Goal: Task Accomplishment & Management: Use online tool/utility

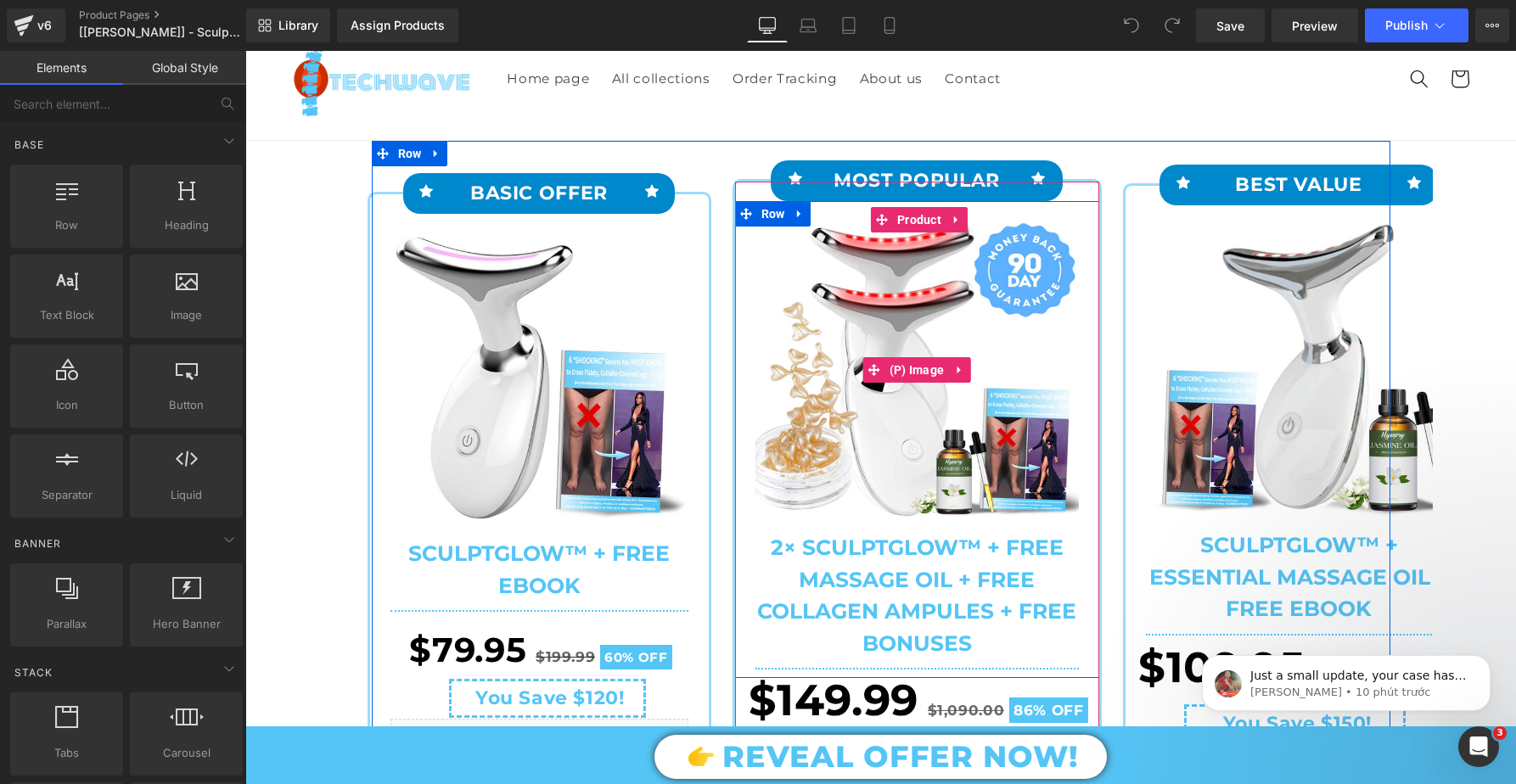
scroll to position [65, 0]
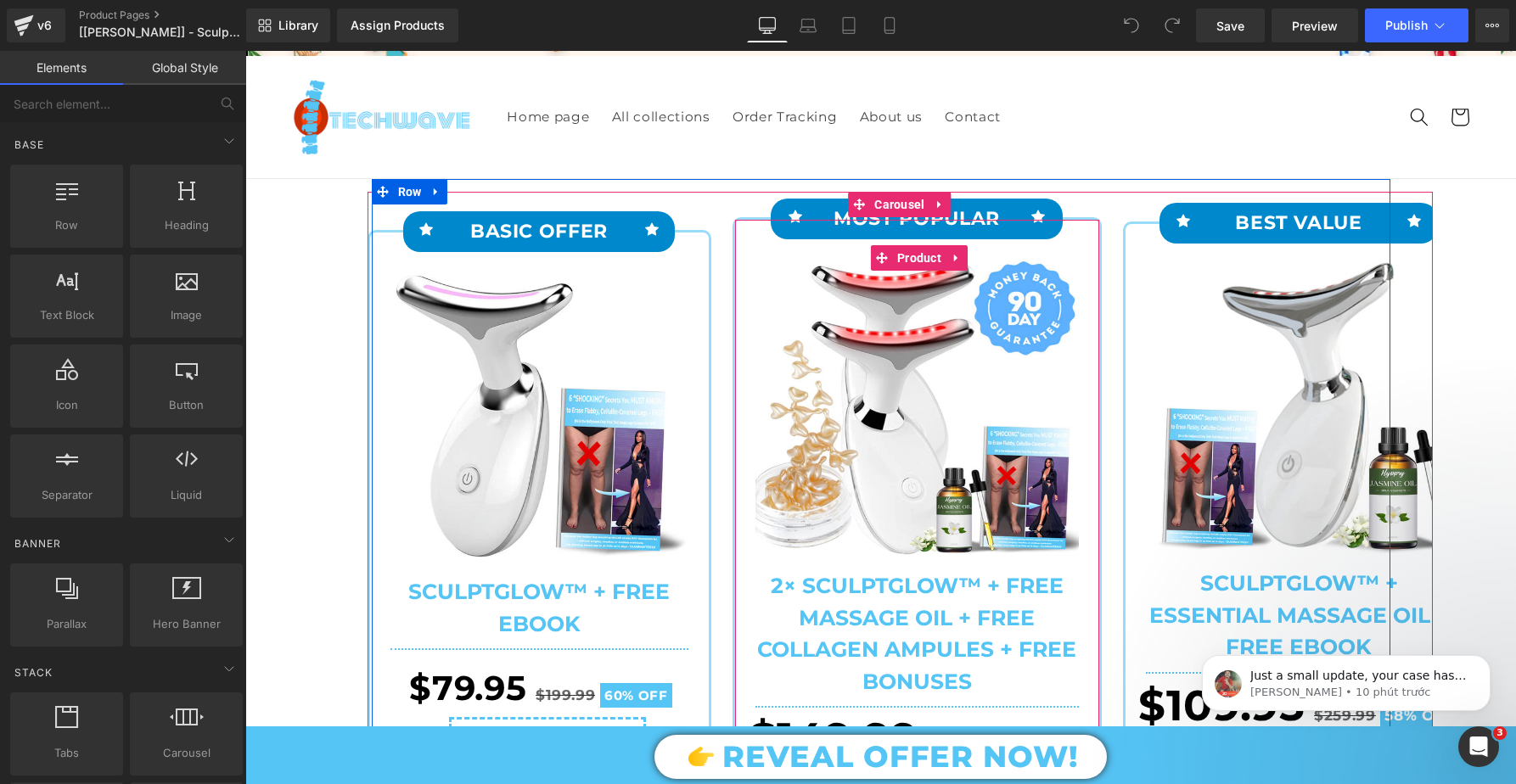
click at [734, 244] on div "Icon MOST POPULAR Text Block Icon Row Sale Off" at bounding box center [917, 759] width 369 height 1085
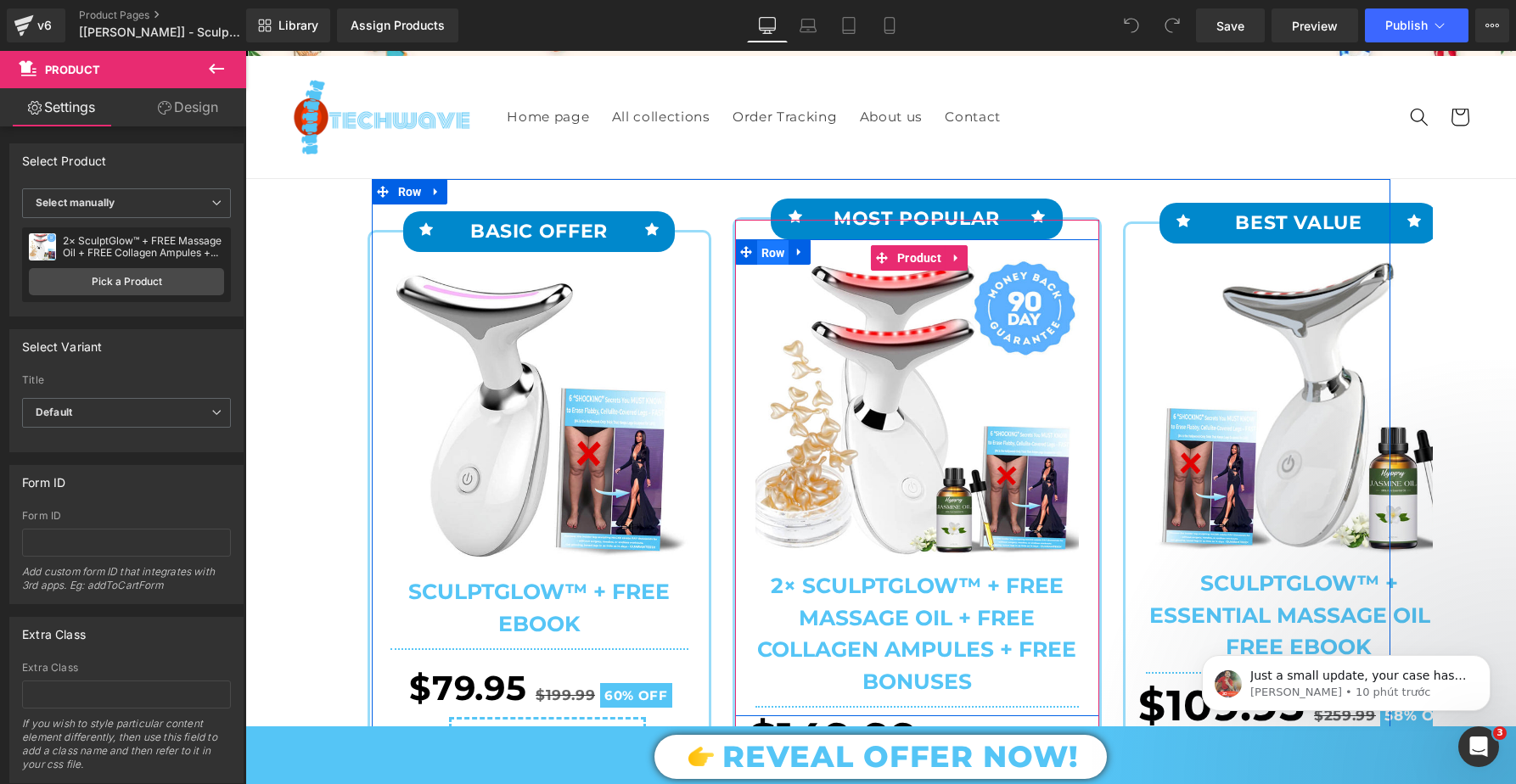
click at [758, 264] on span "Row" at bounding box center [774, 253] width 32 height 26
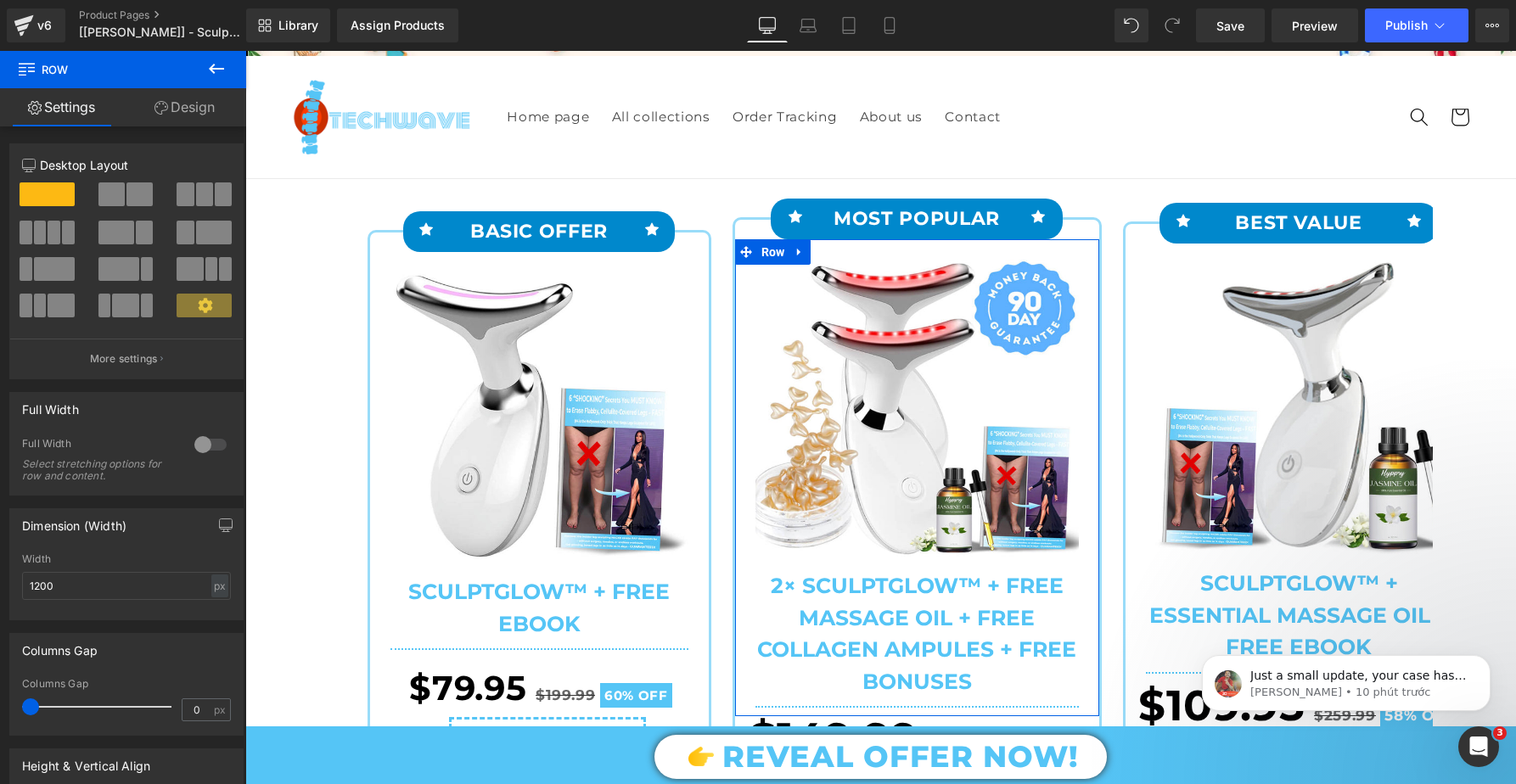
click at [184, 101] on link "Design" at bounding box center [185, 107] width 123 height 38
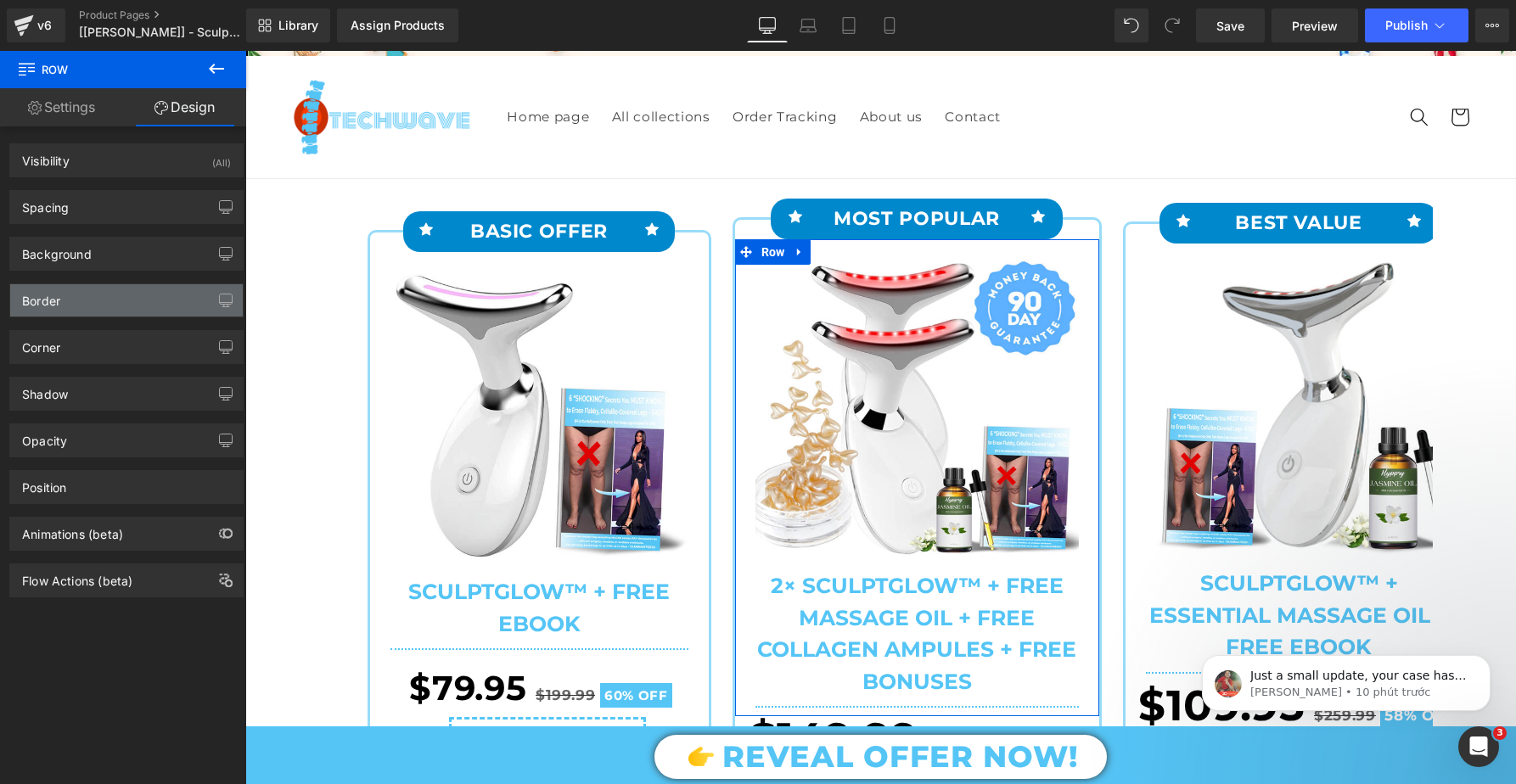
click at [137, 301] on div "Border" at bounding box center [126, 301] width 232 height 32
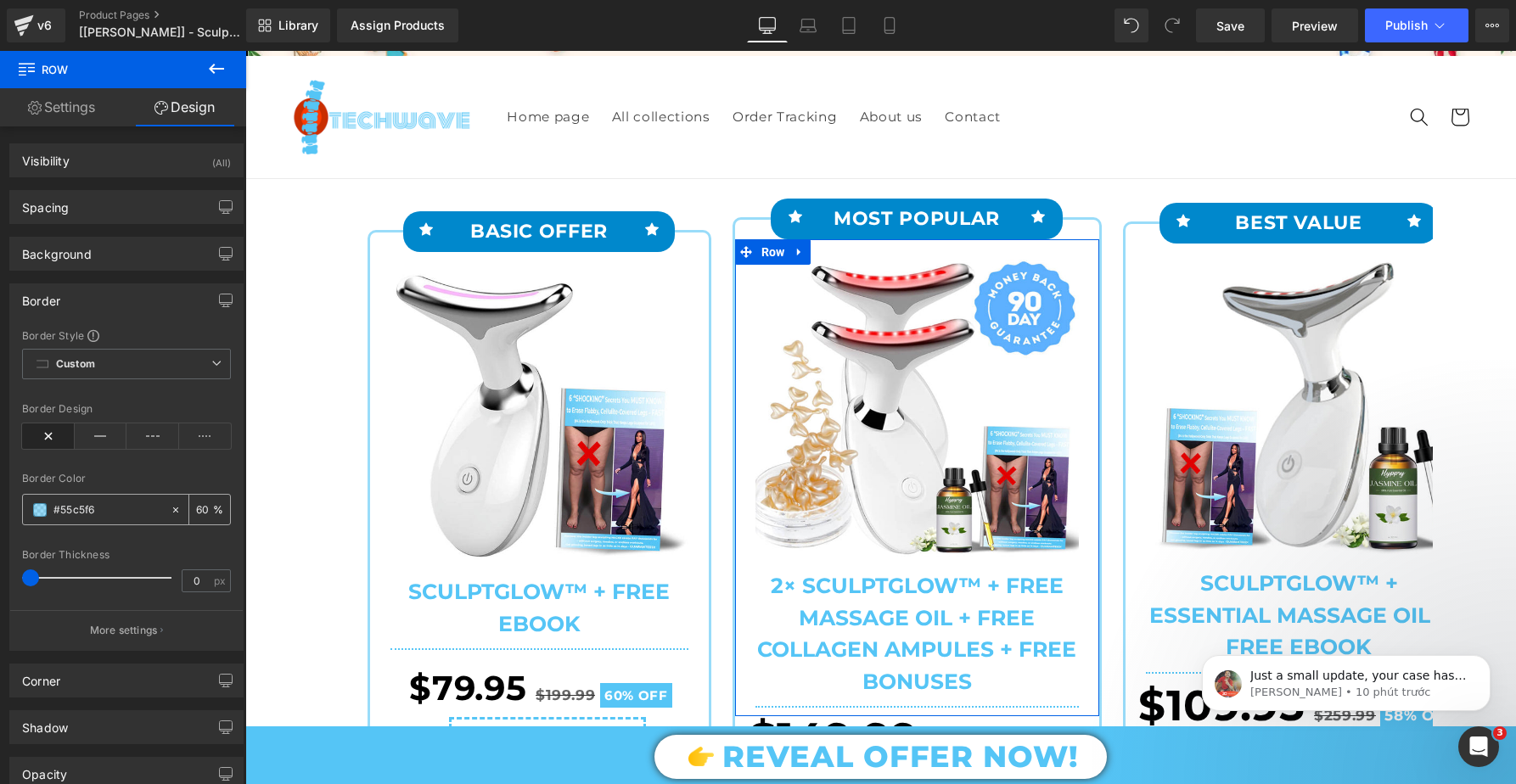
click at [42, 505] on span at bounding box center [39, 509] width 13 height 13
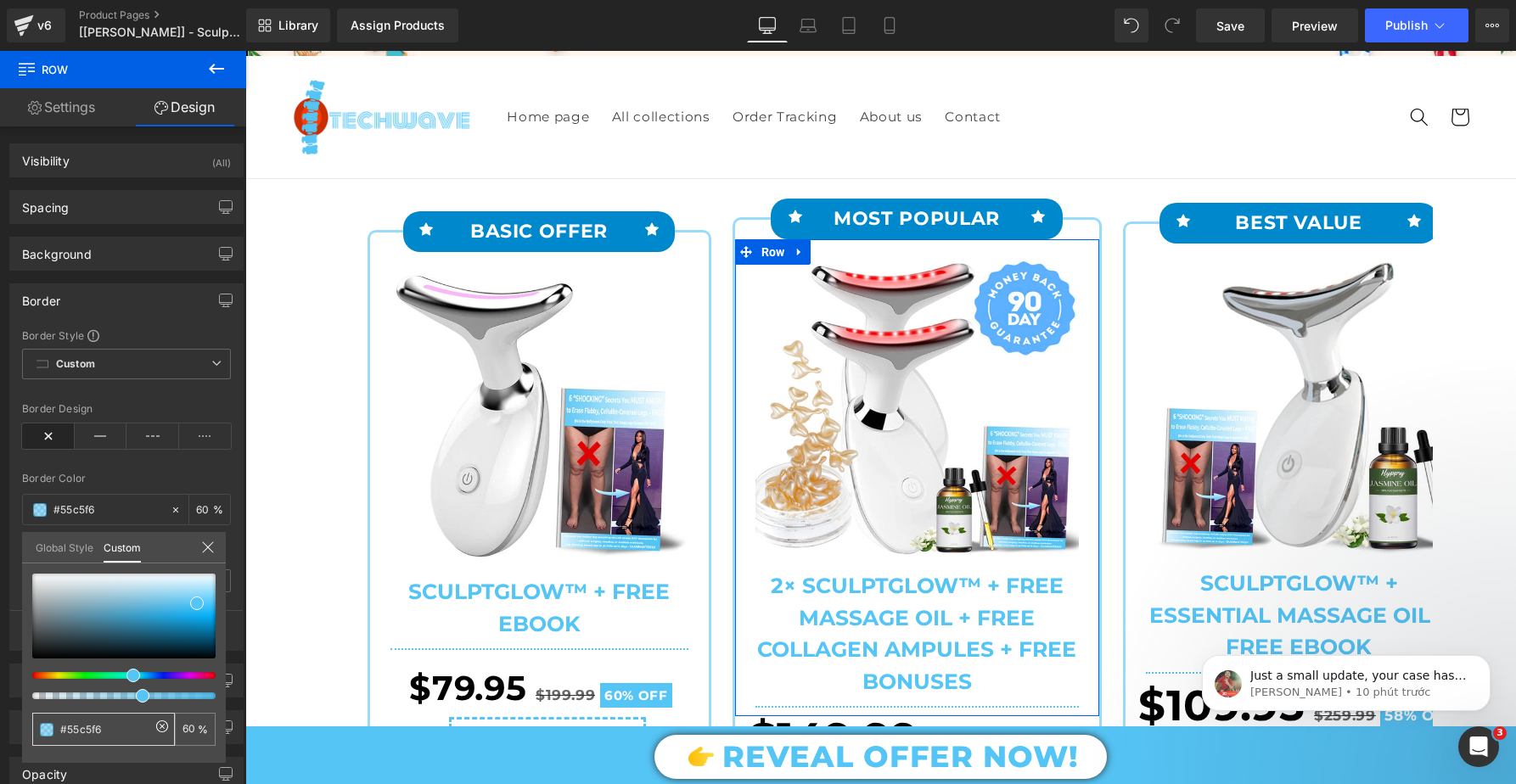
click at [119, 733] on input "#55c5f6" at bounding box center [105, 729] width 90 height 18
click at [118, 732] on input "#55c5f6" at bounding box center [105, 729] width 90 height 18
paste input "ffba09"
type input "#ffba09"
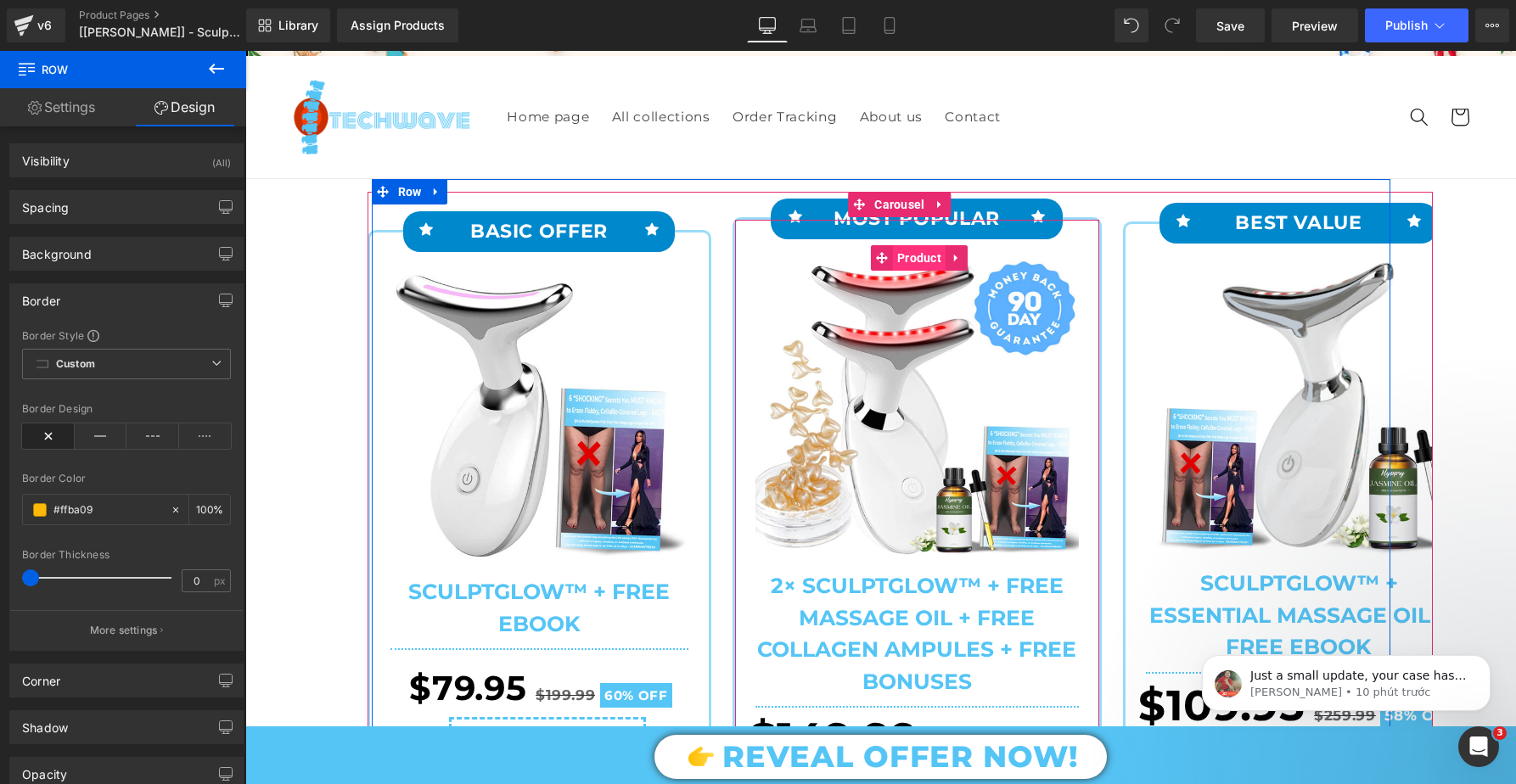
click at [908, 251] on span "Product" at bounding box center [919, 258] width 52 height 26
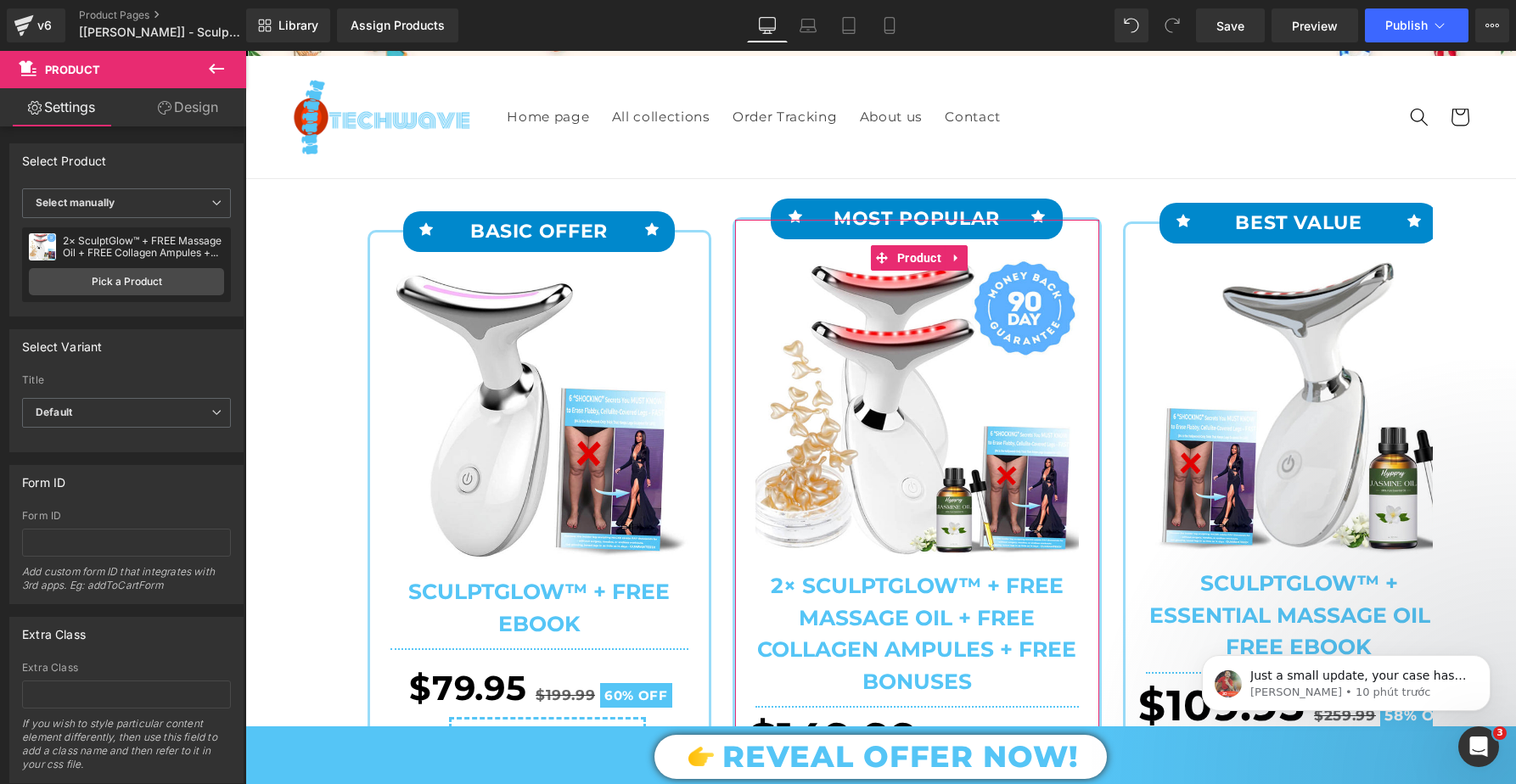
click at [187, 109] on link "Design" at bounding box center [188, 107] width 123 height 38
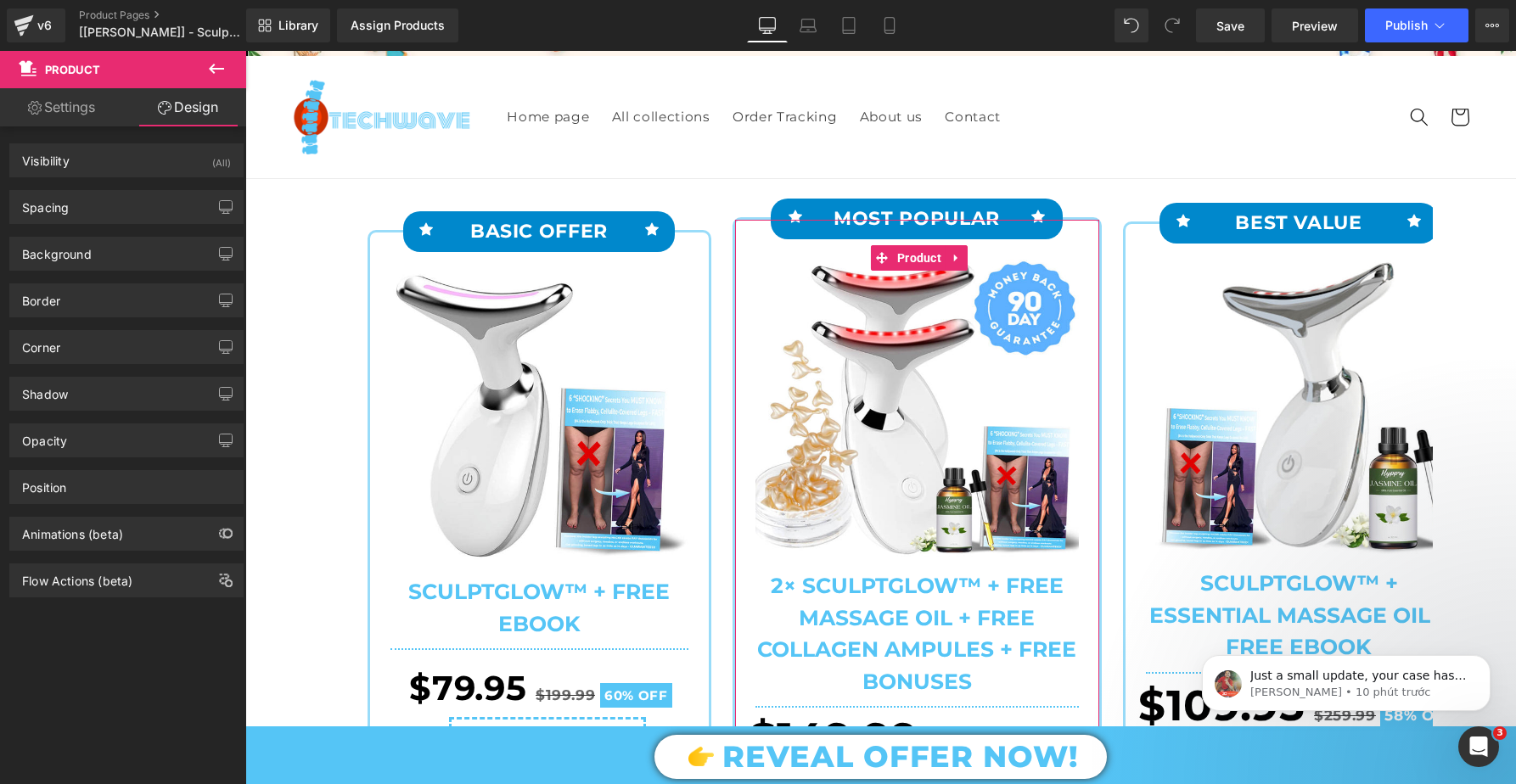
scroll to position [0, 4]
click at [97, 299] on div "Border" at bounding box center [123, 301] width 232 height 32
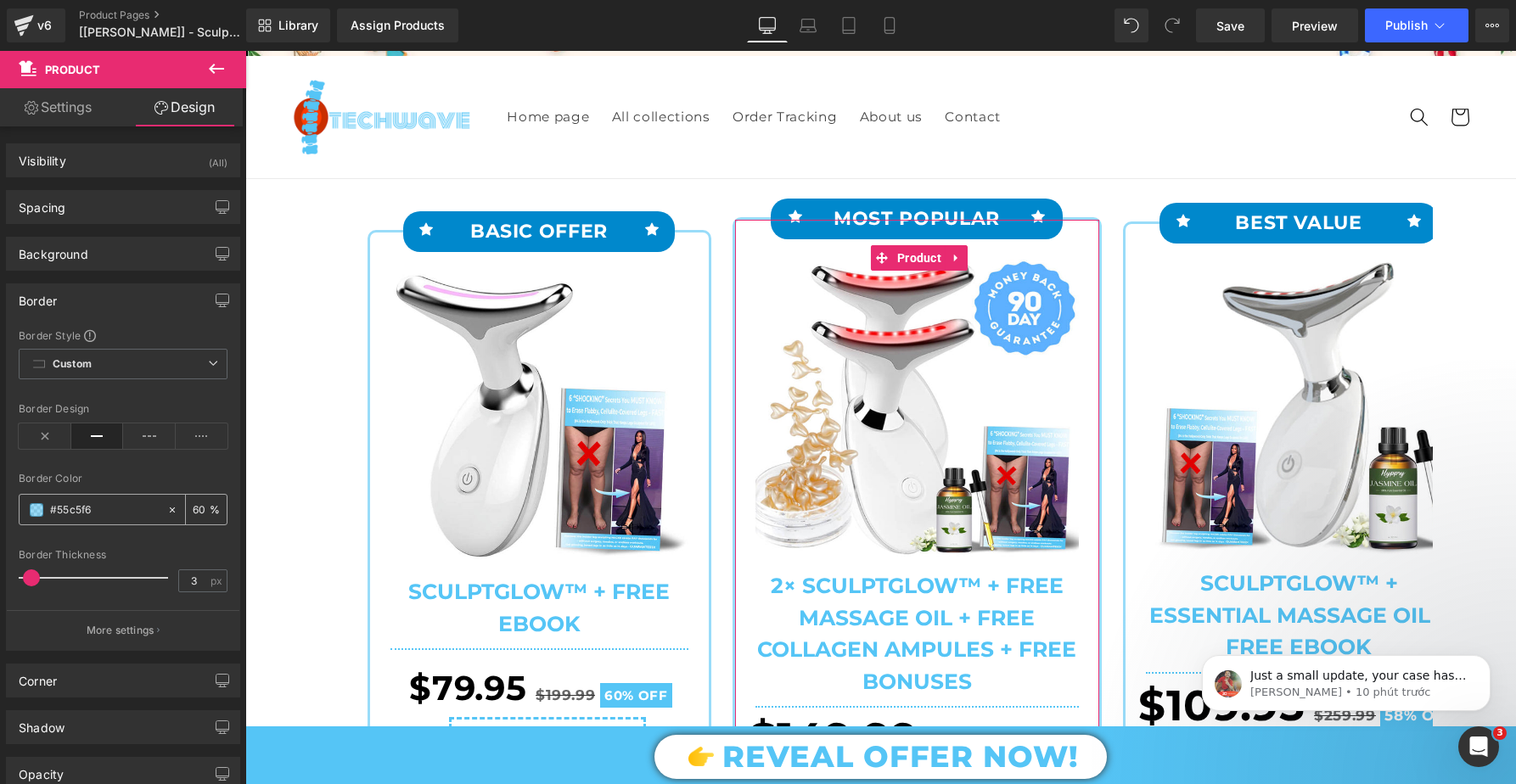
click at [41, 509] on span at bounding box center [35, 509] width 13 height 13
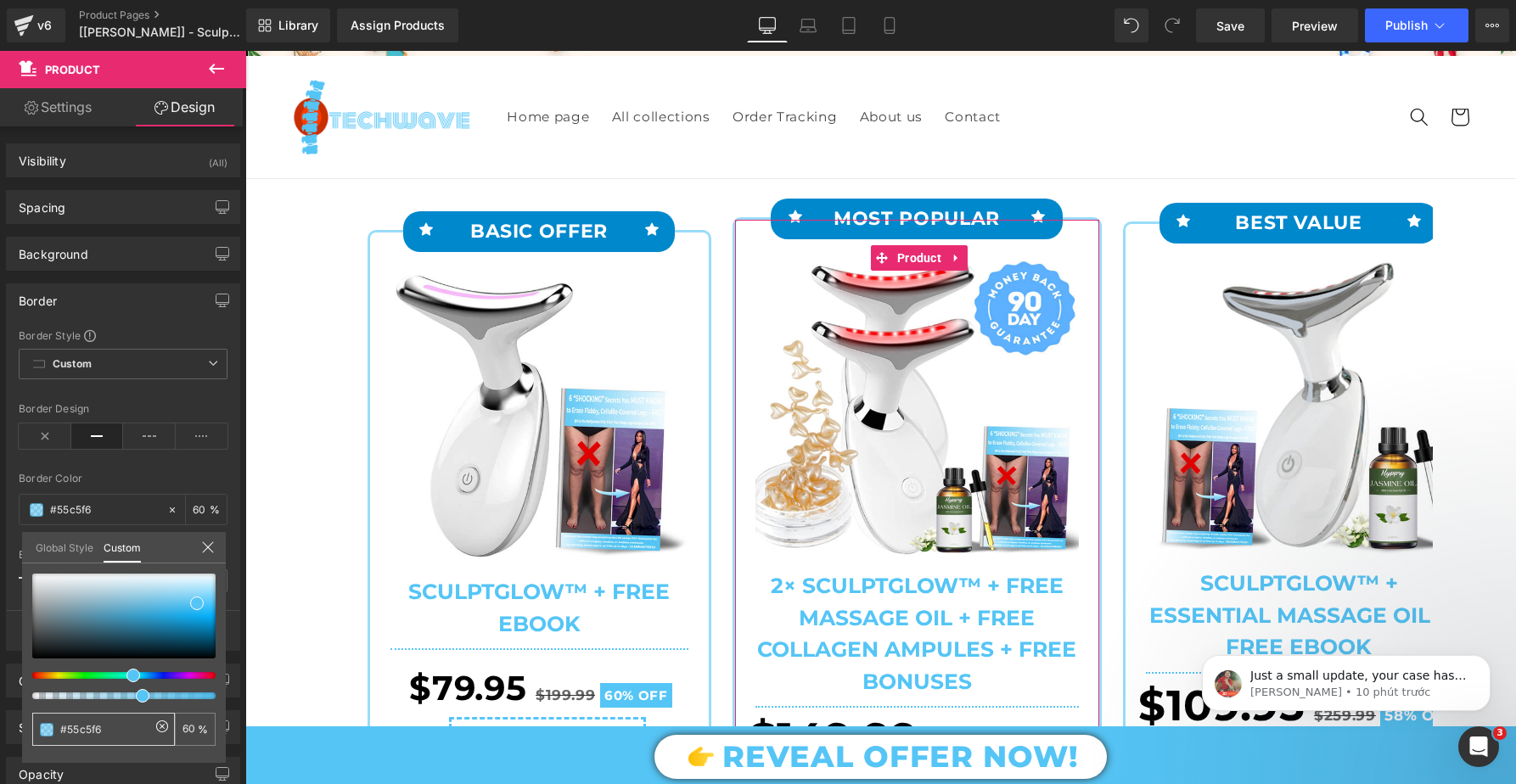
click at [124, 730] on input "#55c5f6" at bounding box center [105, 729] width 90 height 18
paste input "ffba09"
type input "#ffba09"
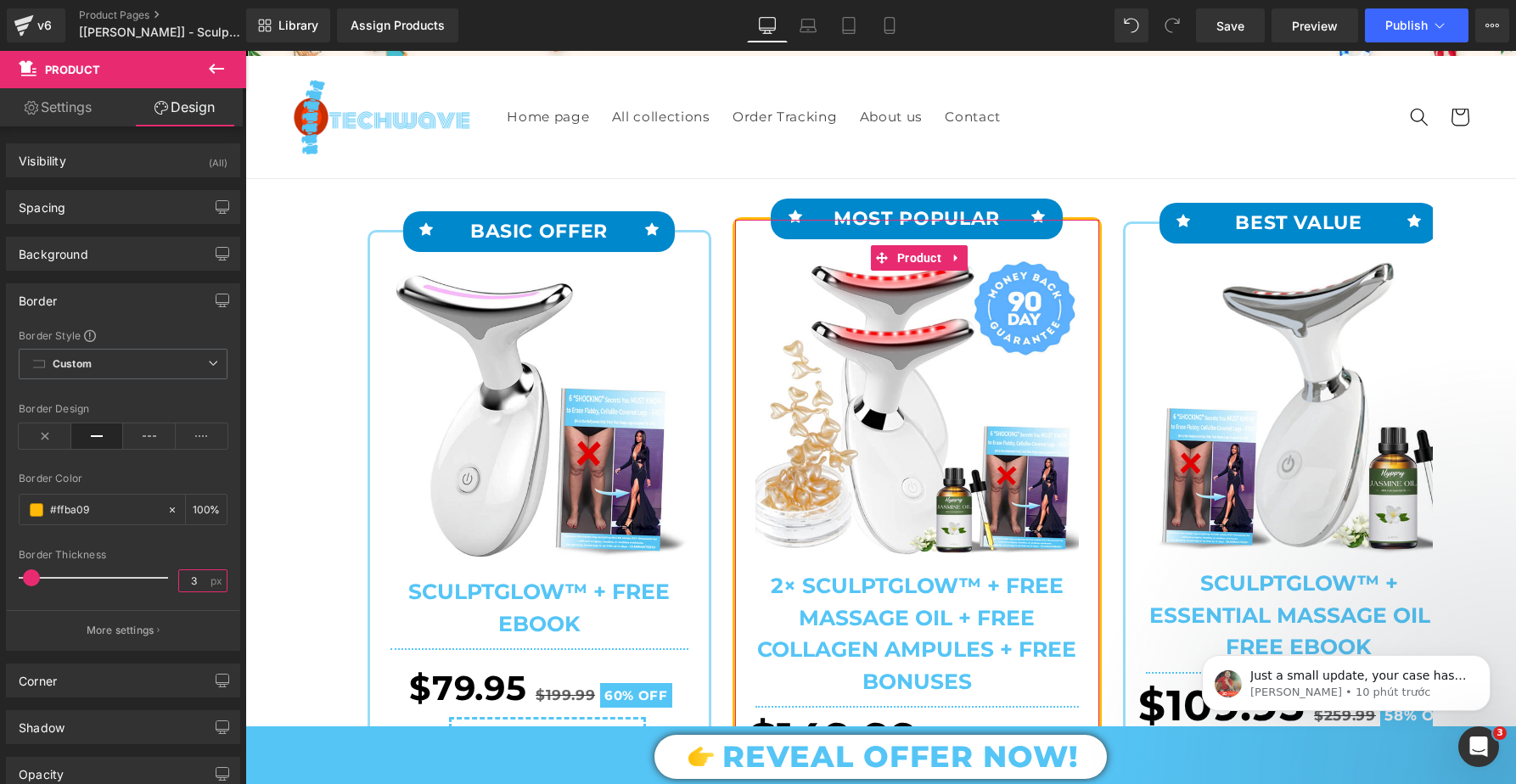
click at [197, 584] on input "3" at bounding box center [193, 581] width 29 height 21
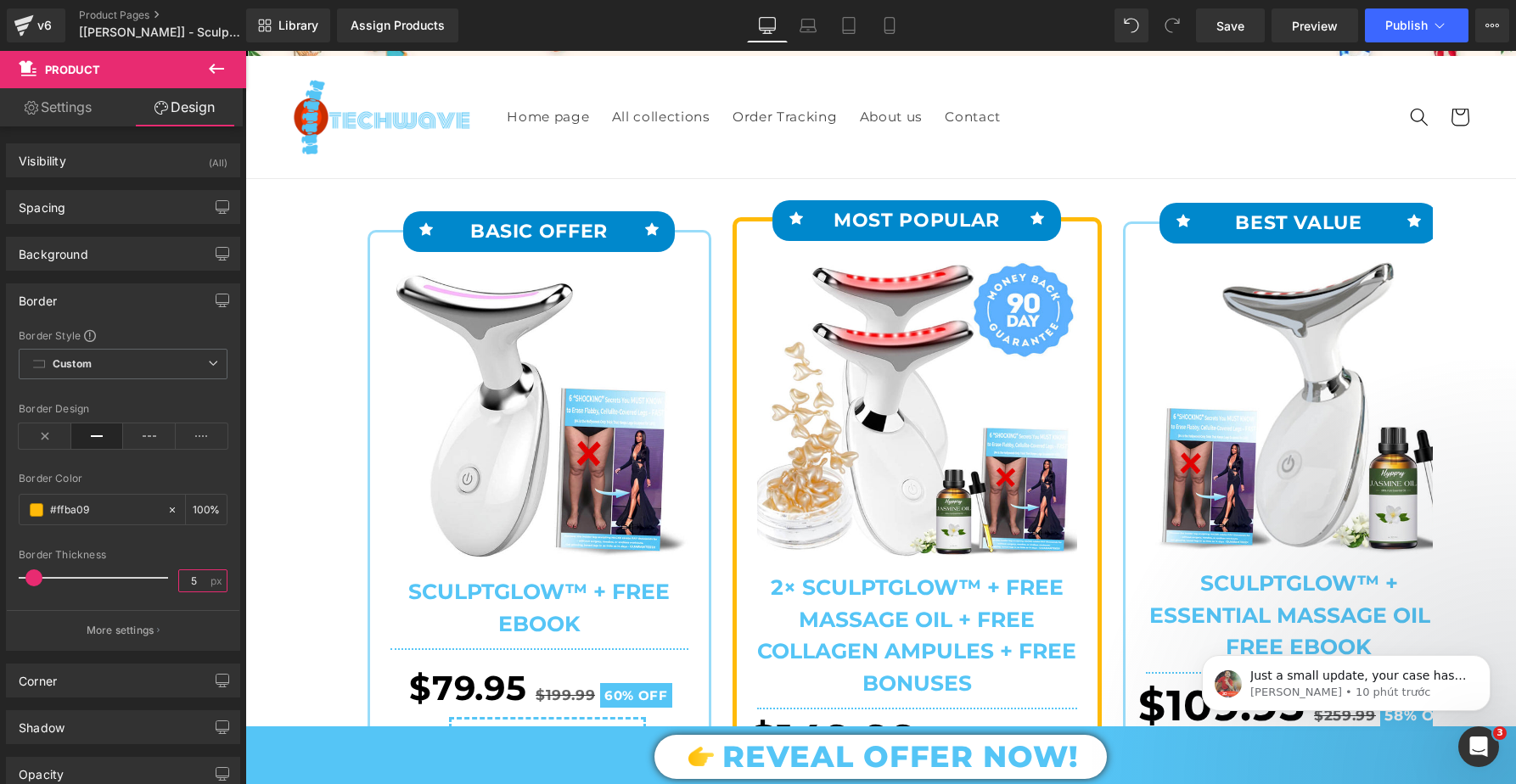
type input "5"
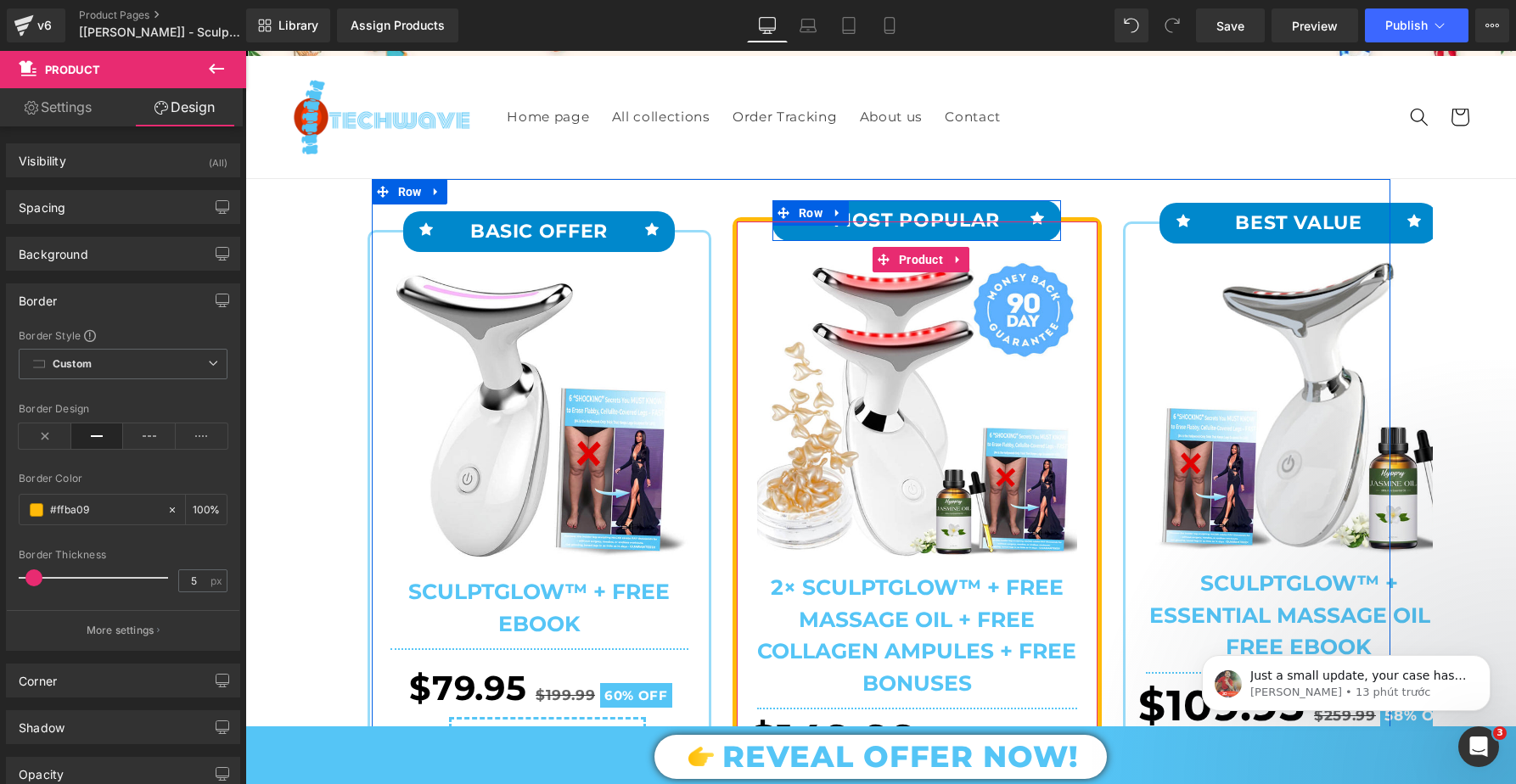
click at [788, 235] on div "Icon MOST POPULAR Text Block Icon Row" at bounding box center [916, 221] width 288 height 41
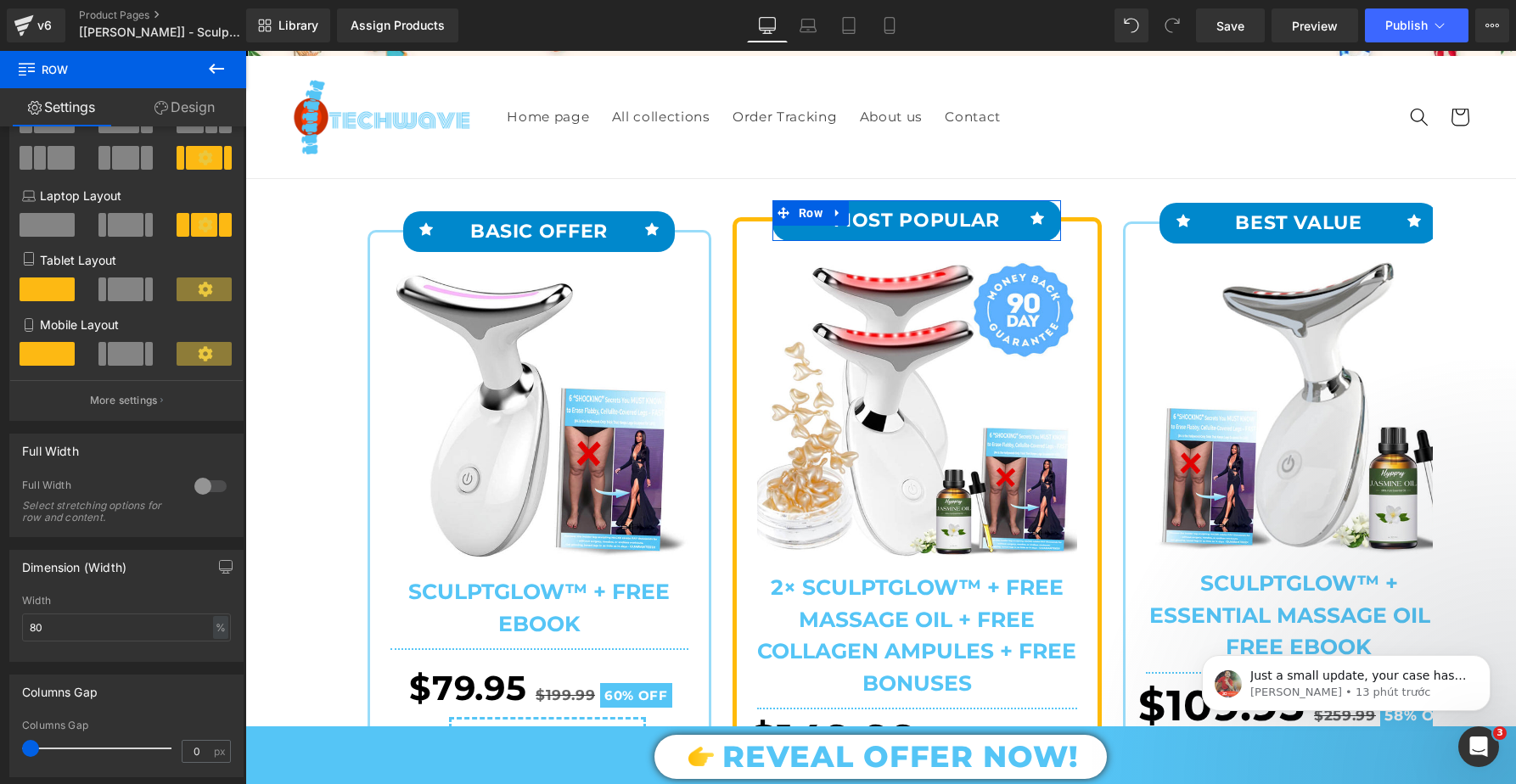
scroll to position [487, 0]
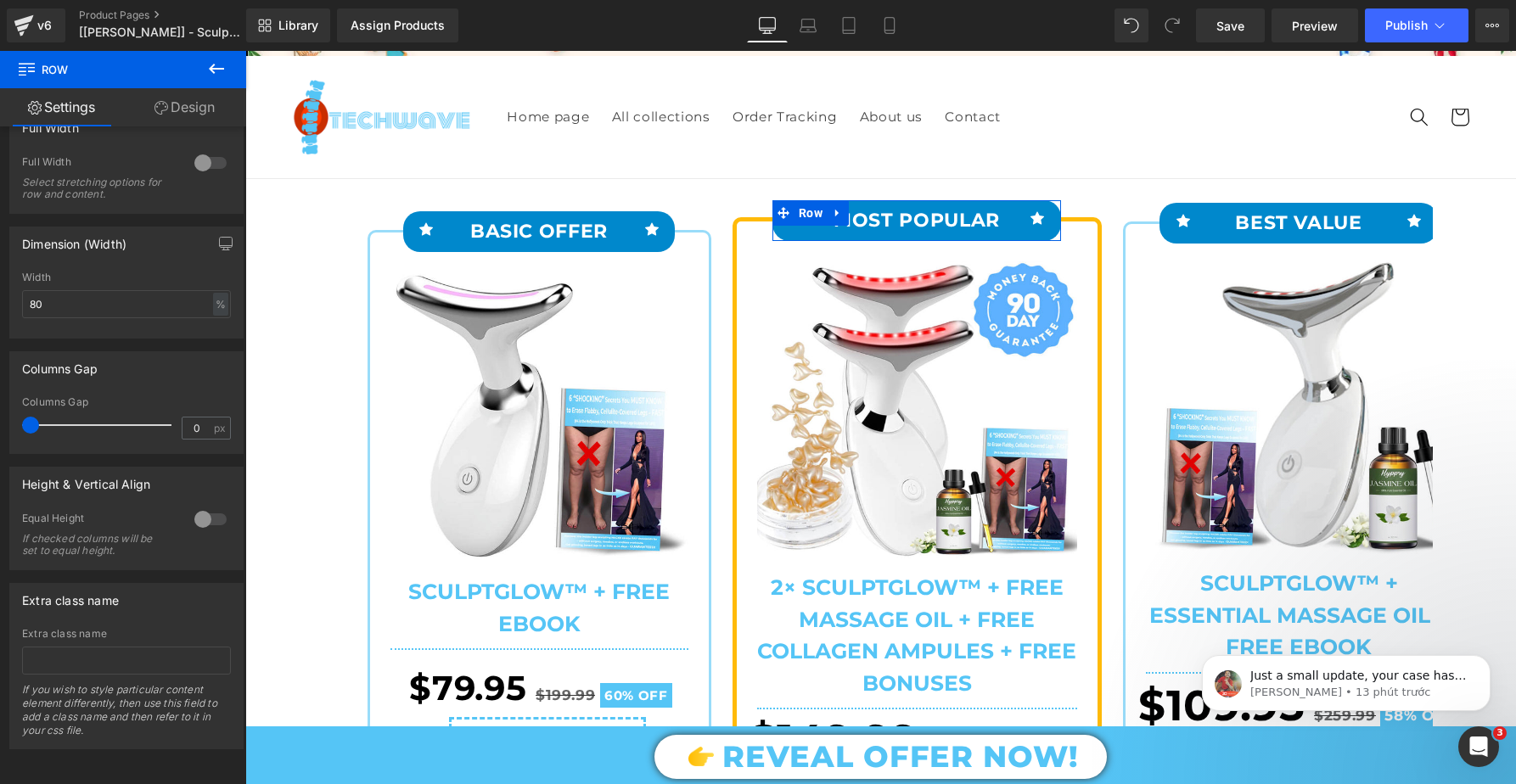
click at [163, 112] on icon at bounding box center [161, 107] width 13 height 13
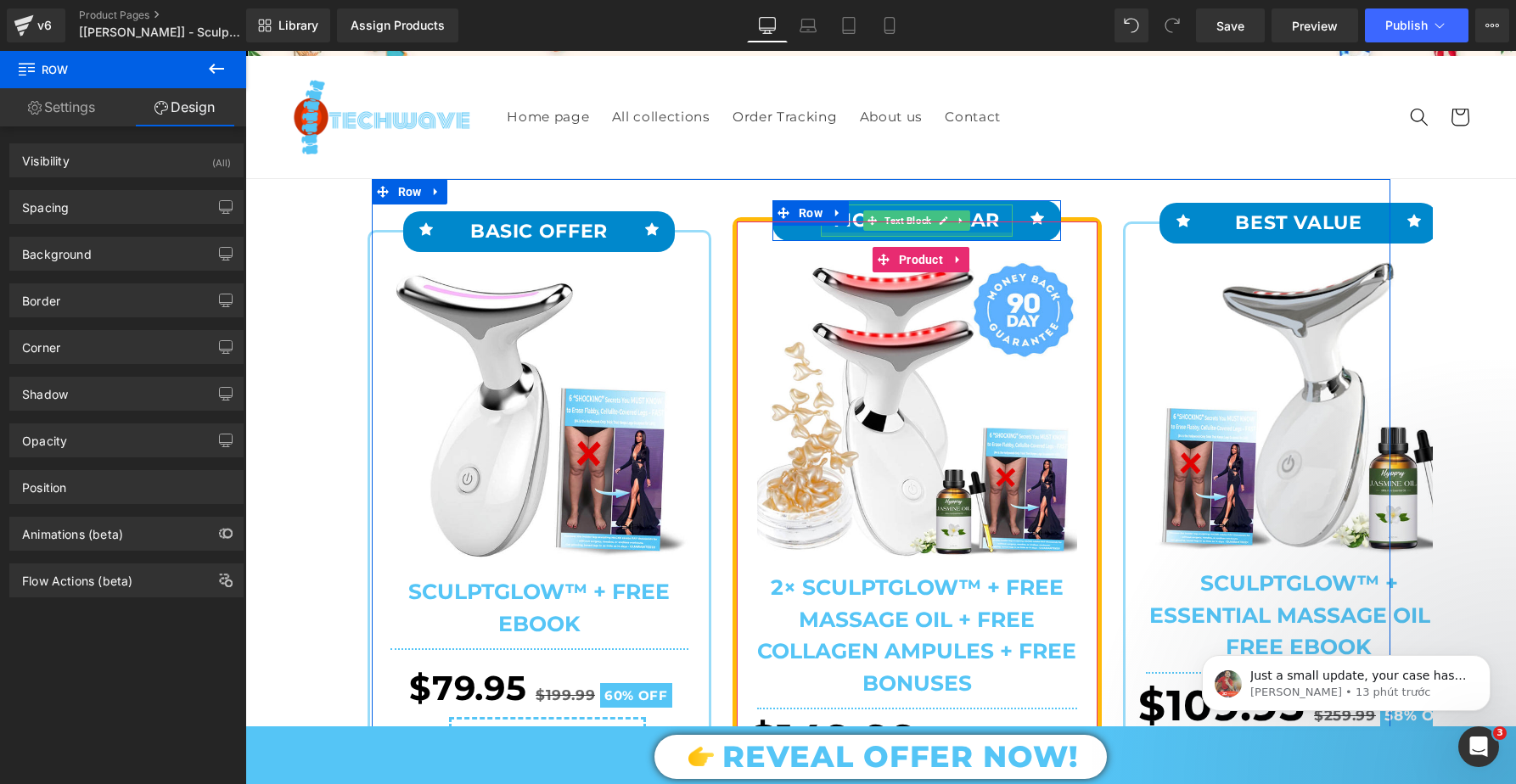
click at [876, 232] on div at bounding box center [916, 234] width 192 height 4
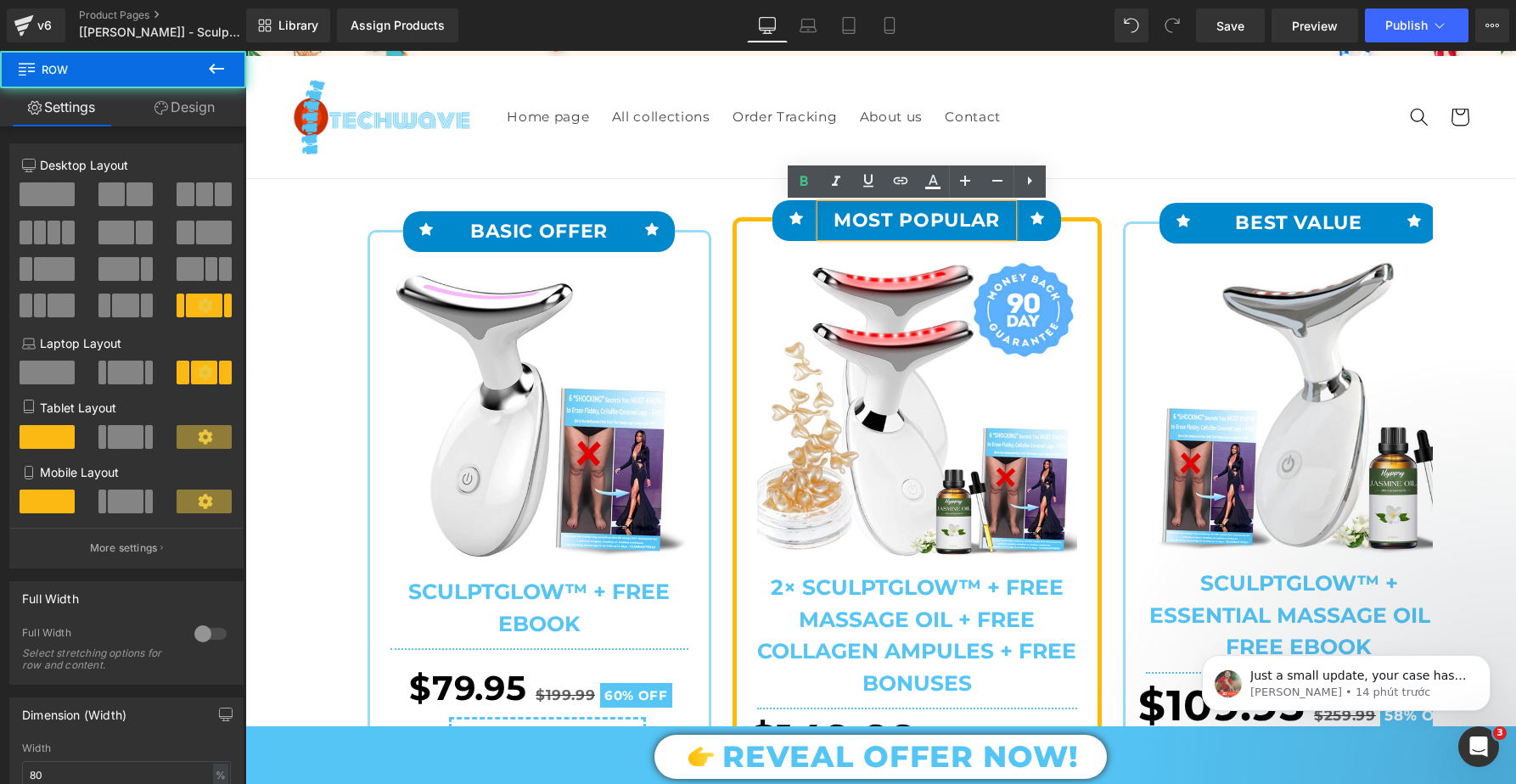
click at [792, 238] on div "Icon MOST POPULAR Text Block Icon Row" at bounding box center [916, 221] width 288 height 41
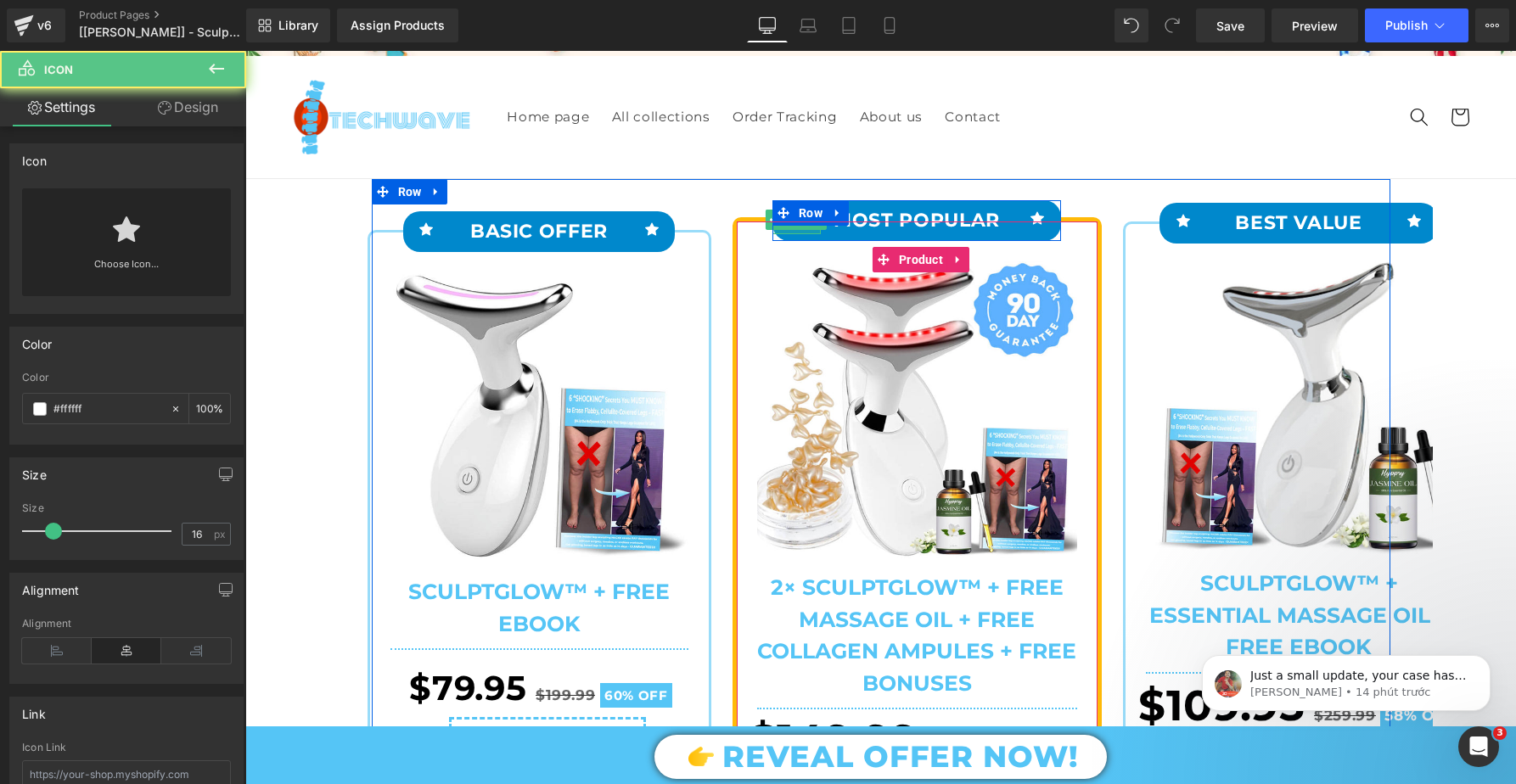
click at [796, 231] on div at bounding box center [797, 231] width 49 height 4
click at [796, 231] on div "Icon" at bounding box center [797, 219] width 49 height 29
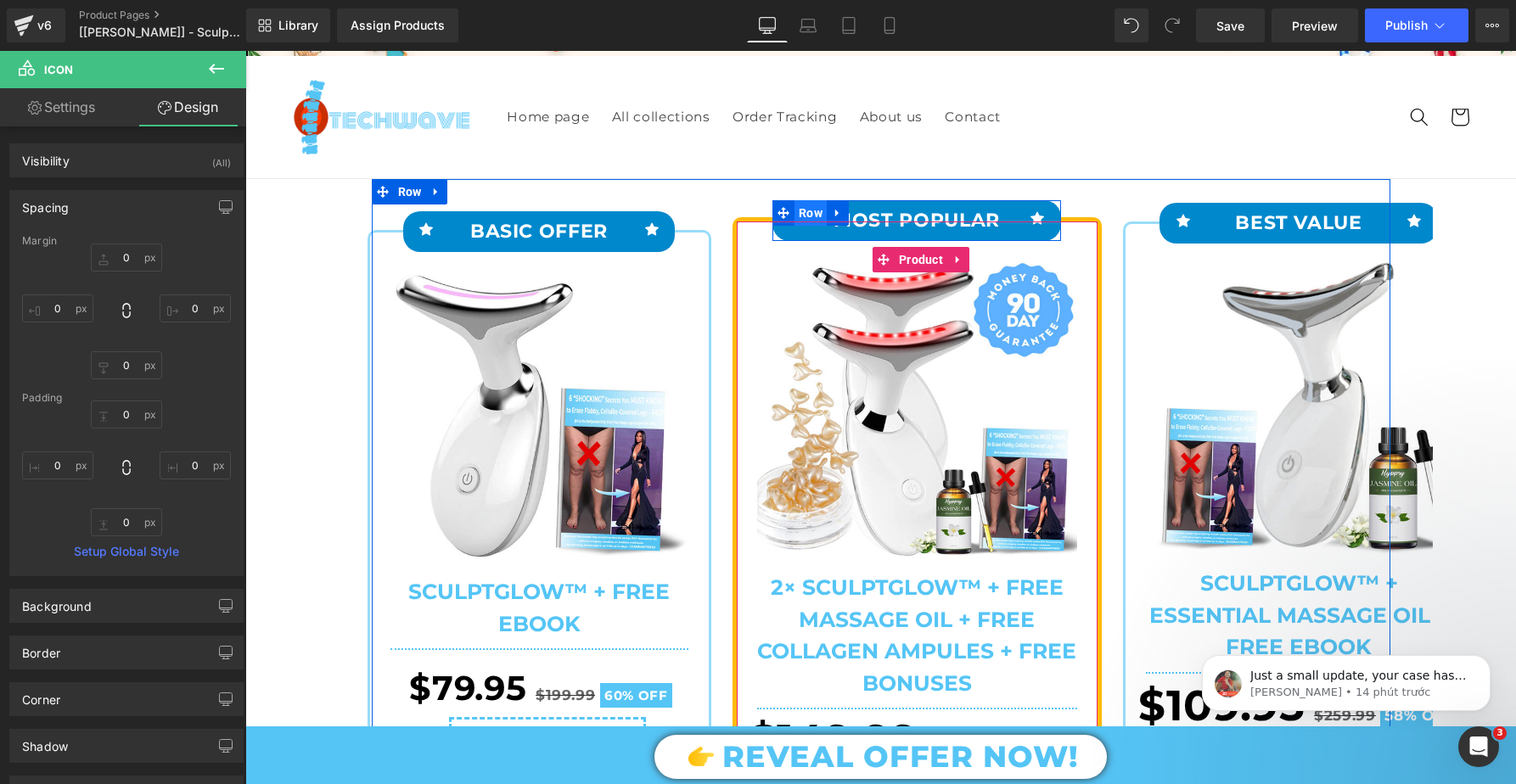
click at [818, 211] on span "Row" at bounding box center [811, 213] width 32 height 26
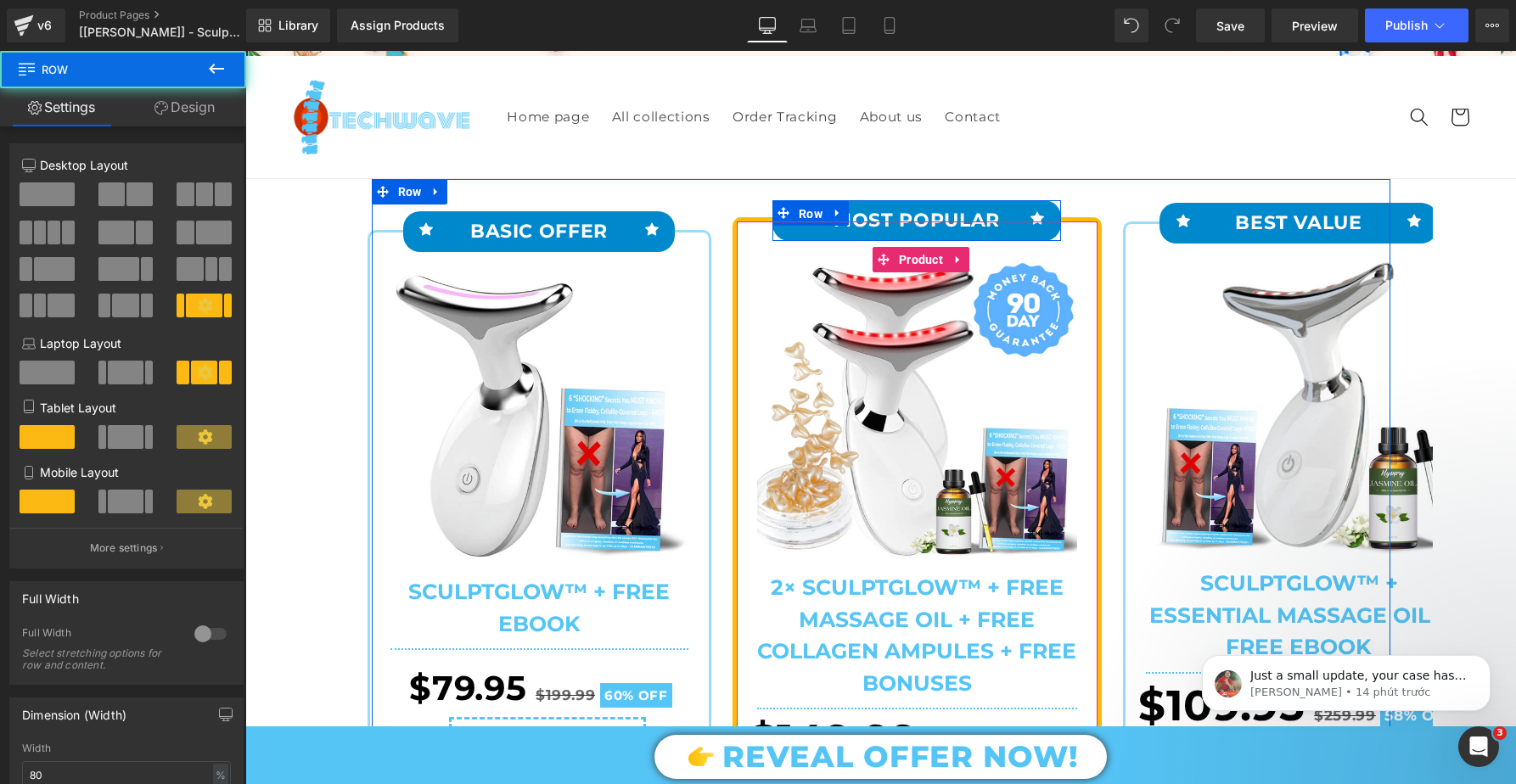
drag, startPoint x: 805, startPoint y: 211, endPoint x: 818, endPoint y: 222, distance: 17.0
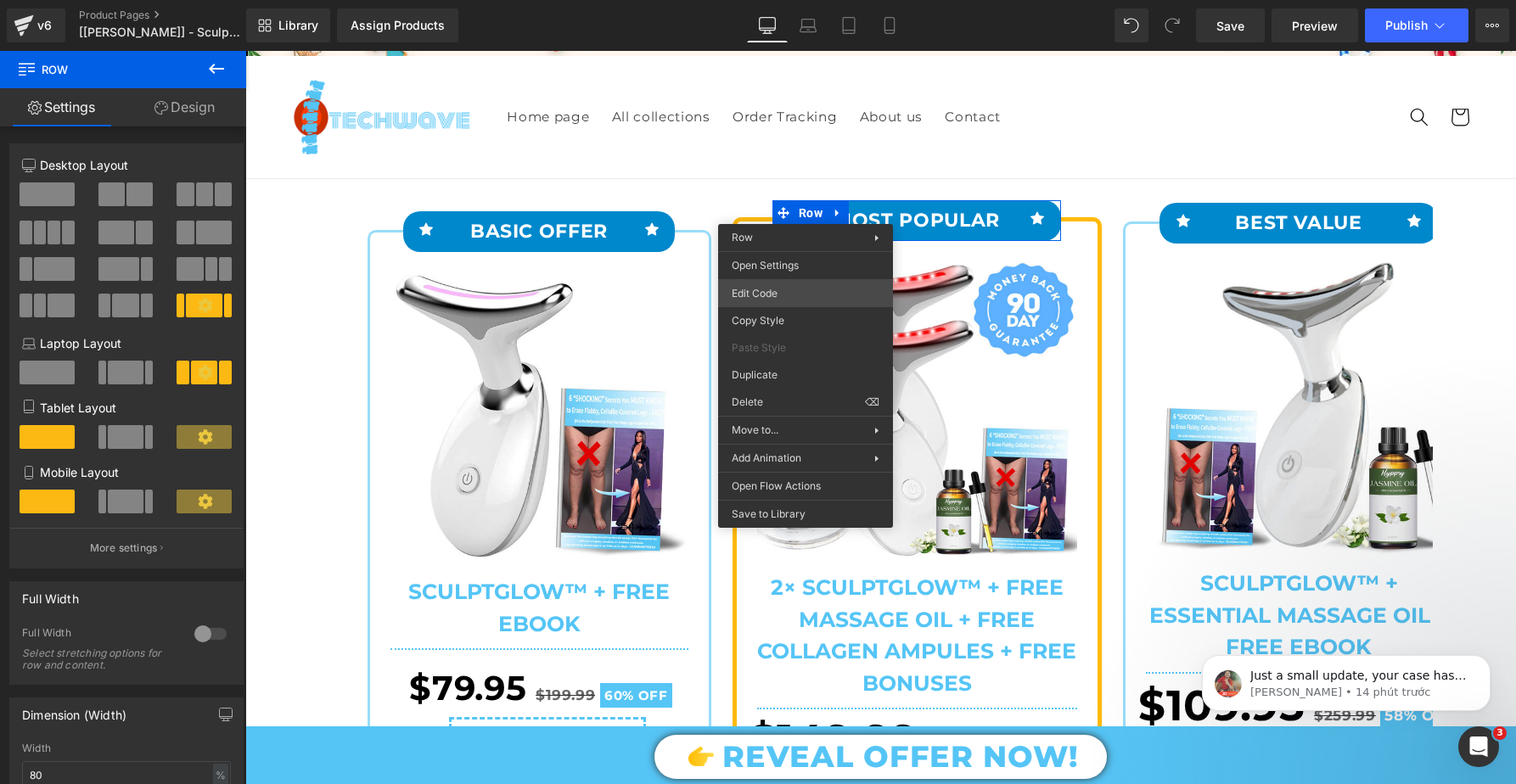
click at [774, 0] on div "Row You are previewing how the will restyle your page. You can not edit Element…" at bounding box center [758, 0] width 1516 height 0
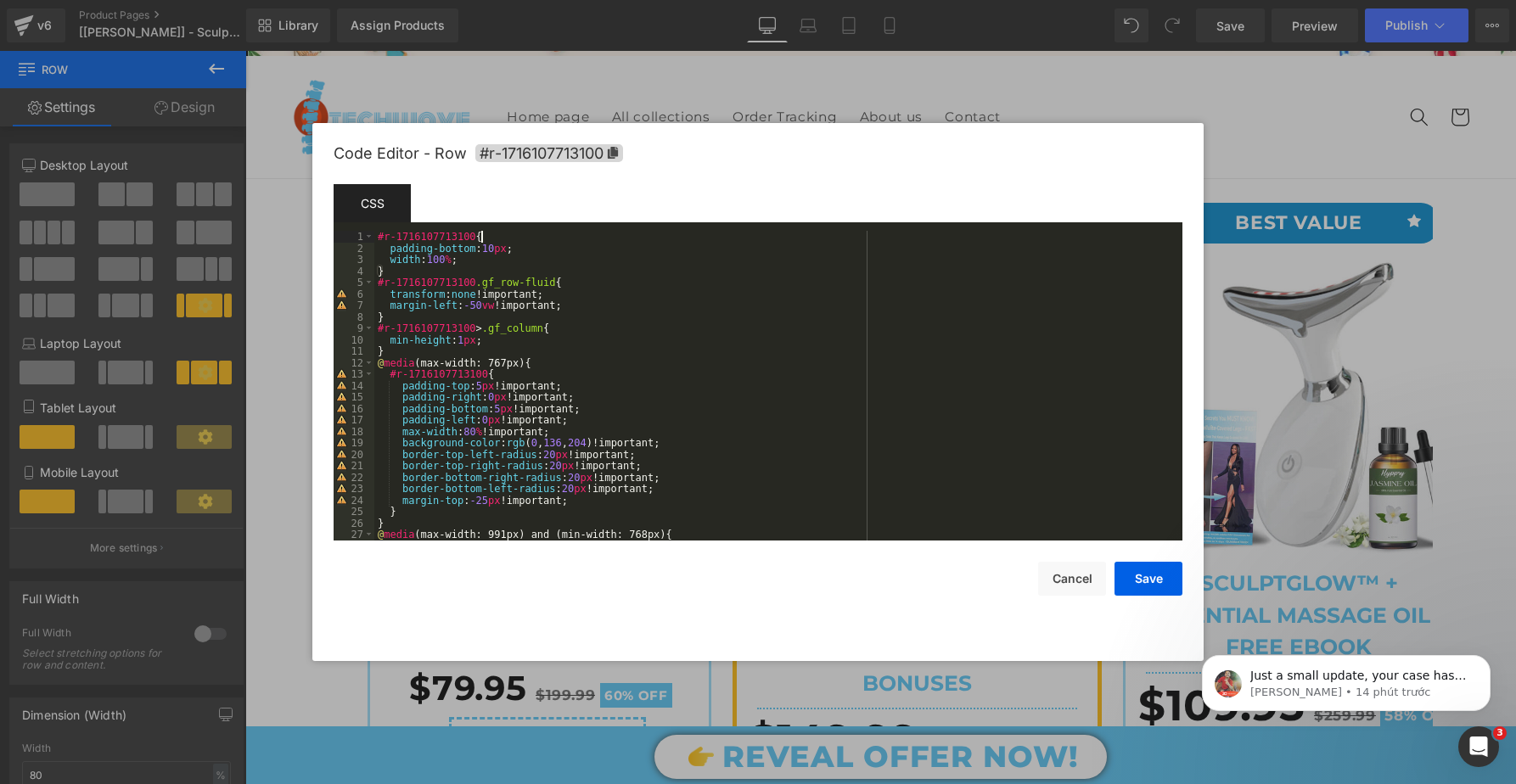
click at [499, 238] on div "#r-1716107713100 { padding-bottom : 10 px ; width : 100 % ; } #r-1716107713100 …" at bounding box center [774, 396] width 801 height 333
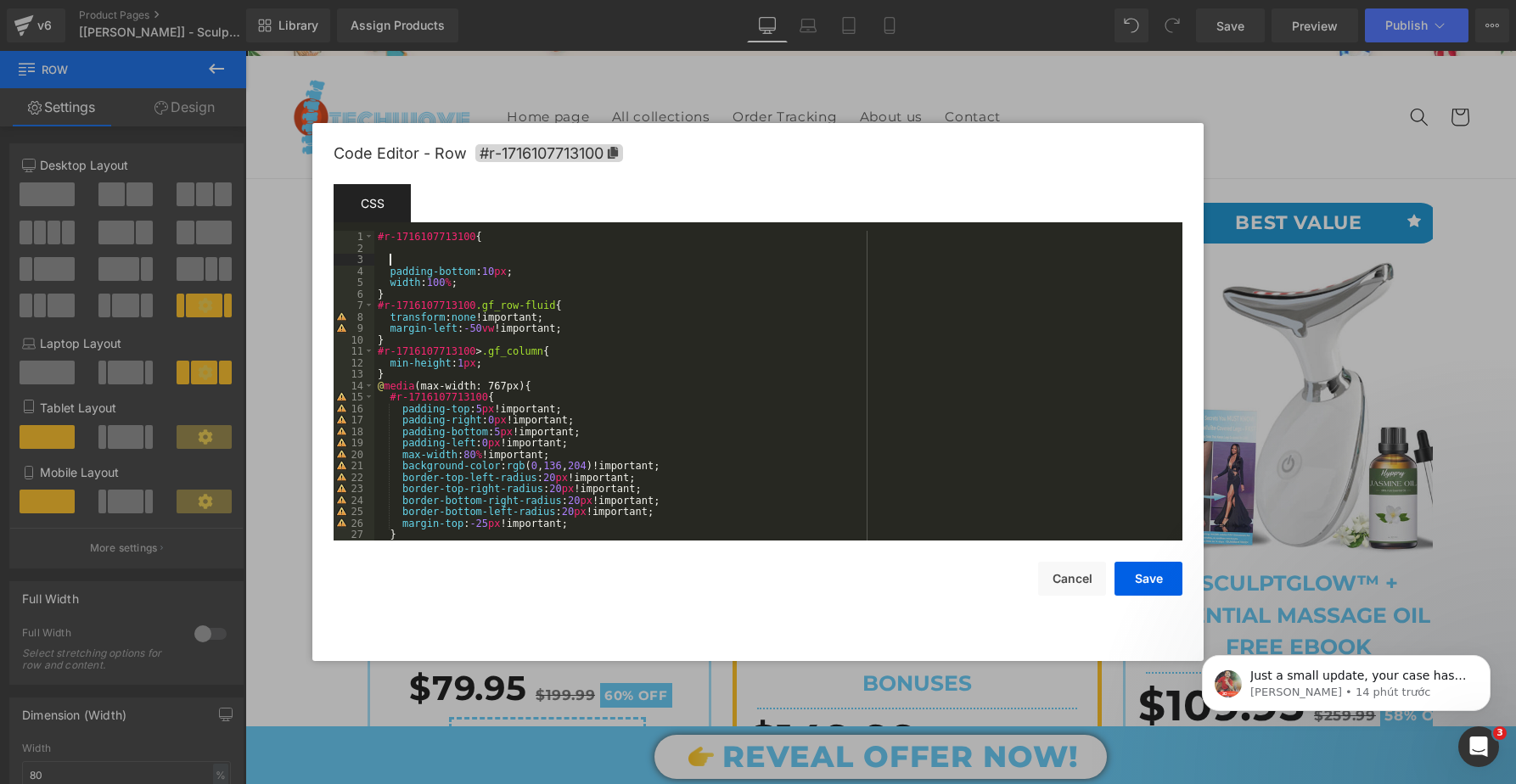
click at [397, 247] on div "#r-1716107713100 { padding-bottom : 10 px ; width : 100 % ; } #r-1716107713100 …" at bounding box center [774, 396] width 801 height 333
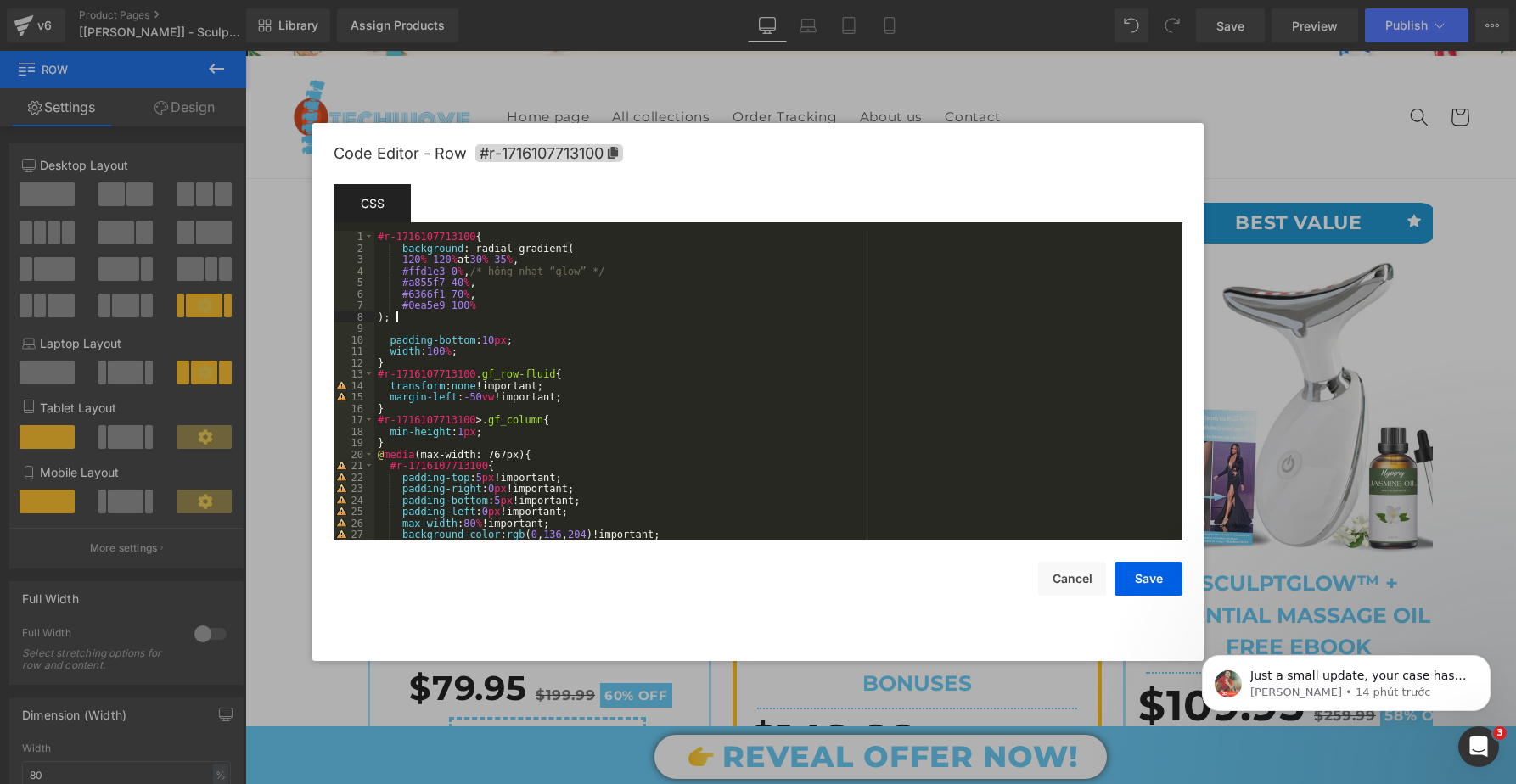
click at [397, 317] on div "#r-1716107713100 { background : radial-gradient( 120 % 120 % at 30 % 35 % , #ff…" at bounding box center [774, 396] width 801 height 333
type textarea "important"
click at [639, 335] on div "#r-1716107713100 { background : radial-gradient( 120 % 120 % at 30 % 35 % , #ff…" at bounding box center [774, 396] width 801 height 333
click at [1151, 572] on button "Save" at bounding box center [1149, 579] width 68 height 34
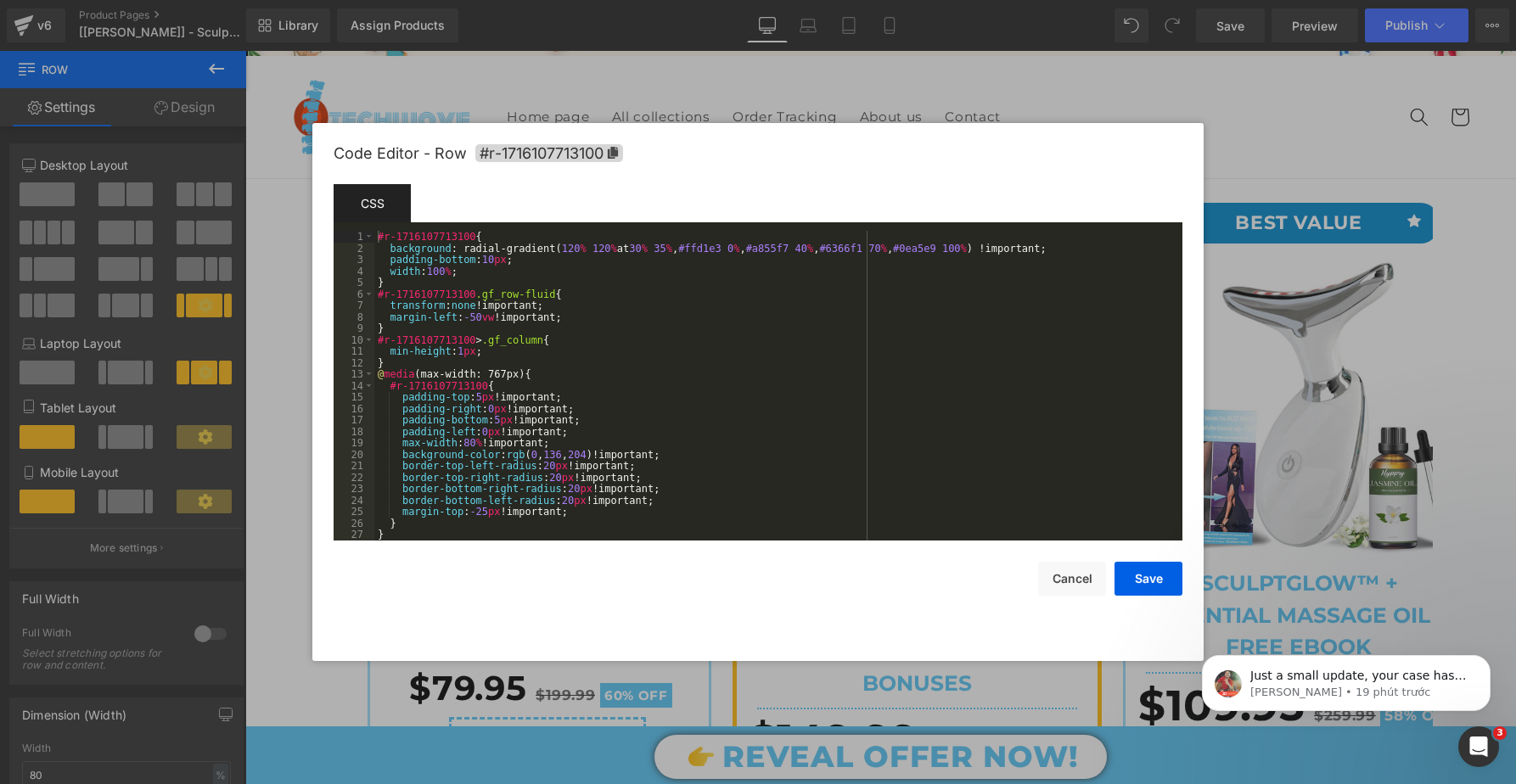
click at [776, 0] on div "Row You are previewing how the will restyle your page. You can not edit Element…" at bounding box center [758, 0] width 1516 height 0
drag, startPoint x: 1099, startPoint y: 248, endPoint x: 392, endPoint y: 249, distance: 707.0
click at [392, 249] on div "#r-1716107713100 { background : radial-gradient( 120 % 120 % at 30 % 35 % , #ff…" at bounding box center [774, 396] width 801 height 333
paste textarea
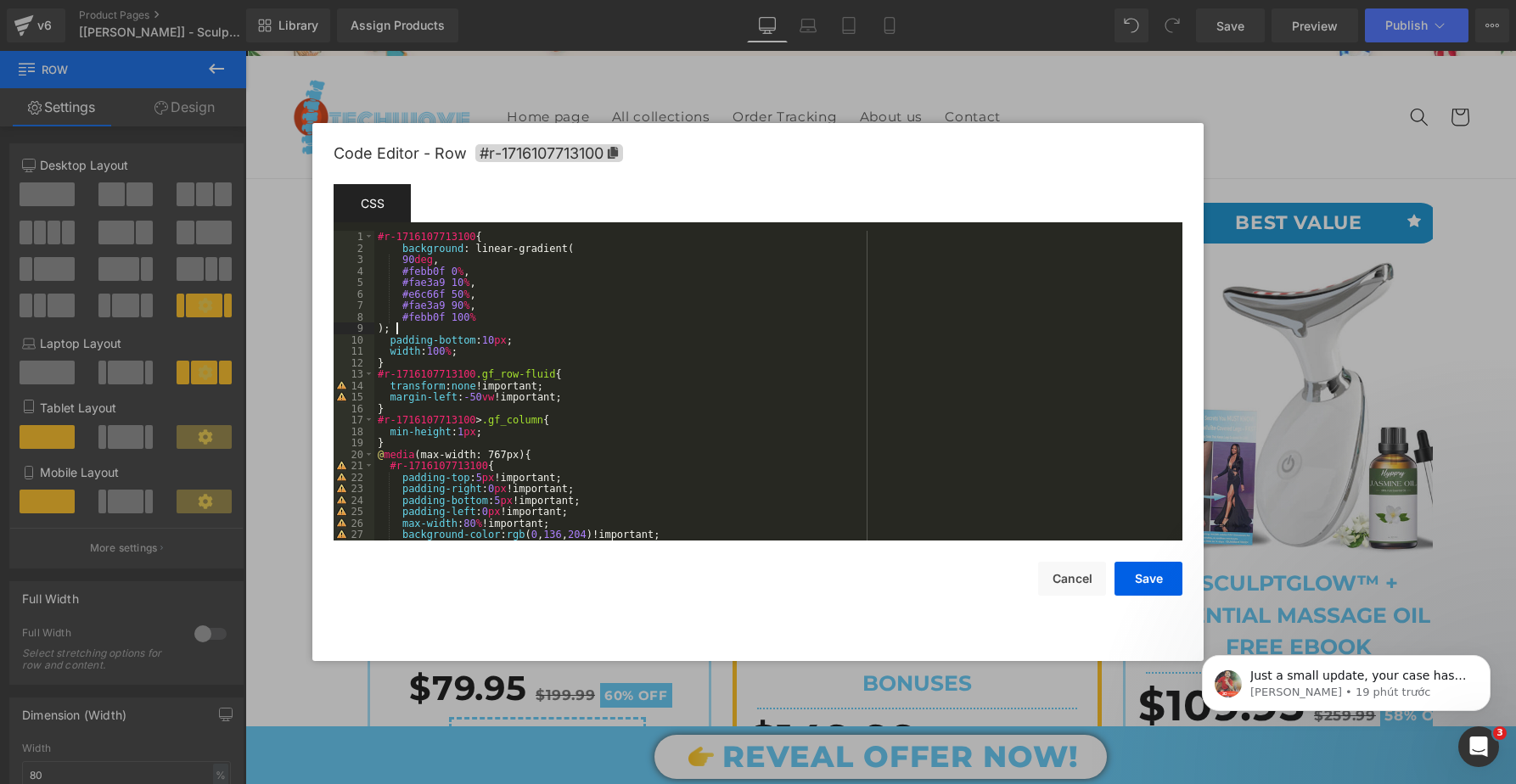
drag, startPoint x: 398, startPoint y: 325, endPoint x: 418, endPoint y: 333, distance: 21.5
click at [398, 325] on div "#r-1716107713100 { background : linear-gradient( 90 deg , #febb0f 0 % , #fae3a9…" at bounding box center [774, 396] width 801 height 333
type textarea "impoe"
type textarea "rya"
click at [1190, 146] on div "Code Editor - Row #r-1716107713100 Template CSS Script 1 2 3 4 5 6 7 8 9 10 11 …" at bounding box center [758, 392] width 892 height 538
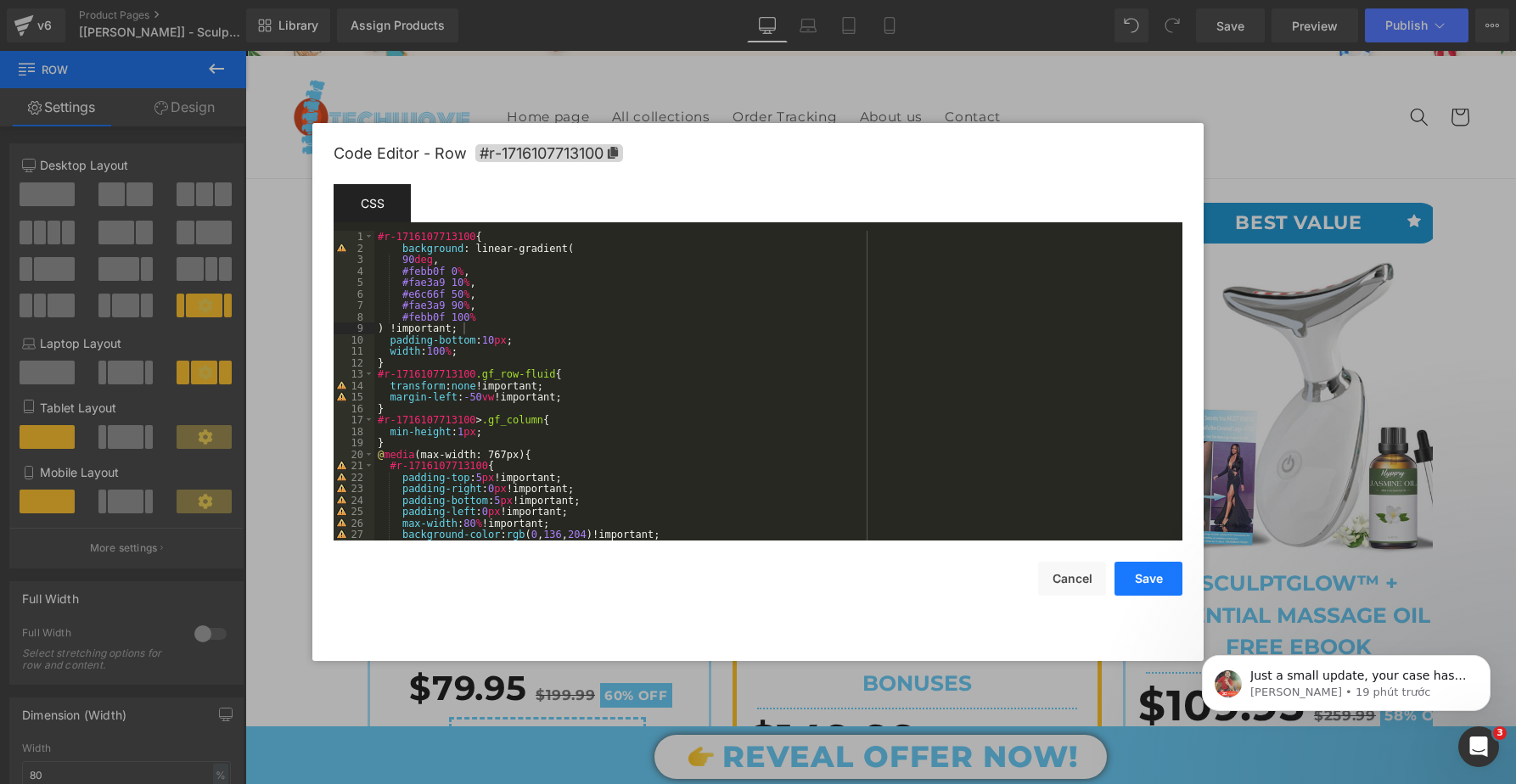
click at [1160, 584] on button "Save" at bounding box center [1149, 579] width 68 height 34
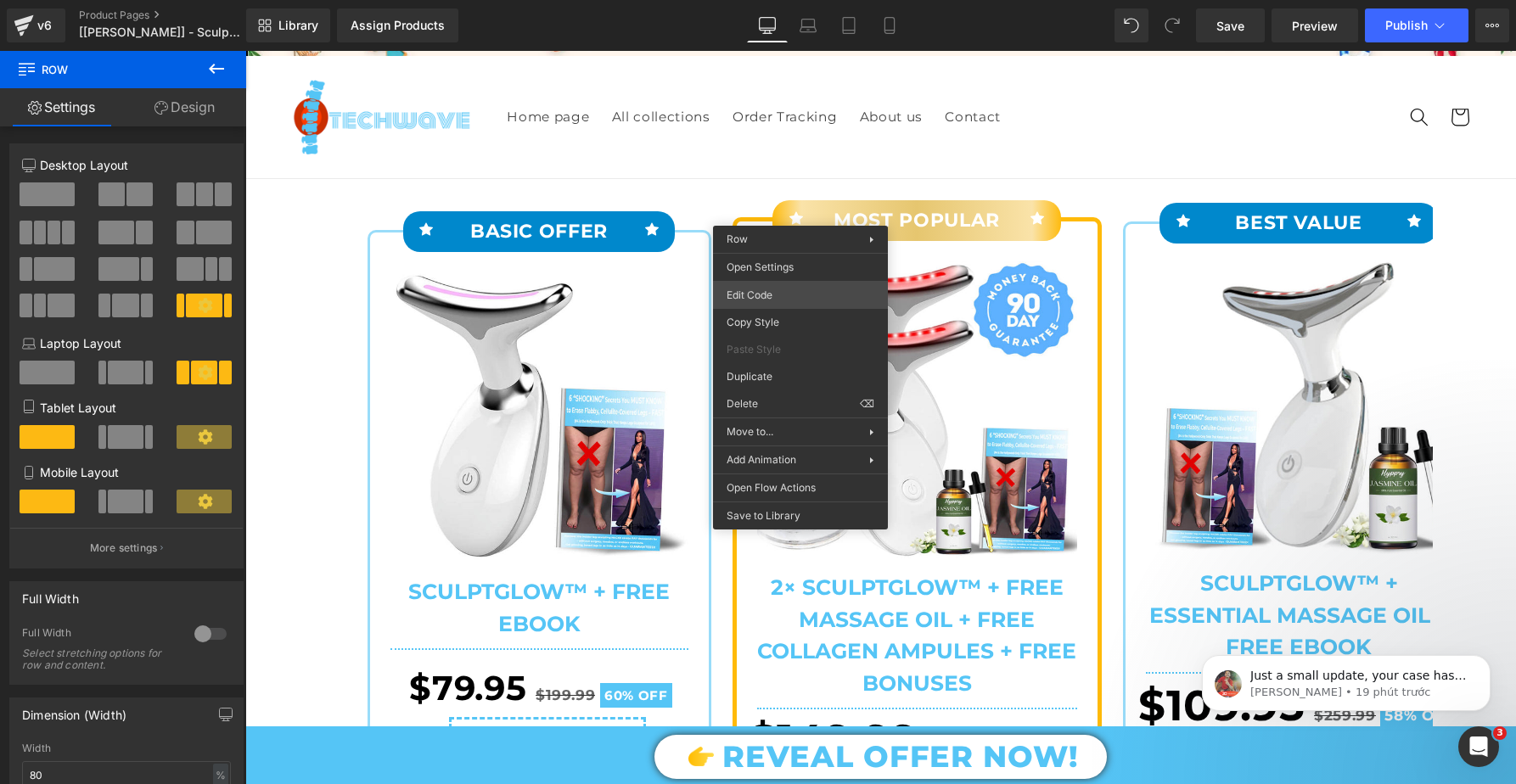
click at [770, 0] on div "Row You are previewing how the will restyle your page. You can not edit Element…" at bounding box center [758, 0] width 1516 height 0
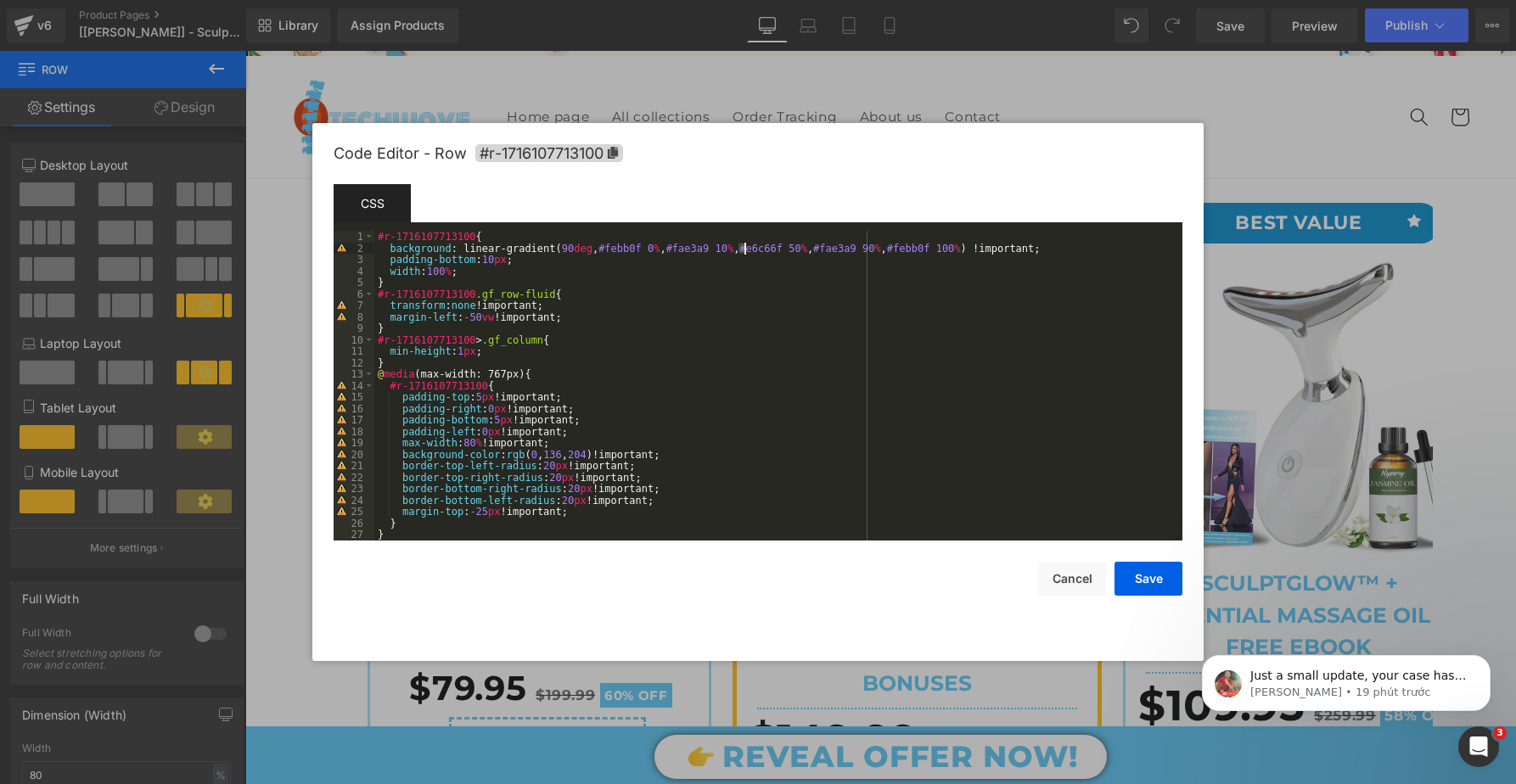
click at [742, 245] on div "#r-1716107713100 { background : linear-gradient( 90 deg , #febb0f 0 % , #fae3a9…" at bounding box center [774, 396] width 801 height 333
drag, startPoint x: 904, startPoint y: 246, endPoint x: 892, endPoint y: 245, distance: 12.0
click at [892, 245] on div "#r-1716107713100 { background : linear-gradient( 90 deg , #febb0f 0 % , #fae3a9…" at bounding box center [774, 396] width 801 height 333
click at [943, 338] on div "#r-1716107713100 { background : linear-gradient( 90 deg , #febb0f 0 % , #fae3a9…" at bounding box center [774, 396] width 801 height 333
click at [1147, 592] on button "Save" at bounding box center [1149, 579] width 68 height 34
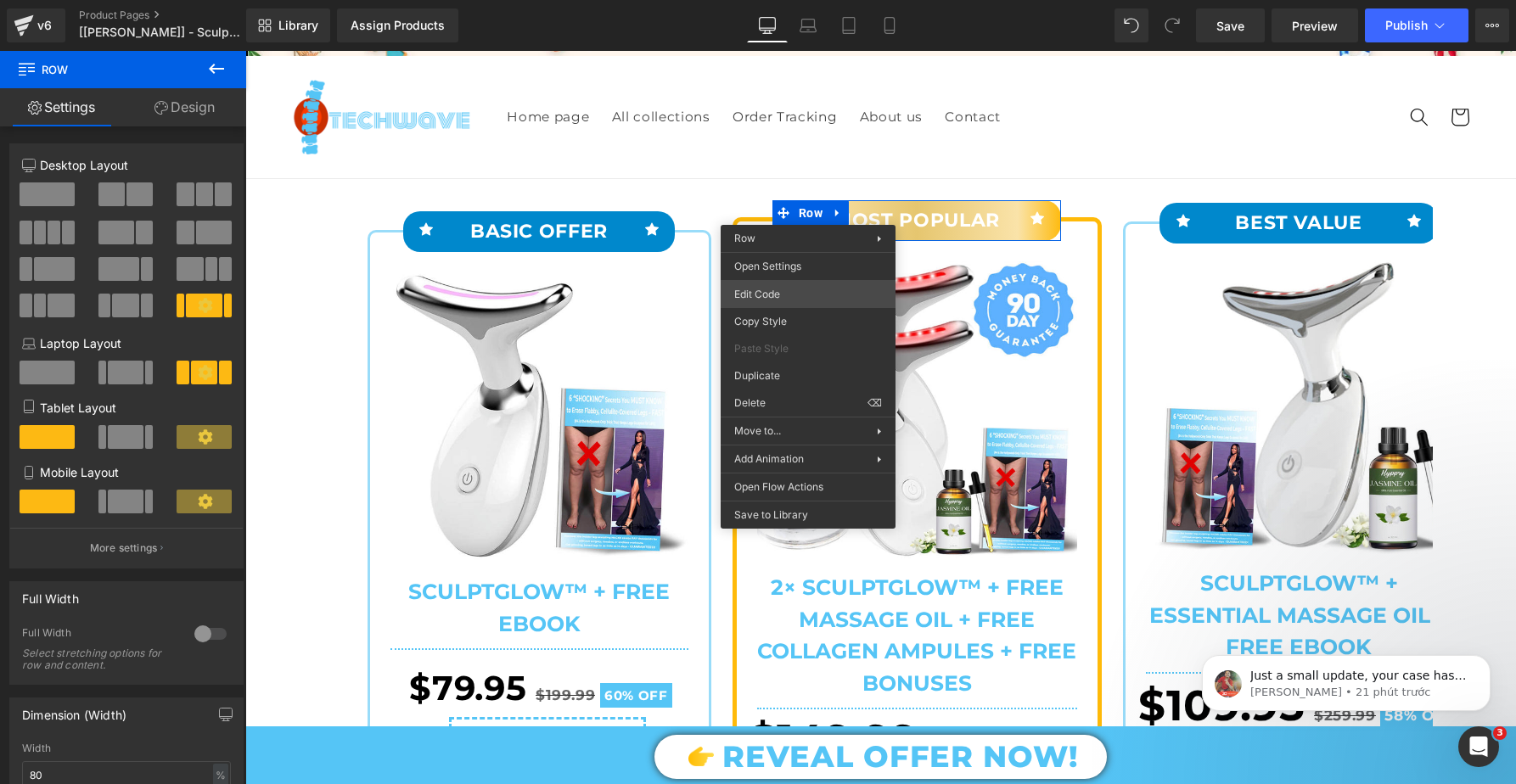
click at [782, 0] on div "Row You are previewing how the will restyle your page. You can not edit Element…" at bounding box center [758, 0] width 1516 height 0
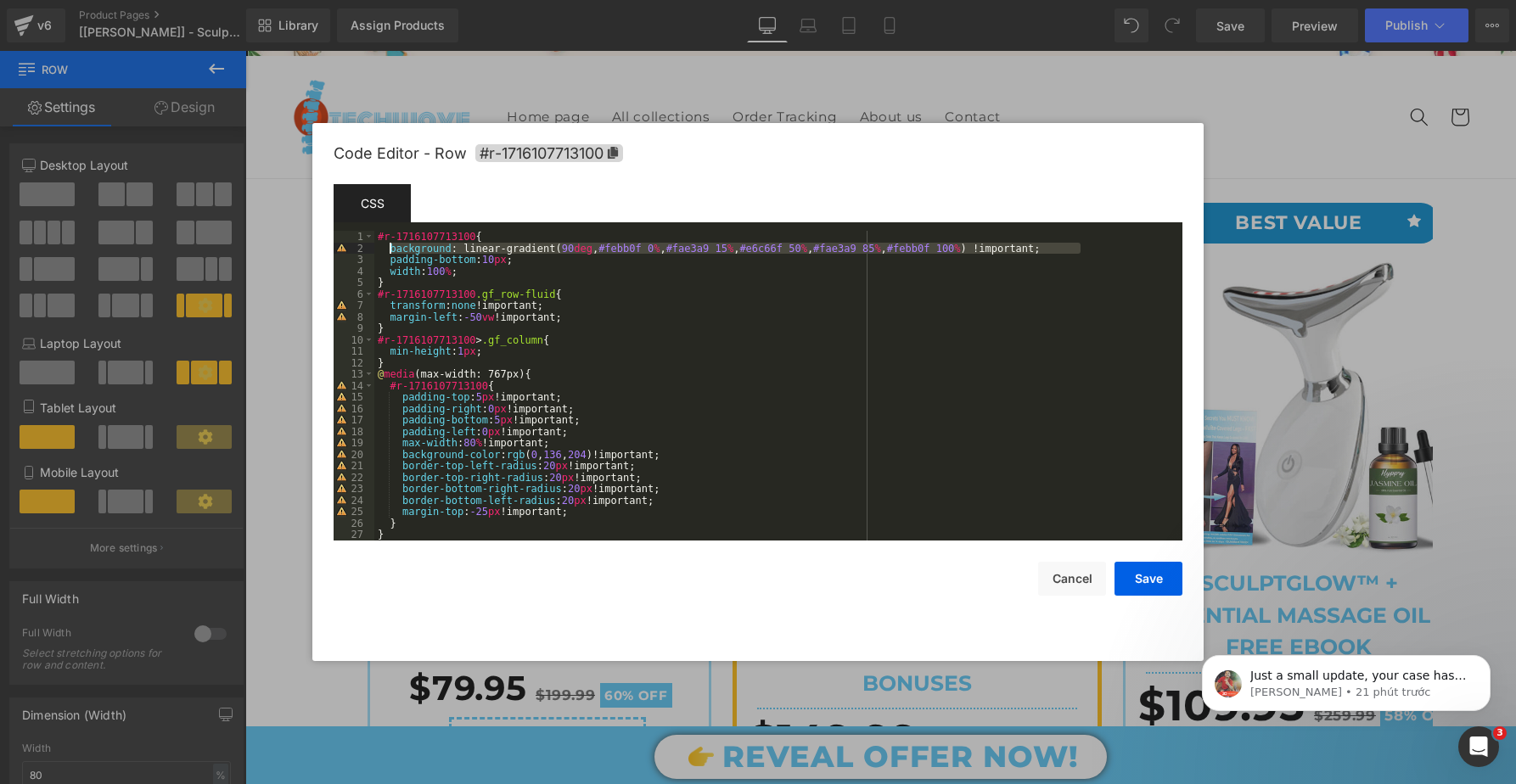
drag, startPoint x: 1088, startPoint y: 248, endPoint x: 389, endPoint y: 247, distance: 699.0
click at [389, 247] on div "#r-1716107713100 { background : linear-gradient( 90 deg , #febb0f 0 % , #fae3a9…" at bounding box center [774, 396] width 801 height 333
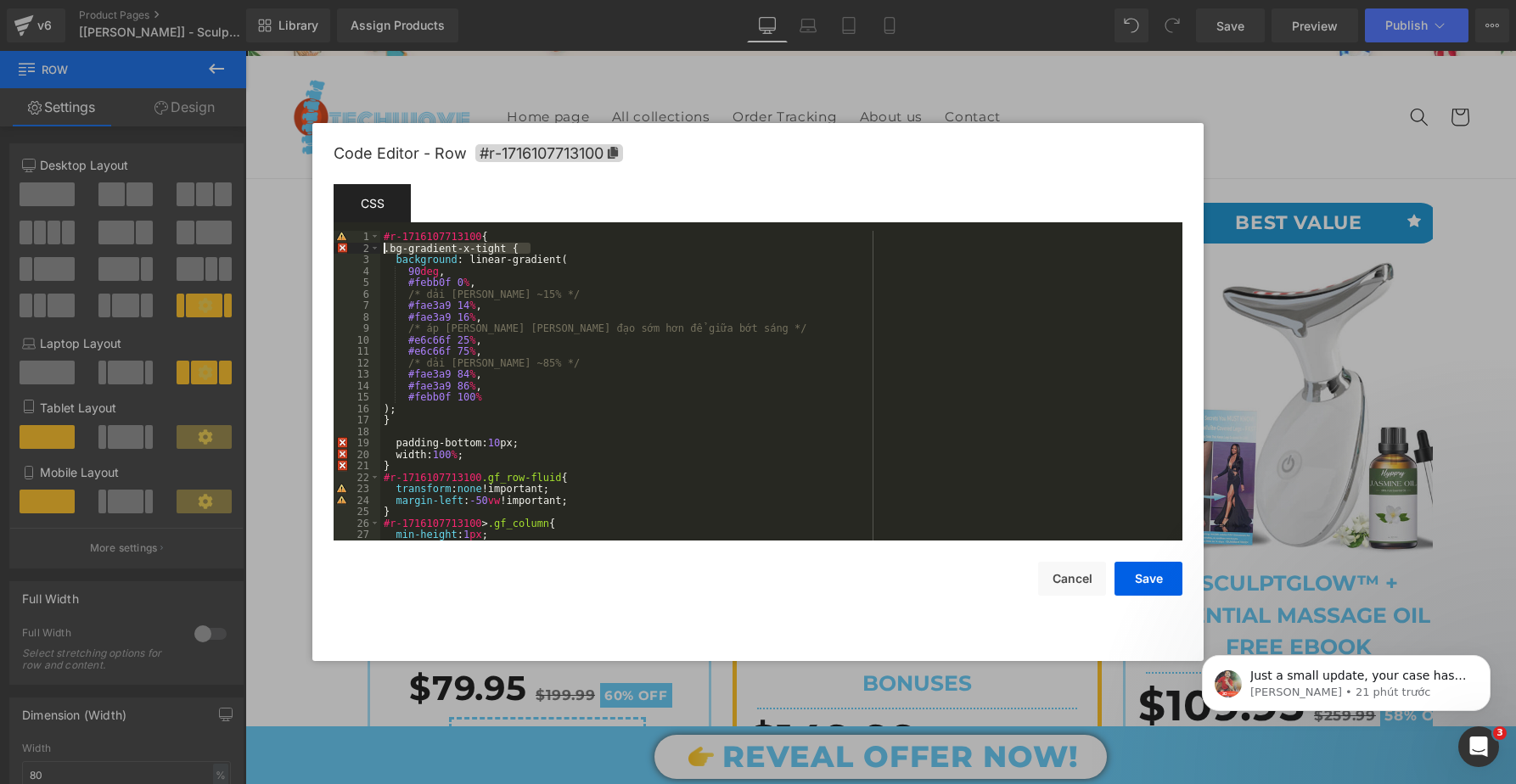
drag, startPoint x: 559, startPoint y: 248, endPoint x: 318, endPoint y: 249, distance: 241.0
click at [318, 249] on div "Code Editor - Row #r-1716107713100 Template CSS Script 1 2 3 4 5 6 7 8 9 10 11 …" at bounding box center [758, 392] width 892 height 538
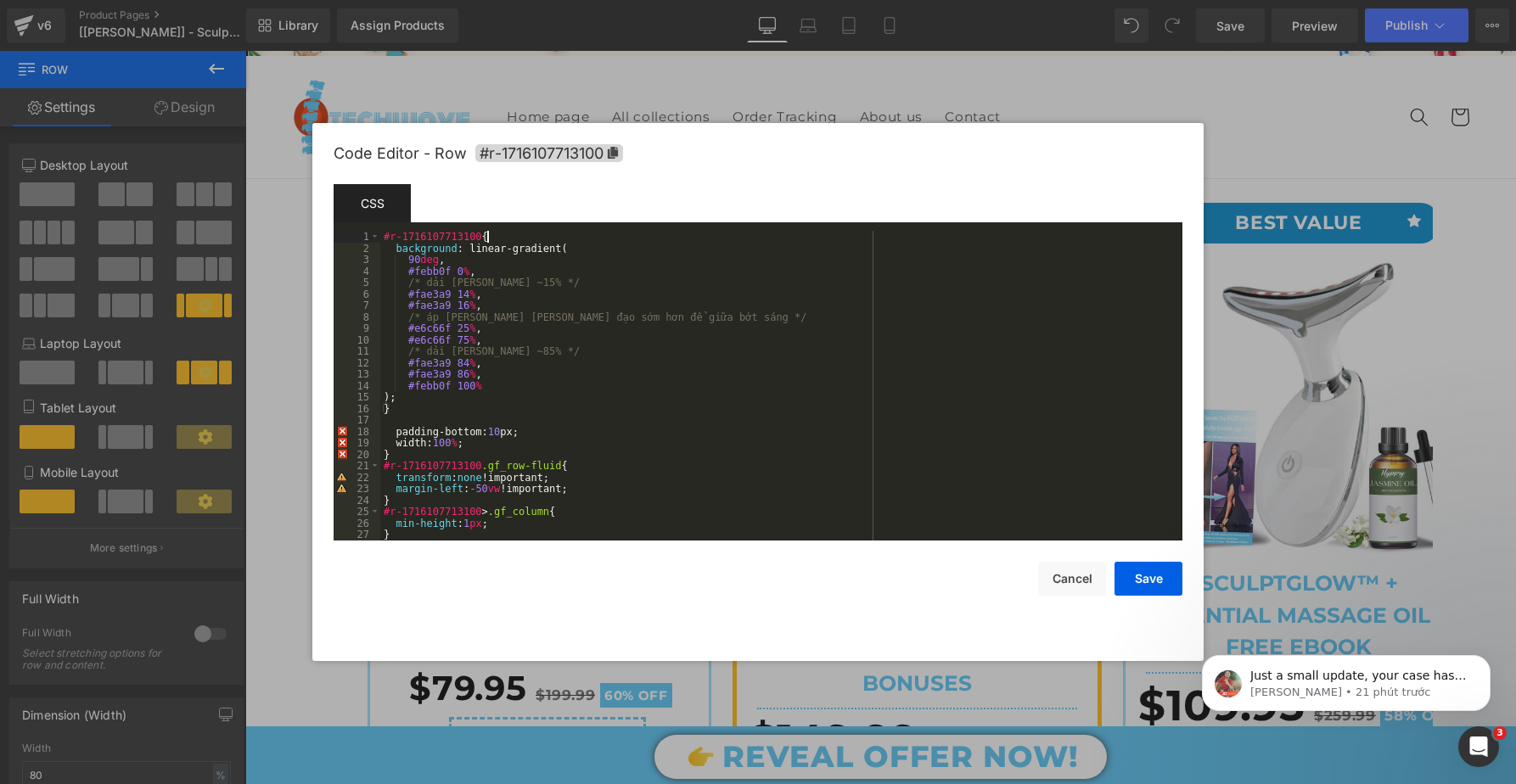
click at [417, 399] on div "#r-1716107713100 { background : linear-gradient( 90 deg , #febb0f 0 % , /* dải …" at bounding box center [778, 396] width 796 height 333
click at [408, 411] on div "#r-1716107713100 { background : linear-gradient( 90 deg , #febb0f 0 % , /* dải …" at bounding box center [778, 396] width 796 height 333
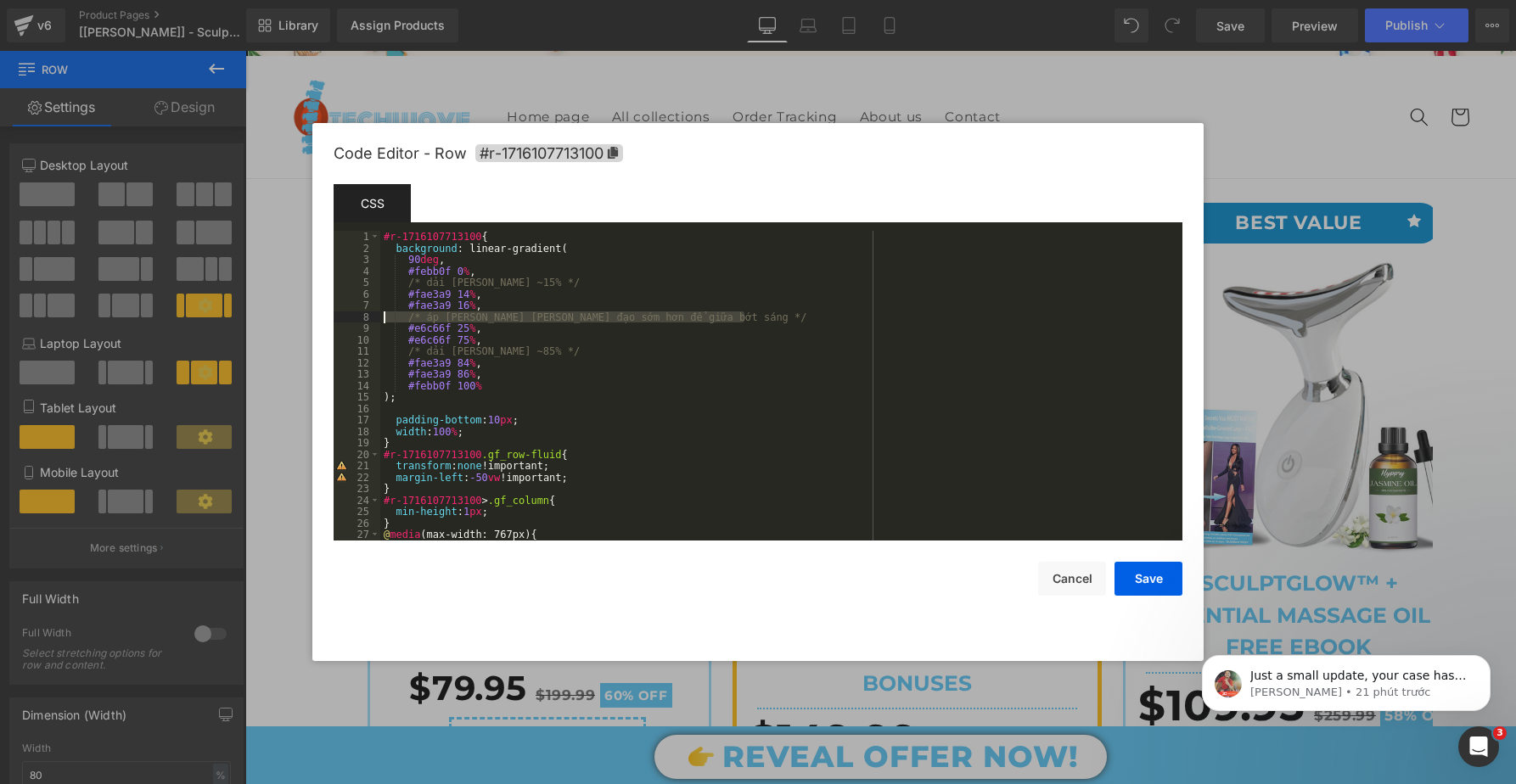
drag, startPoint x: 773, startPoint y: 315, endPoint x: 477, endPoint y: 298, distance: 296.5
click at [302, 313] on body "Row You are previewing how the will restyle your page. You can not edit Element…" at bounding box center [758, 392] width 1516 height 784
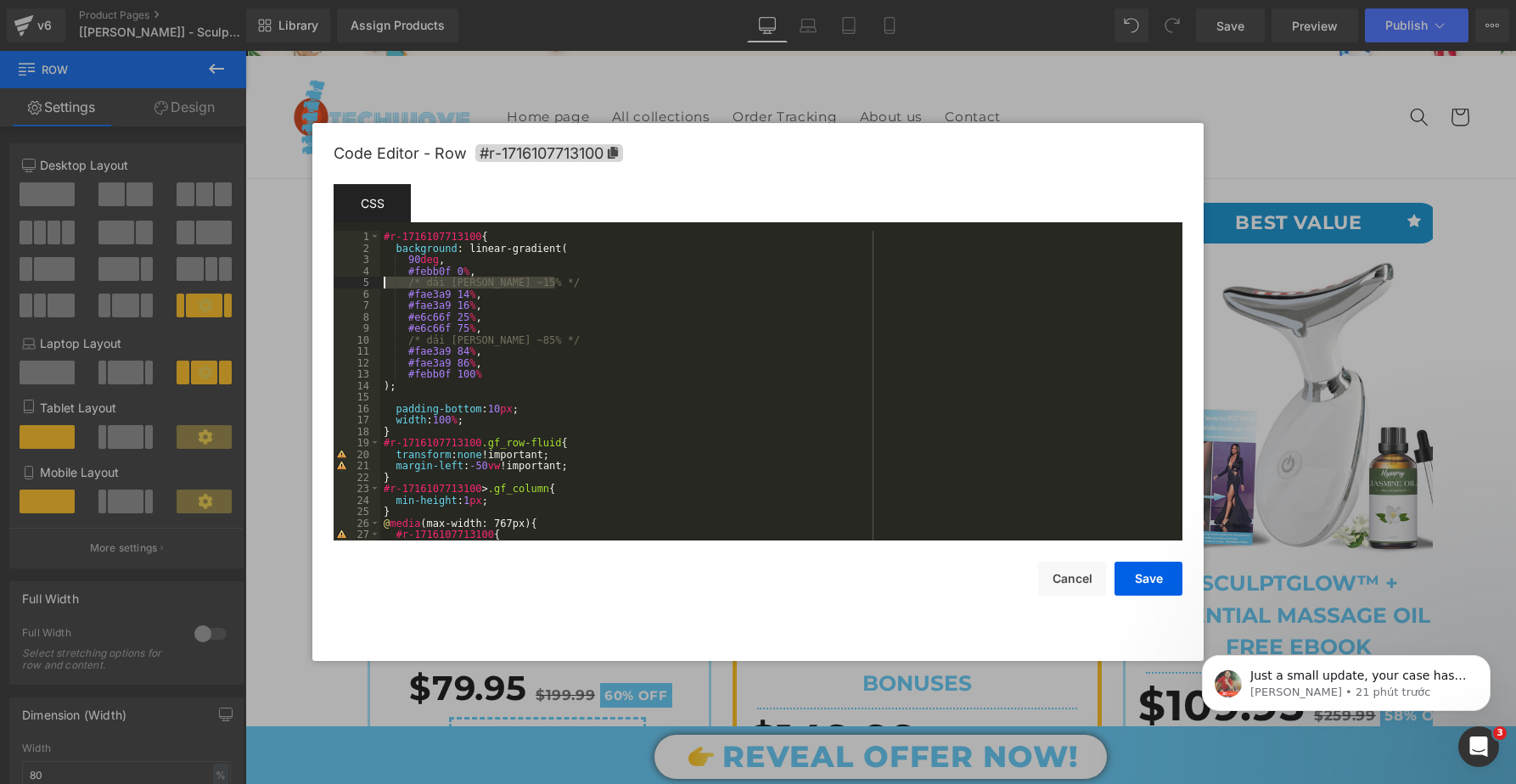
drag, startPoint x: 585, startPoint y: 284, endPoint x: 324, endPoint y: 282, distance: 261.0
click at [324, 282] on div "Code Editor - Row #r-1716107713100 Template CSS Script 1 2 3 4 5 6 7 8 9 10 11 …" at bounding box center [758, 392] width 892 height 538
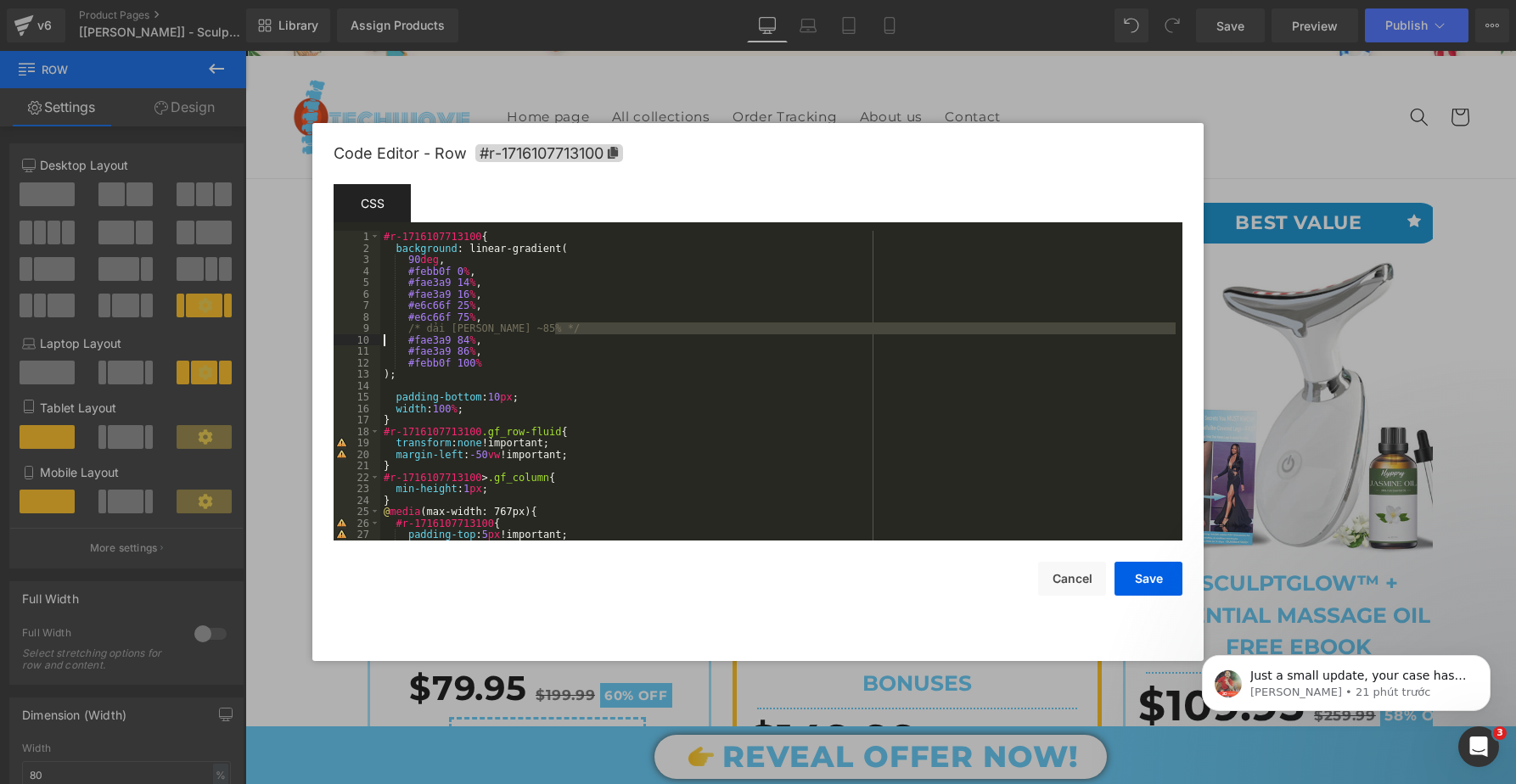
drag, startPoint x: 569, startPoint y: 327, endPoint x: 282, endPoint y: 339, distance: 287.3
click at [269, 335] on body "Row You are previewing how the will restyle your page. You can not edit Element…" at bounding box center [758, 392] width 1516 height 784
click at [596, 321] on div "#r-1716107713100 { background : linear-gradient( 90 deg , #febb0f 0 % , #fae3a9…" at bounding box center [778, 396] width 796 height 333
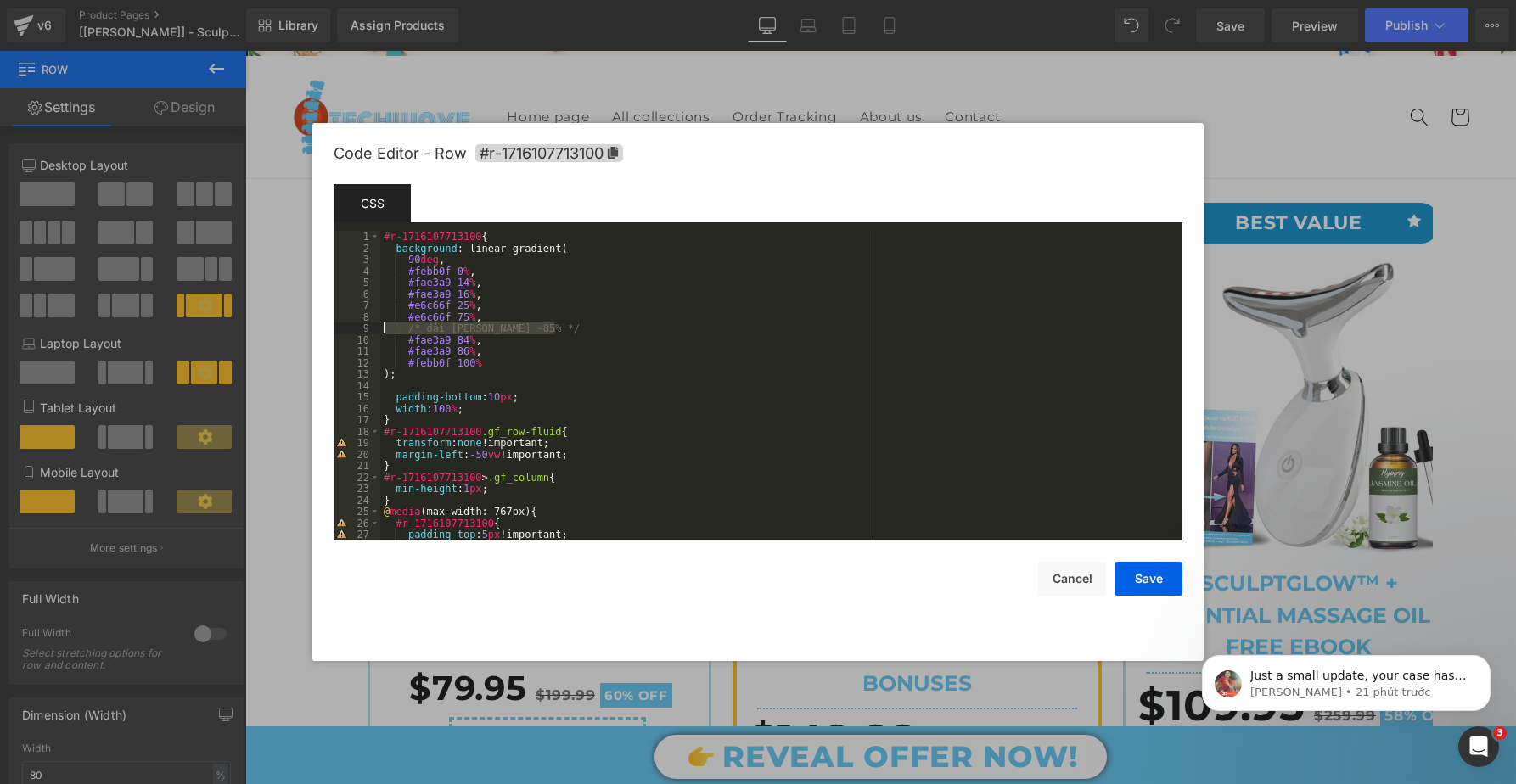
drag, startPoint x: 407, startPoint y: 325, endPoint x: 472, endPoint y: 368, distance: 77.9
click at [293, 326] on body "Row You are previewing how the will restyle your page. You can not edit Element…" at bounding box center [758, 392] width 1516 height 784
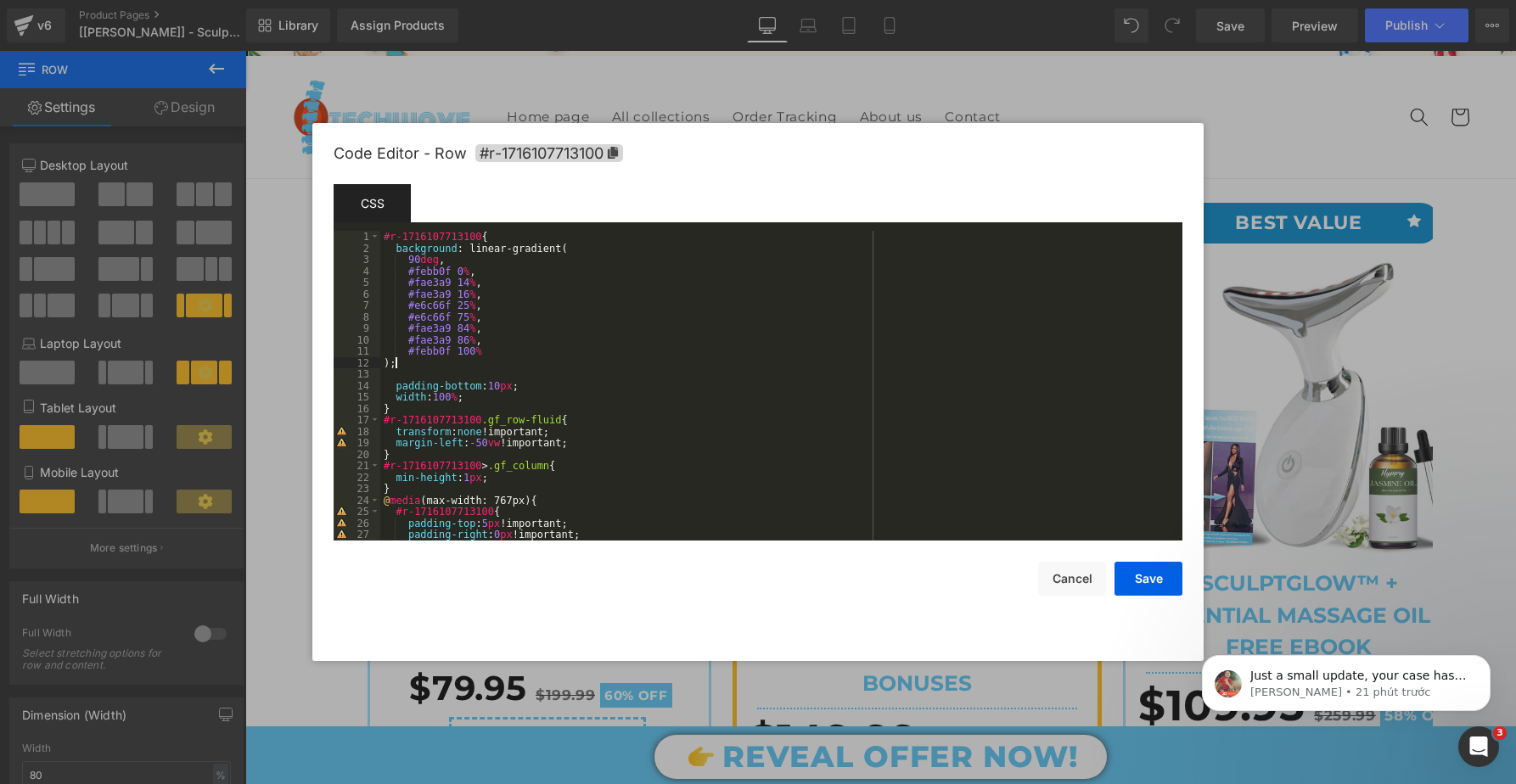
click at [399, 365] on div "#r-1716107713100 { background : linear-gradient( 90 deg , #febb0f 0 % , #fae3a9…" at bounding box center [778, 396] width 796 height 333
type textarea "important"
click at [538, 378] on div "#r-1716107713100 { background : linear-gradient( 90 deg , #febb0f 0 % , #fae3a9…" at bounding box center [778, 396] width 796 height 333
click at [1135, 582] on button "Save" at bounding box center [1149, 579] width 68 height 34
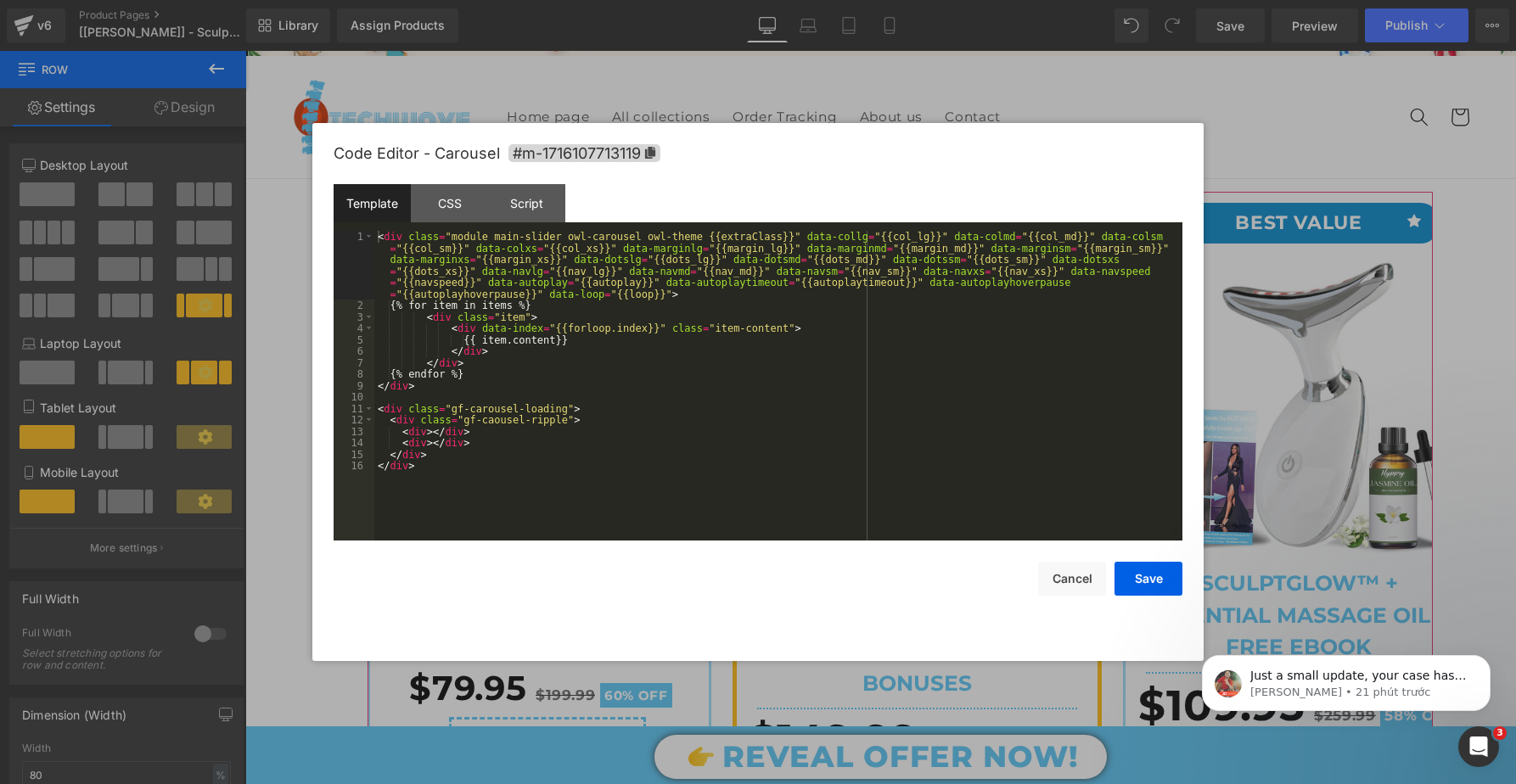
click at [861, 0] on div "Row You are previewing how the will restyle your page. You can not edit Element…" at bounding box center [758, 0] width 1516 height 0
click at [520, 196] on div "Script" at bounding box center [526, 203] width 77 height 38
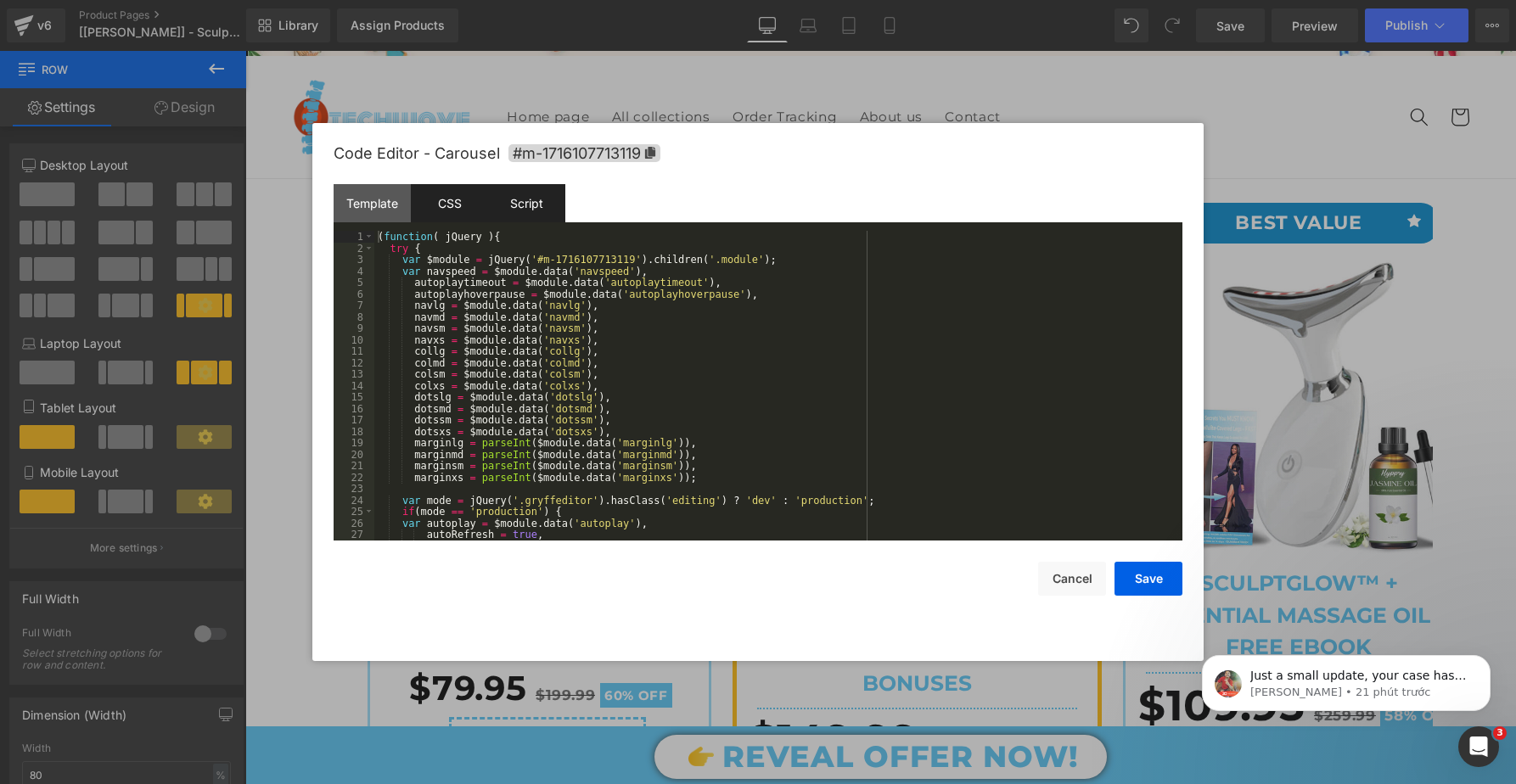
click at [441, 199] on div "CSS" at bounding box center [449, 203] width 77 height 38
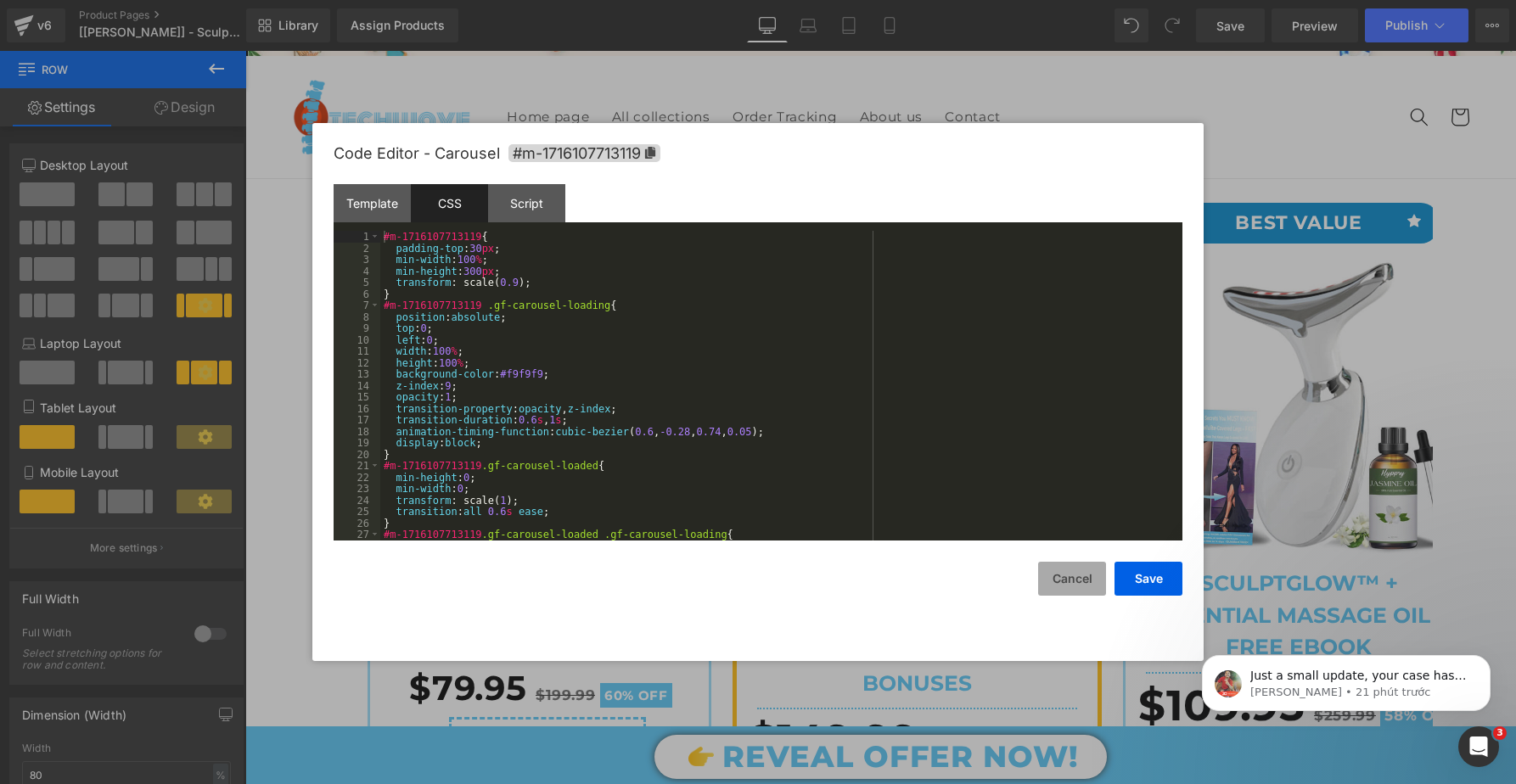
click at [1052, 572] on button "Cancel" at bounding box center [1072, 579] width 68 height 34
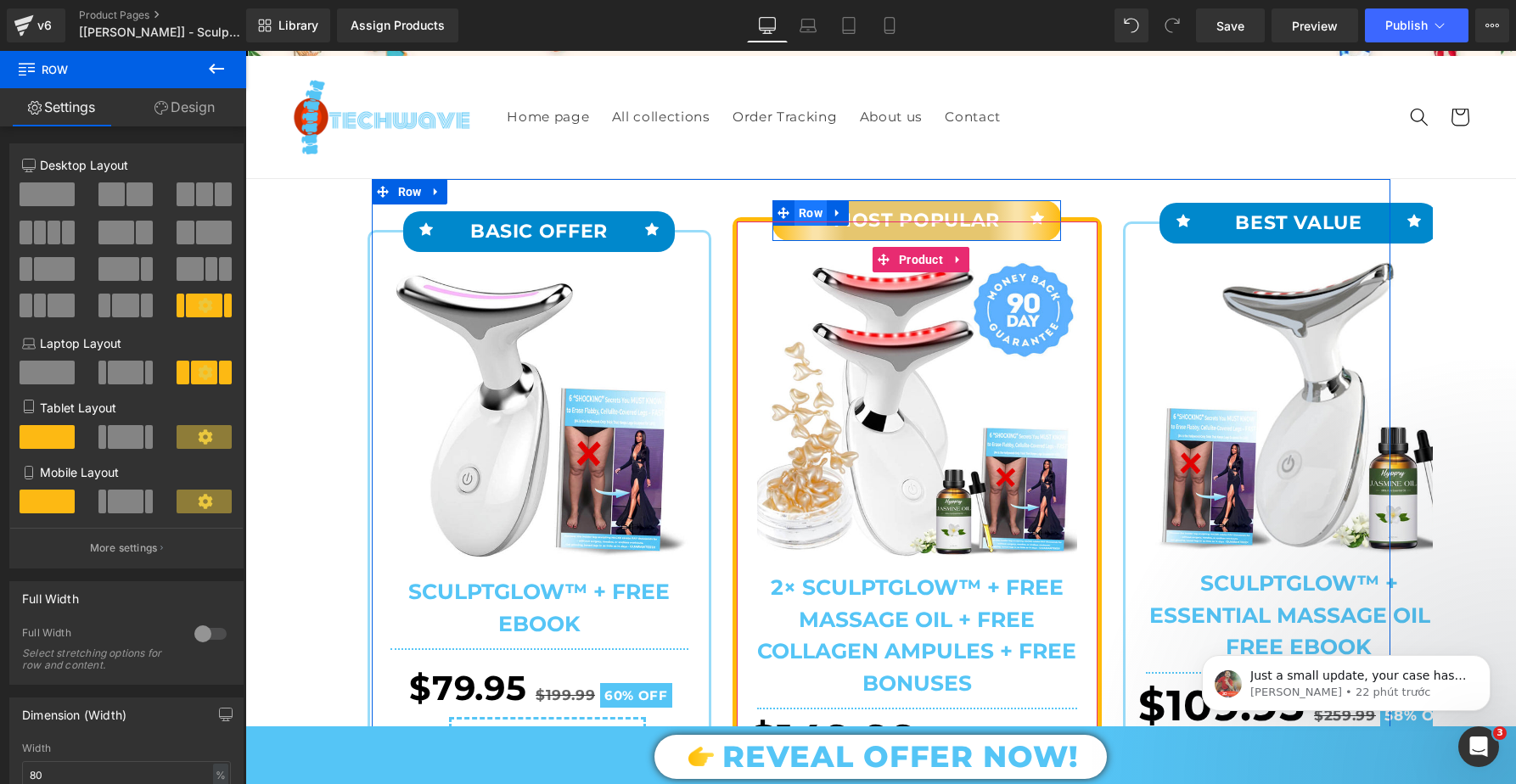
click at [814, 210] on span "Row" at bounding box center [811, 213] width 32 height 26
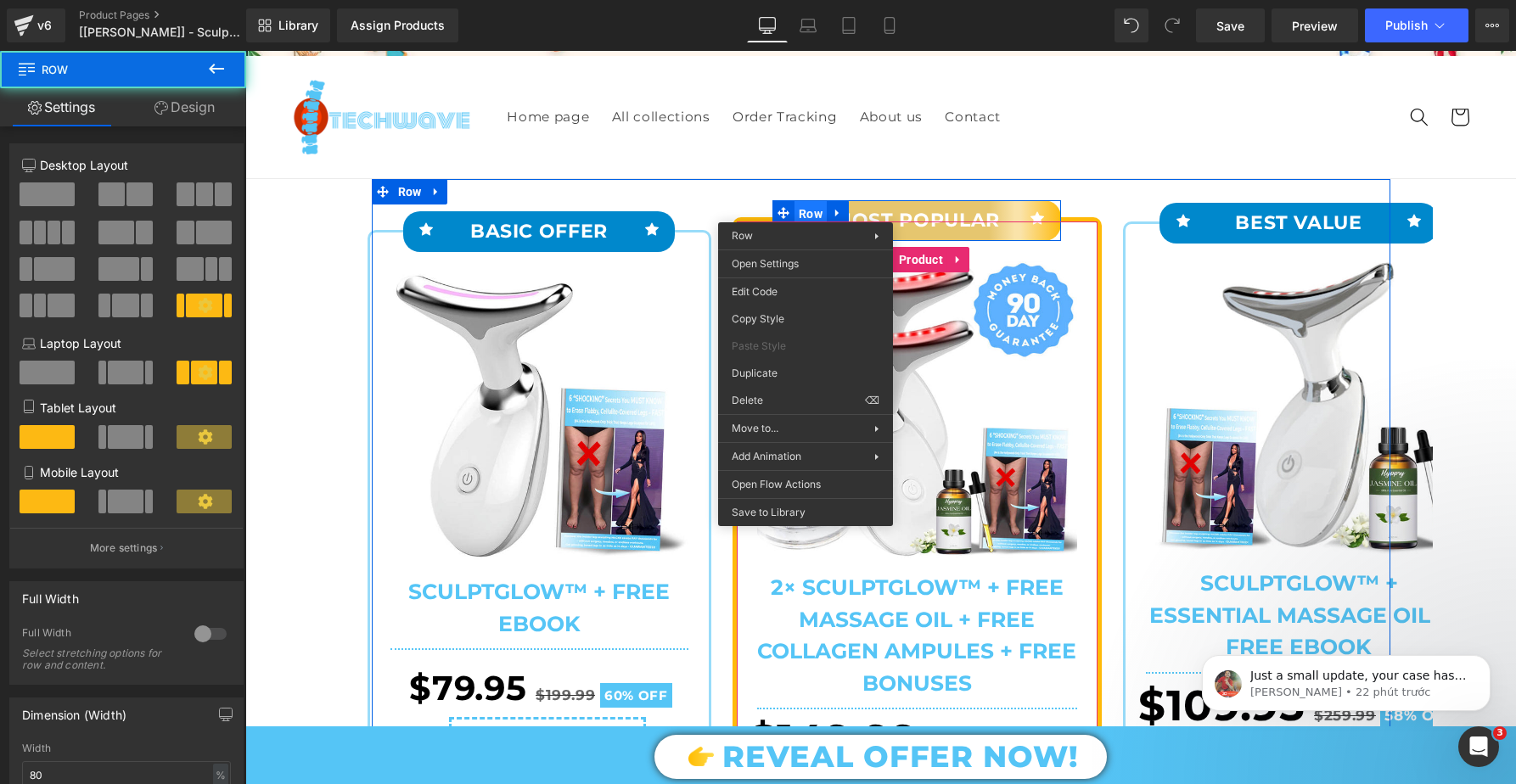
drag, startPoint x: 805, startPoint y: 209, endPoint x: 813, endPoint y: 218, distance: 12.0
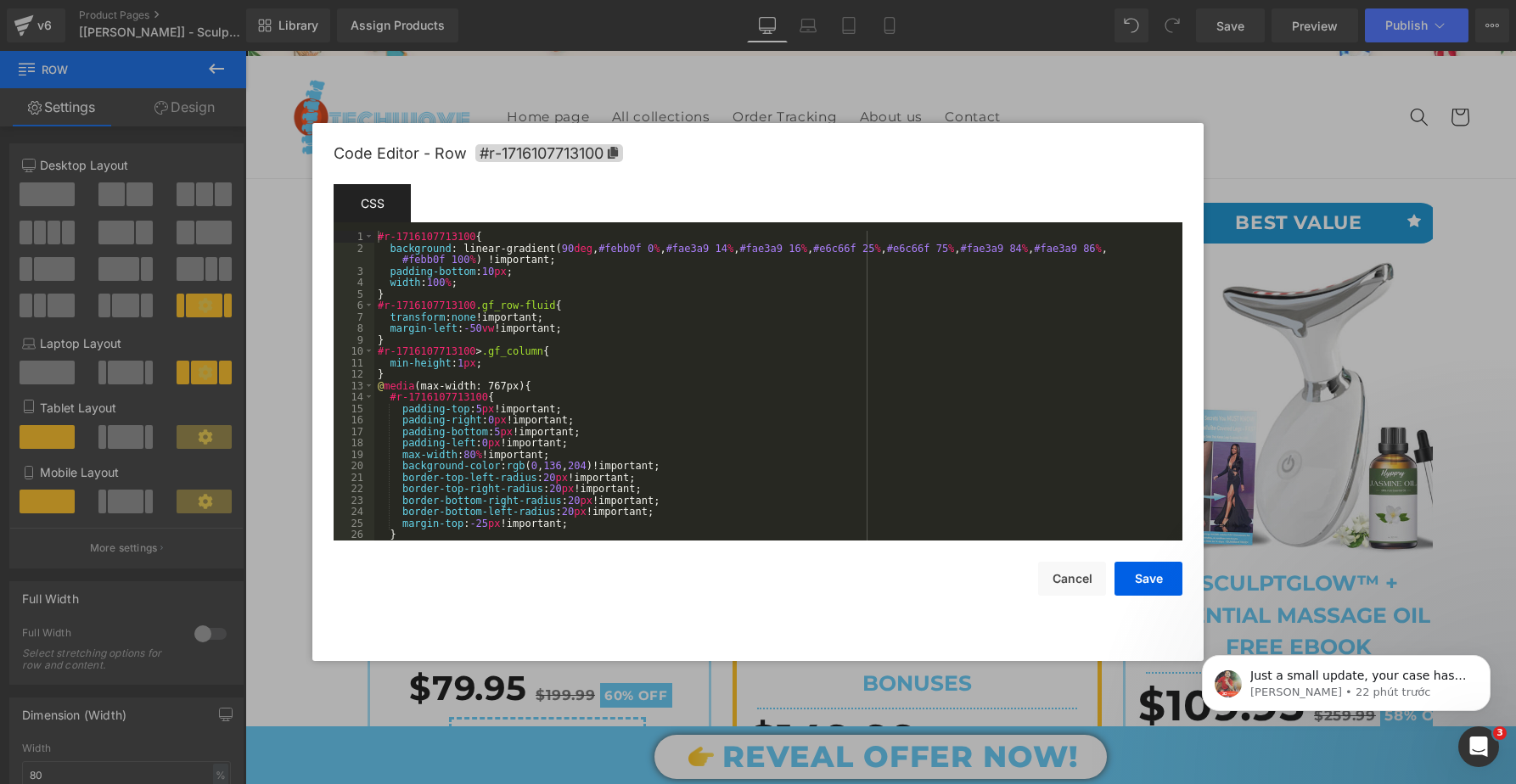
click at [782, 0] on div "Row You are previewing how the will restyle your page. You can not edit Element…" at bounding box center [758, 0] width 1516 height 0
drag, startPoint x: 820, startPoint y: 247, endPoint x: 837, endPoint y: 258, distance: 20.2
click at [823, 247] on div "#r-1716107713100 { background : linear-gradient( 90 deg , #febb0f 0 % , #fae3a9…" at bounding box center [774, 396] width 801 height 333
click at [822, 247] on div "#r-1716107713100 { background : linear-gradient( 90 deg , #febb0f 0 % , #fae3a9…" at bounding box center [774, 396] width 801 height 333
click at [822, 247] on div "#r-1716107713100 { background : linear-gradient( 90 deg , #febb0f 0 % , #fae3a9…" at bounding box center [774, 396] width 801 height 333
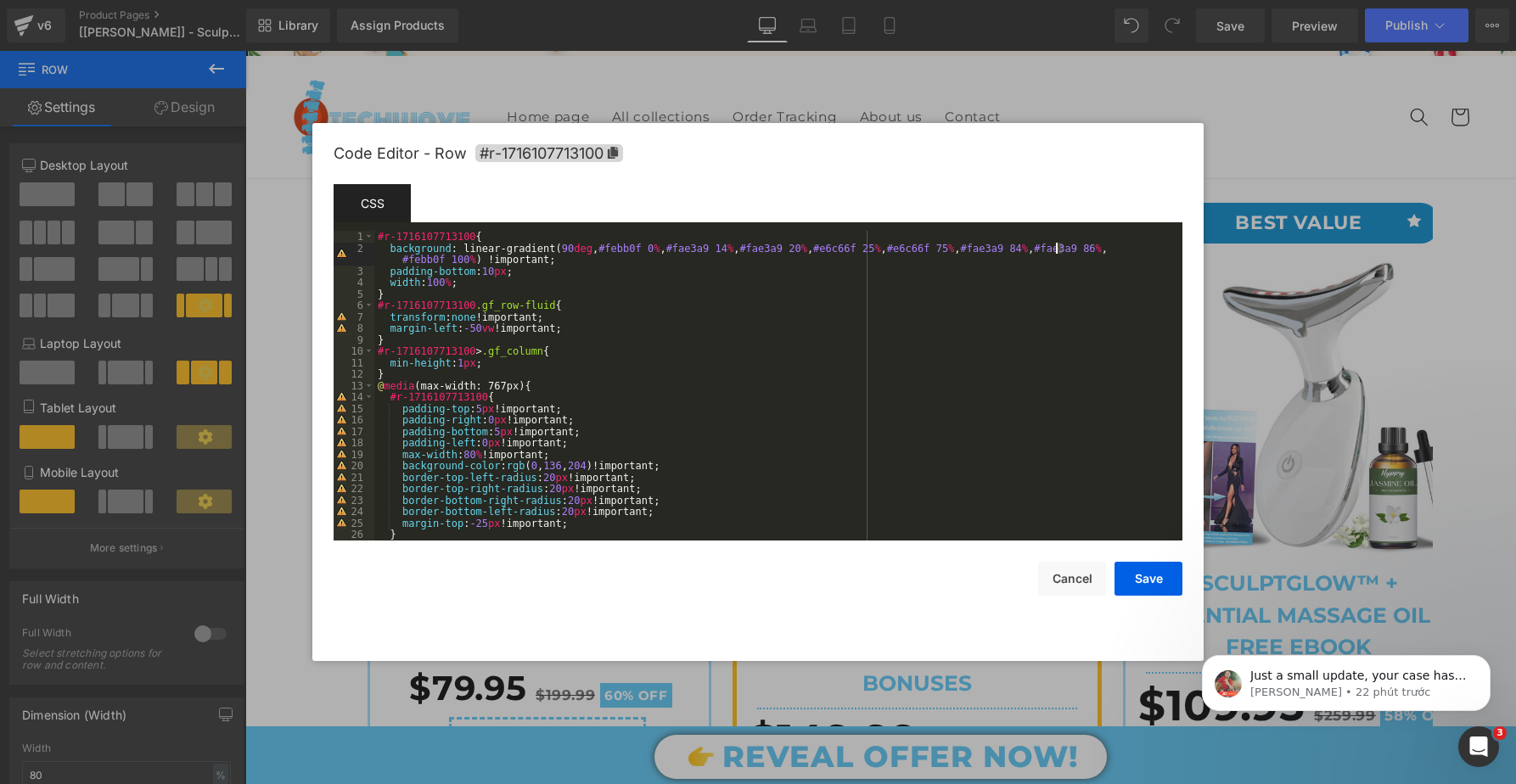
click at [1056, 247] on div "#r-1716107713100 { background : linear-gradient( 90 deg , #febb0f 0 % , #fae3a9…" at bounding box center [774, 396] width 801 height 333
click at [1156, 579] on button "Save" at bounding box center [1149, 579] width 68 height 34
click at [781, 0] on div "Row You are previewing how the will restyle your page. You can not edit Element…" at bounding box center [758, 0] width 1516 height 0
drag, startPoint x: 741, startPoint y: 247, endPoint x: 754, endPoint y: 270, distance: 26.4
click at [744, 247] on div "#r-1716107713100 { background : linear-gradient( 90 deg , #febb0f 0 % , #fae3a9…" at bounding box center [774, 396] width 801 height 333
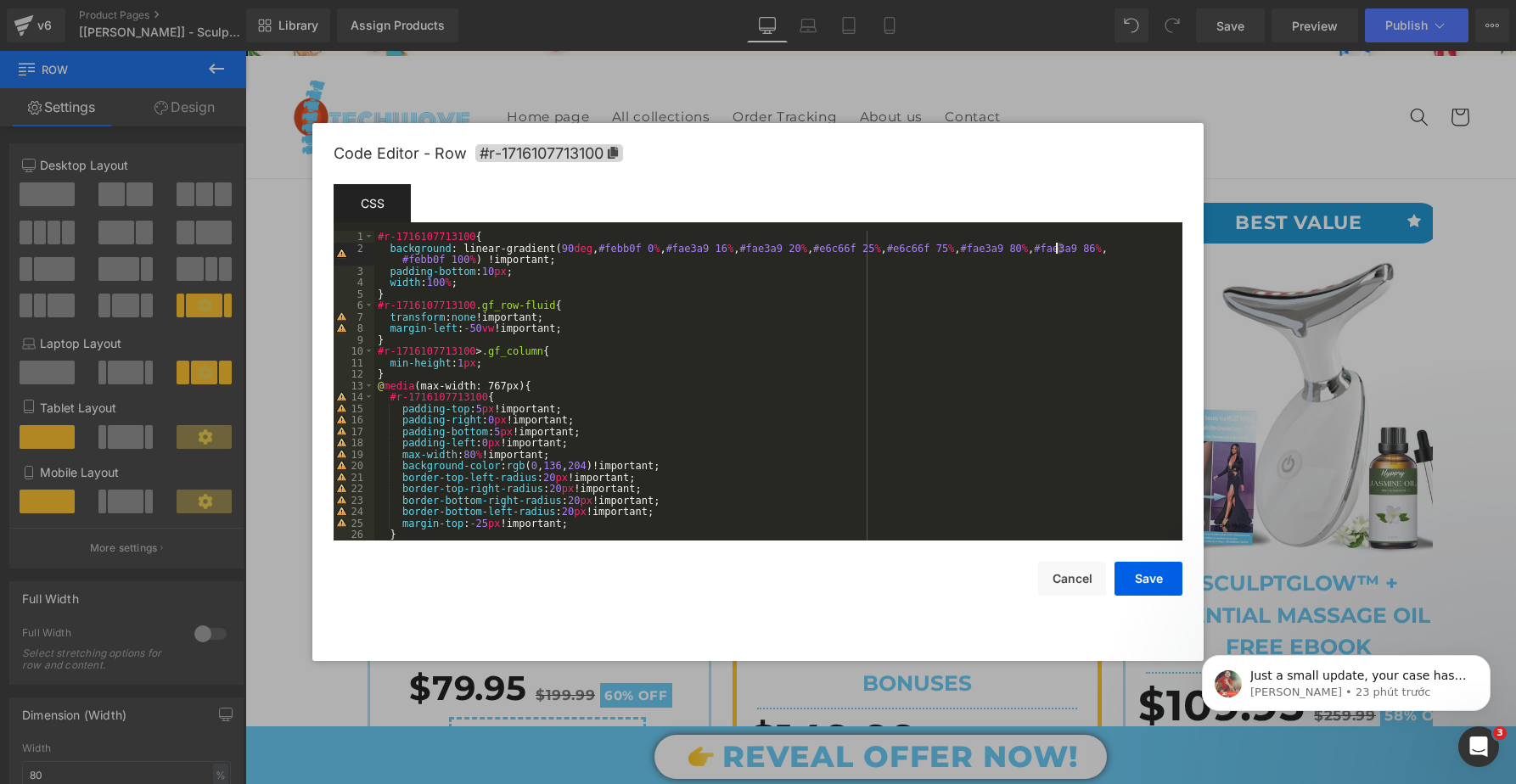
click at [1057, 247] on div "#r-1716107713100 { background : linear-gradient( 90 deg , #febb0f 0 % , #fae3a9…" at bounding box center [774, 396] width 801 height 333
click at [1142, 243] on div "#r-1716107713100 { background : linear-gradient( 90 deg , #febb0f 0 % , #fae3a9…" at bounding box center [774, 396] width 801 height 333
click at [1142, 584] on button "Save" at bounding box center [1149, 579] width 68 height 34
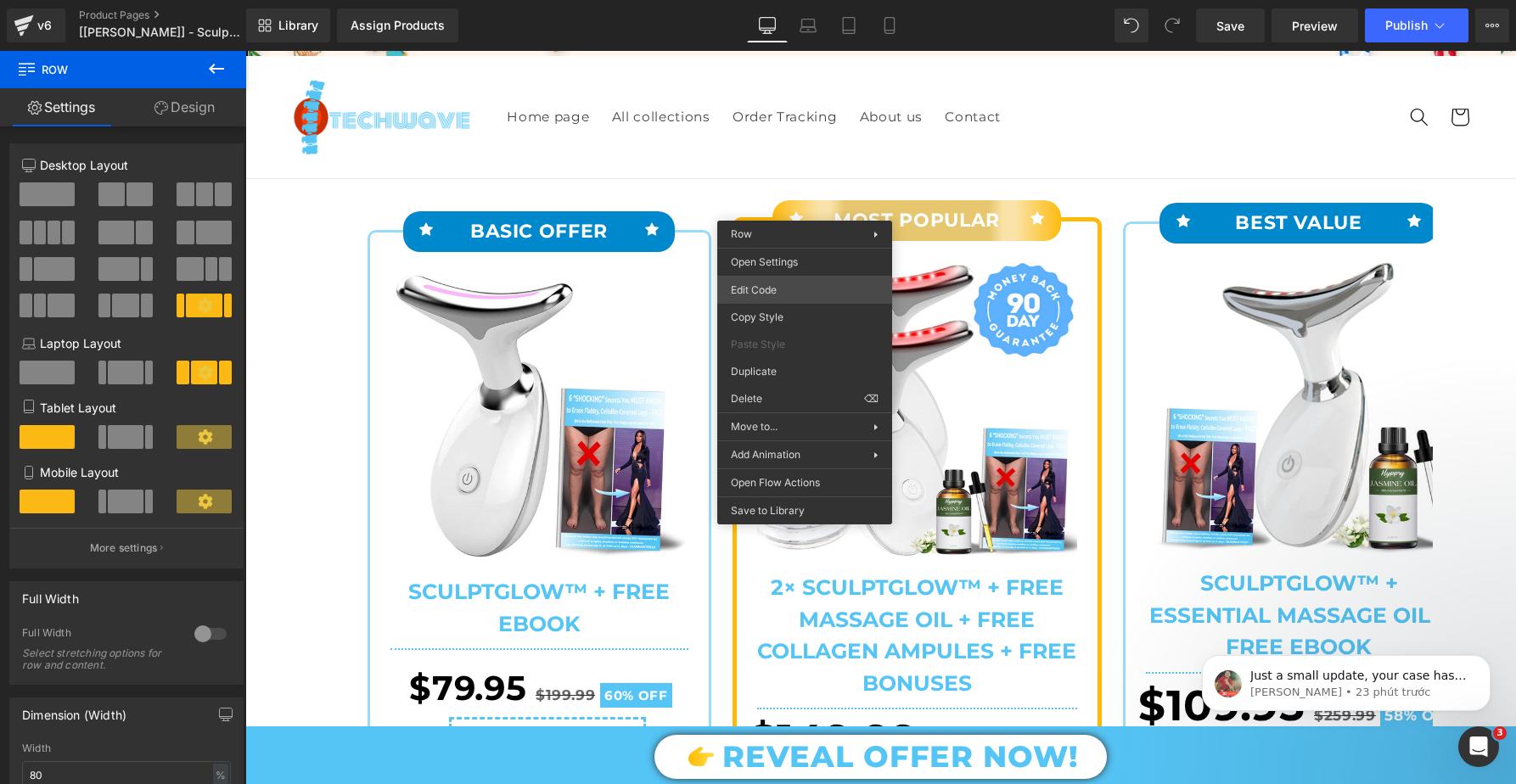
click at [780, 0] on div "Row You are previewing how the will restyle your page. You can not edit Element…" at bounding box center [758, 0] width 1516 height 0
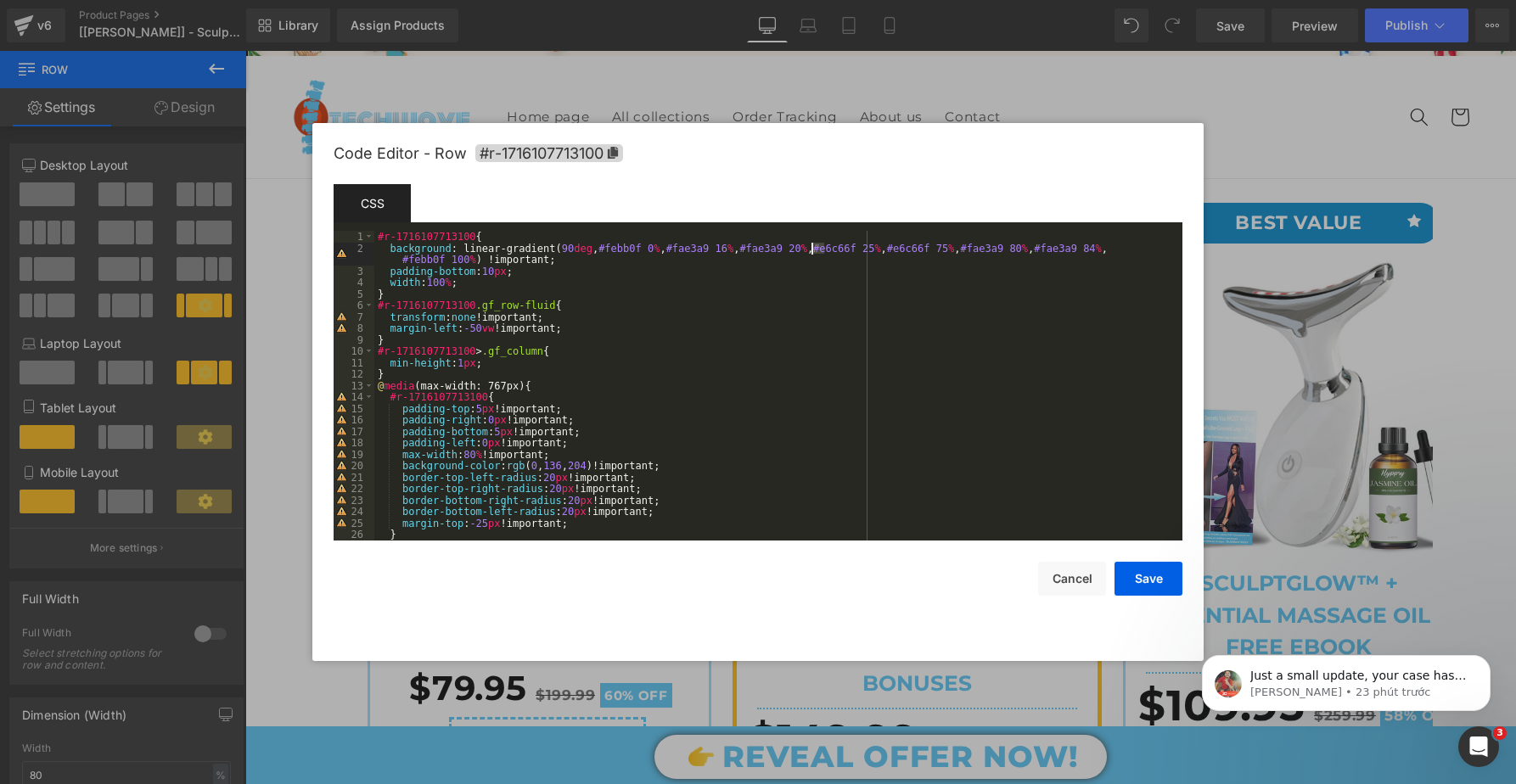
drag, startPoint x: 823, startPoint y: 247, endPoint x: 813, endPoint y: 246, distance: 10.0
click at [813, 246] on div "#r-1716107713100 { background : linear-gradient( 90 deg , #febb0f 0 % , #fae3a9…" at bounding box center [774, 396] width 801 height 333
click at [1056, 247] on div "#r-1716107713100 { background : linear-gradient( 90 deg , #febb0f 0 % , #fae3a9…" at bounding box center [774, 396] width 801 height 333
drag, startPoint x: 1160, startPoint y: 588, endPoint x: 915, endPoint y: 537, distance: 250.3
click at [1160, 588] on button "Save" at bounding box center [1149, 579] width 68 height 34
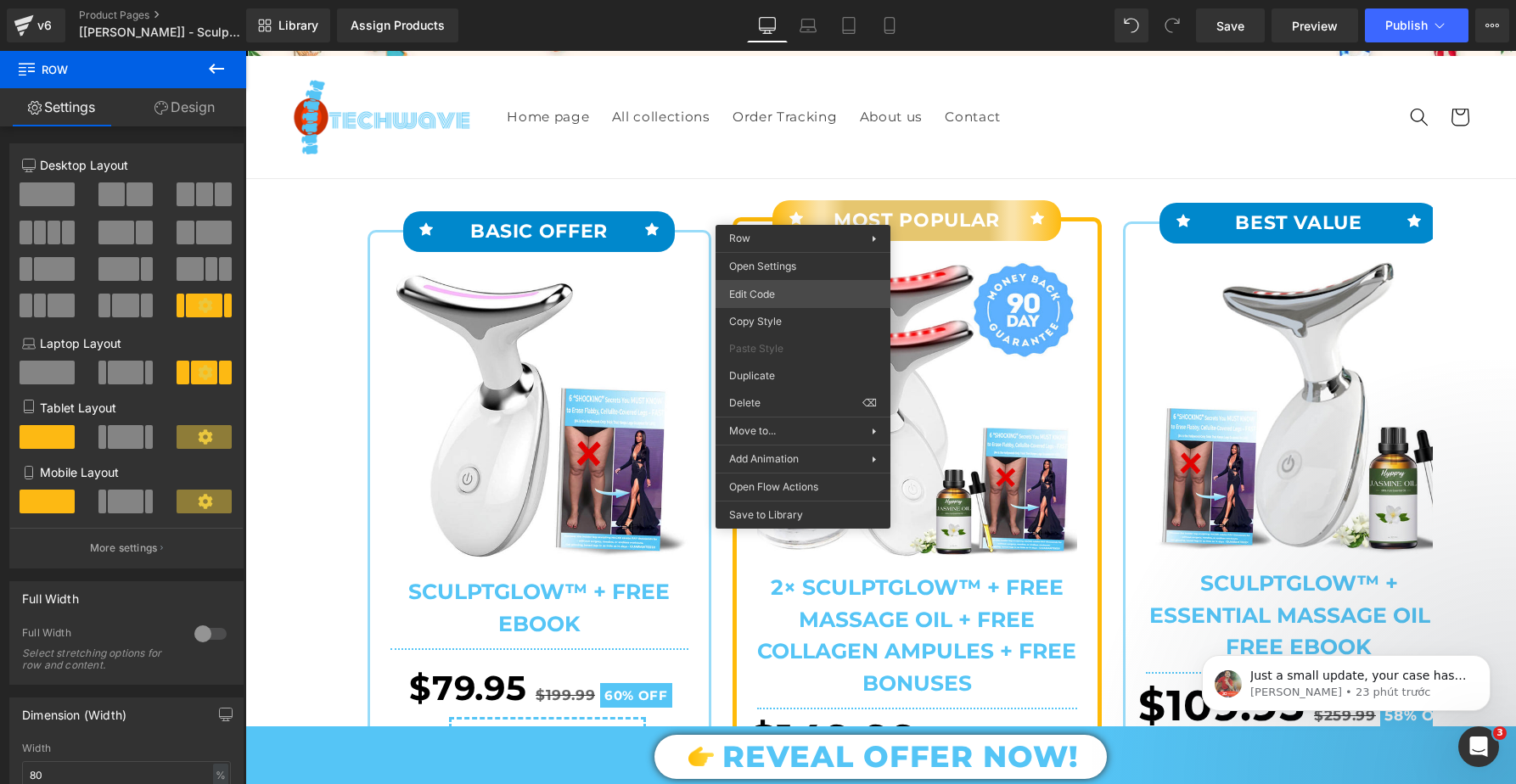
click at [780, 0] on div "Row You are previewing how the will restyle your page. You can not edit Element…" at bounding box center [758, 0] width 1516 height 0
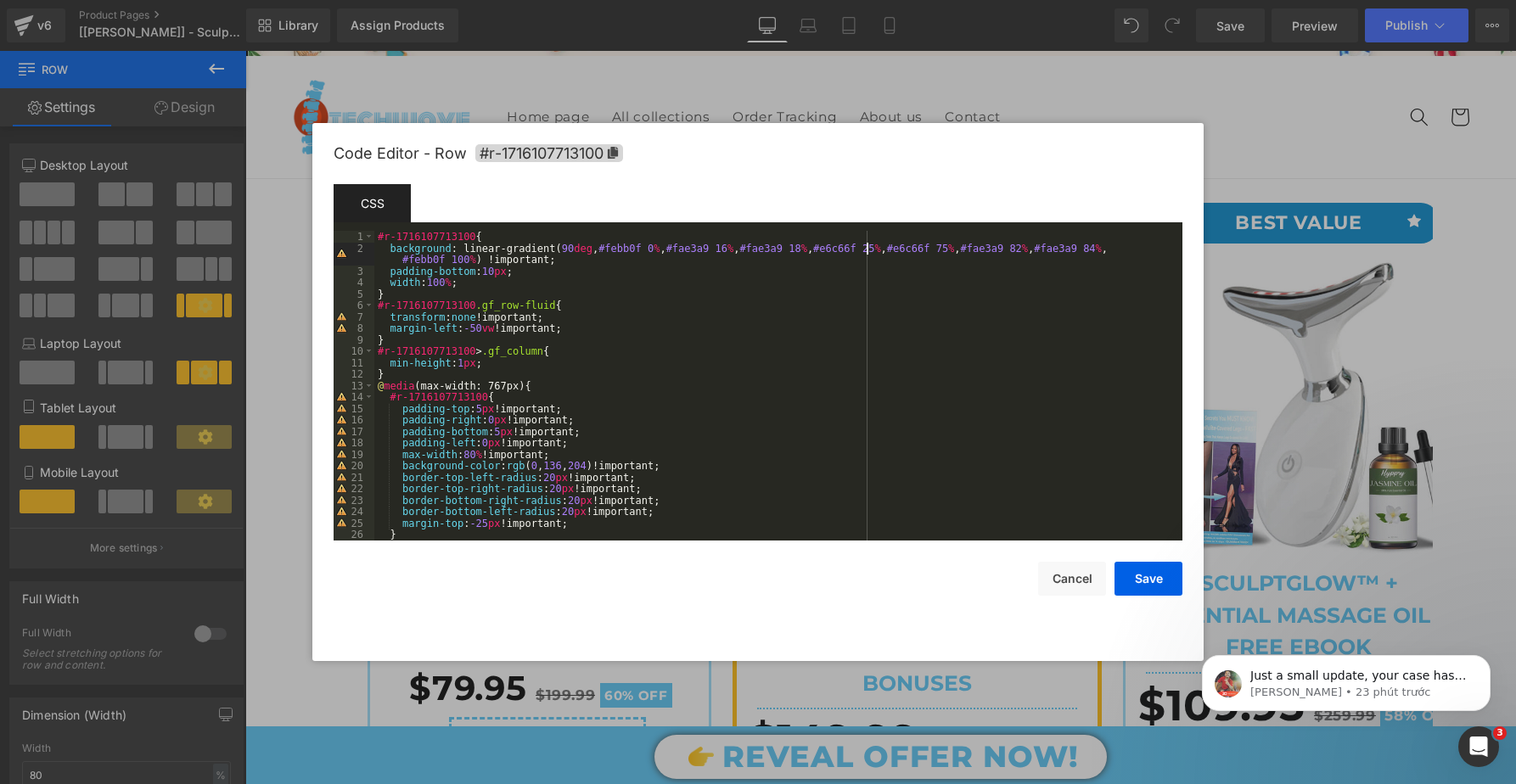
click at [864, 254] on div "#r-1716107713100 { background : linear-gradient( 90 deg , #febb0f 0 % , #fae3a9…" at bounding box center [774, 396] width 801 height 333
click at [921, 248] on div "#r-1716107713100 { background : linear-gradient( 90 deg , #febb0f 0 % , #fae3a9…" at bounding box center [774, 396] width 801 height 333
click at [899, 247] on div "#r-1716107713100 { background : linear-gradient( 90 deg , #febb0f 0 % , #fae3a9…" at bounding box center [774, 396] width 801 height 333
click at [902, 247] on div "#r-1716107713100 { background : linear-gradient( 90 deg , #febb0f 0 % , #fae3a9…" at bounding box center [774, 396] width 801 height 333
click at [981, 247] on div "#r-1716107713100 { background : linear-gradient( 90 deg , #febb0f 0 % , #fae3a9…" at bounding box center [774, 396] width 801 height 333
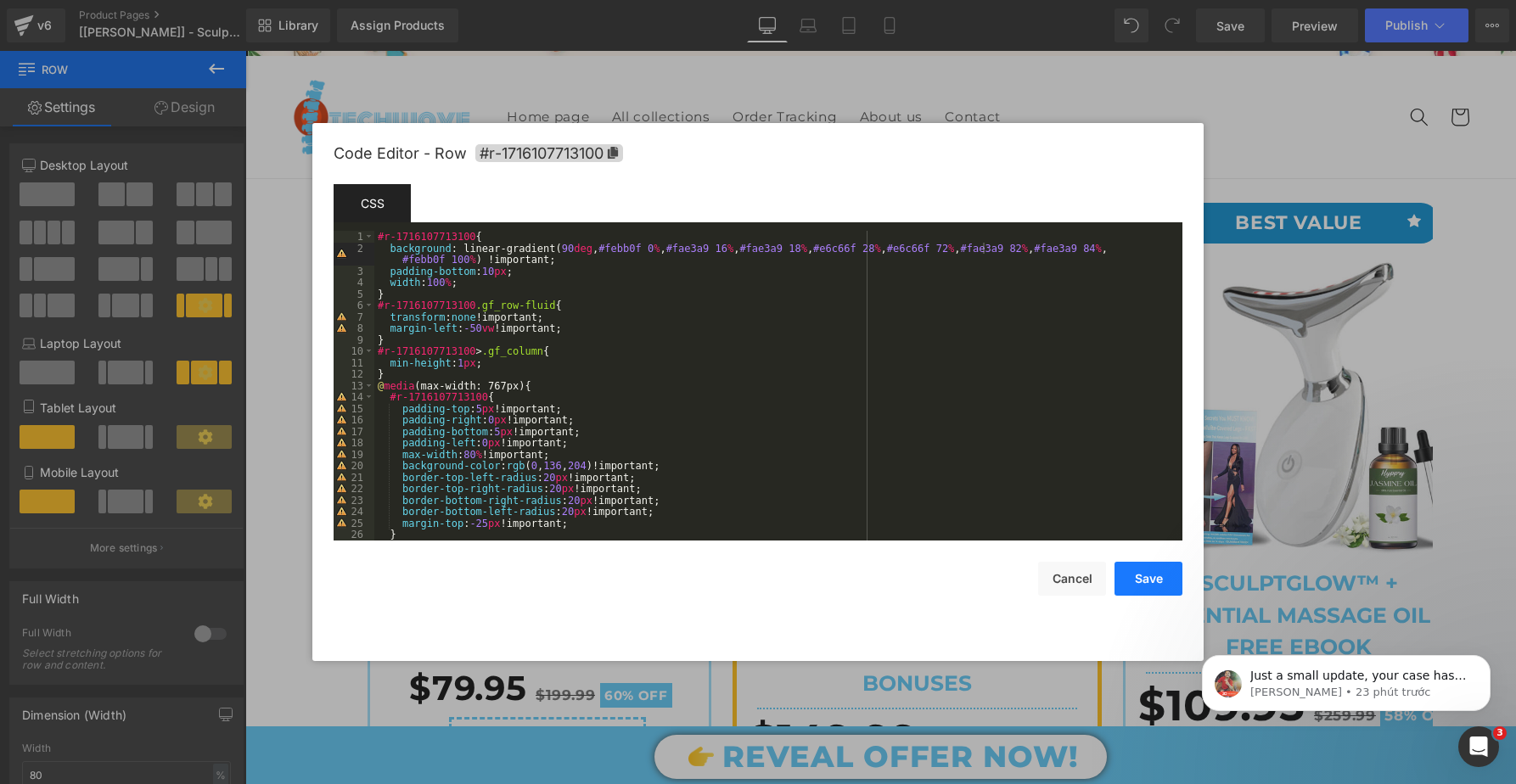
click at [1151, 589] on button "Save" at bounding box center [1149, 579] width 68 height 34
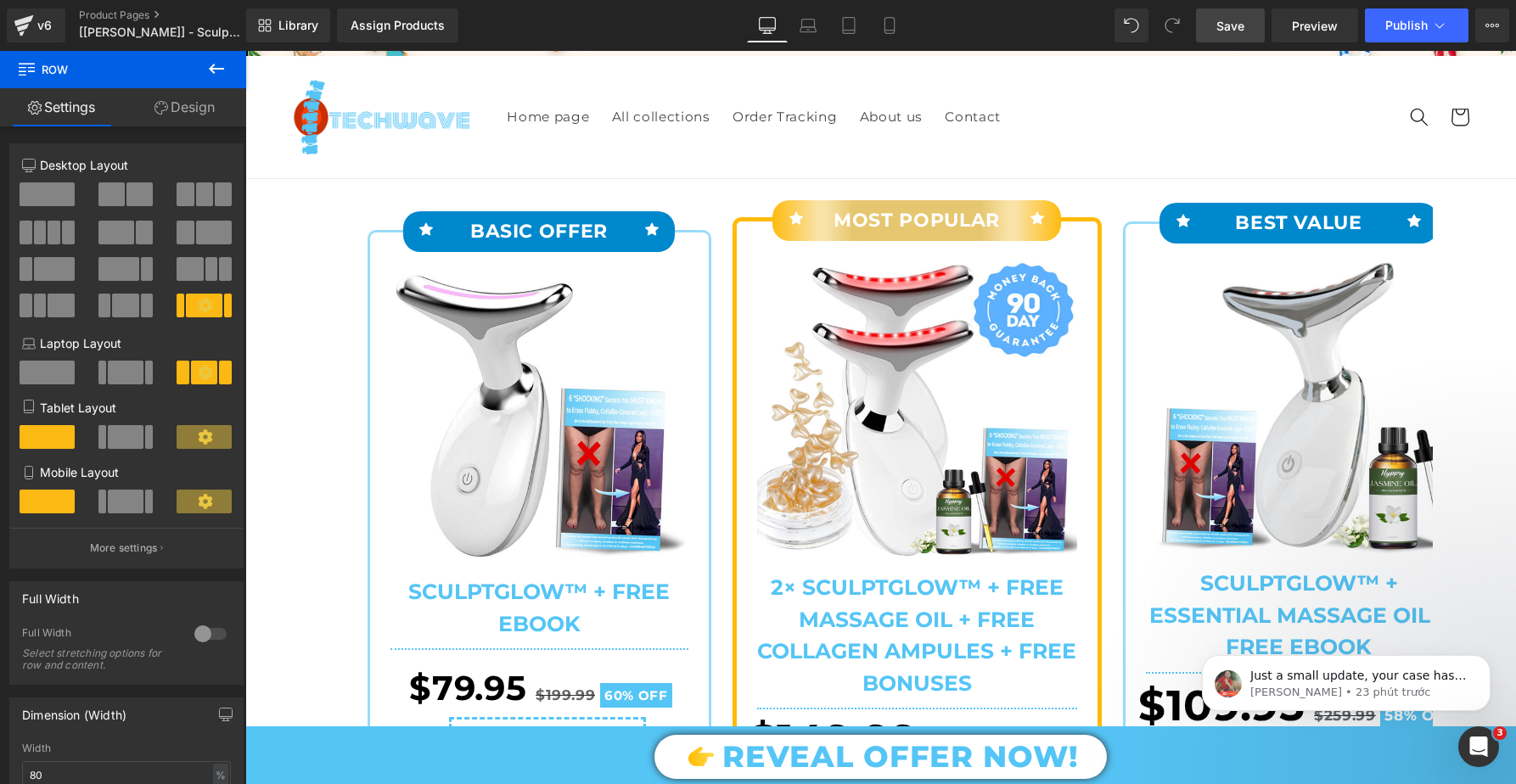
click at [1228, 29] on span "Save" at bounding box center [1230, 26] width 28 height 18
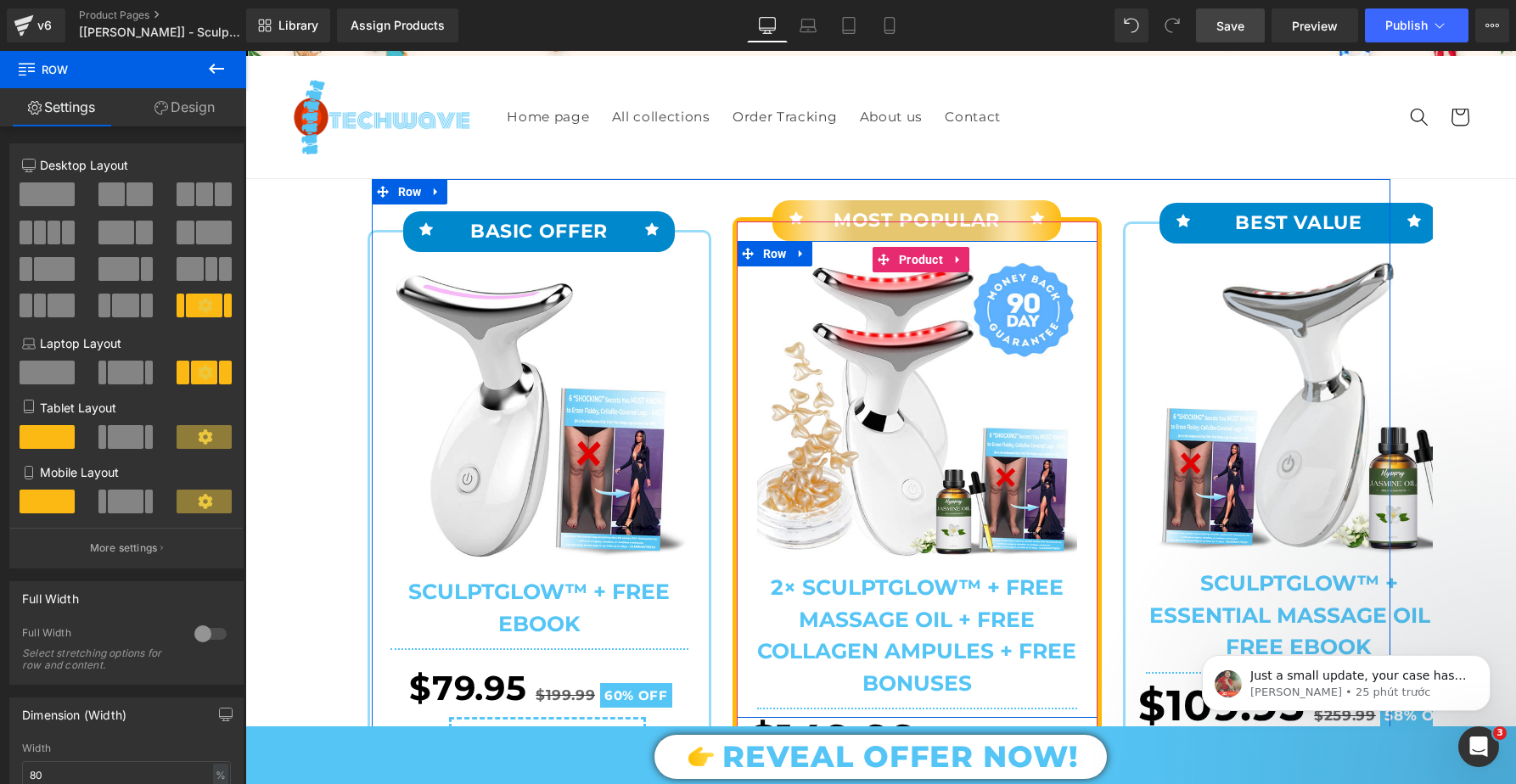
click at [750, 299] on div "Sale Off (P) Image 2× SculptGlow™ + FREE Massage Oil + FREE Collagen Ampules + …" at bounding box center [917, 480] width 361 height 477
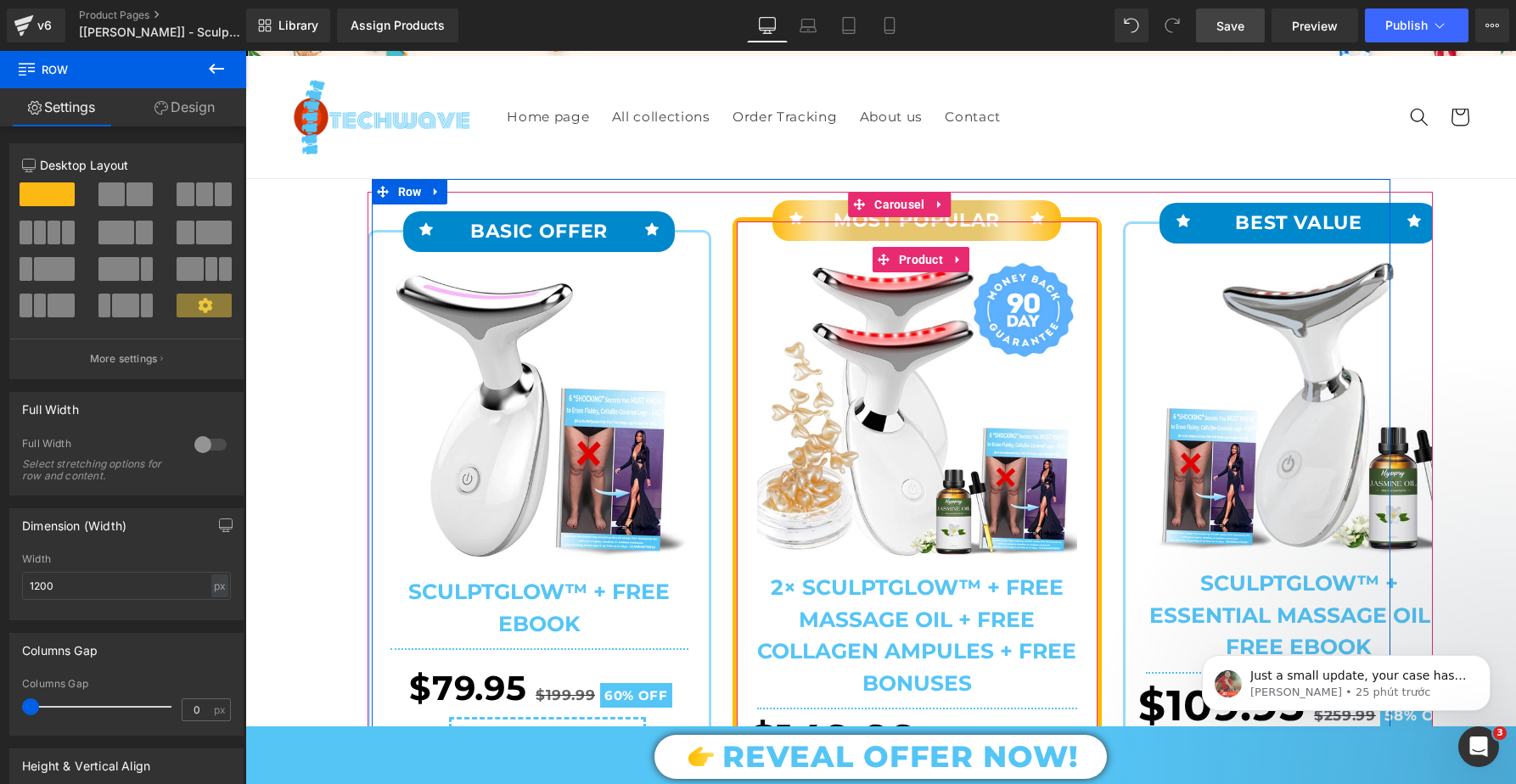
click at [733, 301] on div "Icon MOST POPULAR Text Block Icon Row Sale Off" at bounding box center [917, 761] width 369 height 1088
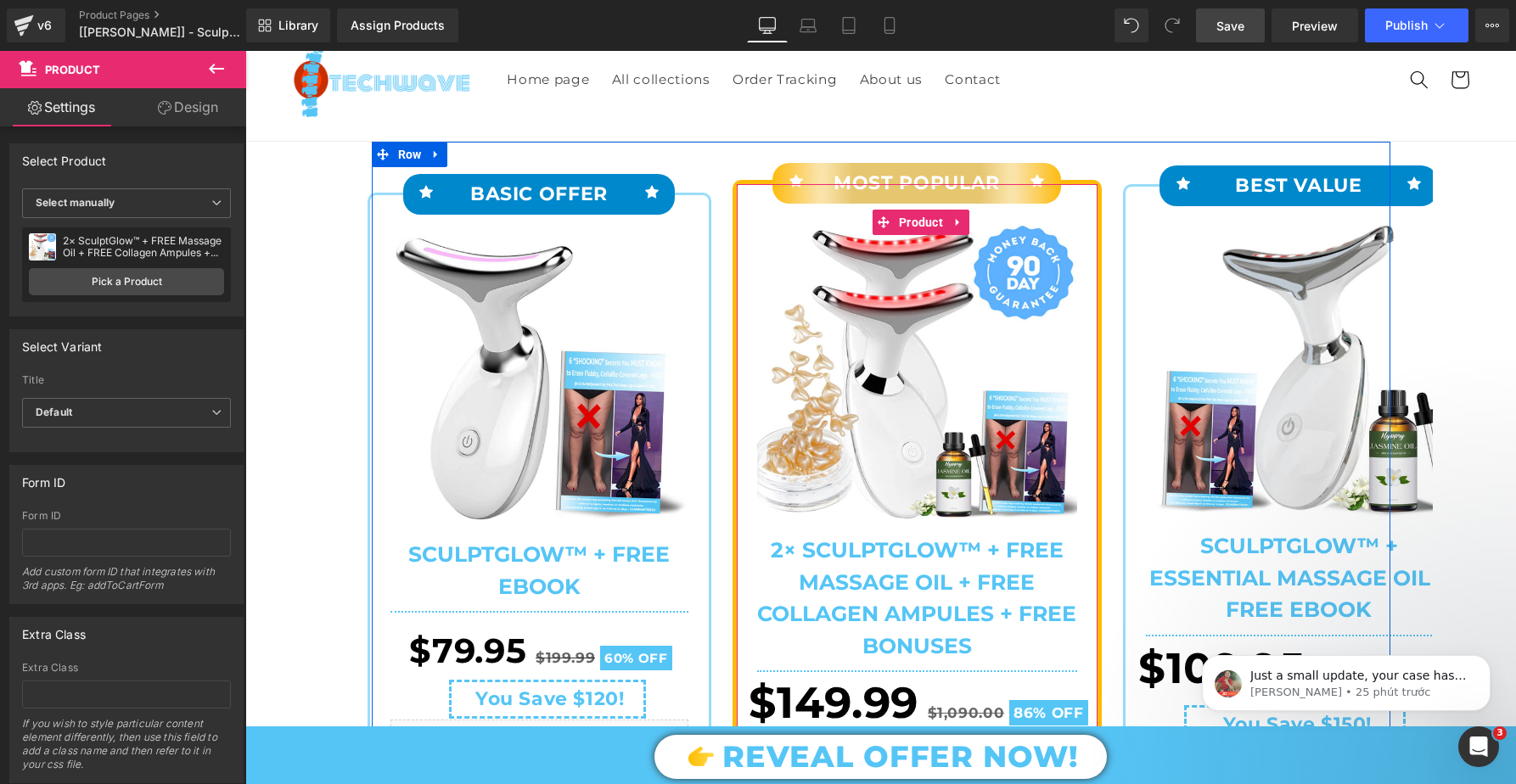
scroll to position [81, 0]
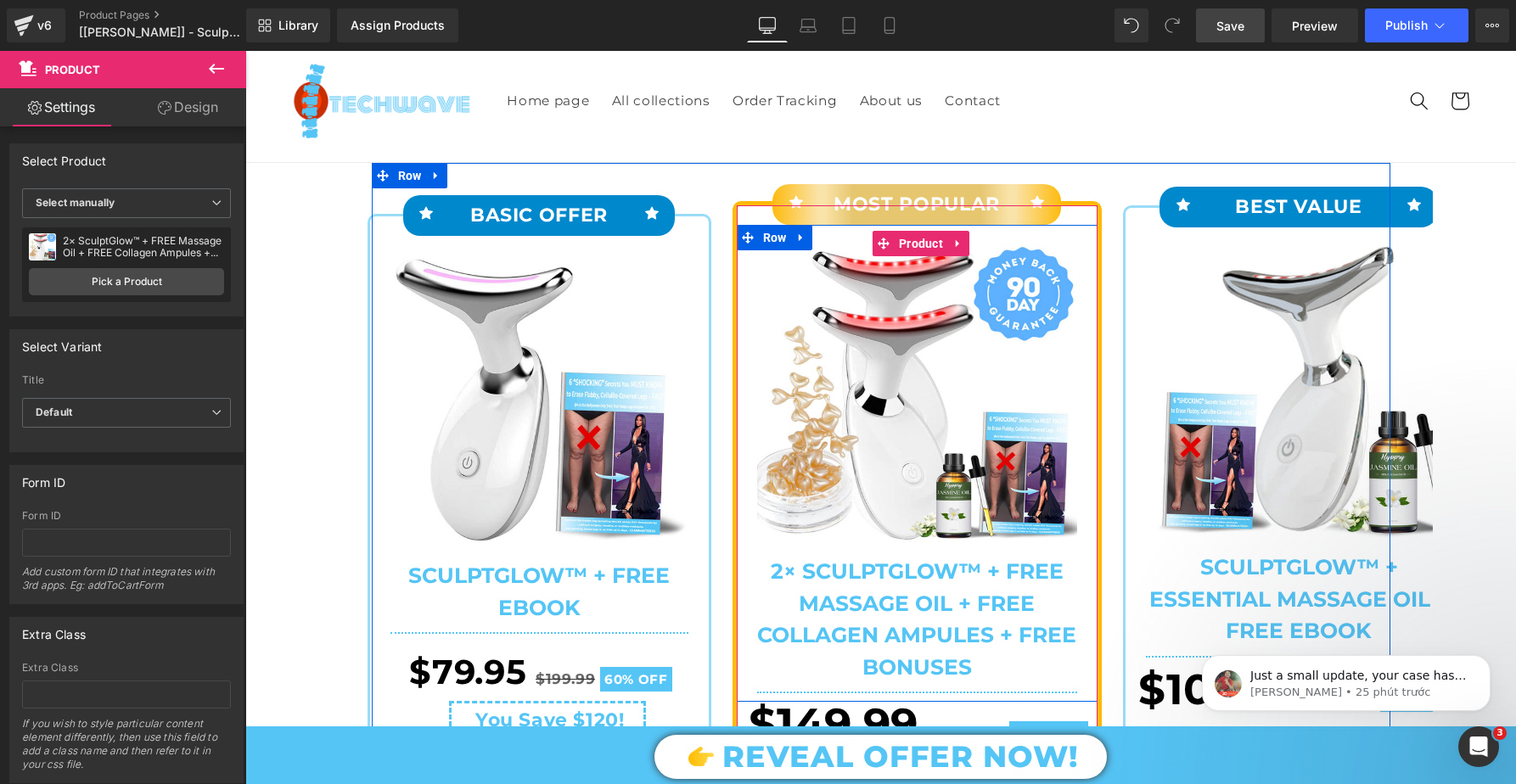
click at [751, 278] on div "Sale Off (P) Image 2× SculptGlow™ + FREE Massage Oil + FREE Collagen Ampules + …" at bounding box center [917, 464] width 361 height 477
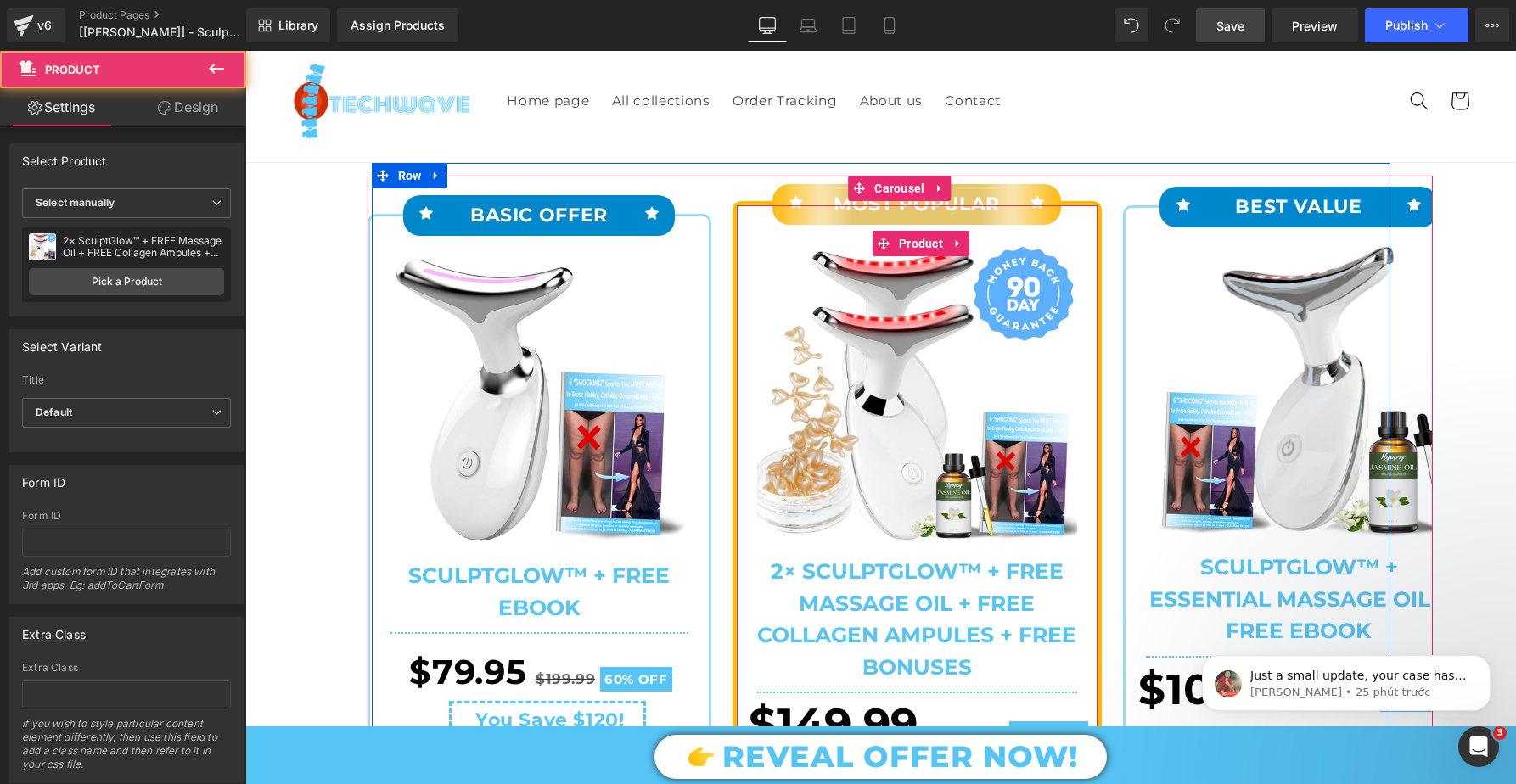
click at [755, 223] on div "Icon MOST POPULAR Text Block Icon Row Sale Off" at bounding box center [917, 745] width 361 height 1079
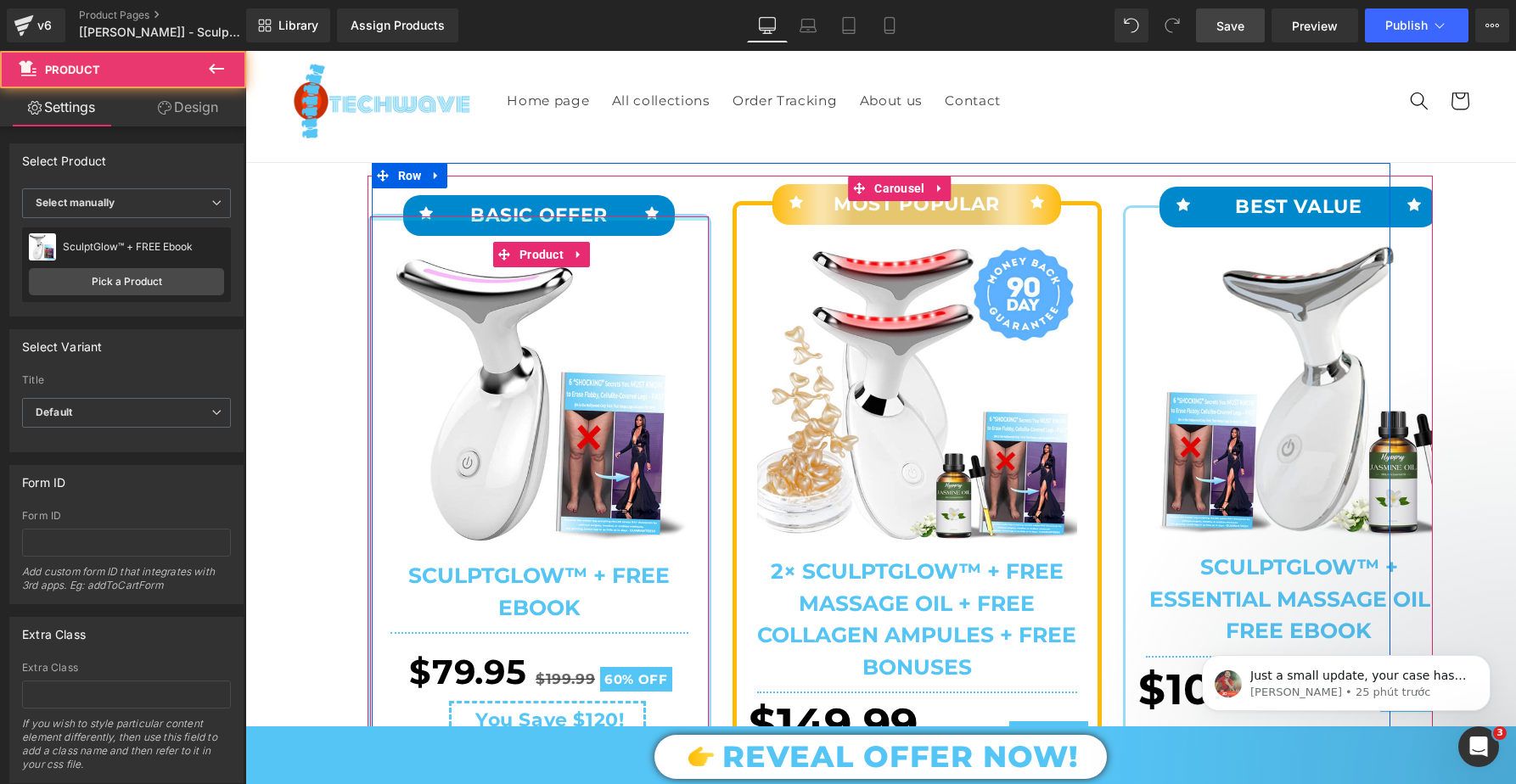
click at [702, 220] on div at bounding box center [539, 218] width 339 height 4
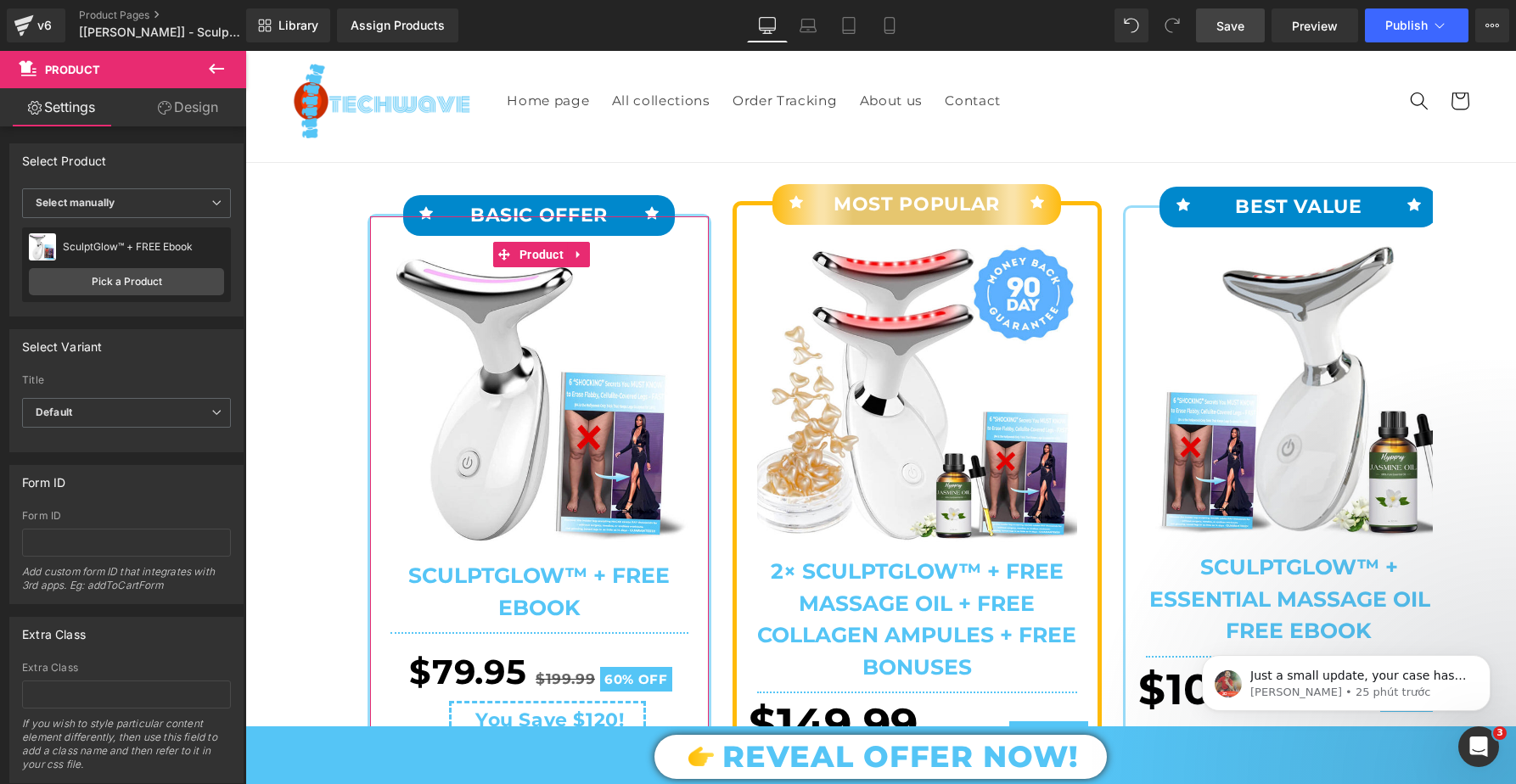
click at [205, 118] on link "Design" at bounding box center [188, 107] width 123 height 38
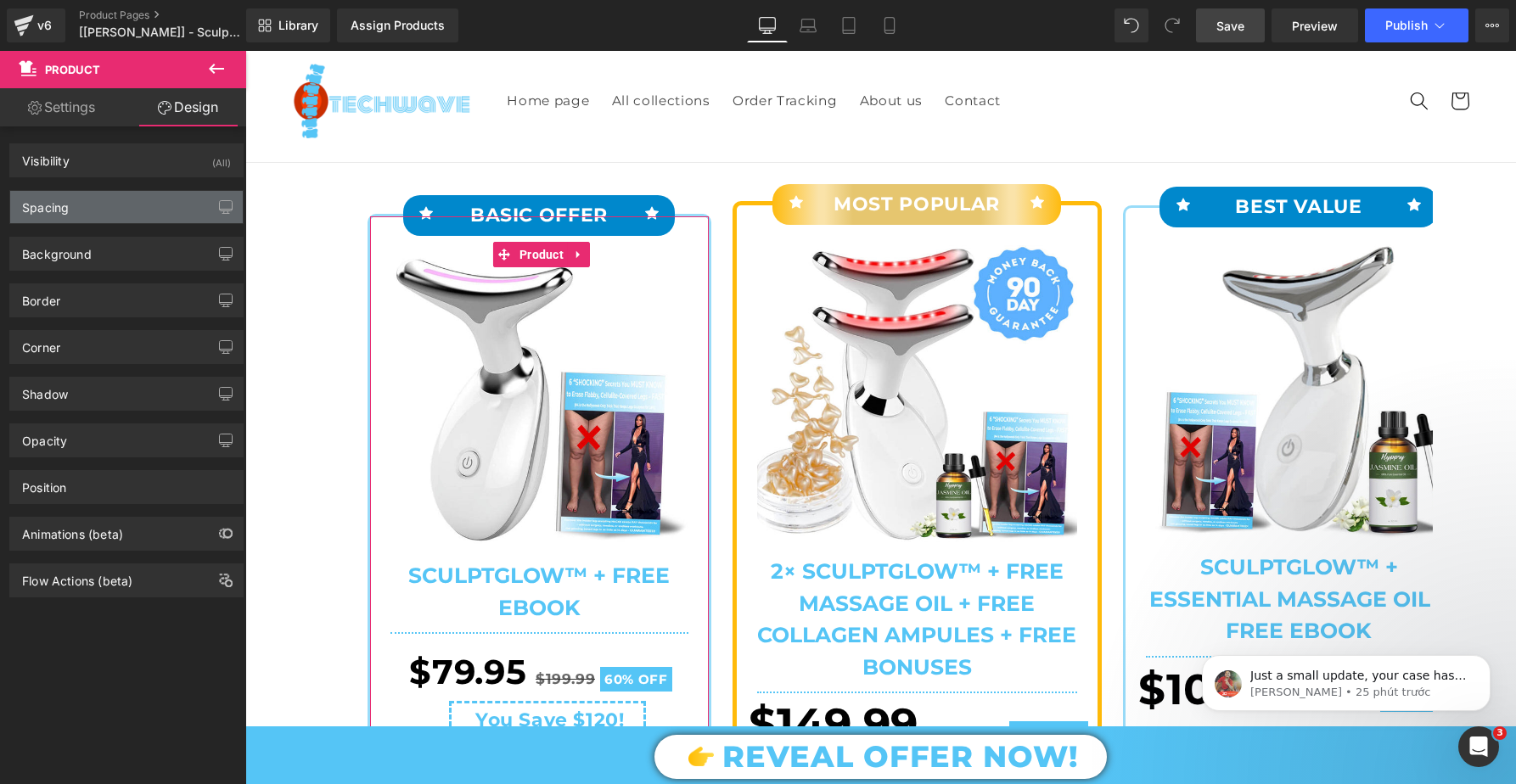
scroll to position [0, 4]
click at [128, 213] on div "Spacing" at bounding box center [123, 207] width 232 height 32
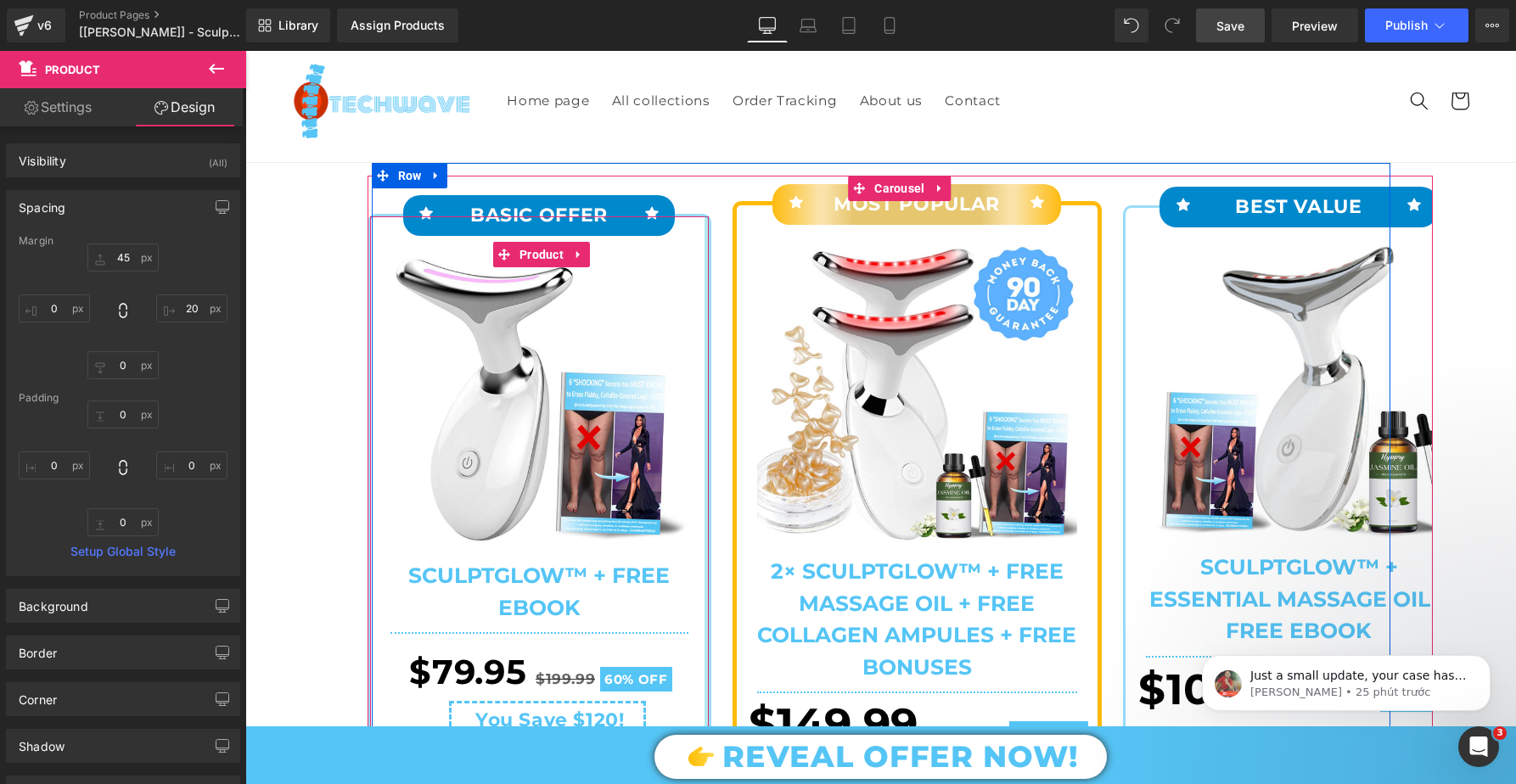
click at [706, 222] on div at bounding box center [706, 714] width 4 height 996
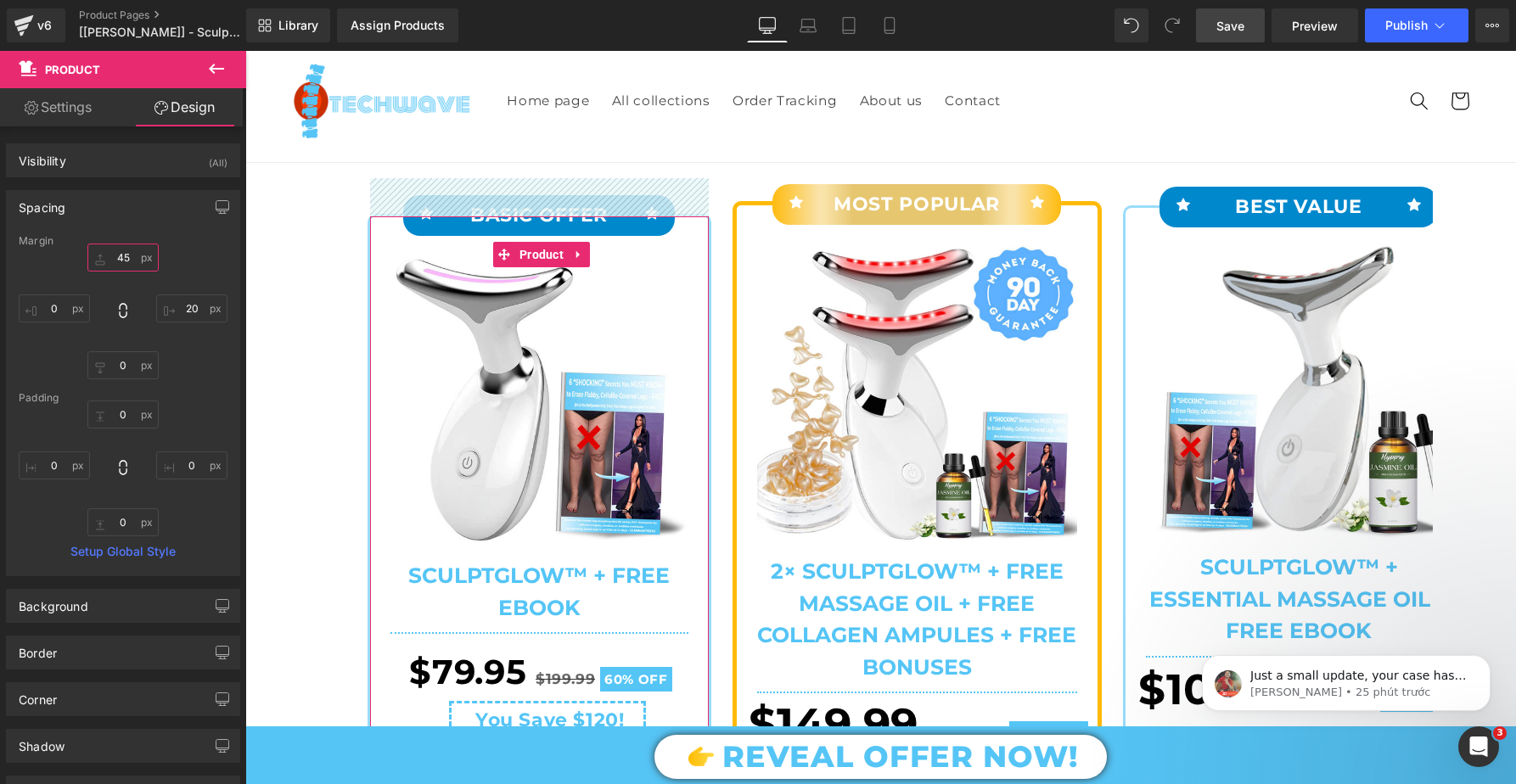
click at [114, 257] on input "text" at bounding box center [123, 258] width 71 height 28
click at [121, 254] on input "text" at bounding box center [123, 258] width 71 height 28
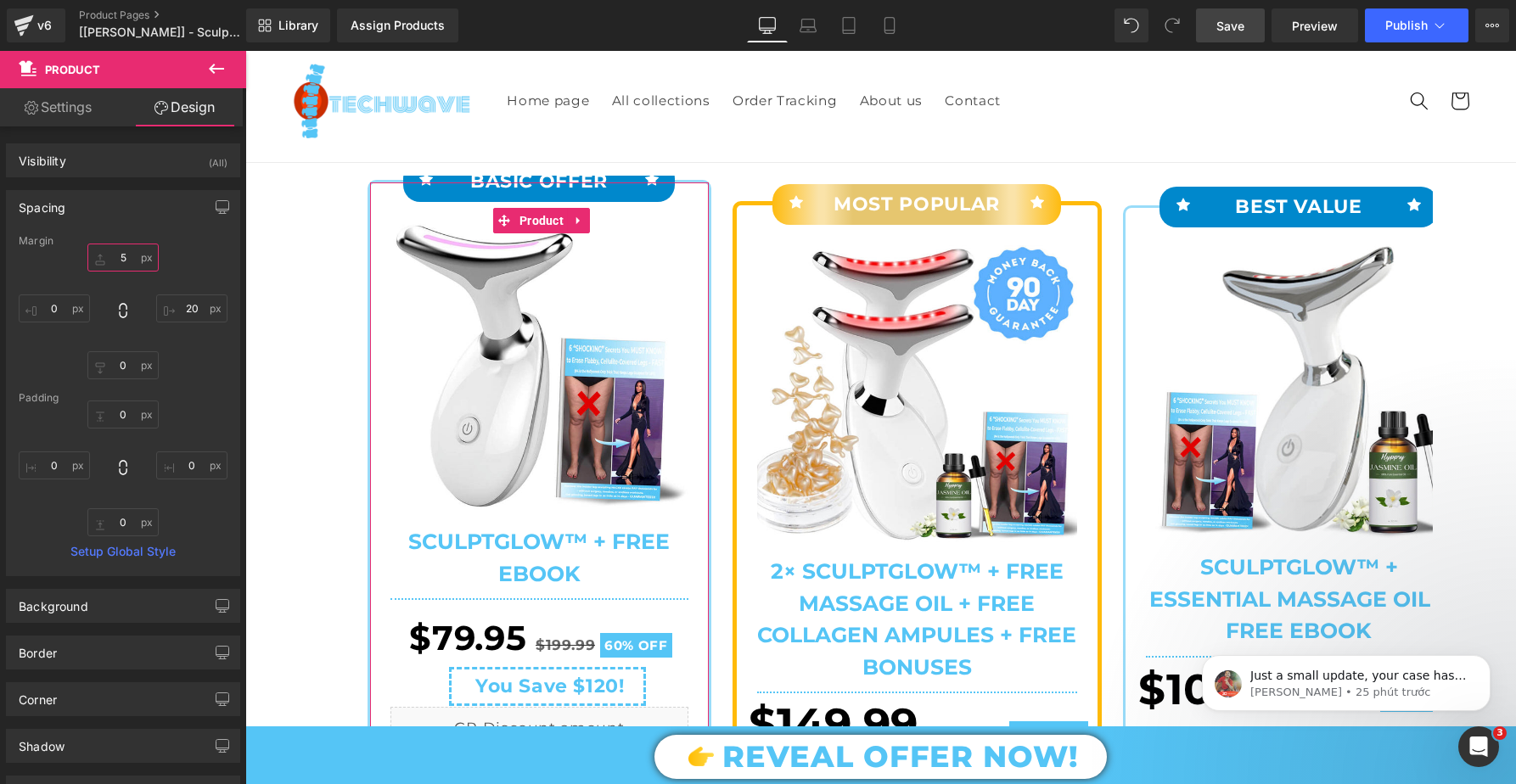
type input "65"
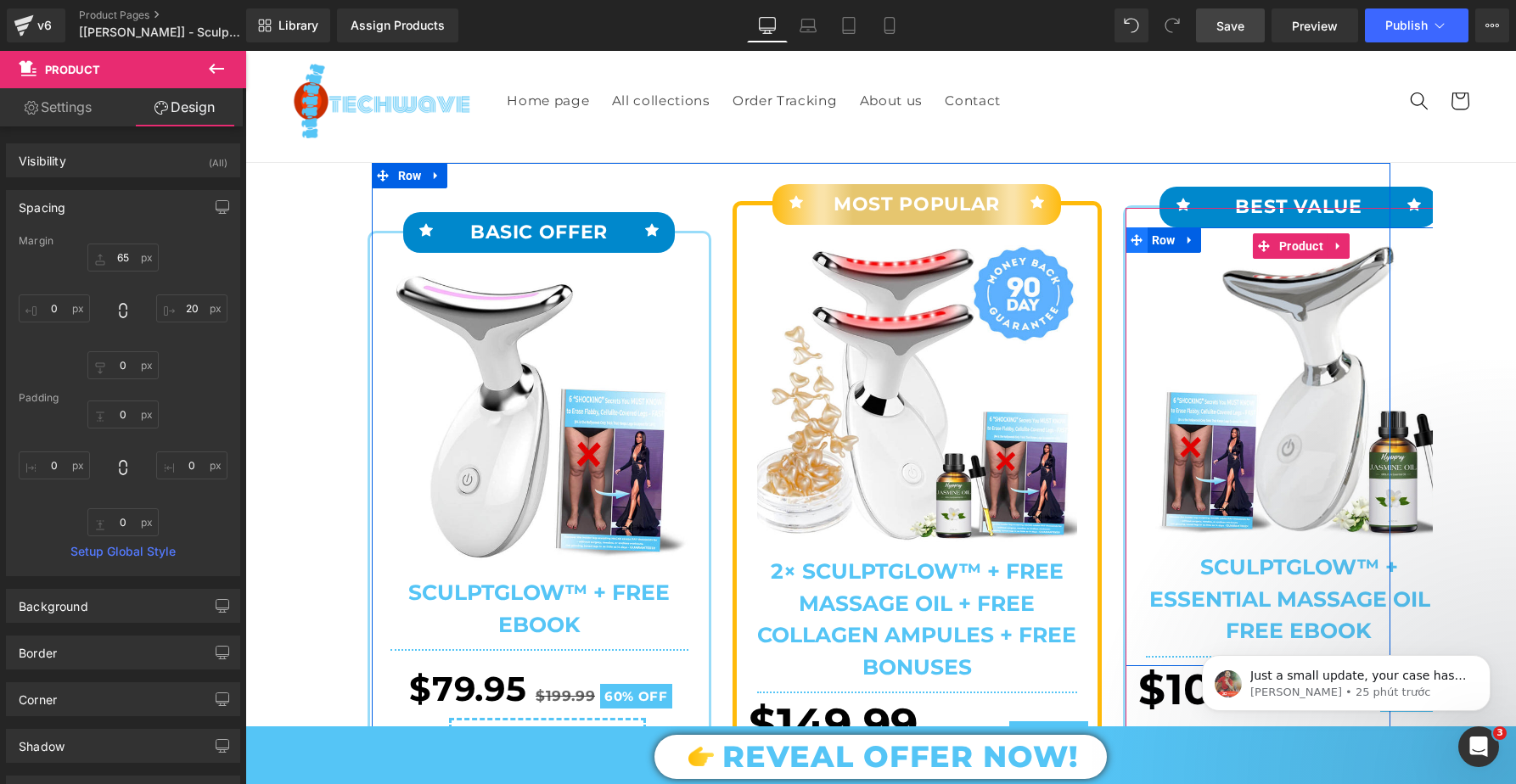
click at [1134, 227] on span at bounding box center [1136, 239] width 22 height 26
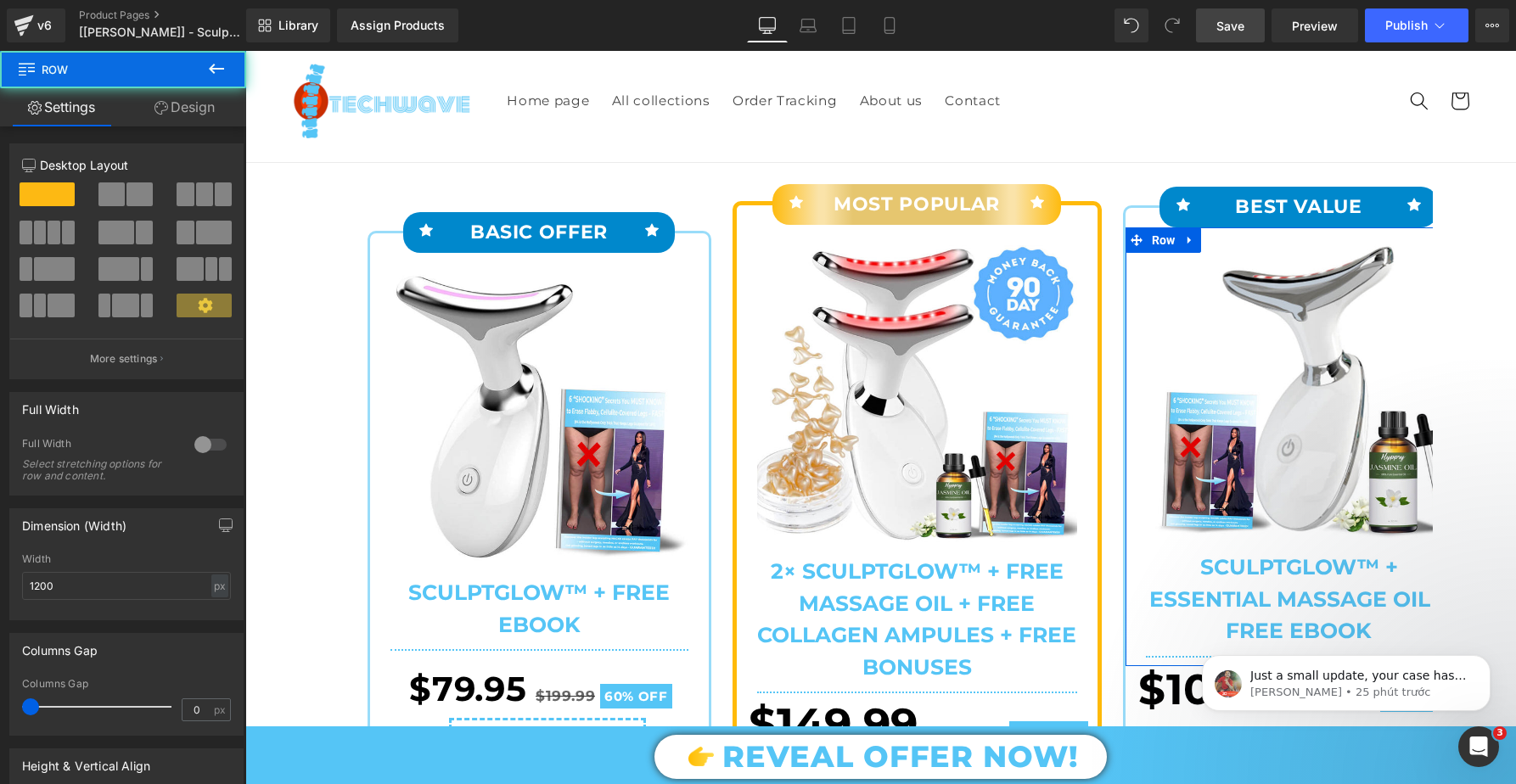
drag, startPoint x: 193, startPoint y: 107, endPoint x: 168, endPoint y: 290, distance: 184.7
click at [194, 107] on link "Design" at bounding box center [185, 107] width 123 height 38
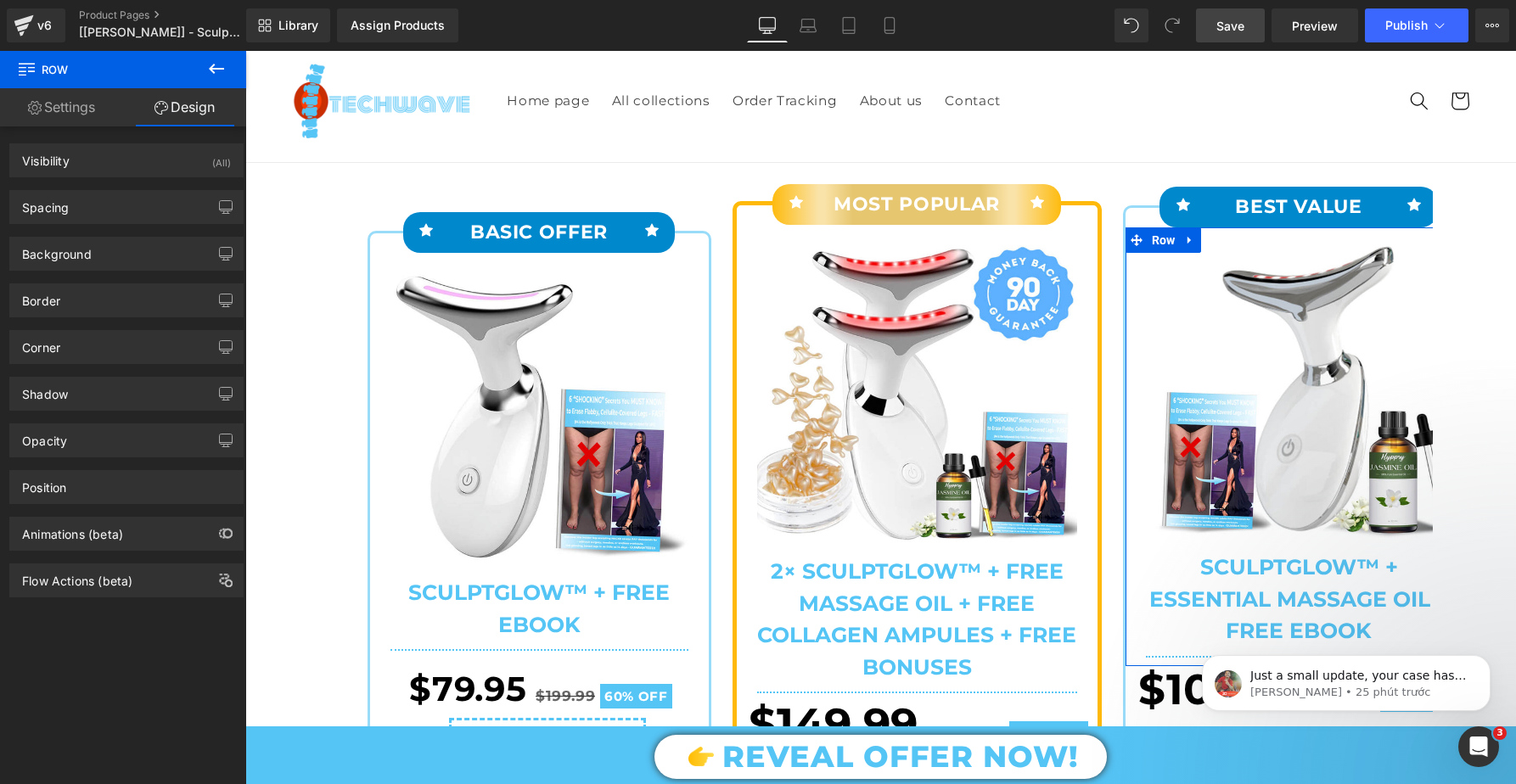
drag, startPoint x: 88, startPoint y: 204, endPoint x: 137, endPoint y: 237, distance: 59.1
click at [88, 204] on div "Spacing" at bounding box center [126, 207] width 232 height 32
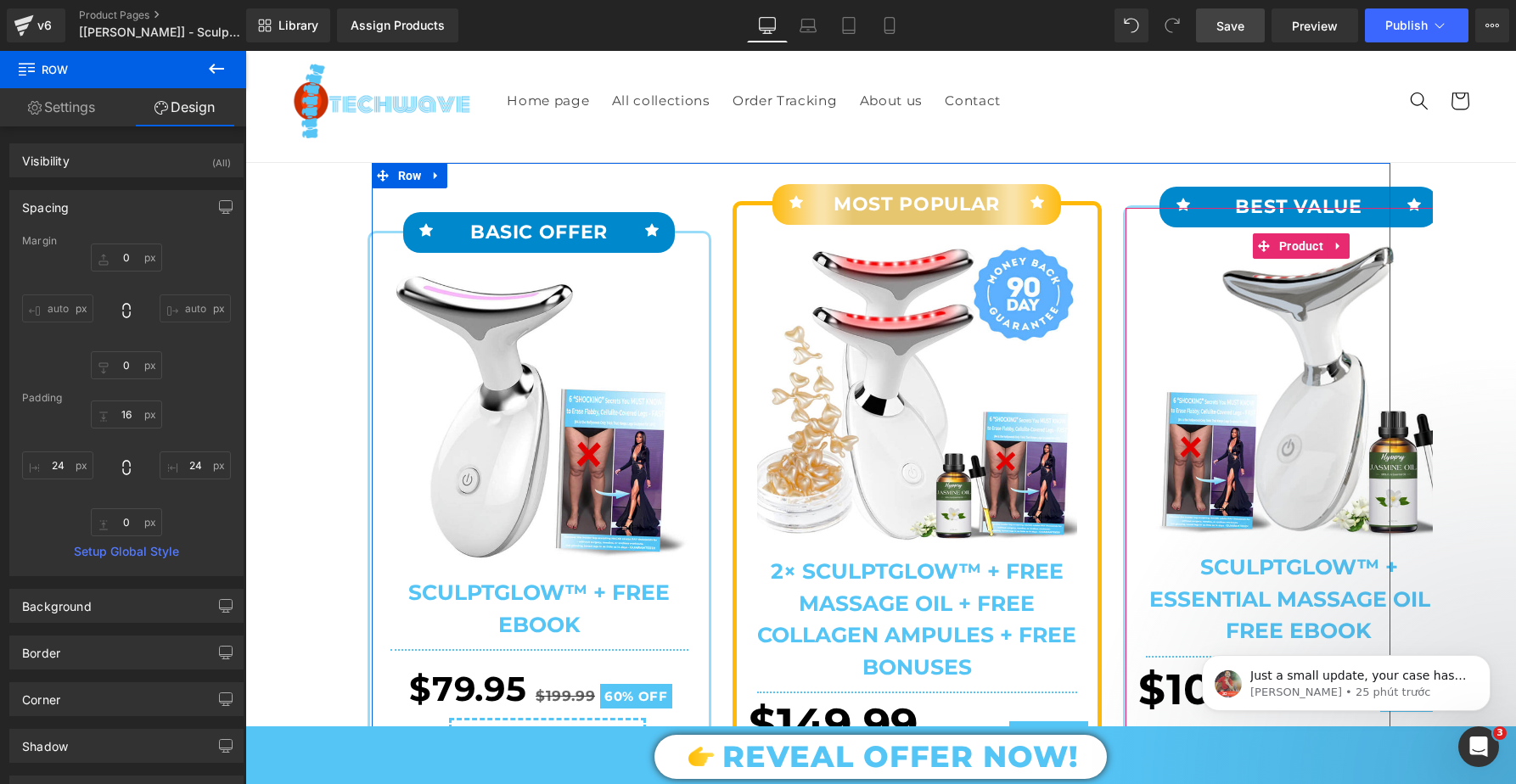
click at [1167, 227] on div "Sale Off (P) Image SculptGlow™ + Essential Massage Oil + FREE Ebook (P) Title S…" at bounding box center [1299, 446] width 347 height 439
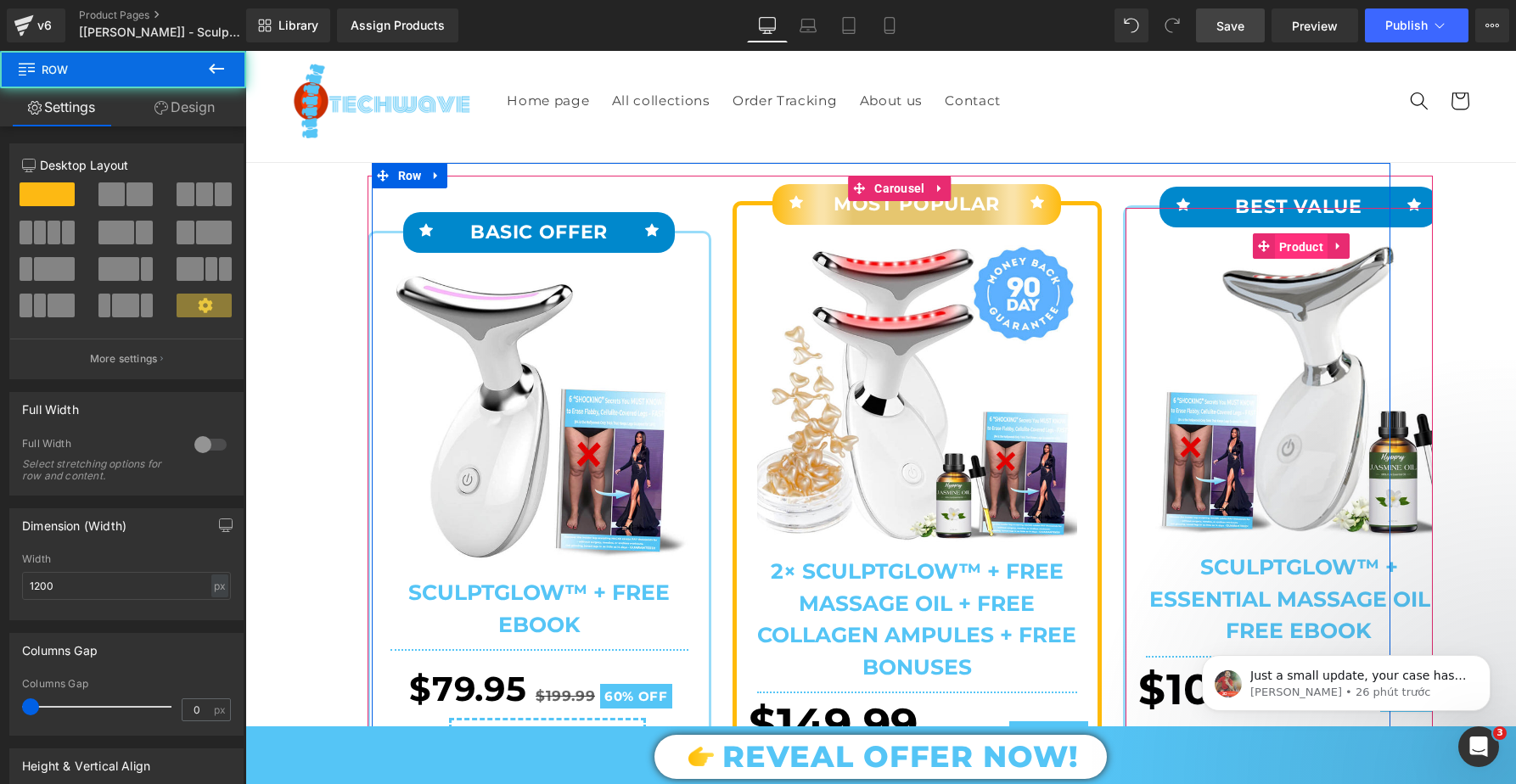
click at [1301, 245] on span "Product" at bounding box center [1300, 247] width 52 height 26
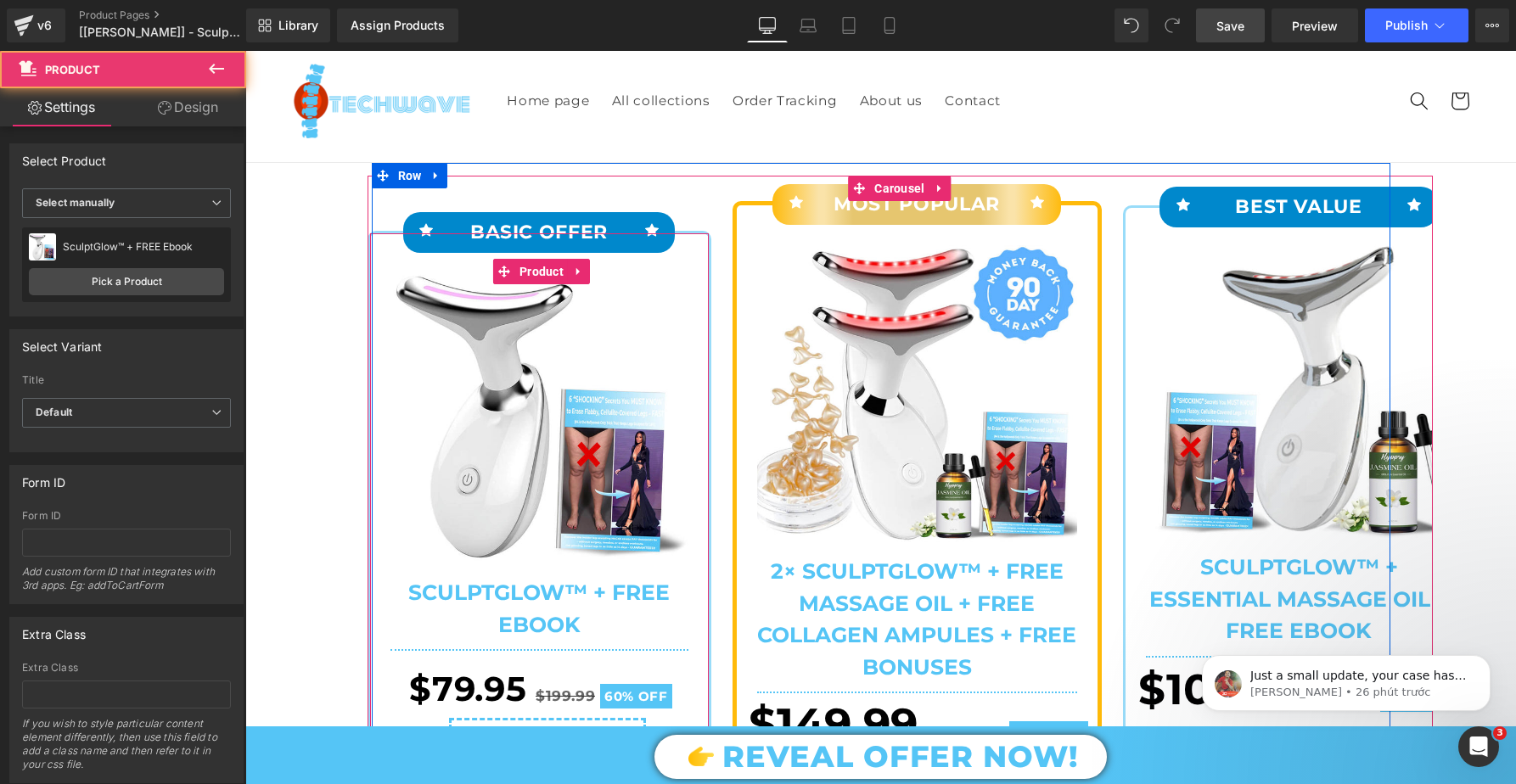
click at [688, 249] on div "Icon BASIC OFFER Text Block Icon Row Sale Off (P) Image SculptGlow™ + FREE Eboo…" at bounding box center [539, 731] width 339 height 996
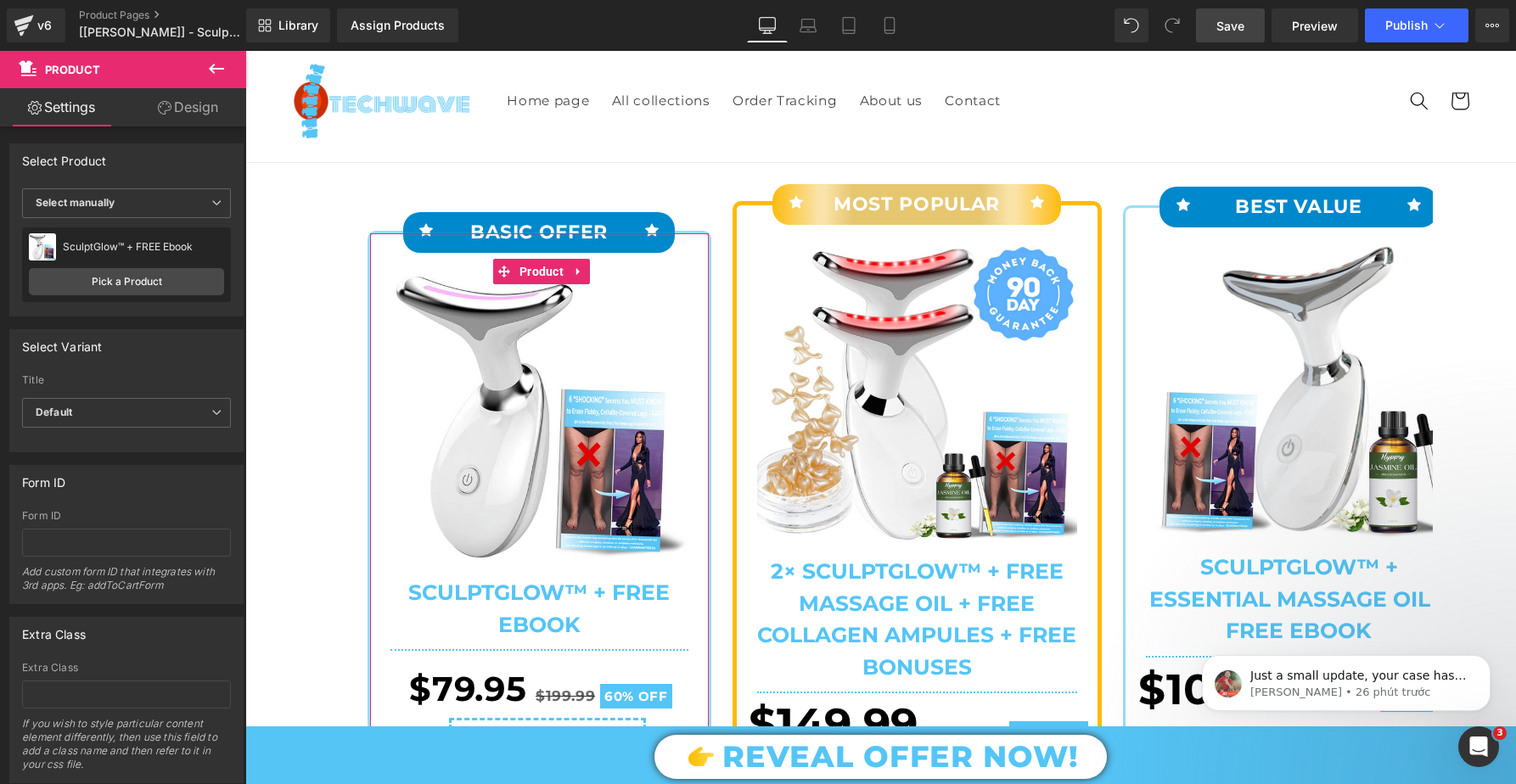
click at [173, 108] on link "Design" at bounding box center [188, 107] width 123 height 38
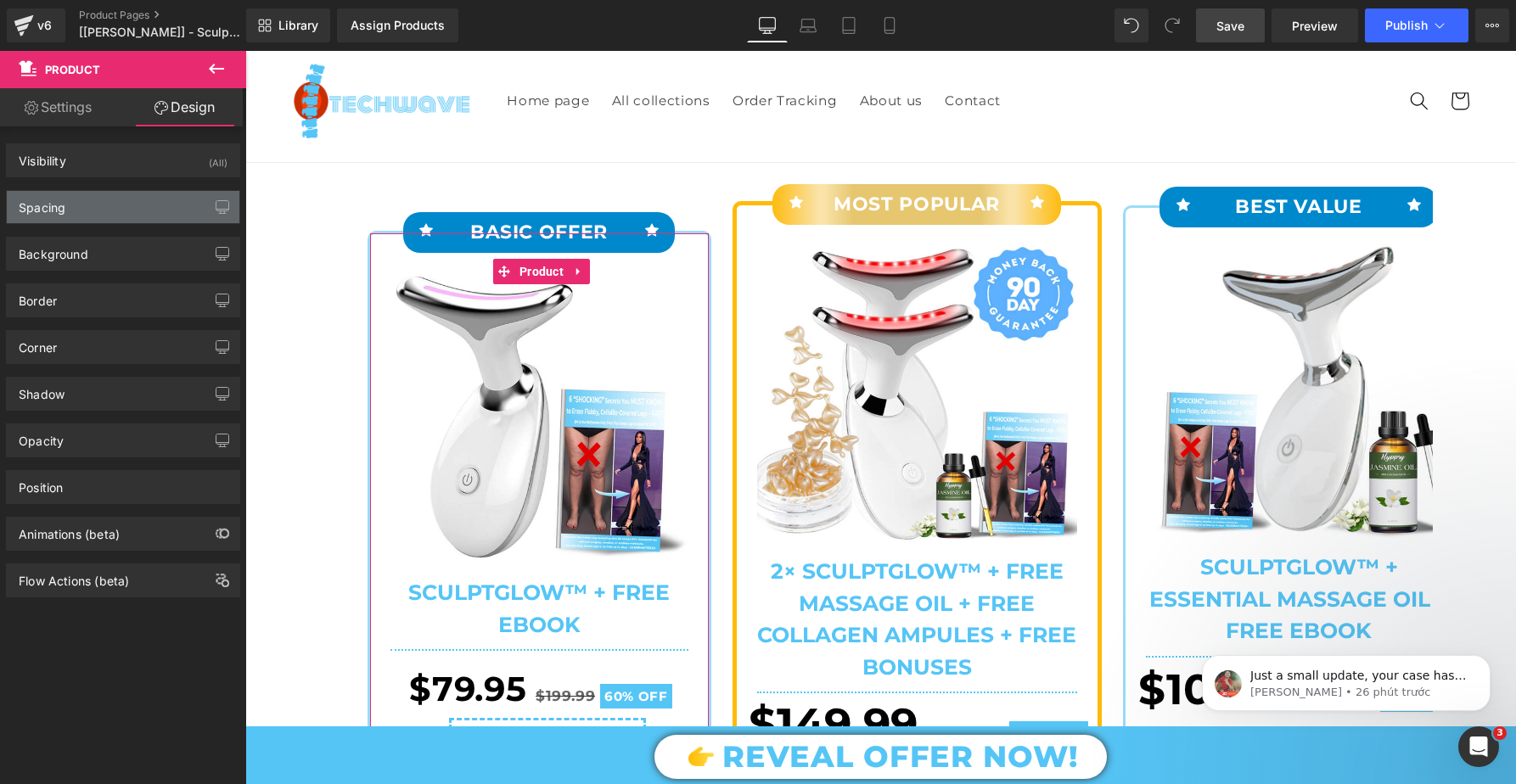
click at [136, 208] on div "Spacing" at bounding box center [123, 207] width 232 height 32
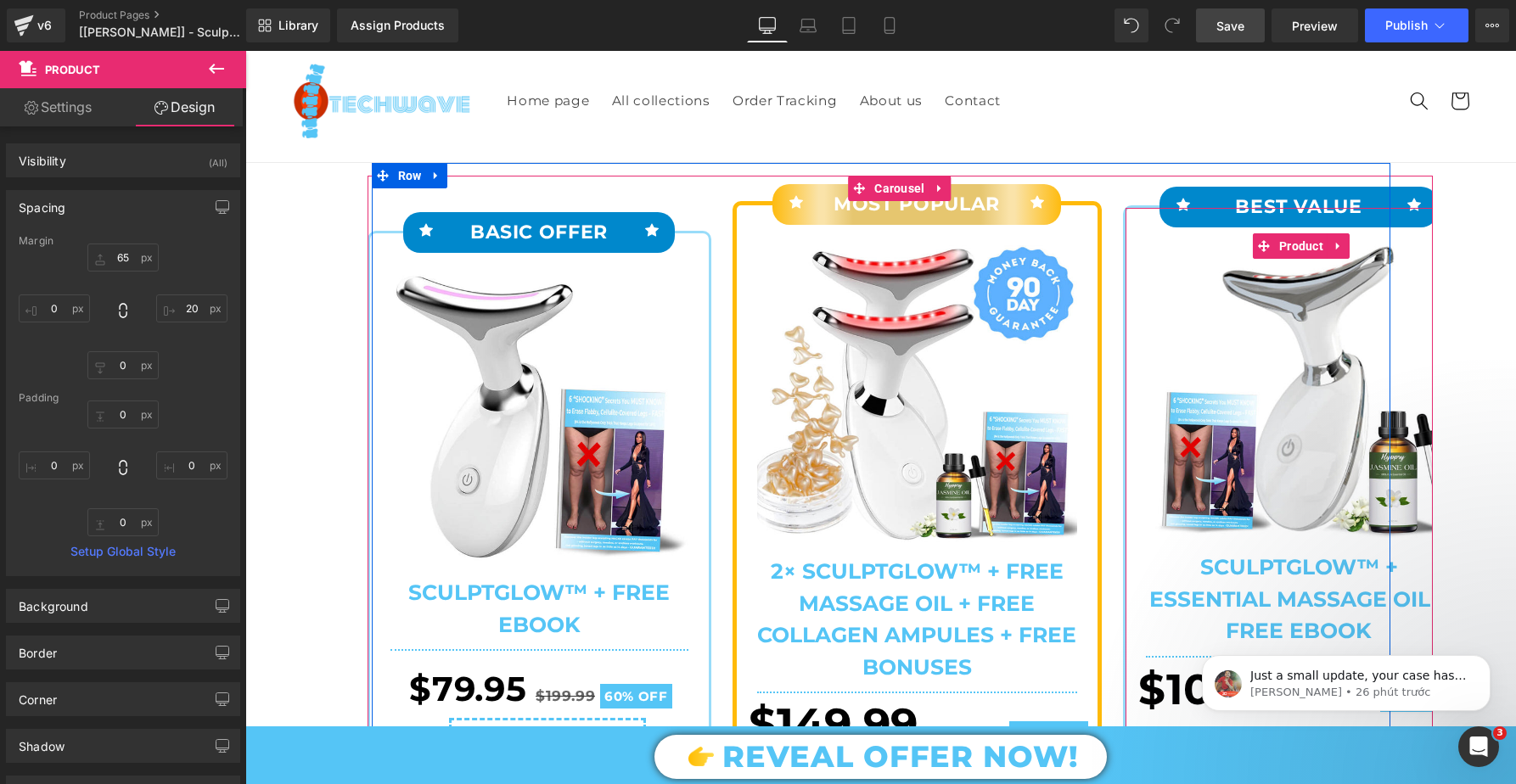
click at [1141, 222] on div "Icon BEST VALUE Text Block Icon Row Sale Off (P) Image" at bounding box center [1299, 725] width 347 height 1037
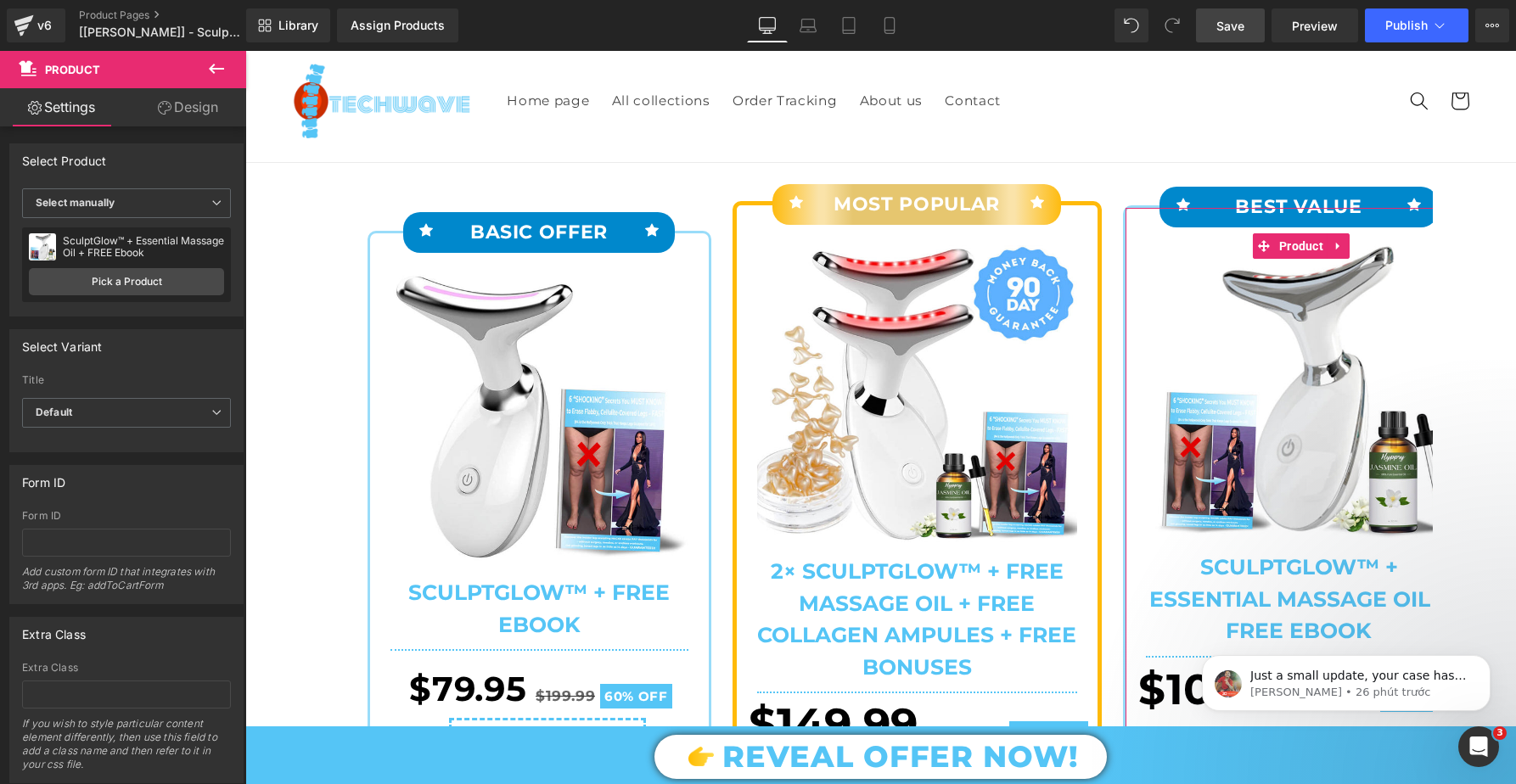
click at [165, 114] on icon at bounding box center [164, 107] width 13 height 13
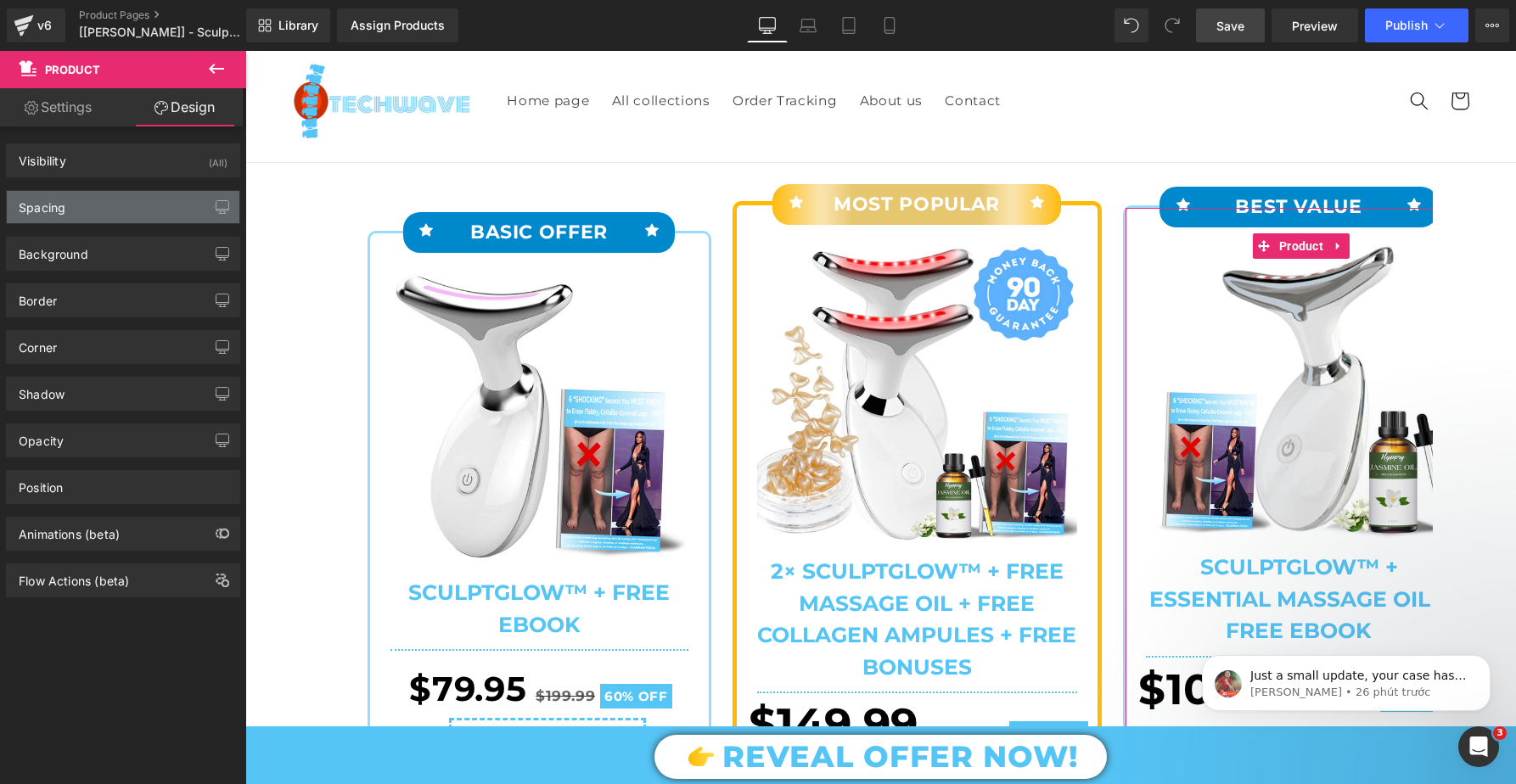
click at [69, 212] on div "Spacing" at bounding box center [123, 207] width 232 height 32
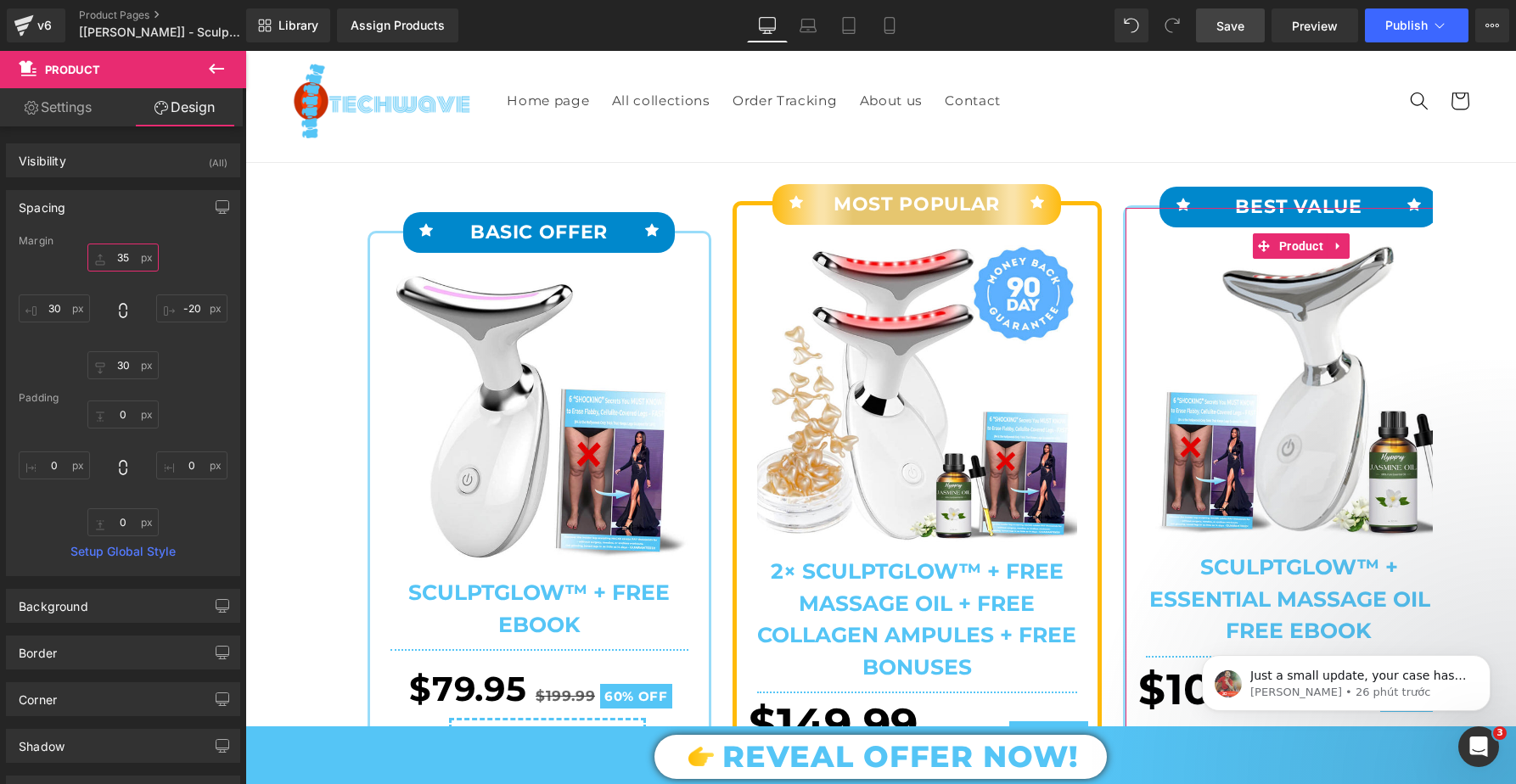
click at [125, 258] on input "text" at bounding box center [123, 258] width 71 height 28
click at [114, 256] on input "text" at bounding box center [123, 258] width 71 height 28
click at [120, 256] on input "text" at bounding box center [123, 258] width 71 height 28
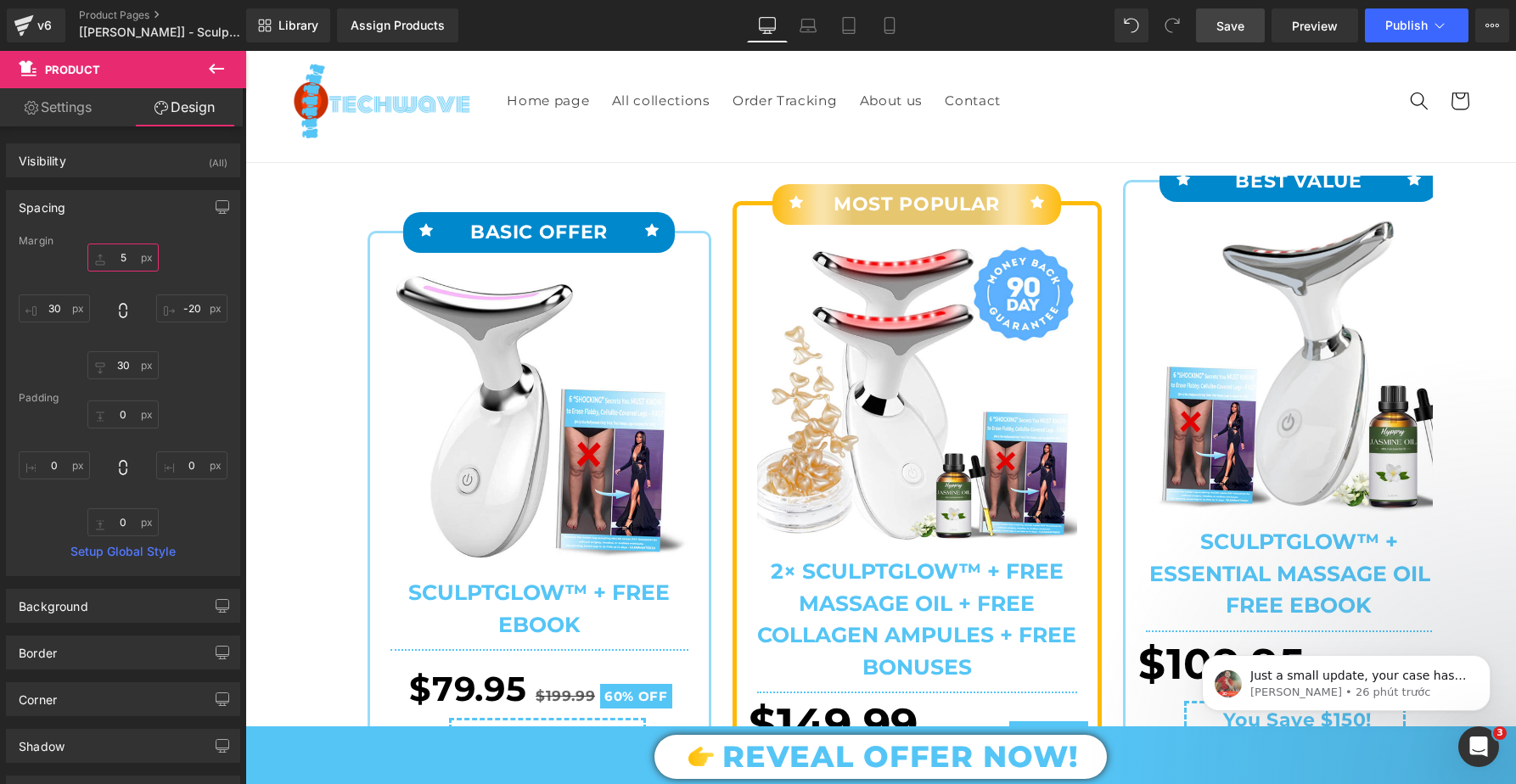
type input "65"
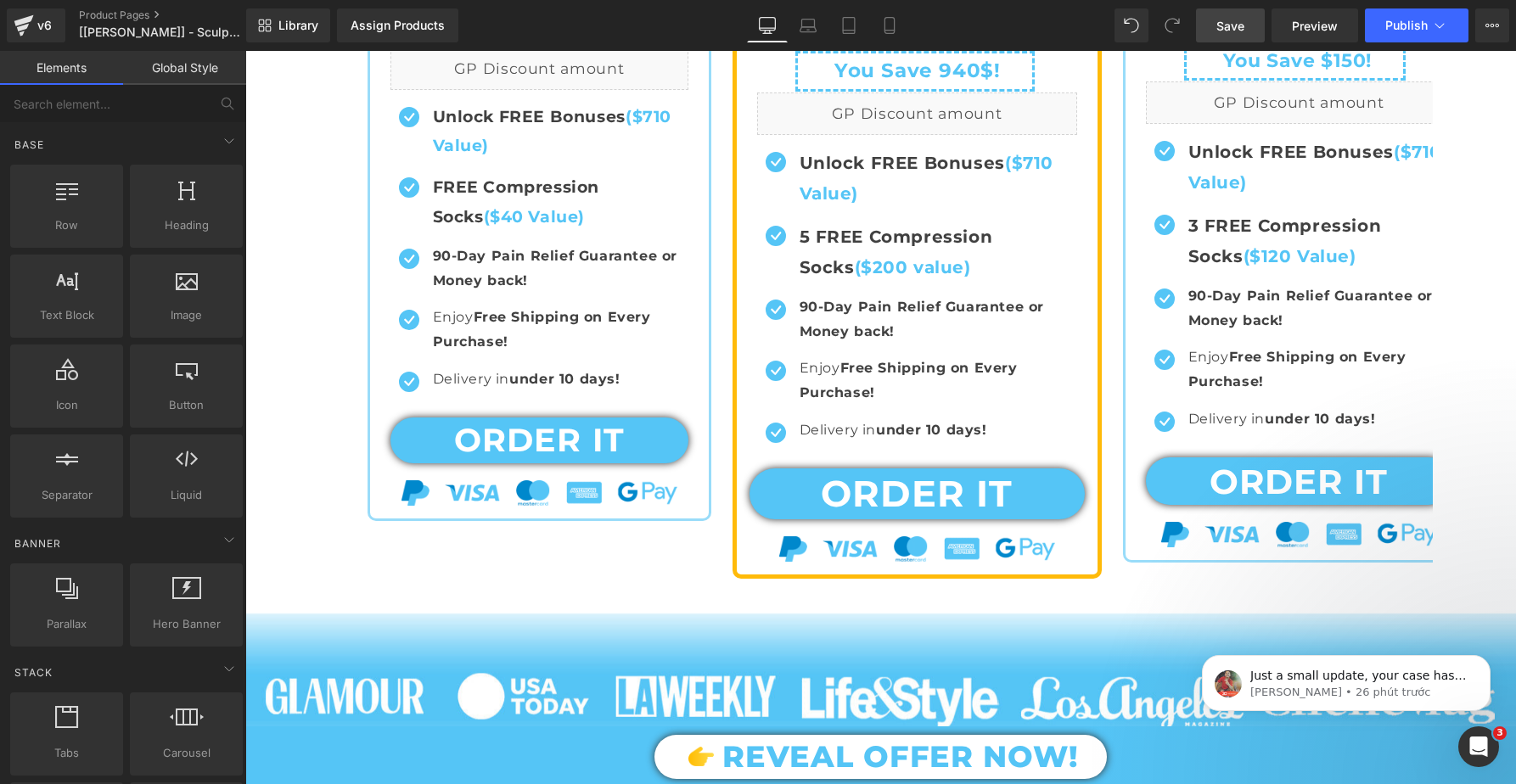
scroll to position [796, 0]
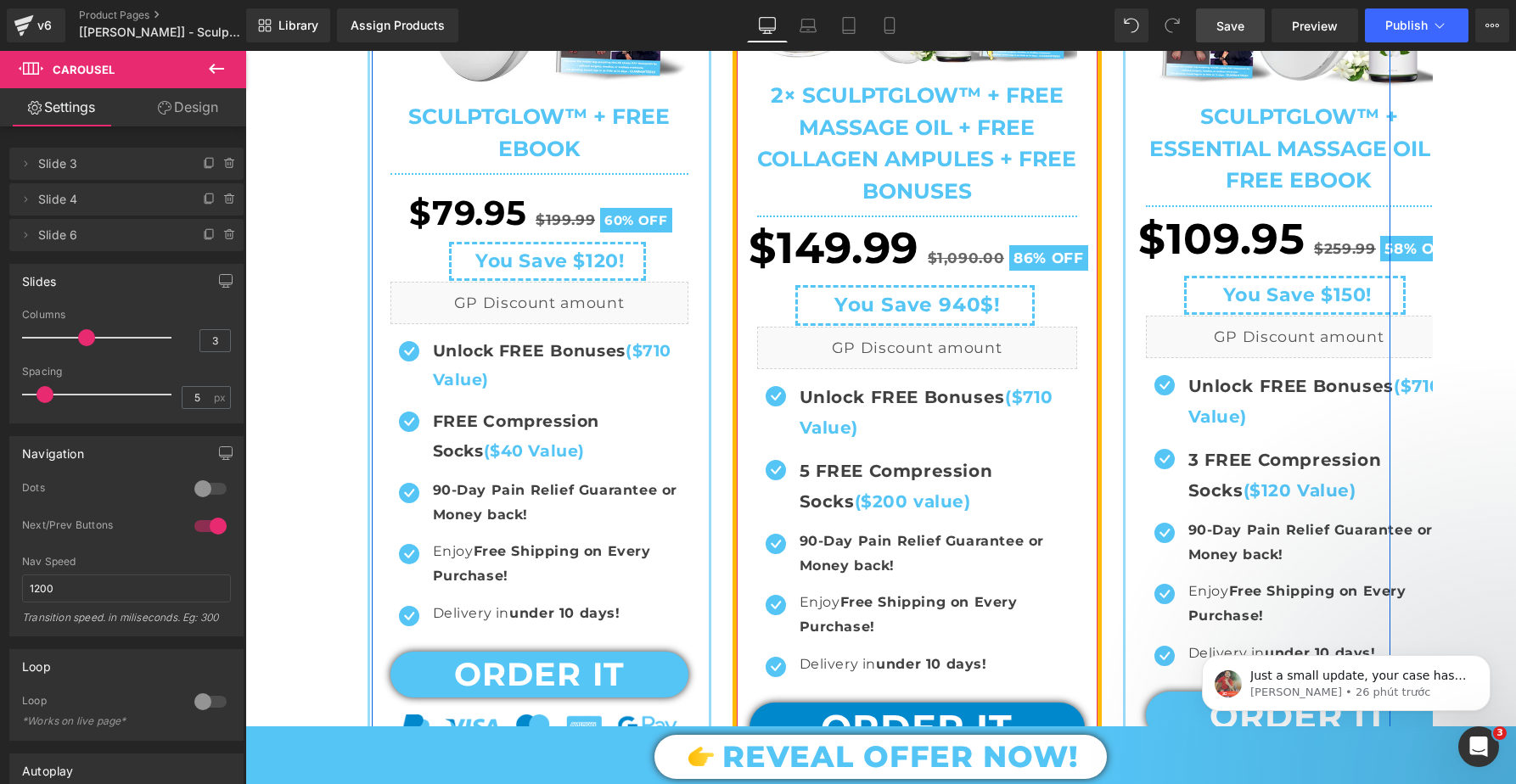
scroll to position [795, 0]
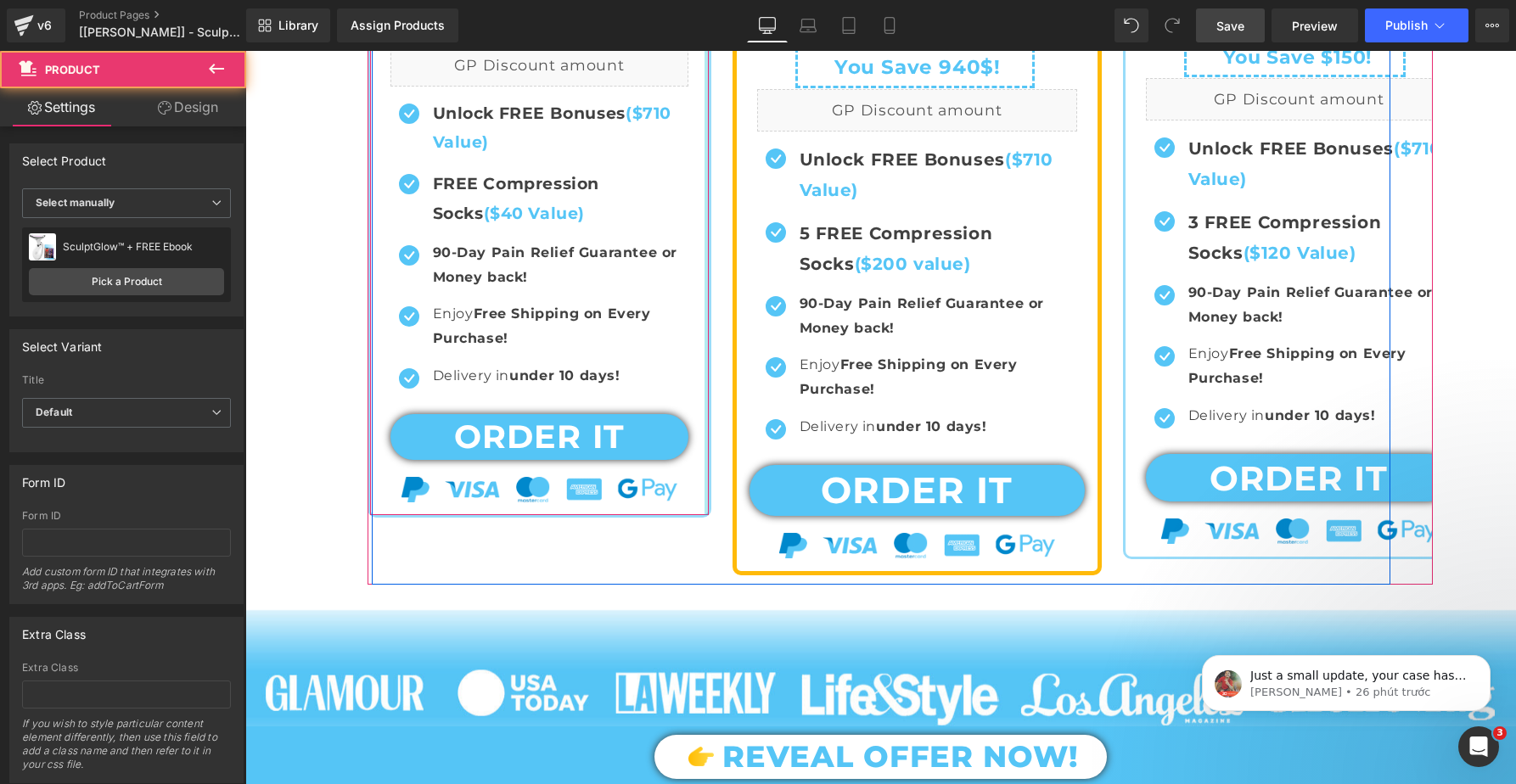
click at [704, 490] on div at bounding box center [706, 17] width 4 height 996
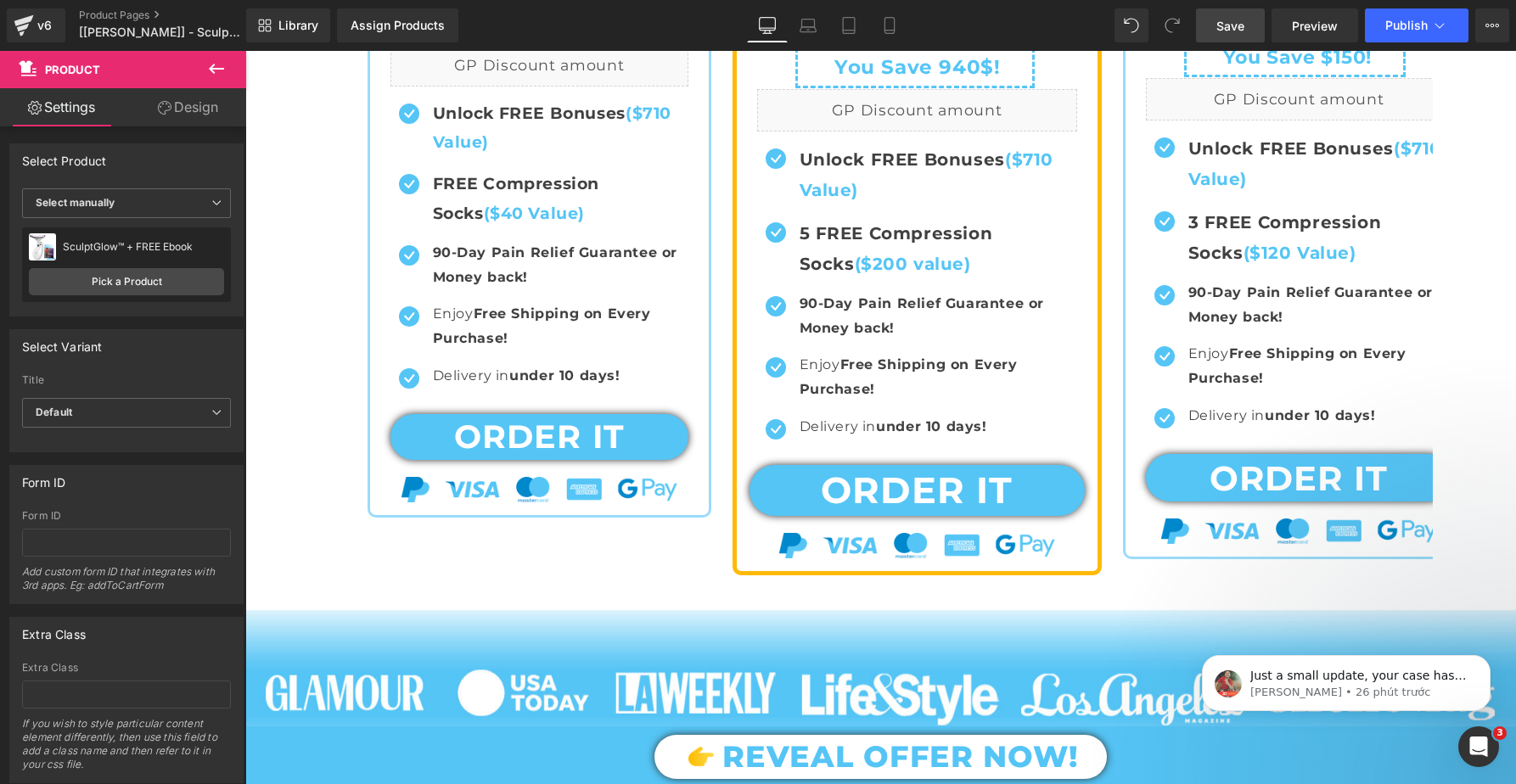
click at [1220, 31] on span "Save" at bounding box center [1230, 26] width 28 height 18
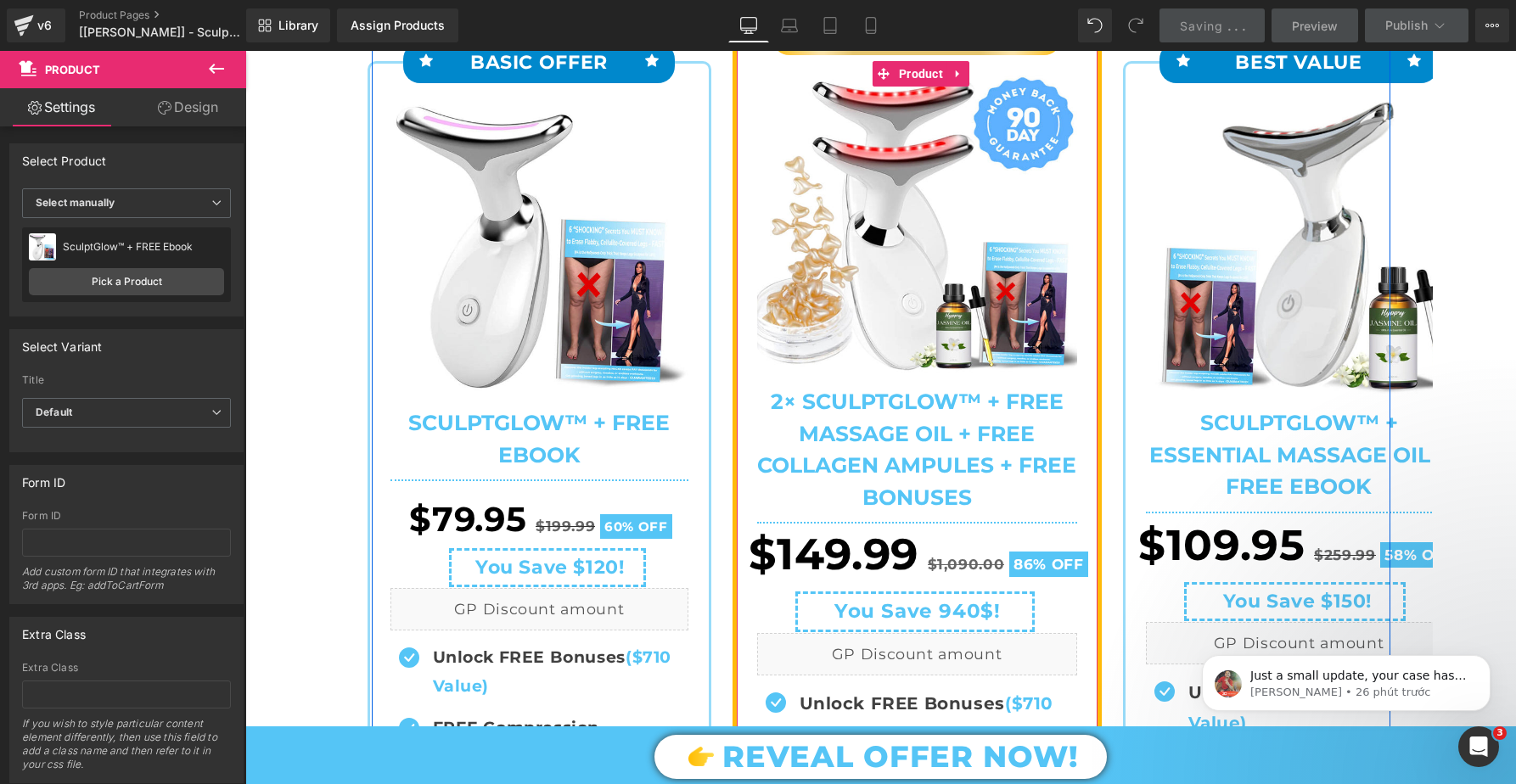
scroll to position [0, 0]
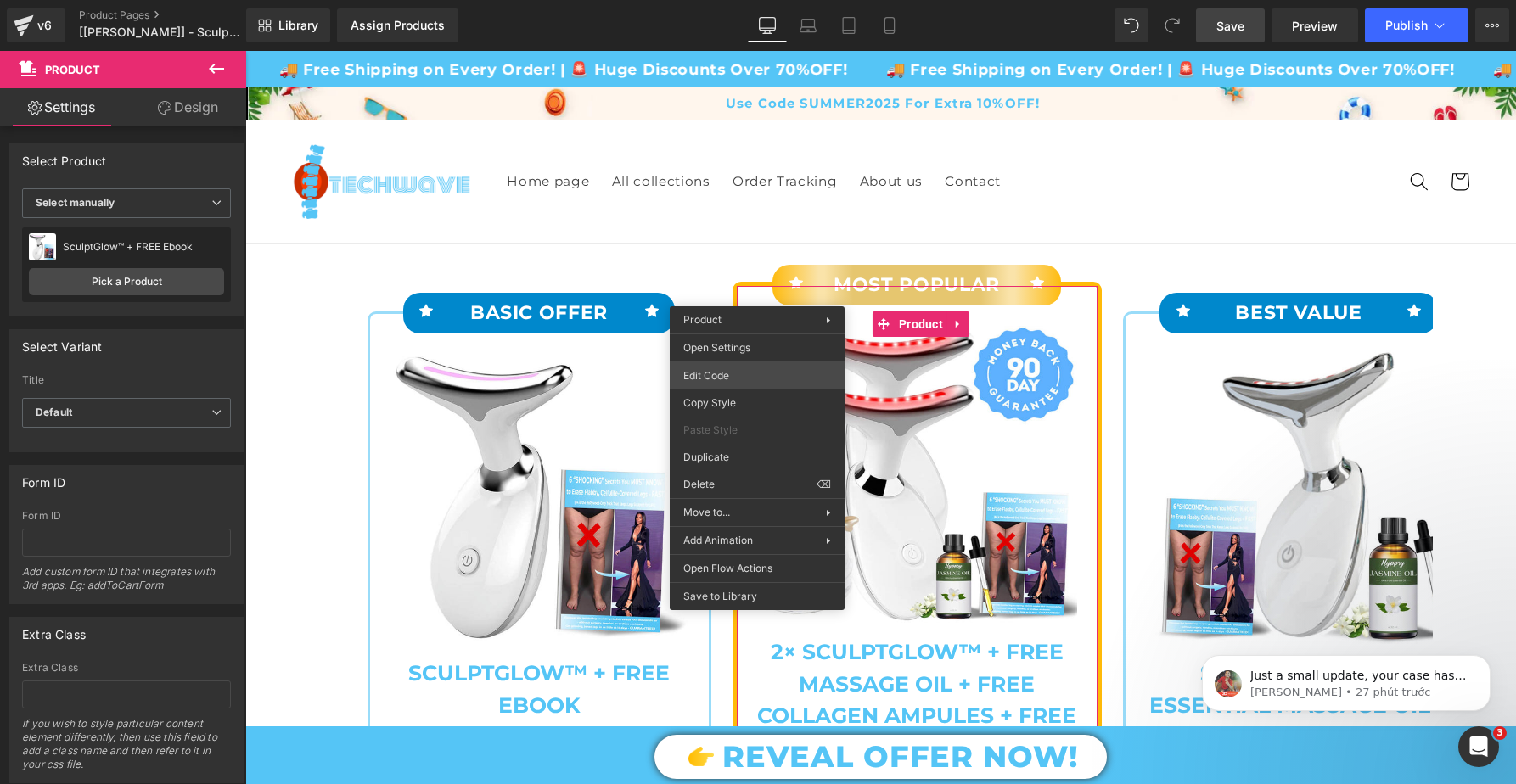
click at [715, 0] on div "Product You are previewing how the will restyle your page. You can not edit Ele…" at bounding box center [758, 0] width 1516 height 0
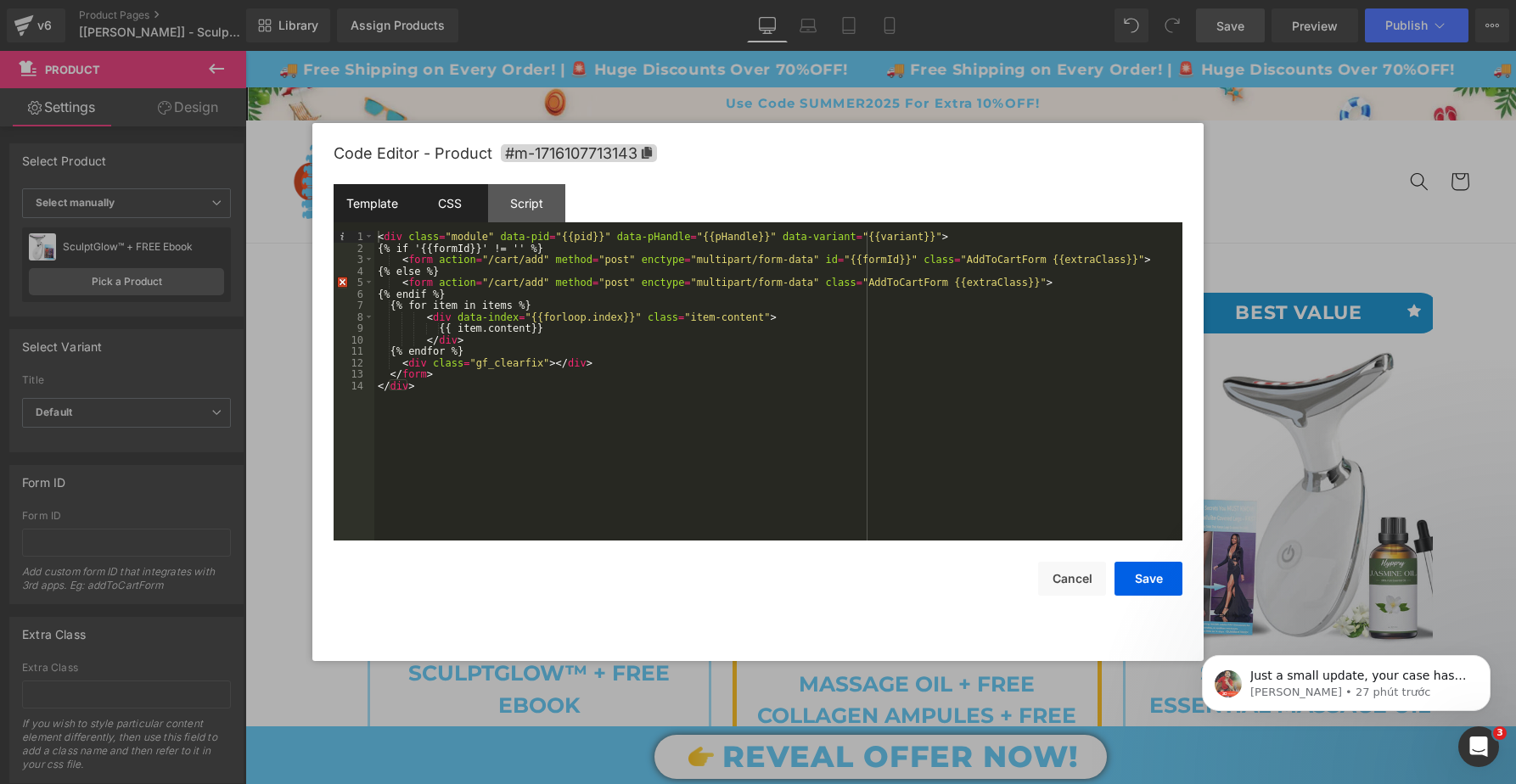
click at [448, 208] on div "CSS" at bounding box center [449, 203] width 77 height 38
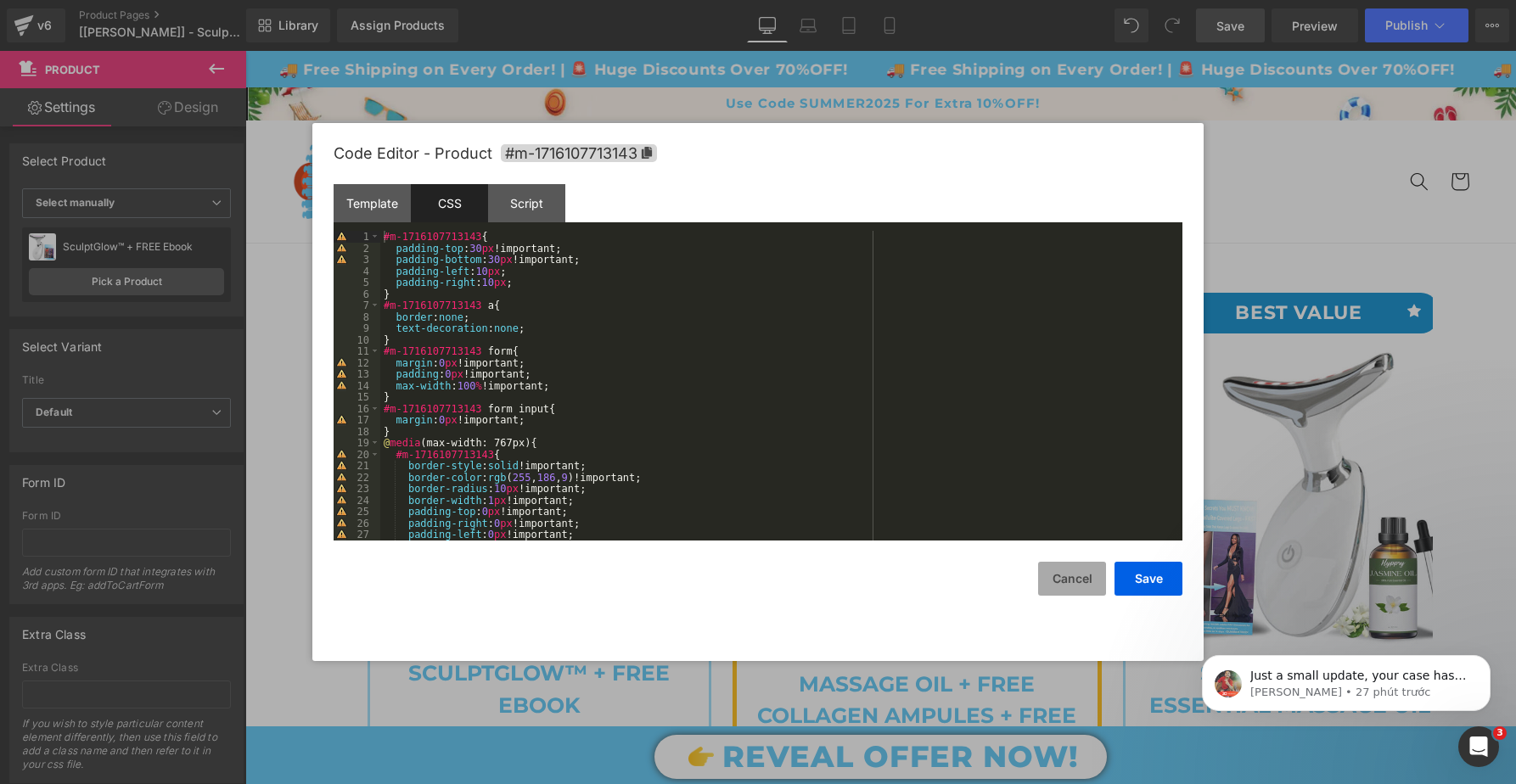
click at [1067, 562] on button "Cancel" at bounding box center [1072, 579] width 68 height 34
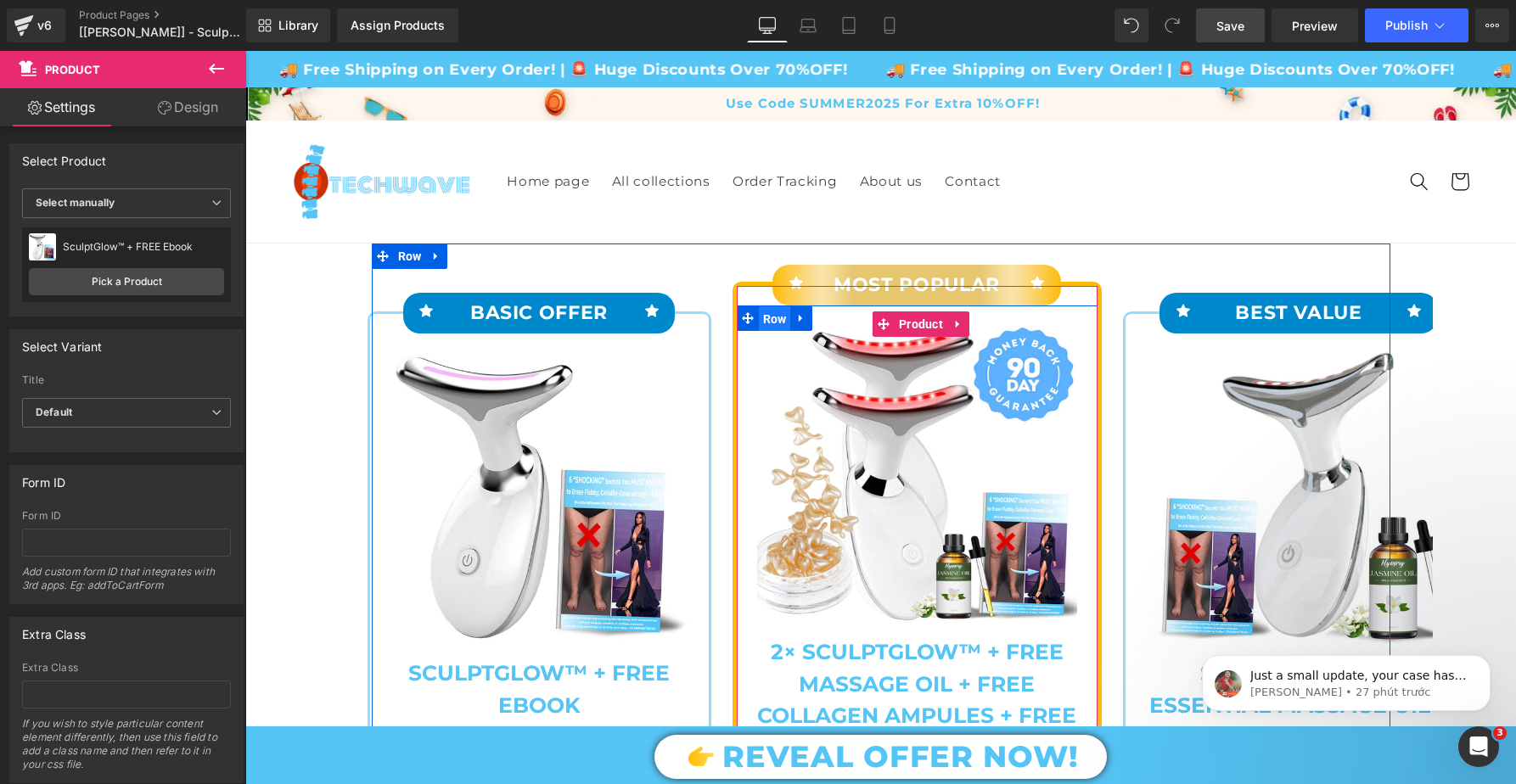
click at [767, 319] on span "Row" at bounding box center [775, 318] width 32 height 26
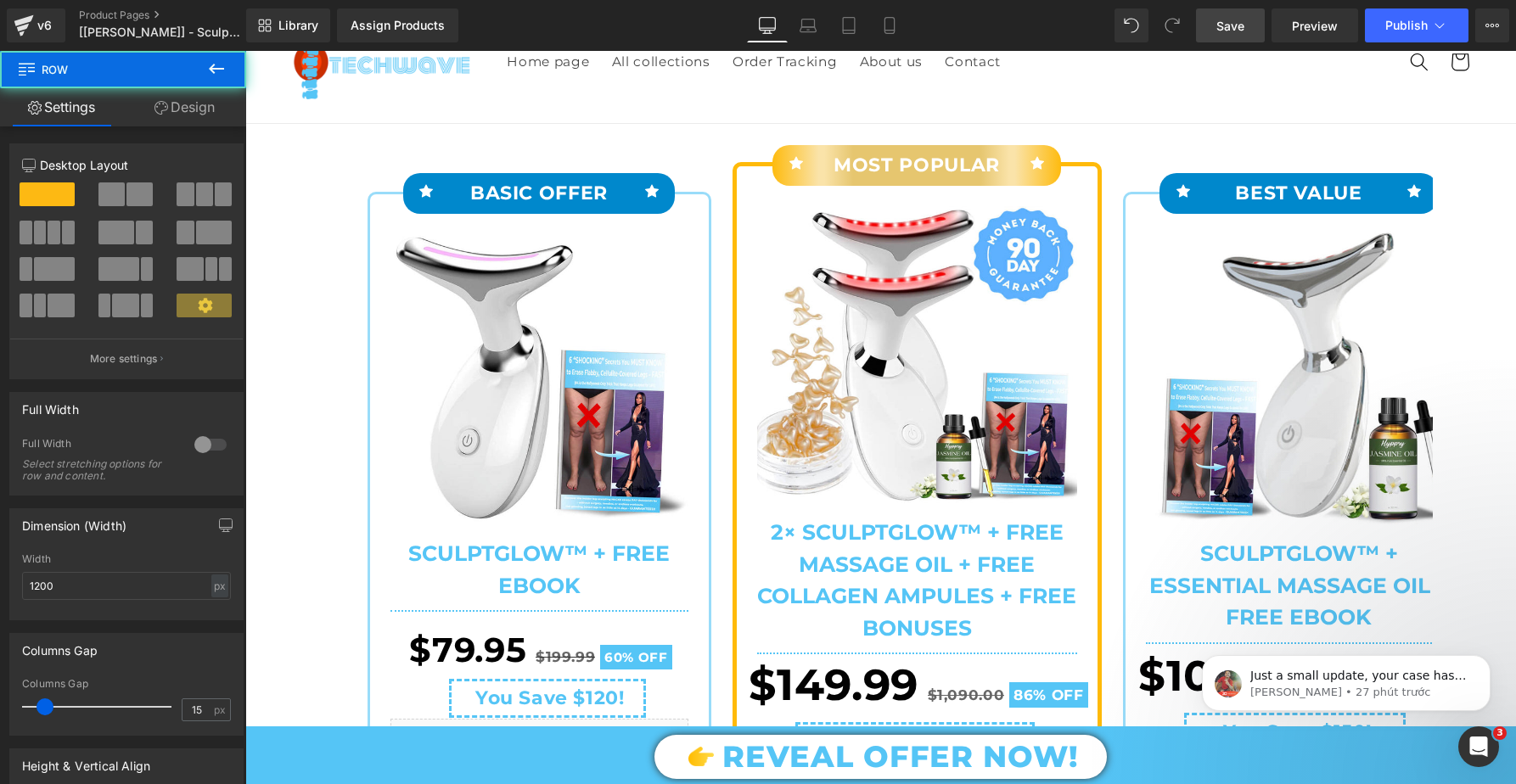
scroll to position [125, 0]
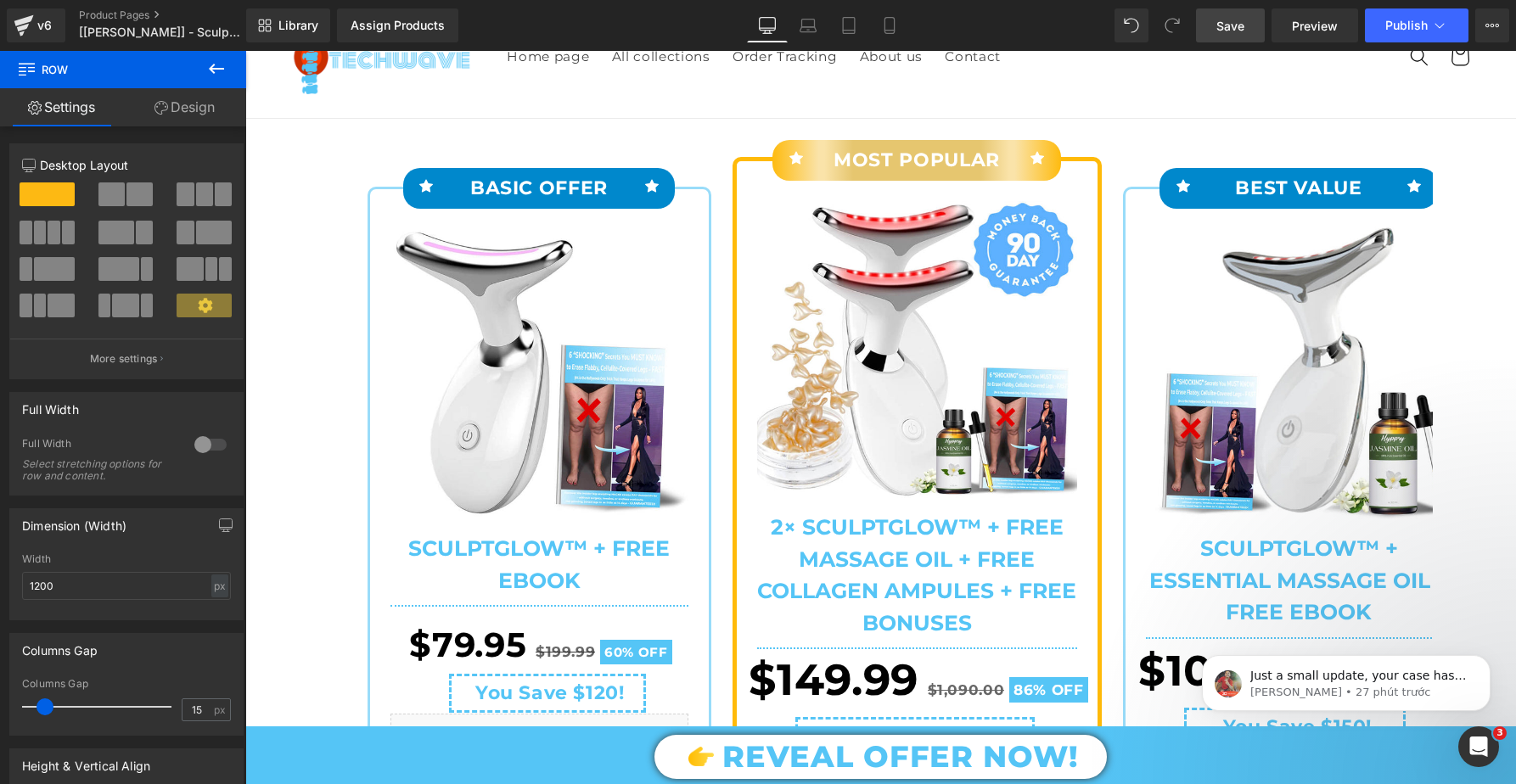
click at [756, 244] on div "Sale Off (P) Image 2× SculptGlow™ + FREE Massage Oil + FREE Collagen Ampules + …" at bounding box center [917, 419] width 361 height 477
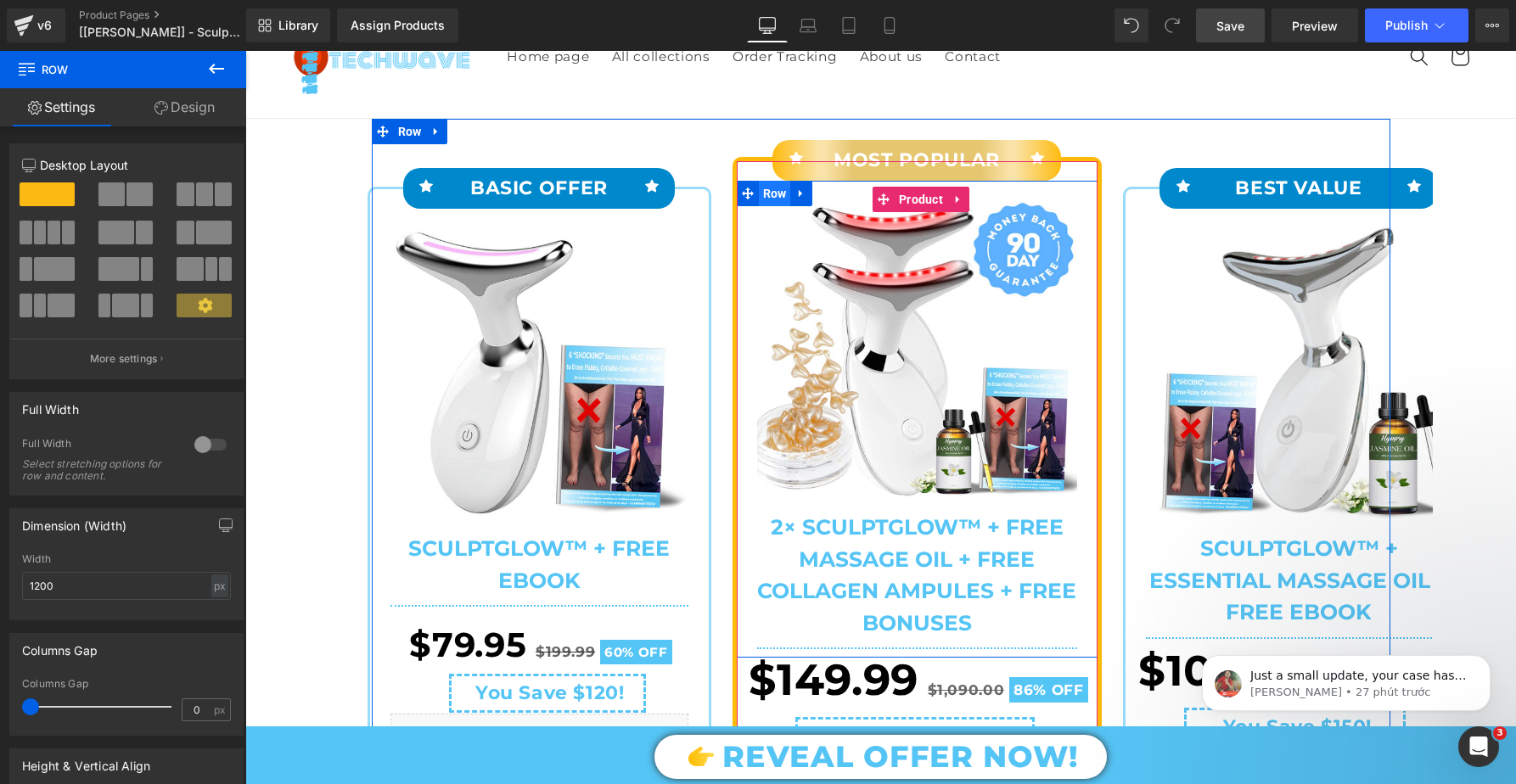
click at [772, 200] on span "Row" at bounding box center [775, 193] width 32 height 26
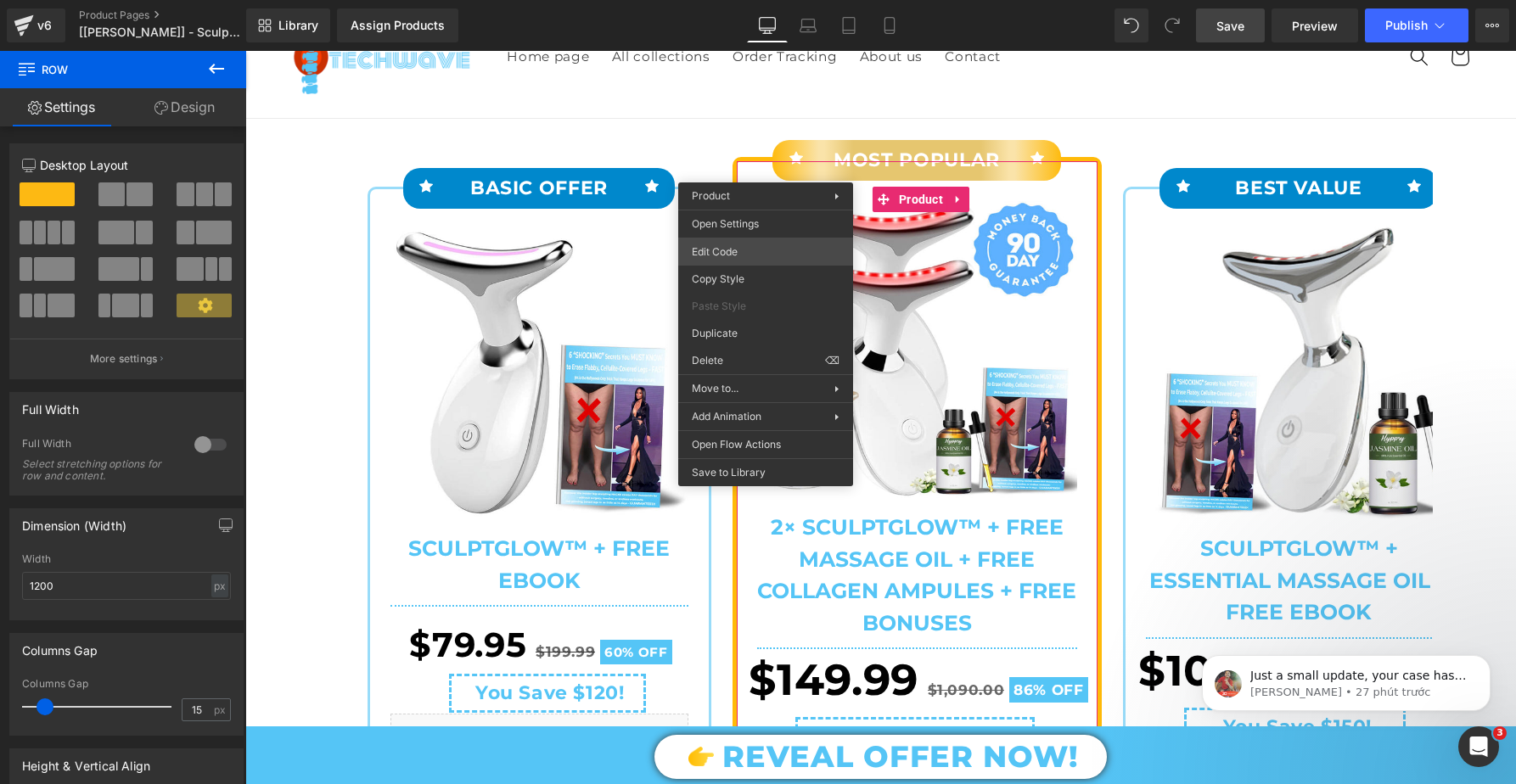
click at [737, 0] on div "Row You are previewing how the will restyle your page. You can not edit Element…" at bounding box center [758, 0] width 1516 height 0
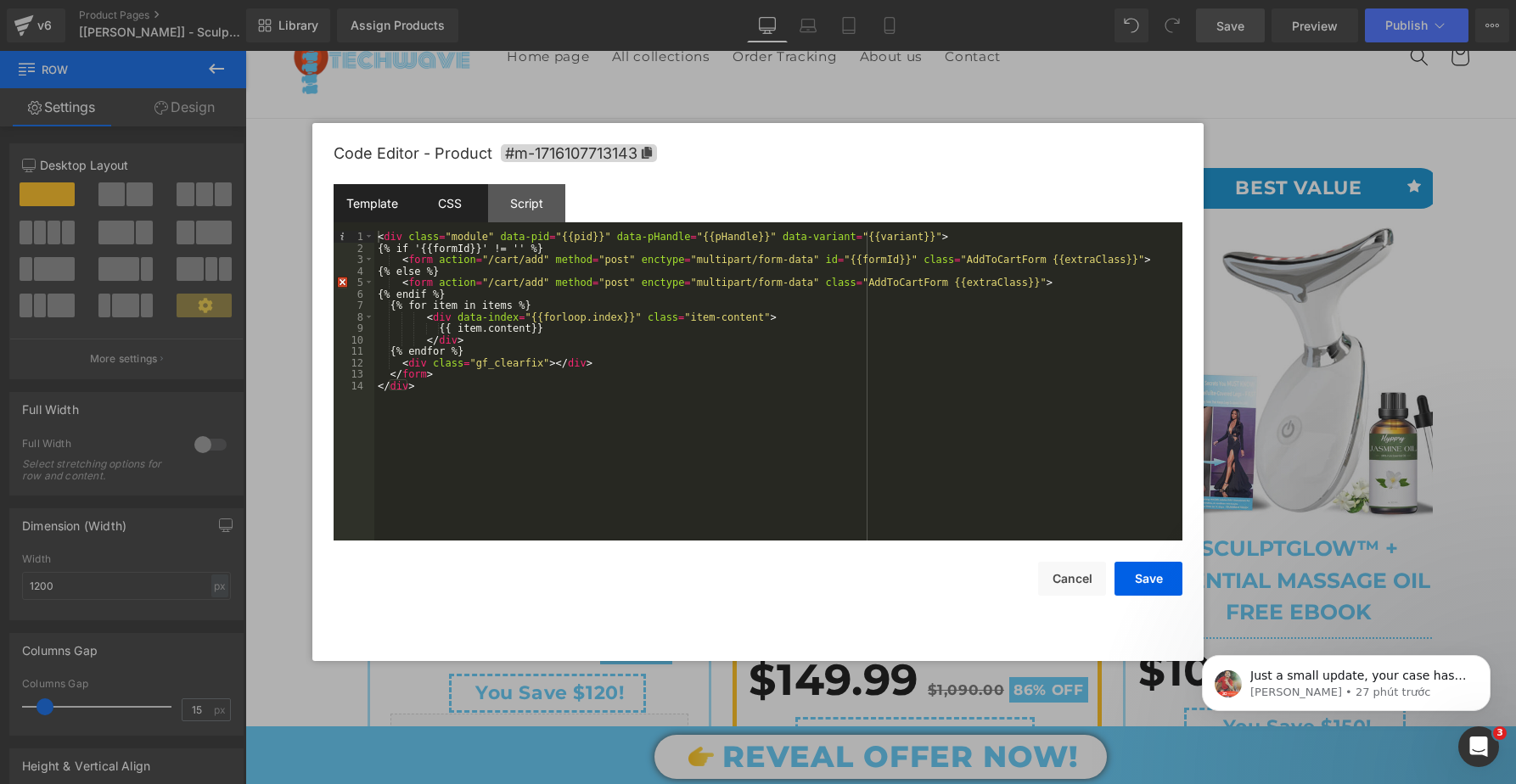
click at [454, 198] on div "CSS" at bounding box center [449, 203] width 77 height 38
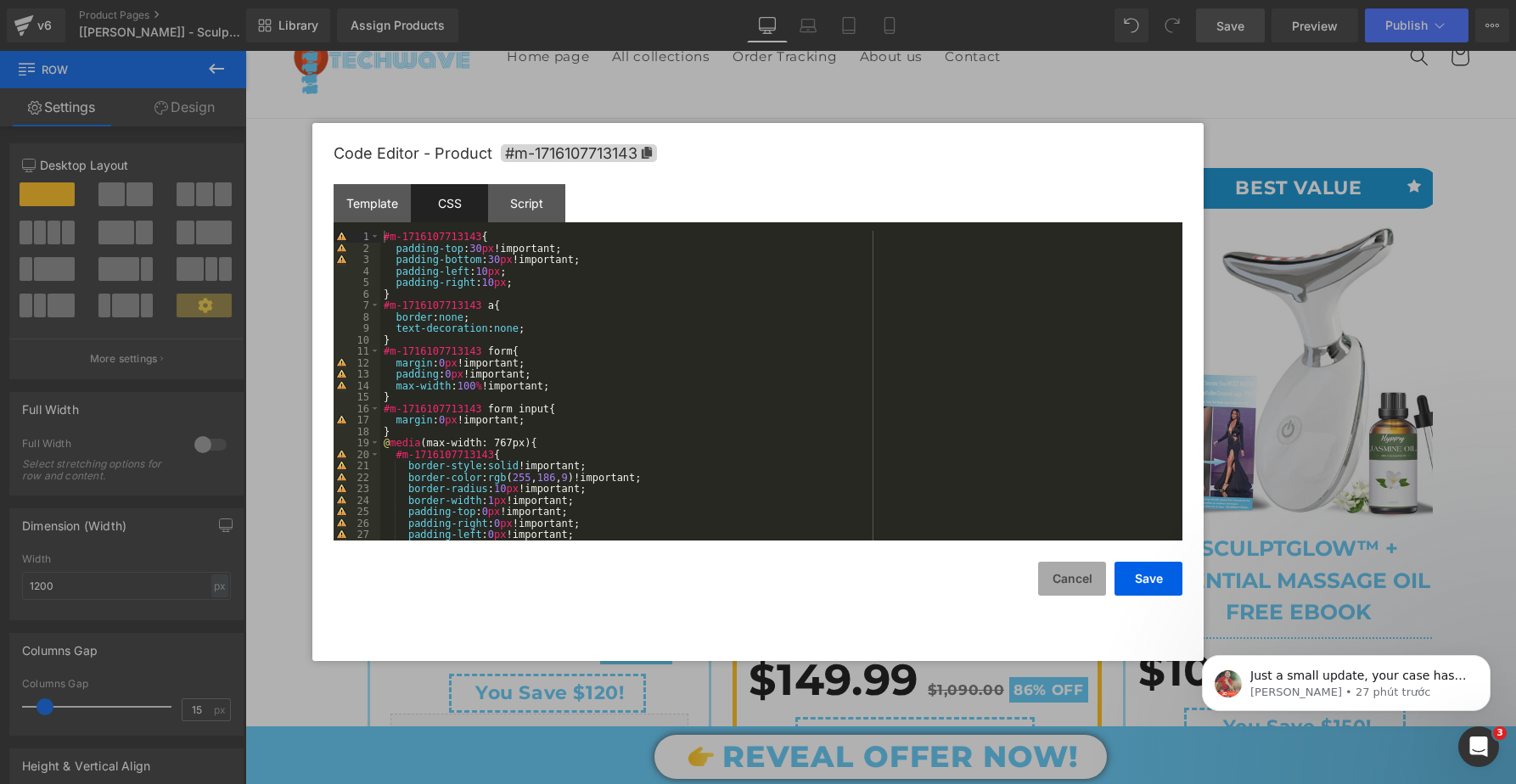
drag, startPoint x: 1055, startPoint y: 575, endPoint x: 1049, endPoint y: 562, distance: 14.3
click at [1055, 575] on button "Cancel" at bounding box center [1072, 579] width 68 height 34
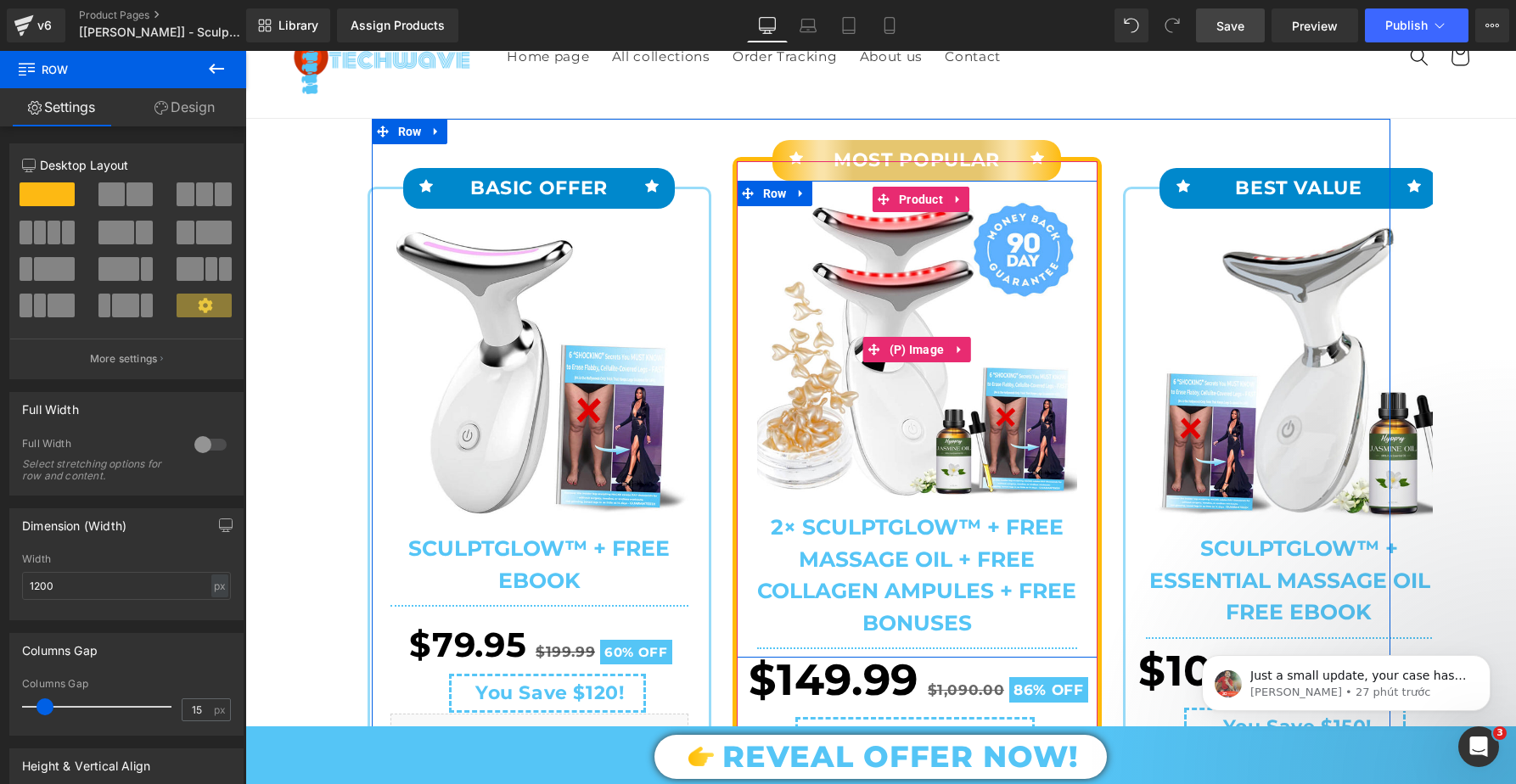
click at [814, 217] on img at bounding box center [917, 349] width 320 height 297
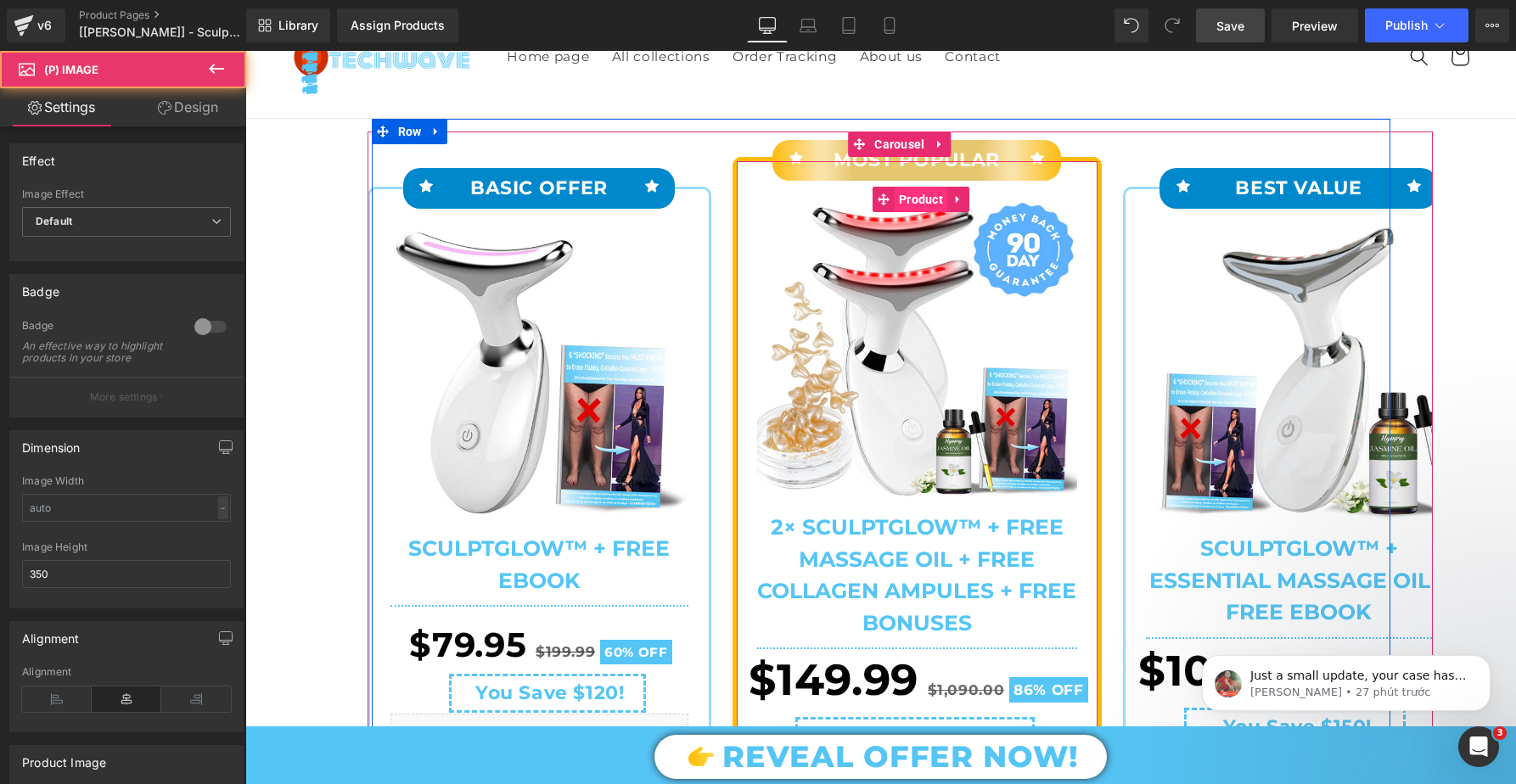
click at [917, 201] on span "Product" at bounding box center [921, 200] width 52 height 26
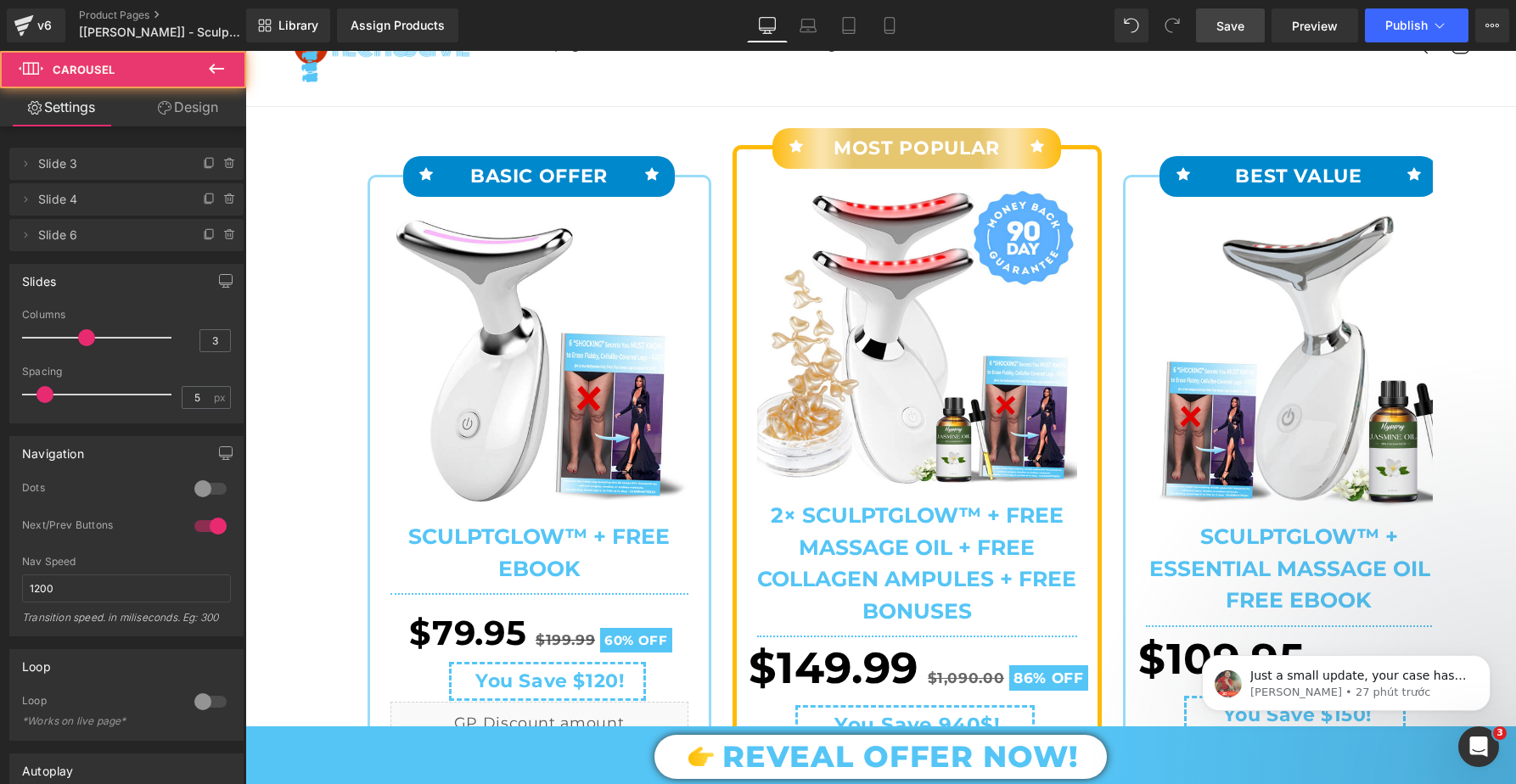
scroll to position [137, 0]
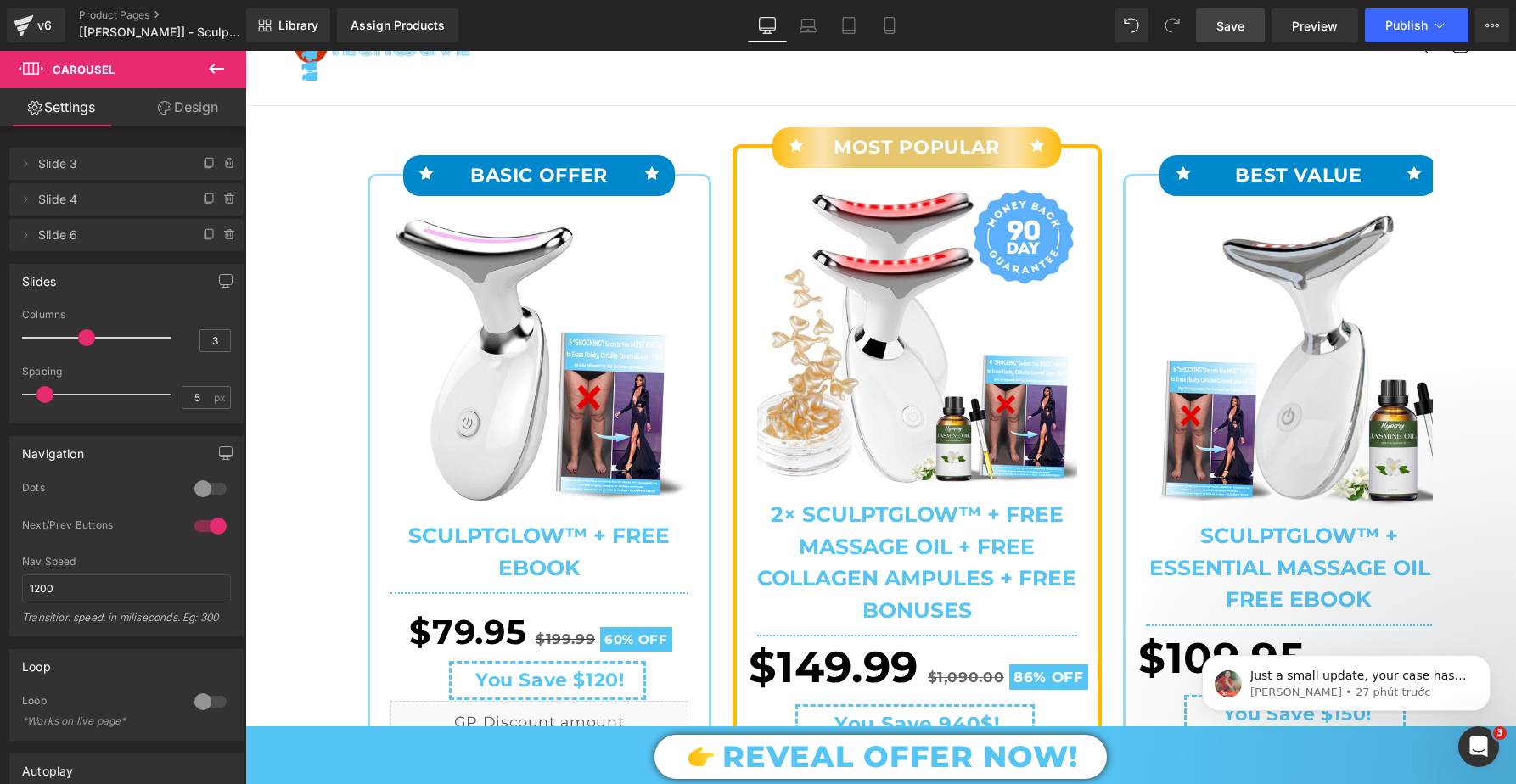
click at [876, 323] on img at bounding box center [917, 336] width 320 height 297
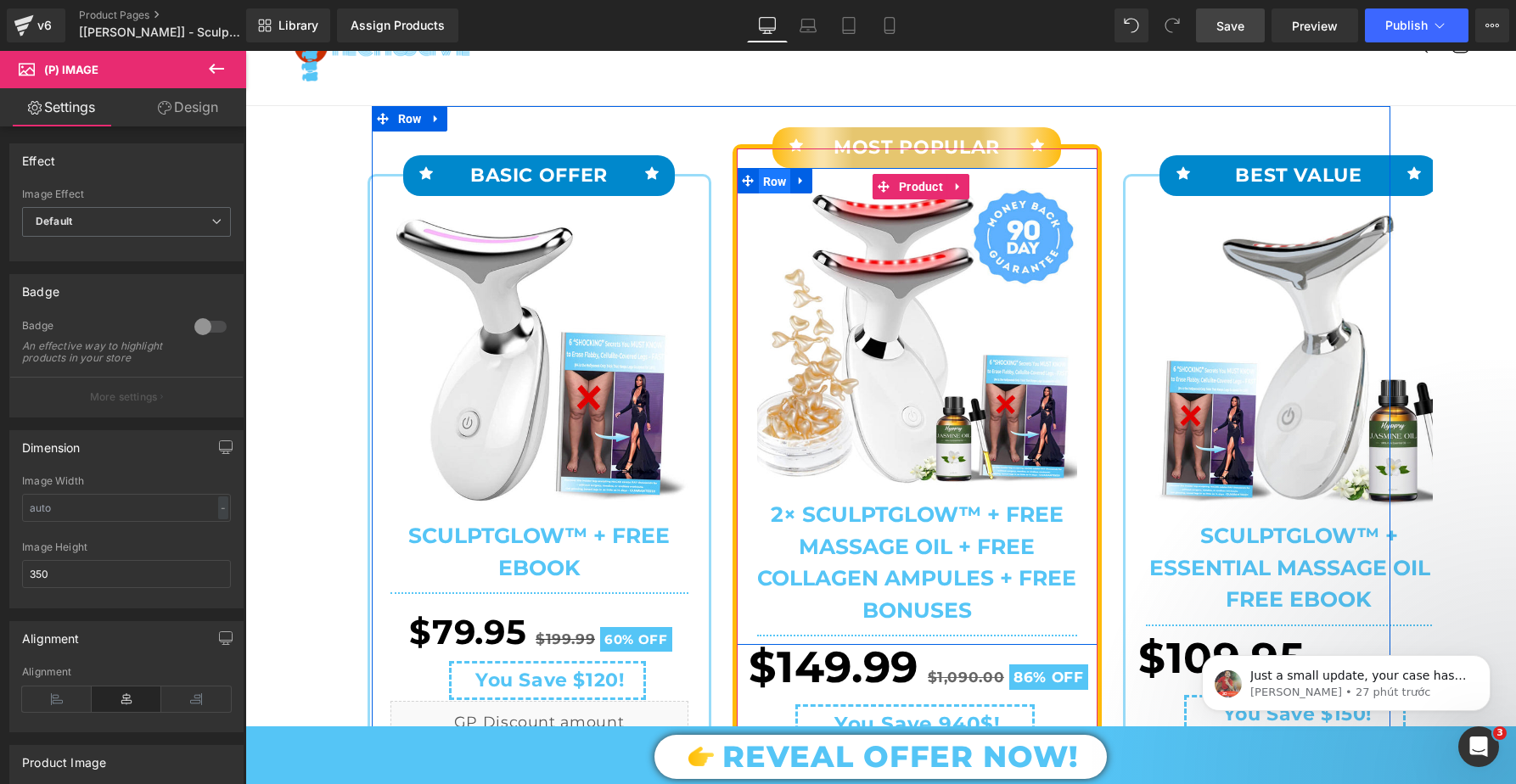
click at [778, 183] on span "Row" at bounding box center [775, 181] width 32 height 26
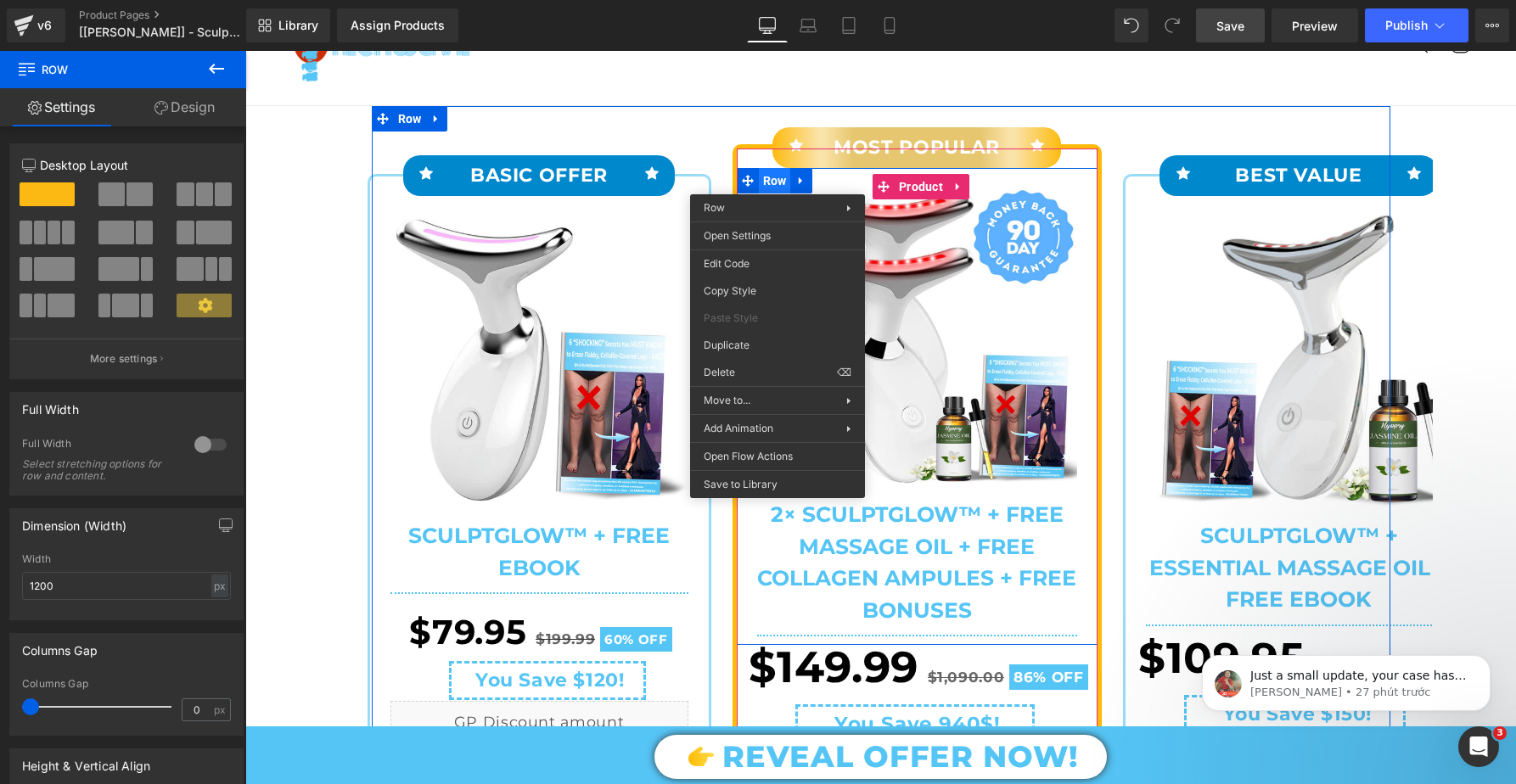
click at [777, 179] on span "Row" at bounding box center [775, 180] width 32 height 26
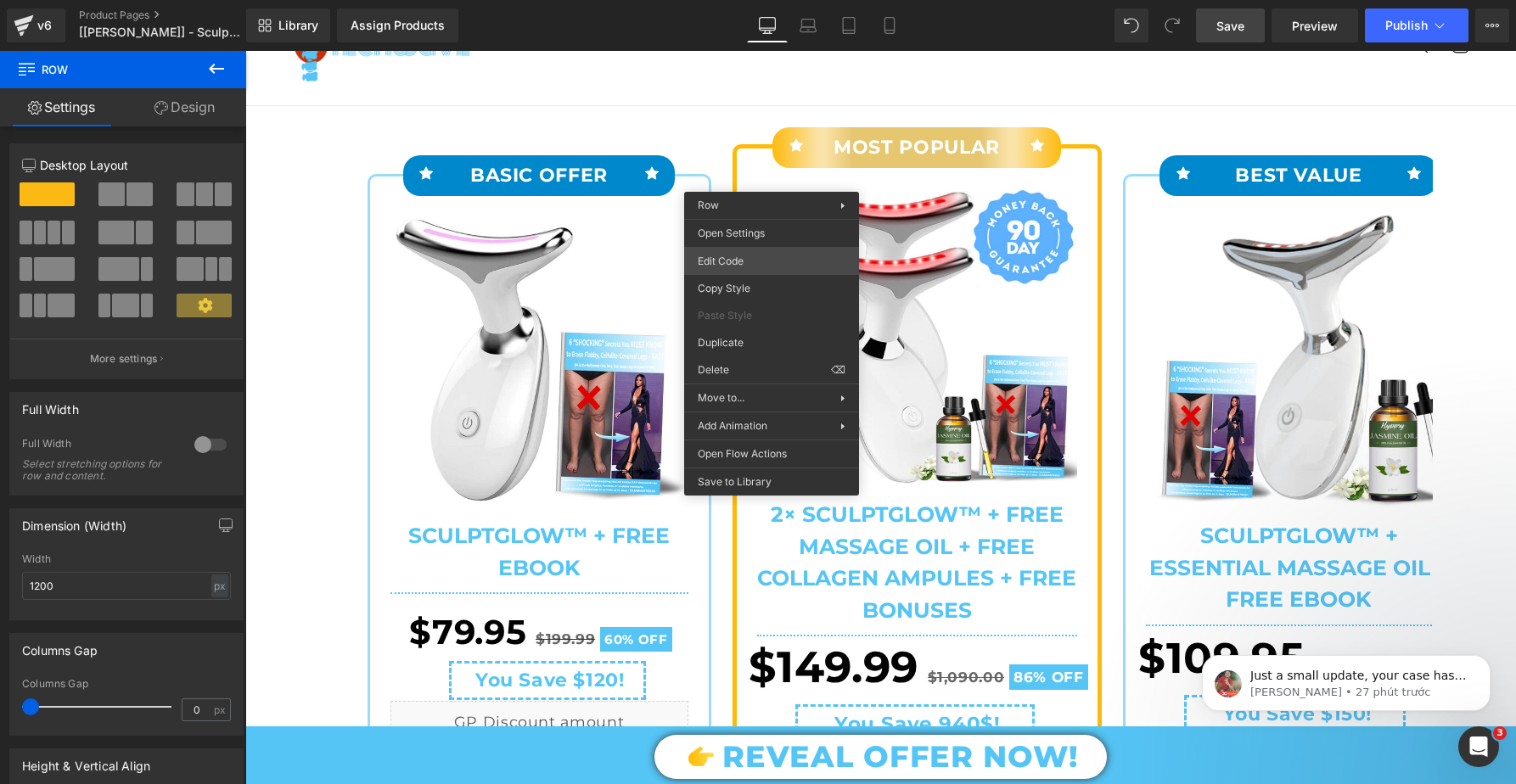
click at [742, 0] on div "Row You are previewing how the will restyle your page. You can not edit Element…" at bounding box center [758, 0] width 1516 height 0
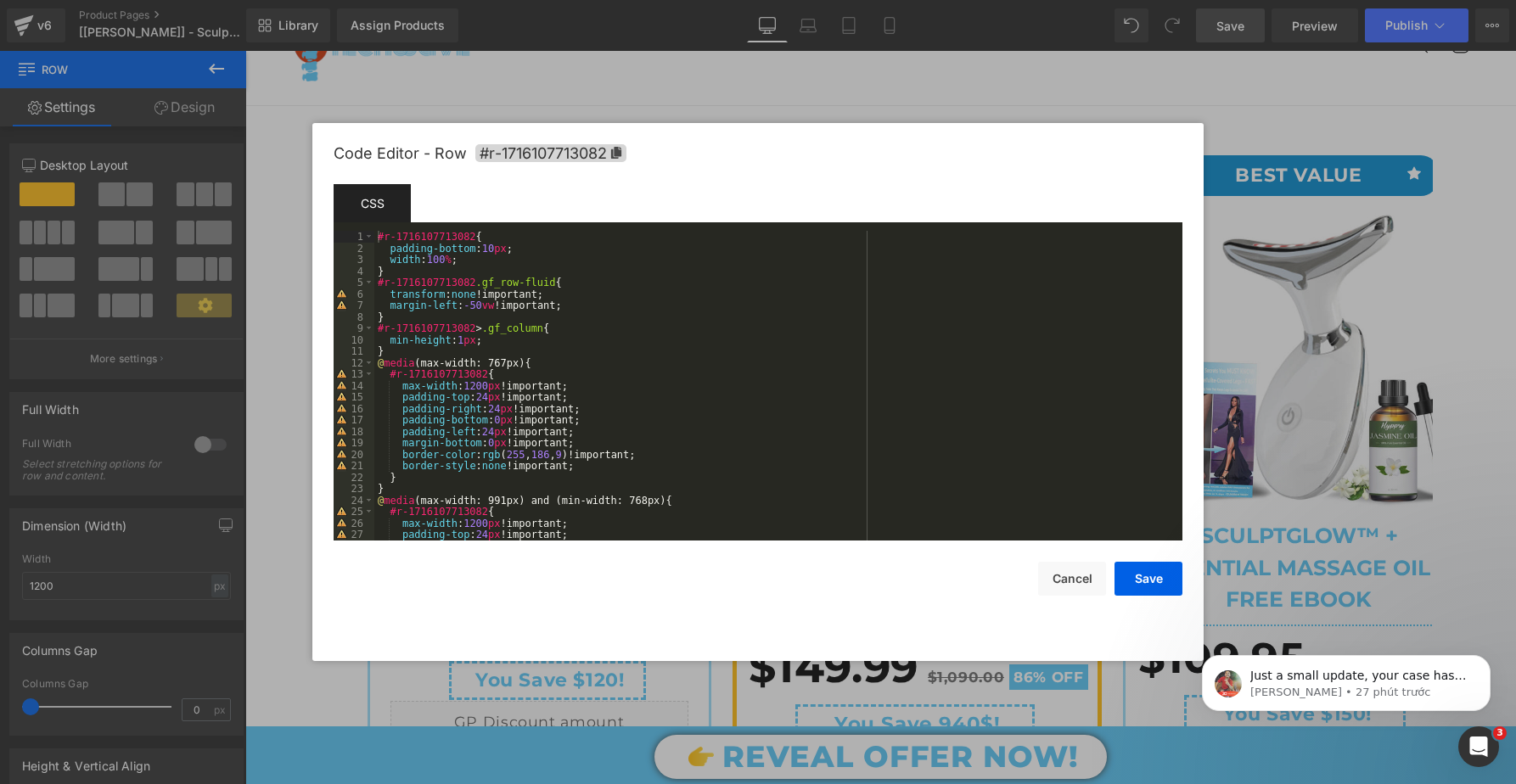
scroll to position [3, 0]
click at [1064, 577] on button "Cancel" at bounding box center [1072, 579] width 68 height 34
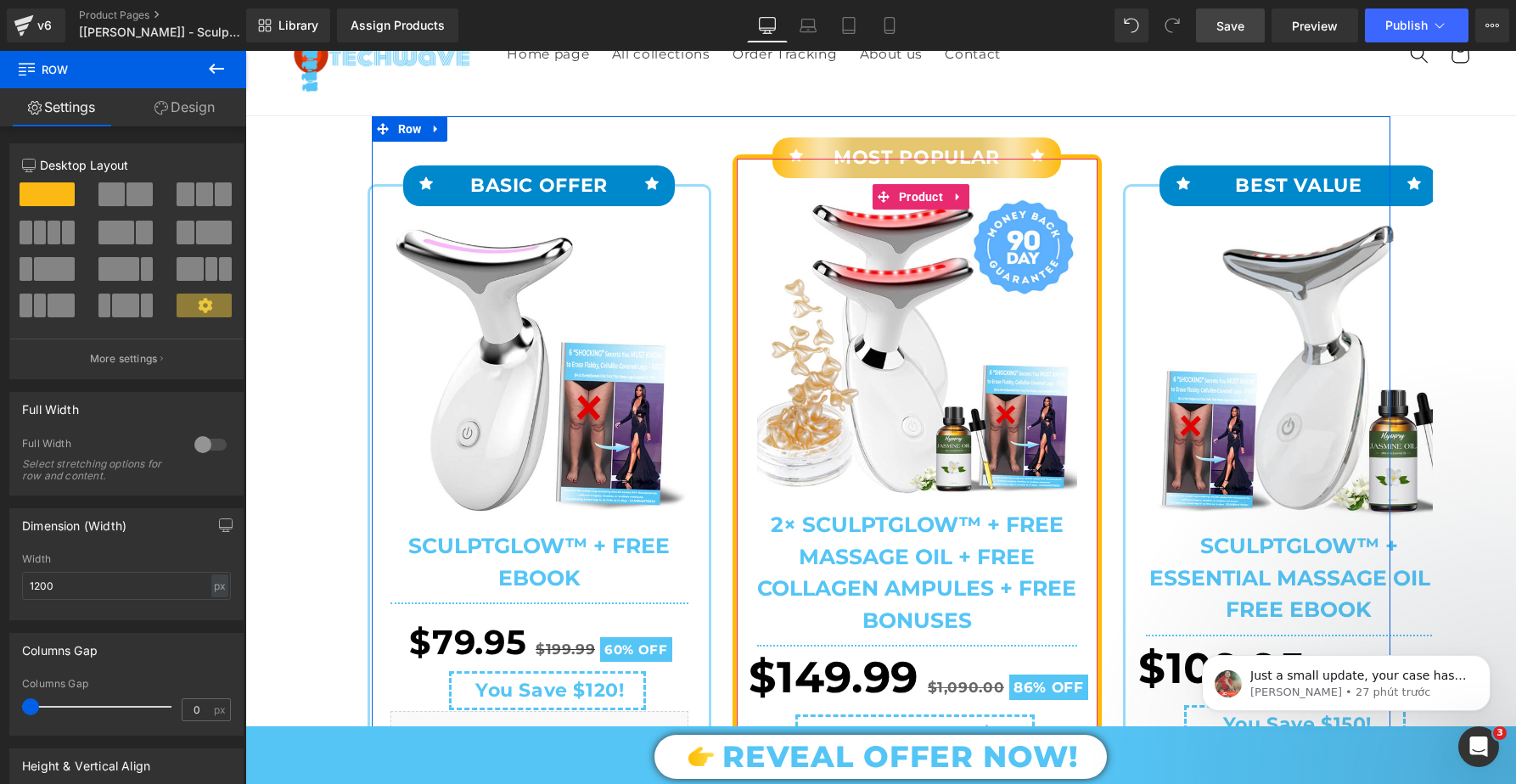
scroll to position [79, 0]
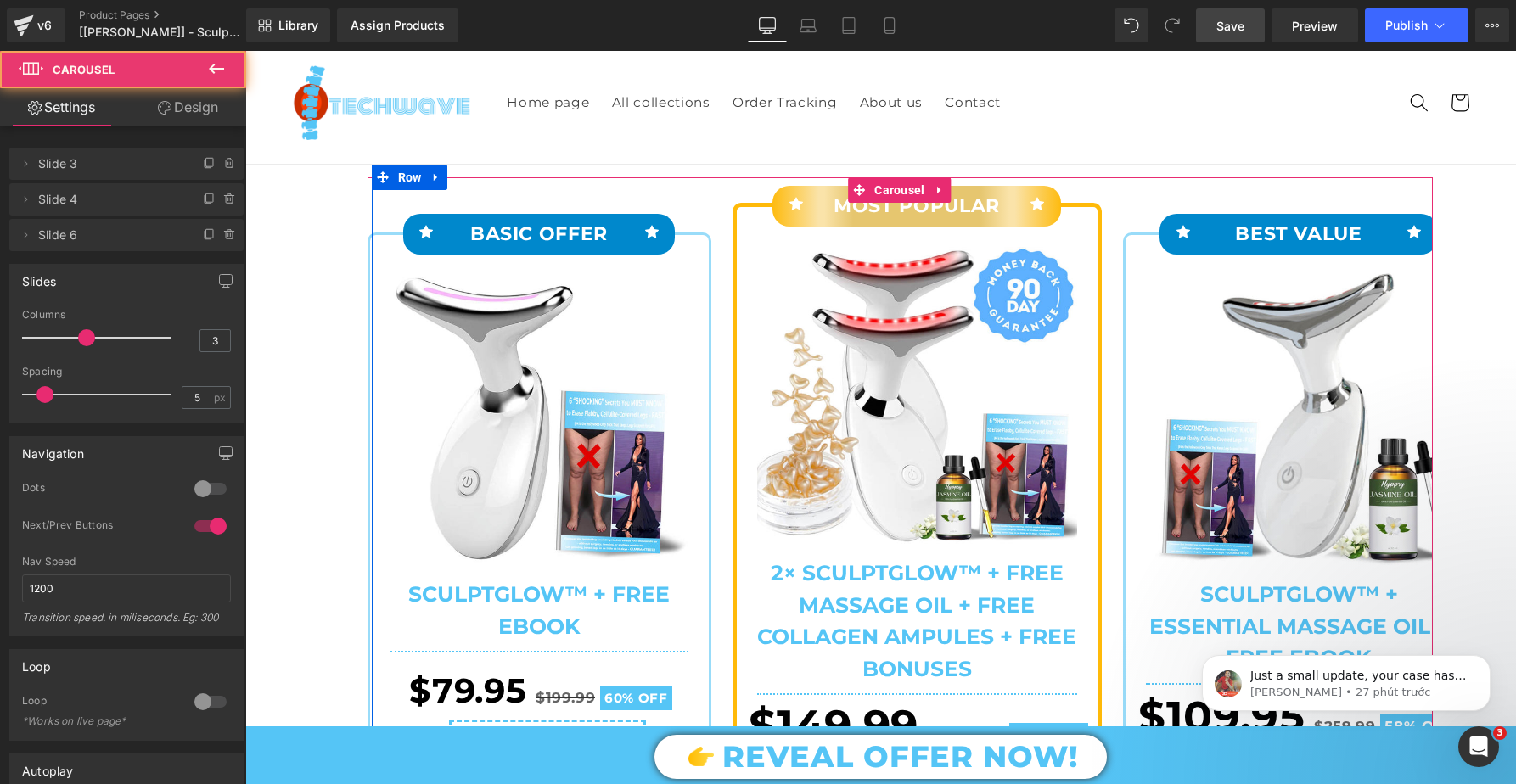
click at [1077, 185] on div "Icon MOST POPULAR Text Block Icon Row Sale Off" at bounding box center [913, 734] width 361 height 1114
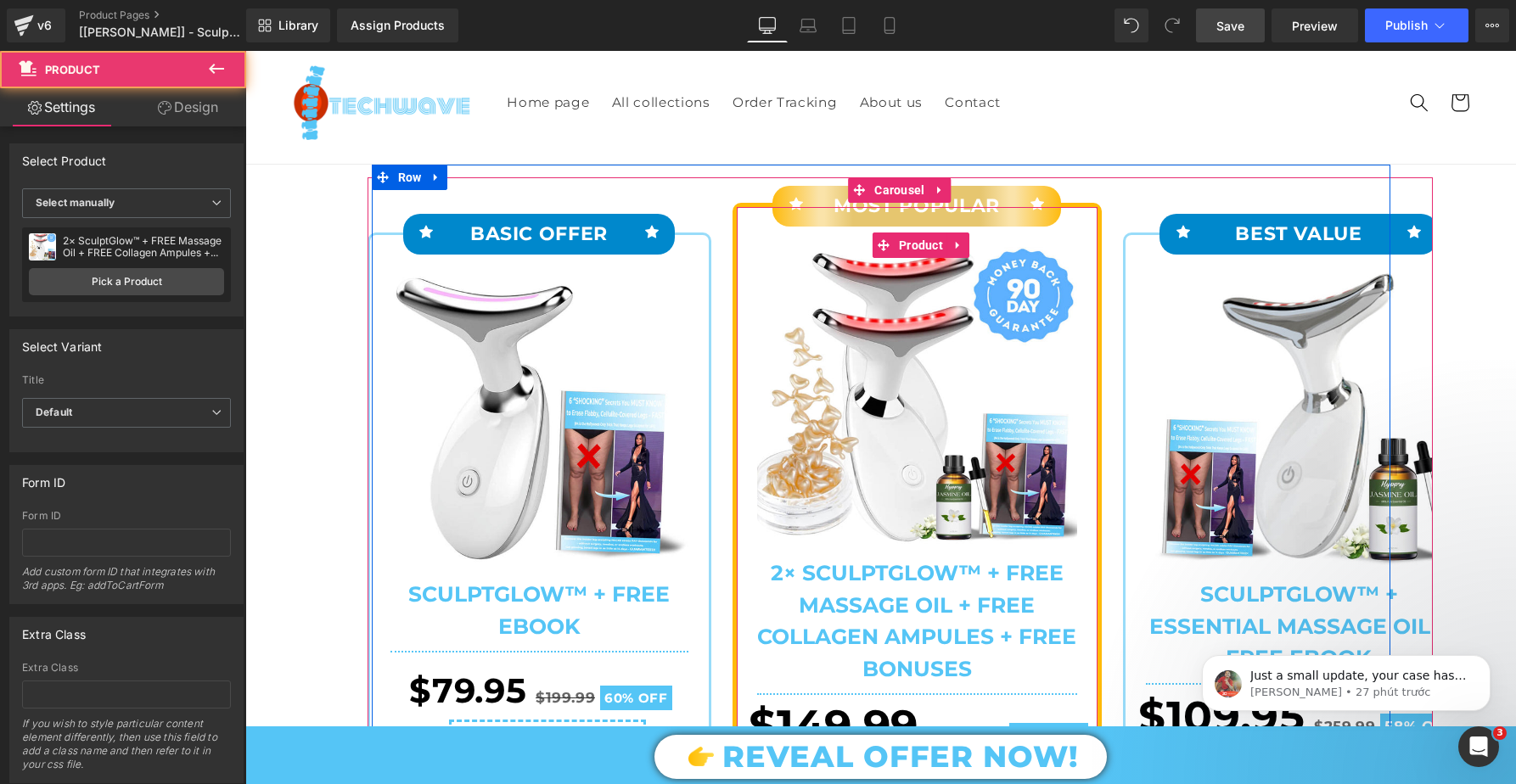
click at [1091, 215] on div "Icon MOST POPULAR Text Block Icon Row Sale Off" at bounding box center [917, 747] width 361 height 1079
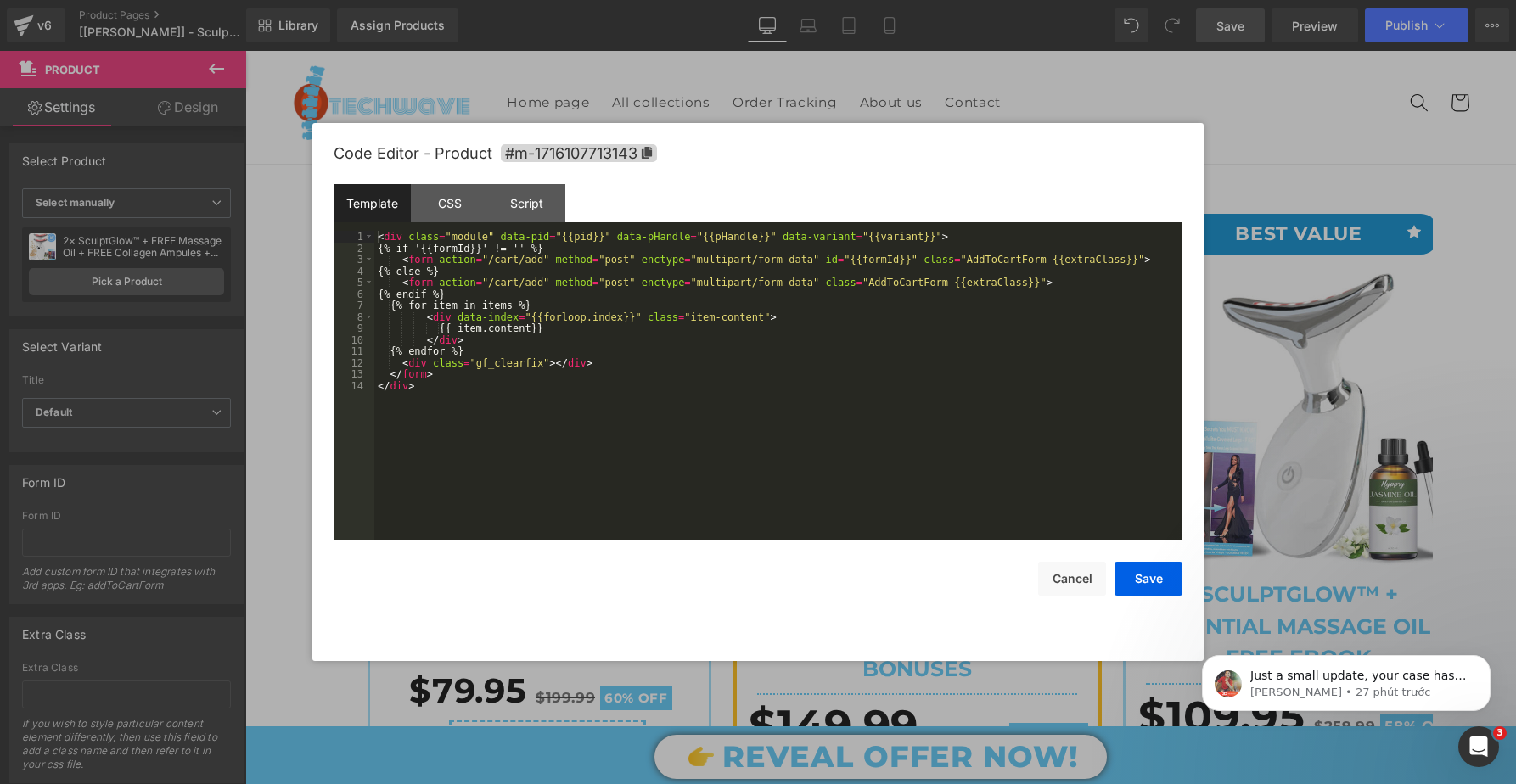
click at [884, 0] on div "Row You are previewing how the will restyle your page. You can not edit Element…" at bounding box center [758, 0] width 1516 height 0
click at [442, 206] on div "CSS" at bounding box center [449, 203] width 77 height 38
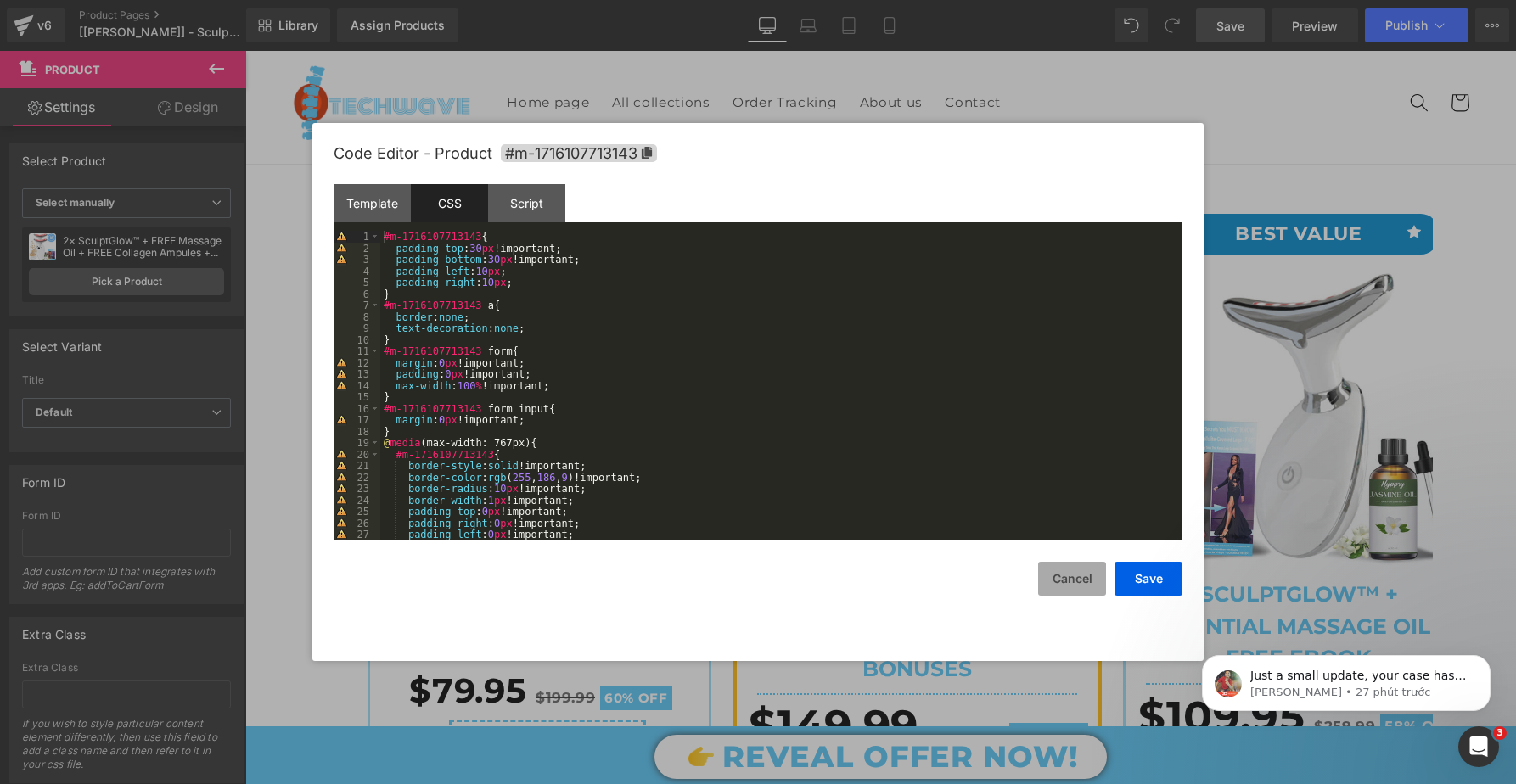
click at [1042, 571] on button "Cancel" at bounding box center [1072, 579] width 68 height 34
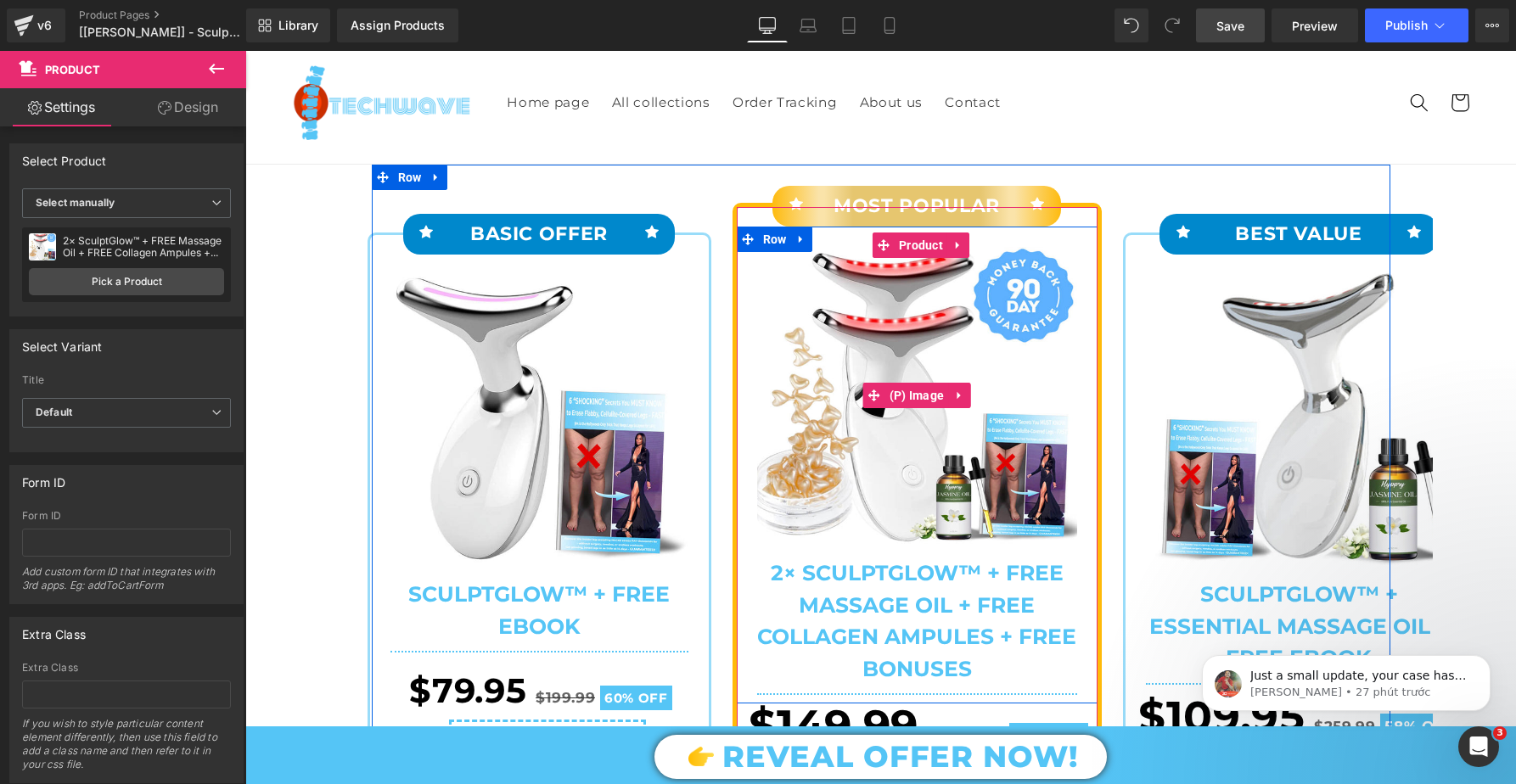
click at [951, 341] on img at bounding box center [917, 395] width 320 height 297
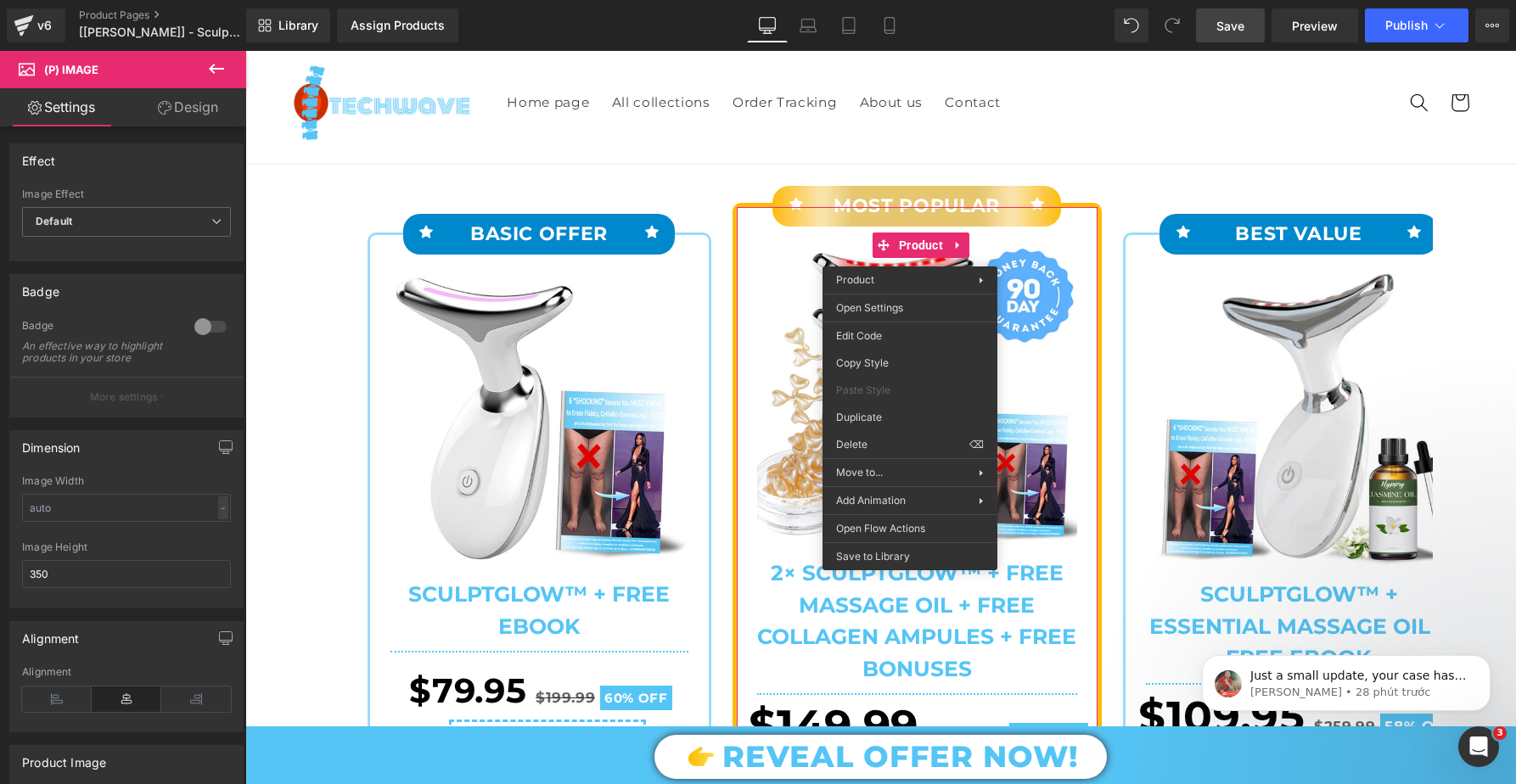
click at [772, 327] on img at bounding box center [917, 395] width 320 height 297
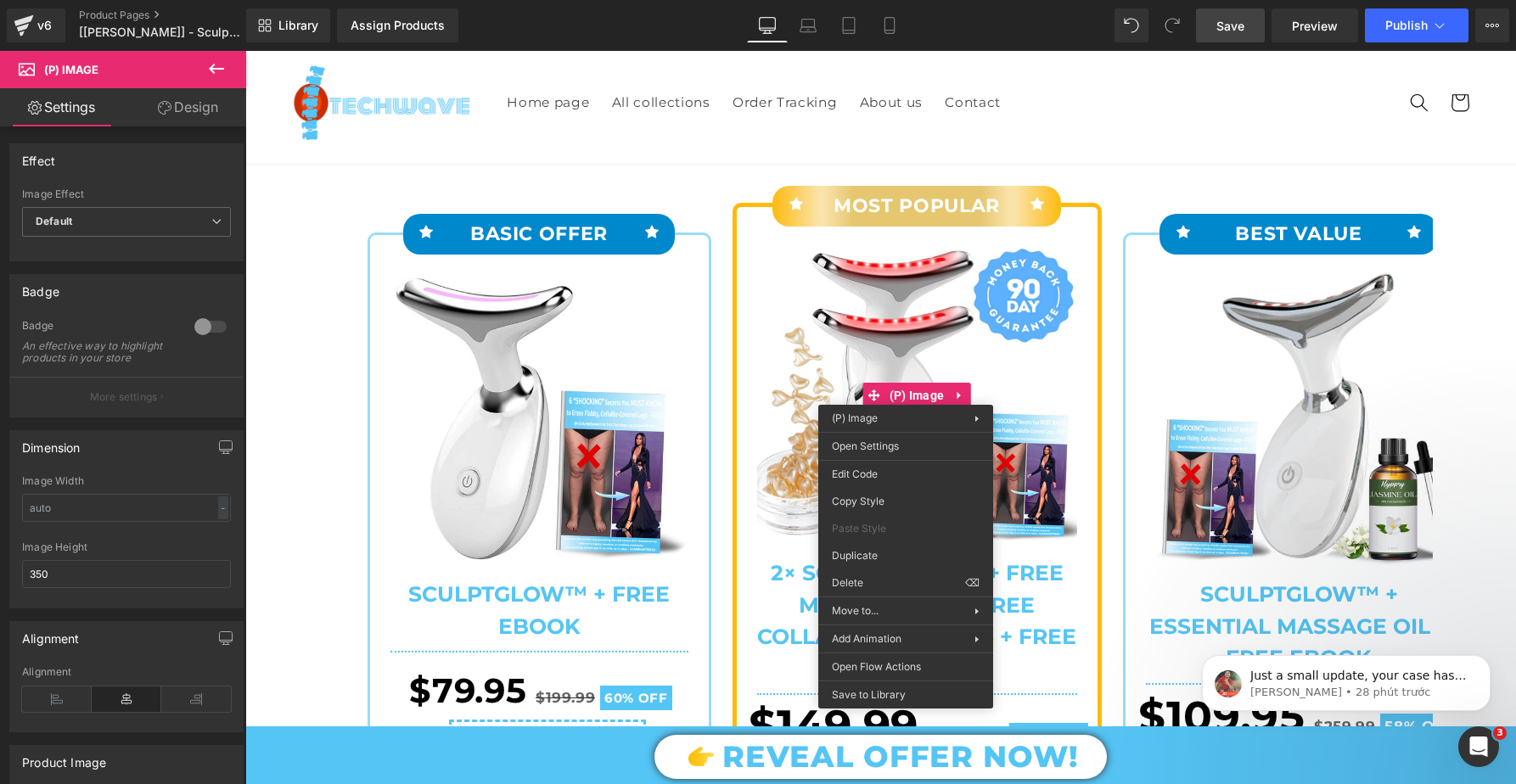
drag, startPoint x: 1307, startPoint y: 548, endPoint x: 1061, endPoint y: 498, distance: 251.0
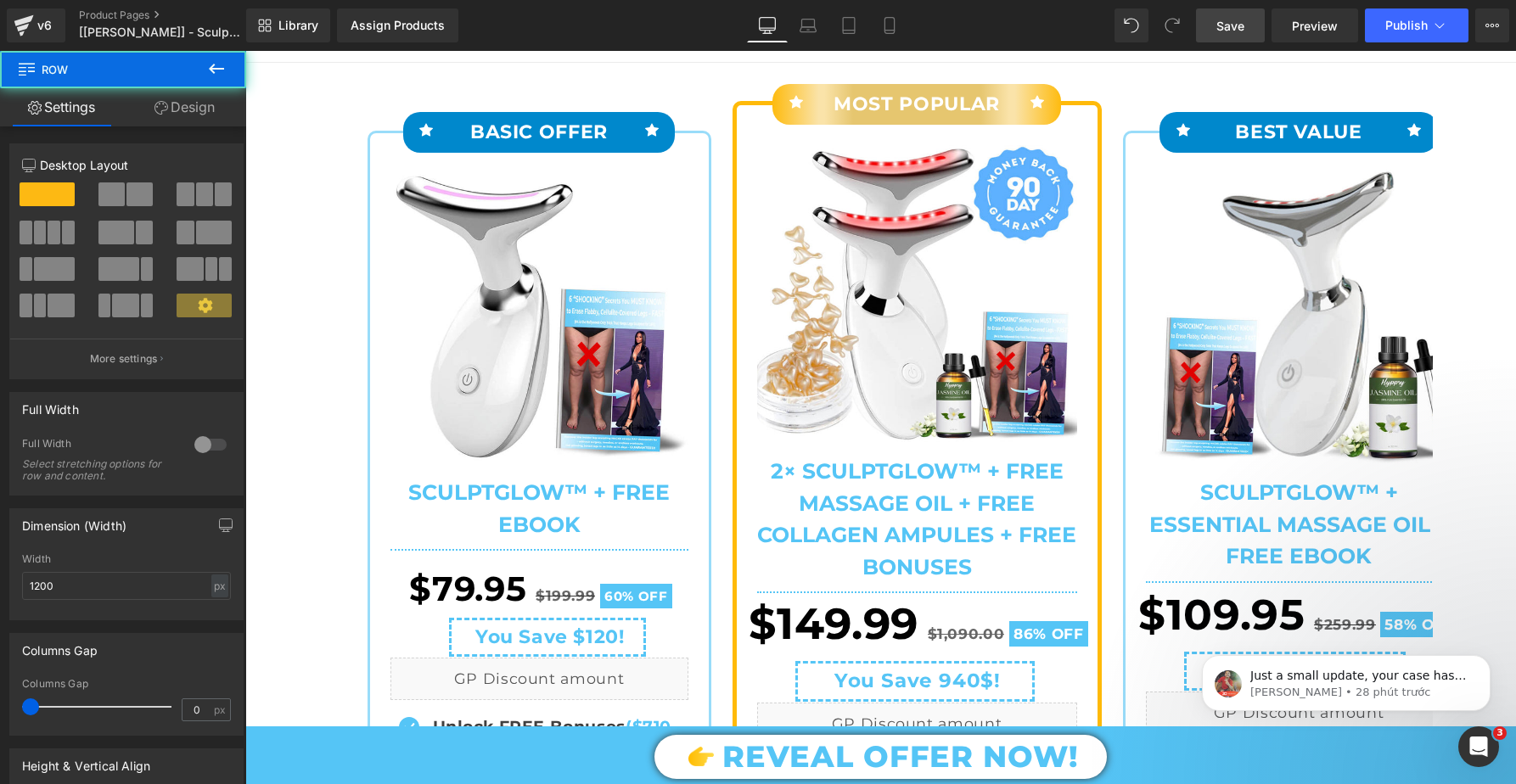
scroll to position [187, 0]
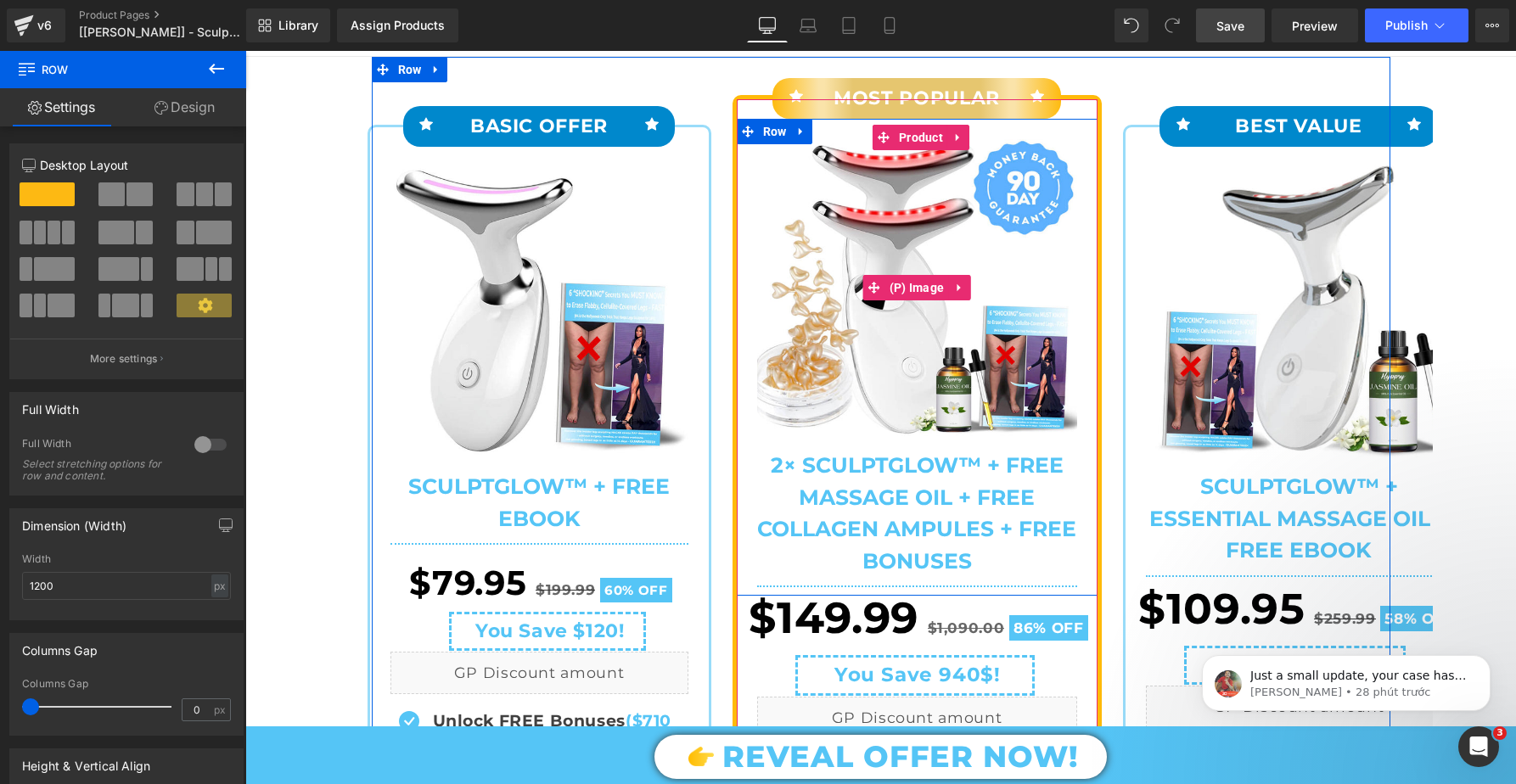
click at [874, 238] on img at bounding box center [917, 287] width 320 height 297
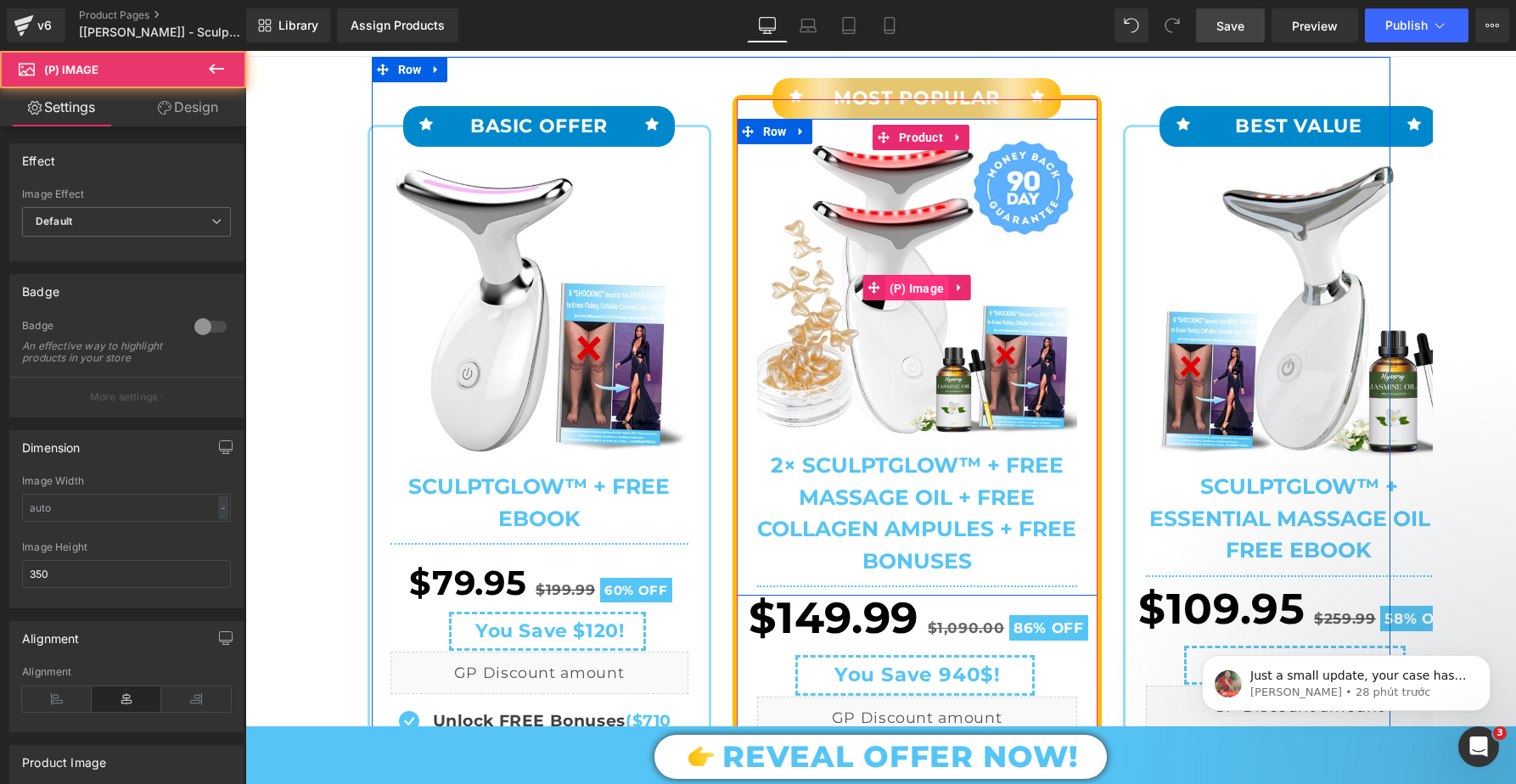
click at [919, 292] on span "(P) Image" at bounding box center [917, 288] width 64 height 26
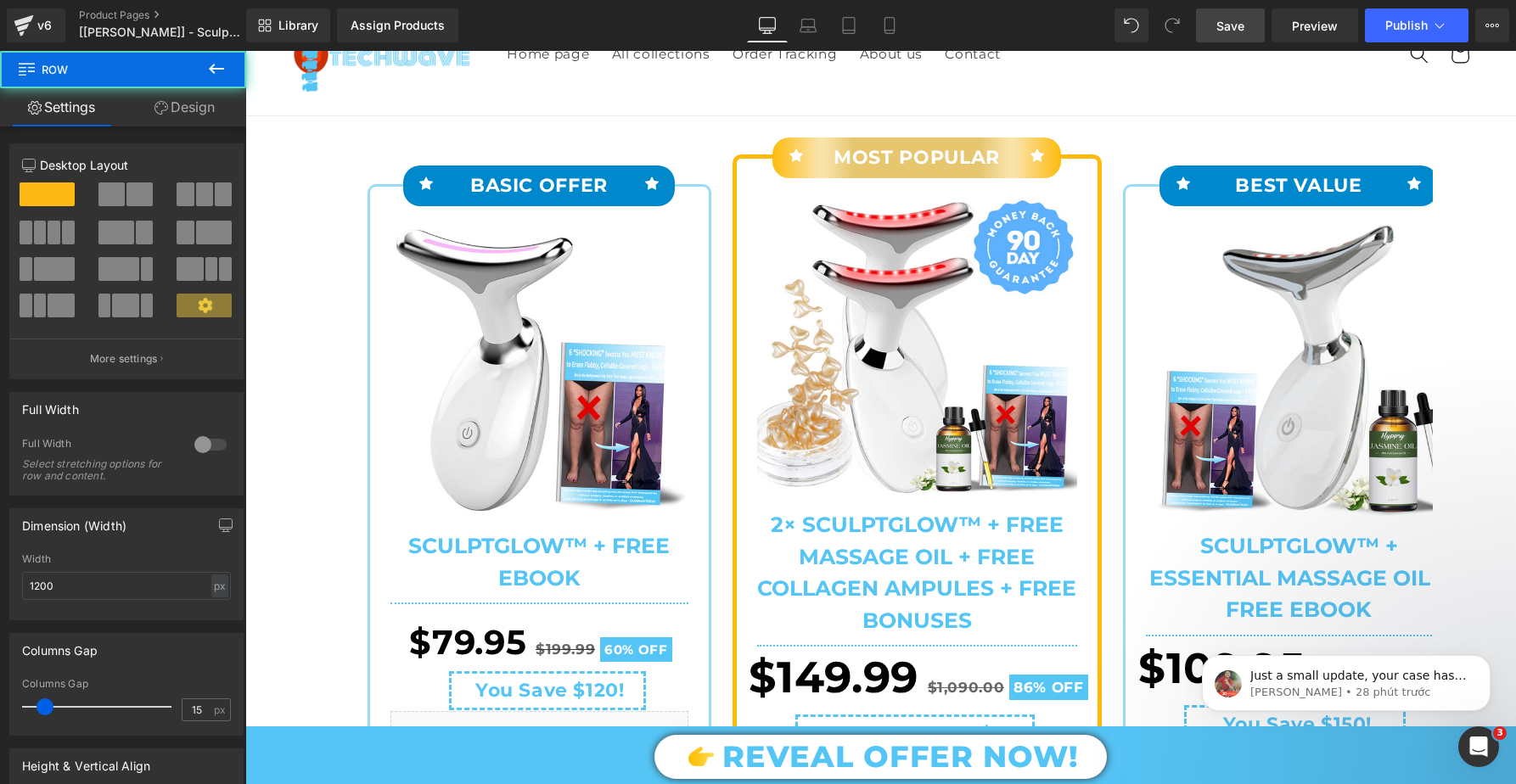
scroll to position [125, 0]
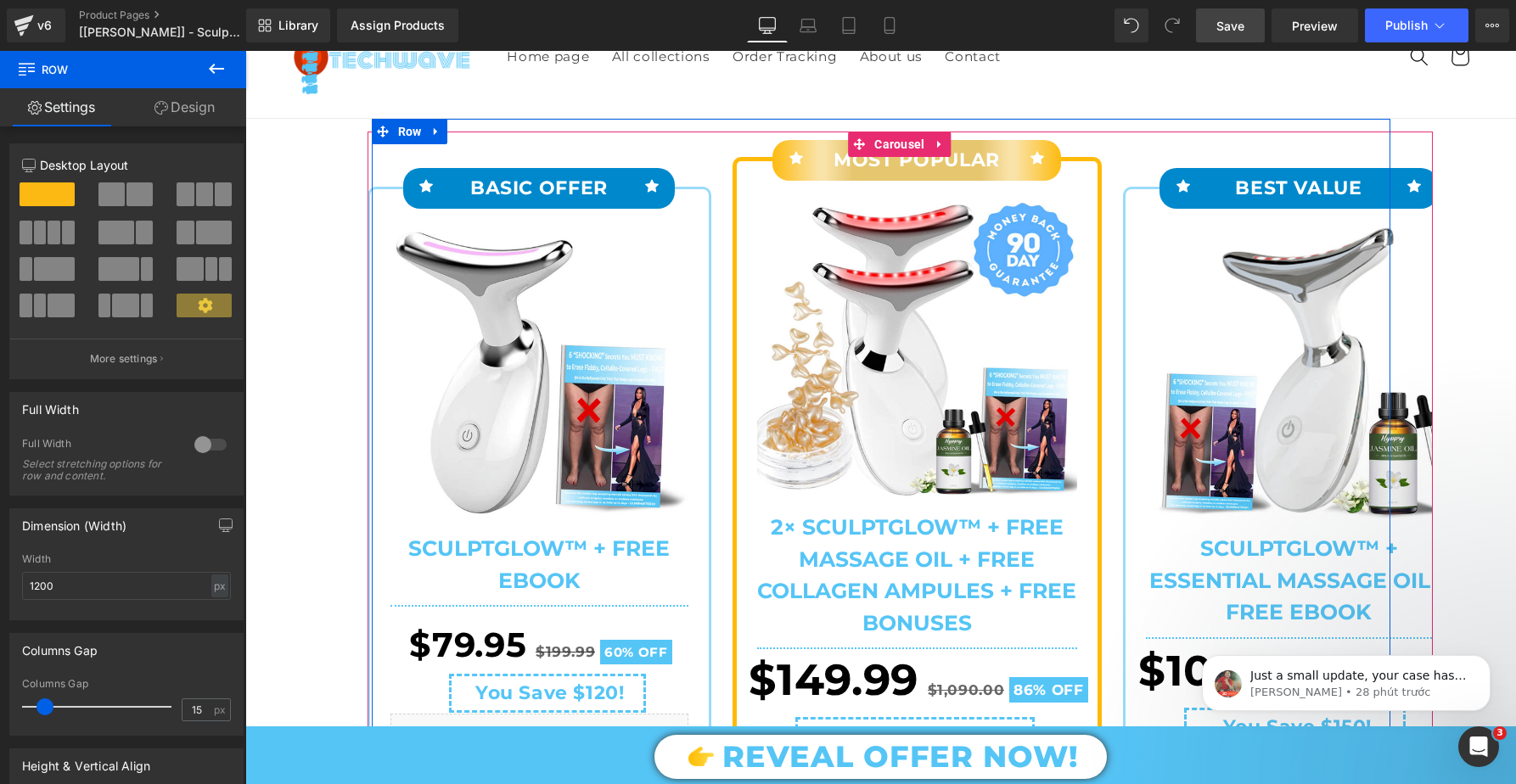
click at [1097, 202] on div "Icon BEST VALUE Text Block Icon Row Sale Off" at bounding box center [1277, 693] width 361 height 1123
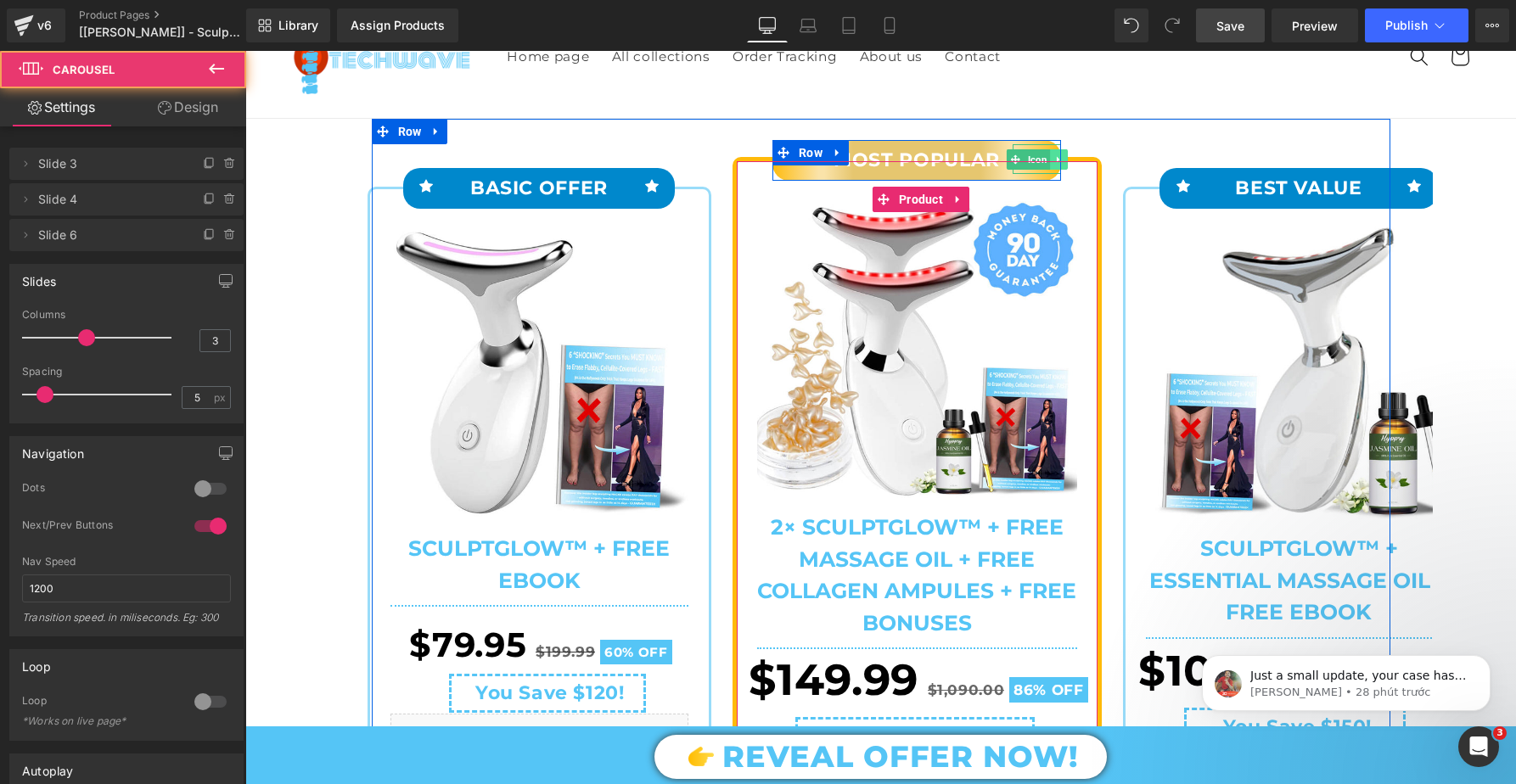
click at [1051, 158] on link at bounding box center [1059, 159] width 18 height 20
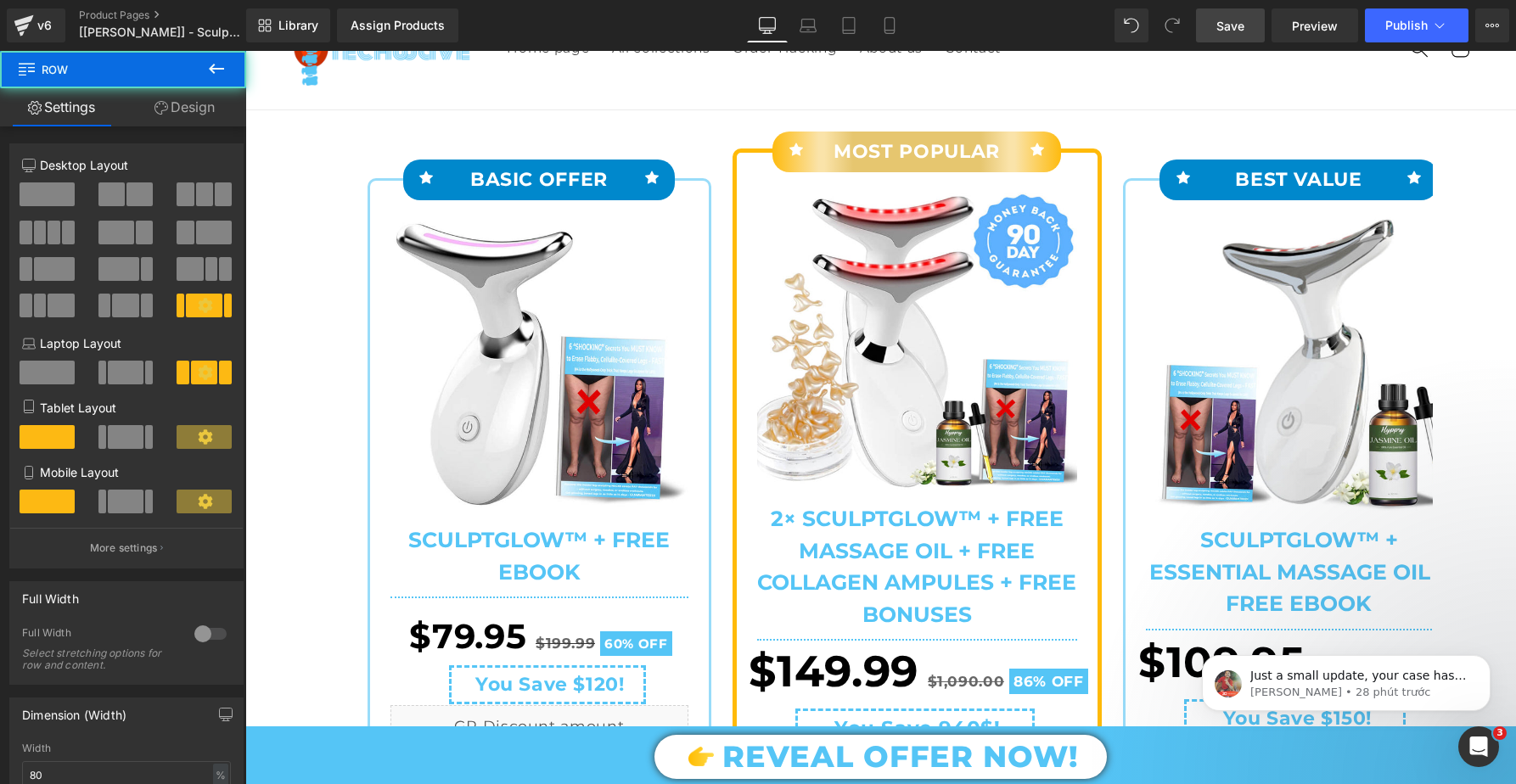
drag, startPoint x: 1415, startPoint y: 318, endPoint x: 1170, endPoint y: 267, distance: 250.3
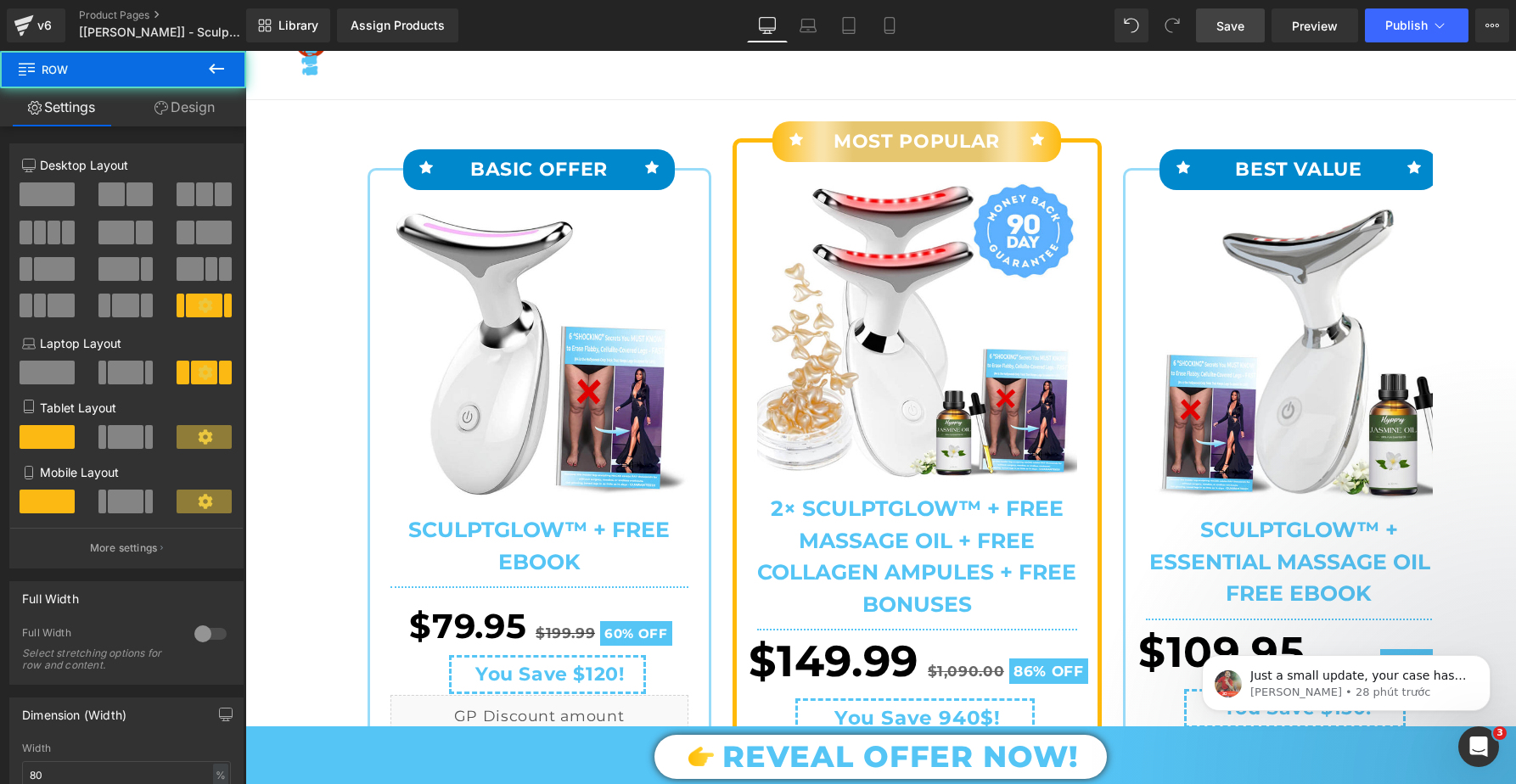
scroll to position [146, 0]
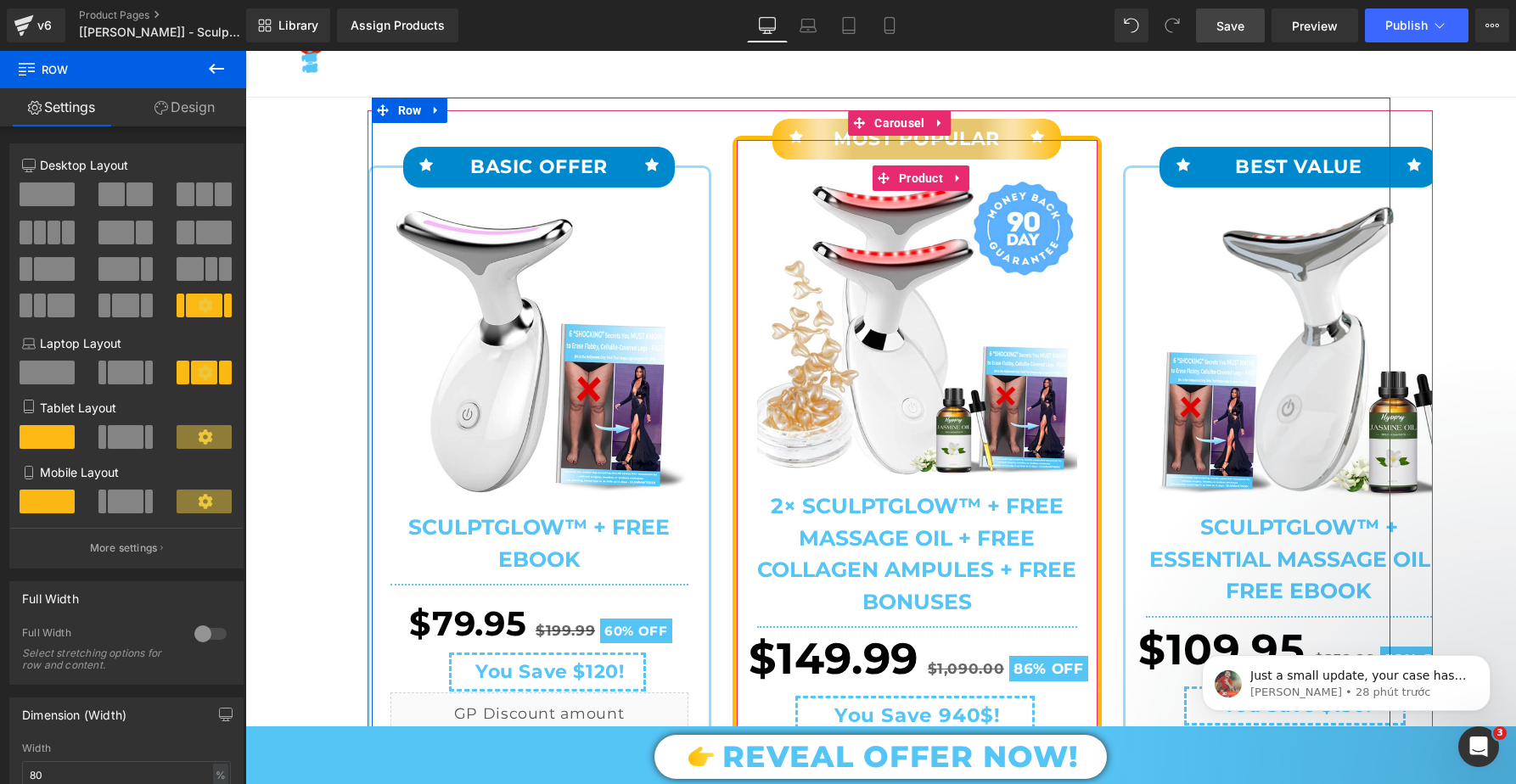
click at [735, 176] on div "Icon MOST POPULAR Text Block Icon Row Sale Off" at bounding box center [917, 679] width 369 height 1088
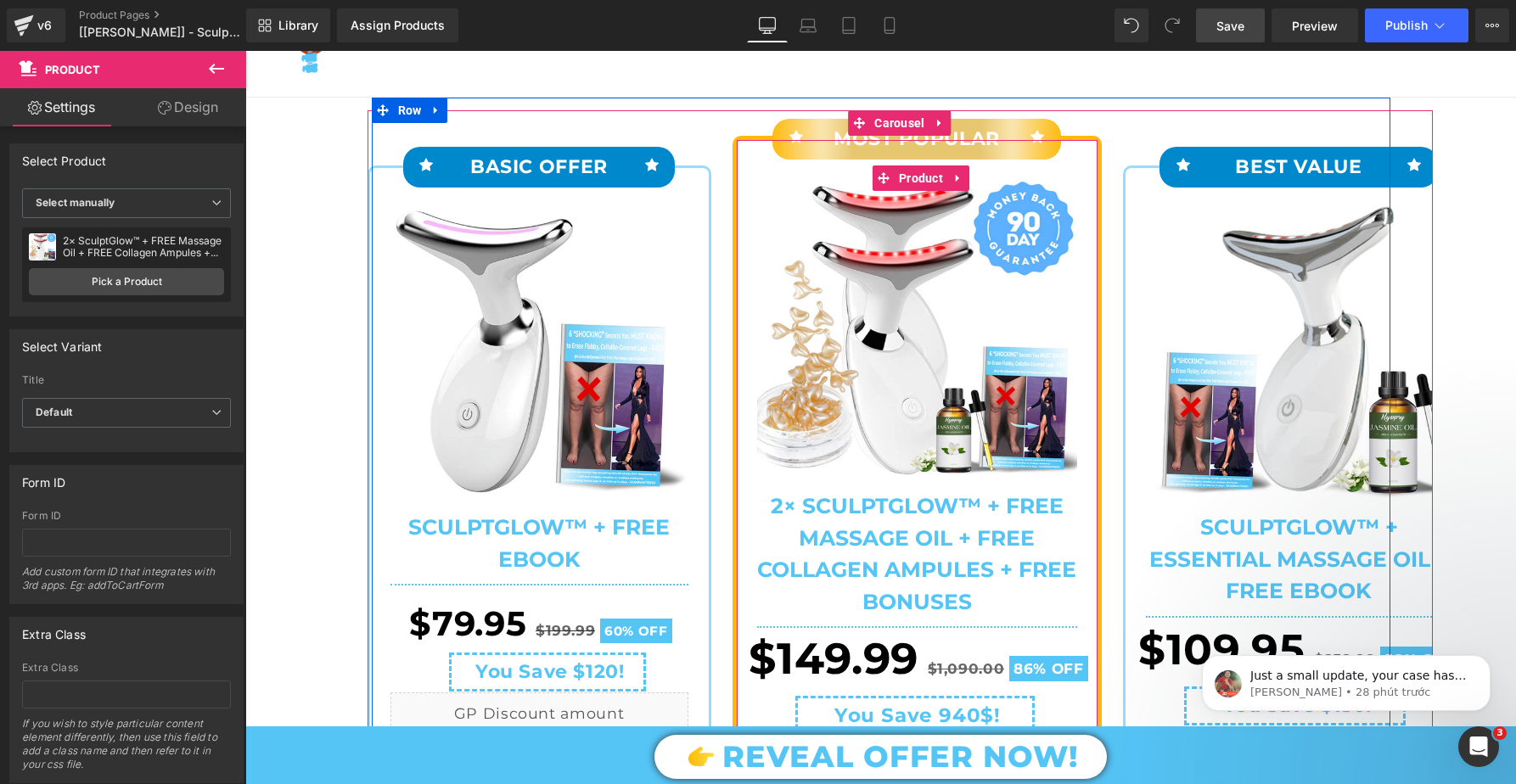
click at [734, 176] on div "Icon MOST POPULAR Text Block Icon Row Sale Off" at bounding box center [917, 679] width 369 height 1088
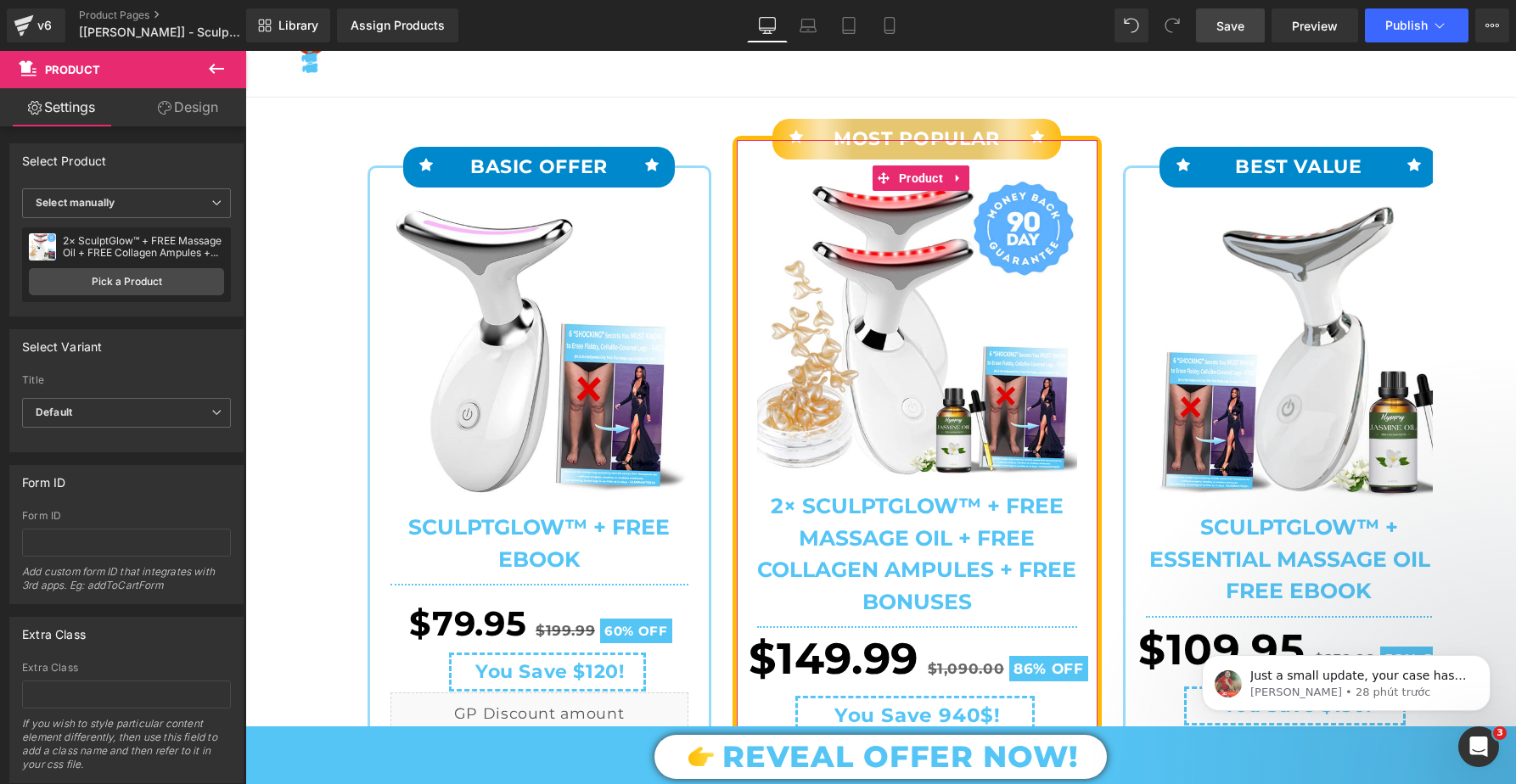
click at [181, 104] on link "Design" at bounding box center [188, 107] width 123 height 38
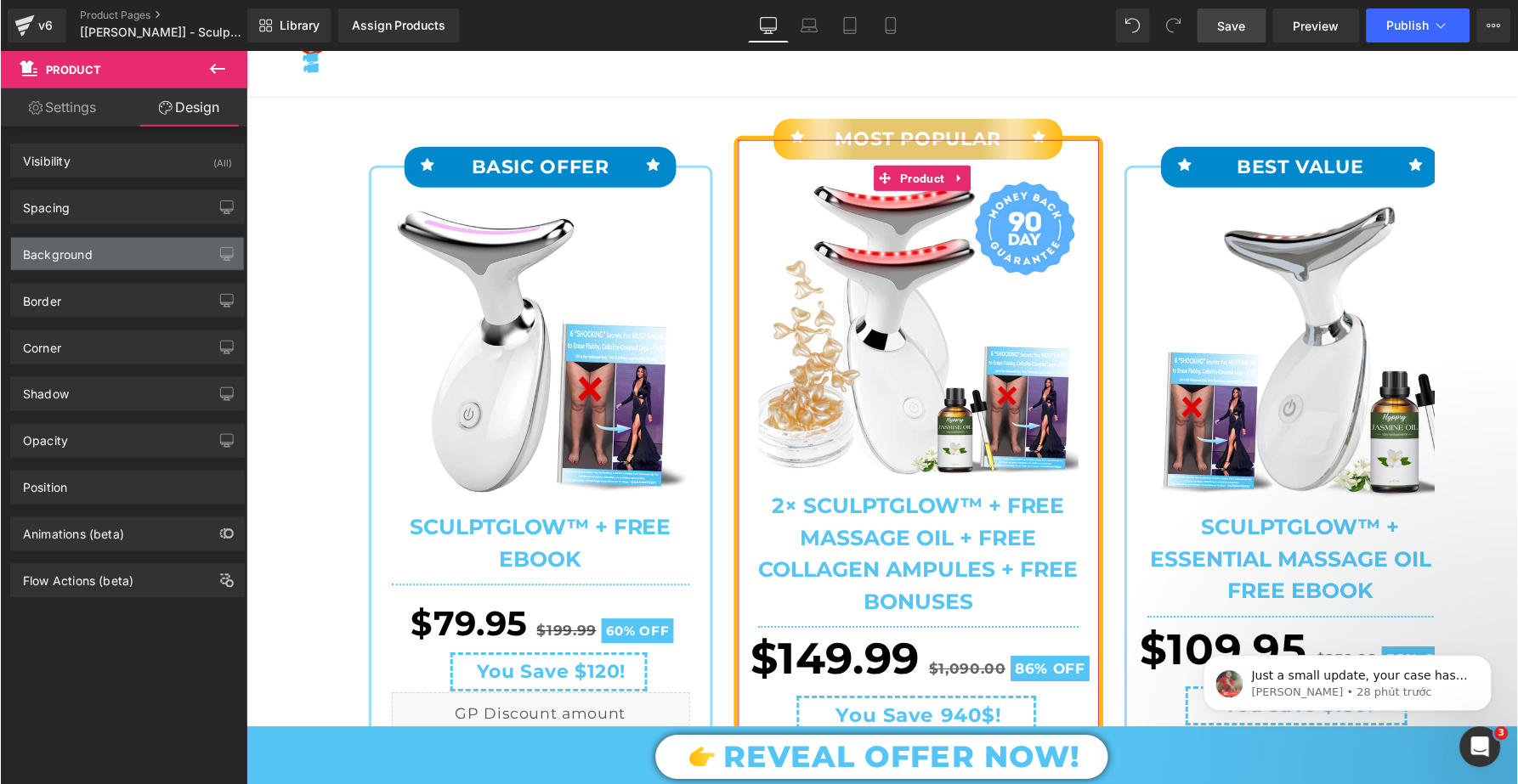
scroll to position [0, 4]
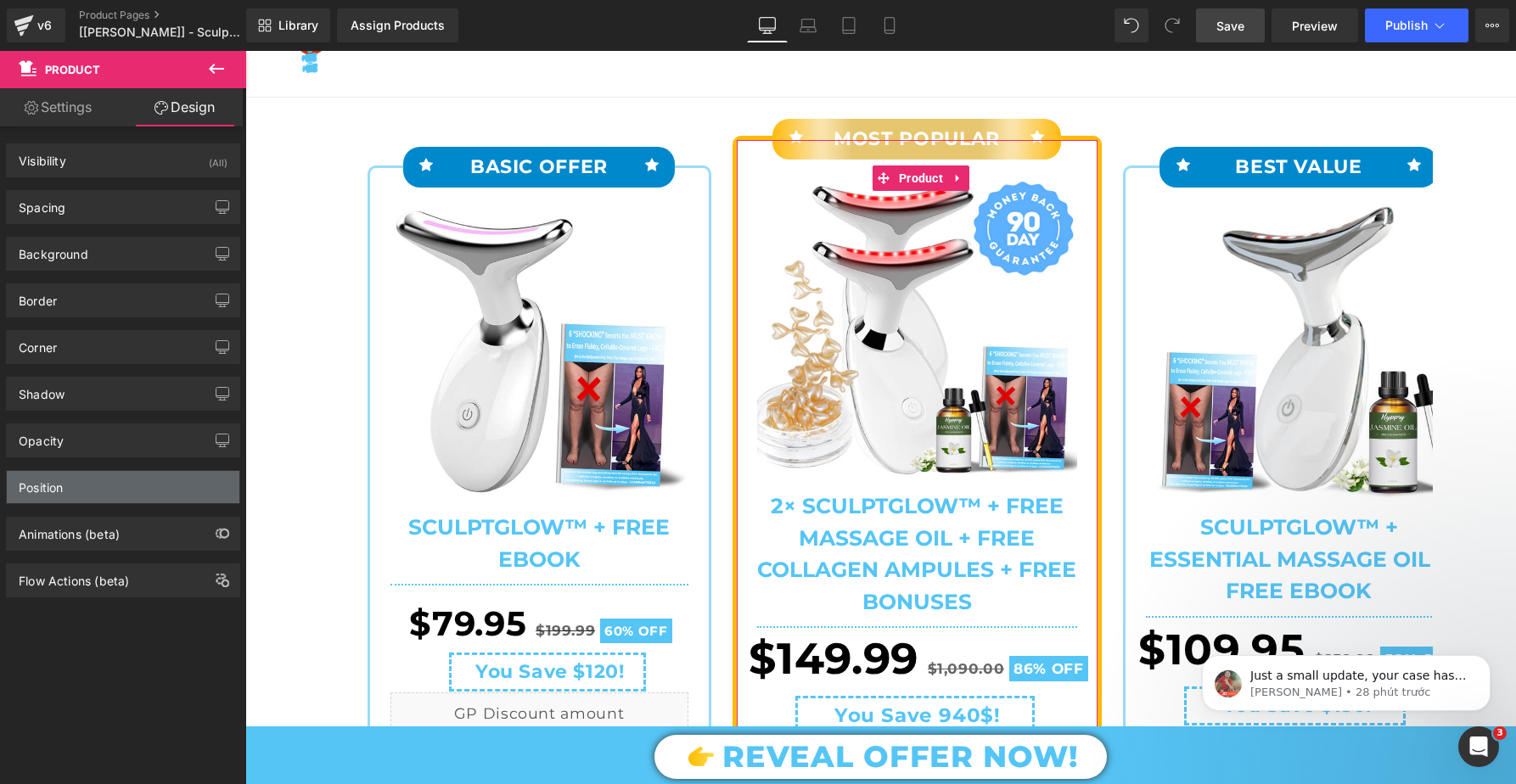
click at [100, 490] on div "Position" at bounding box center [123, 487] width 232 height 32
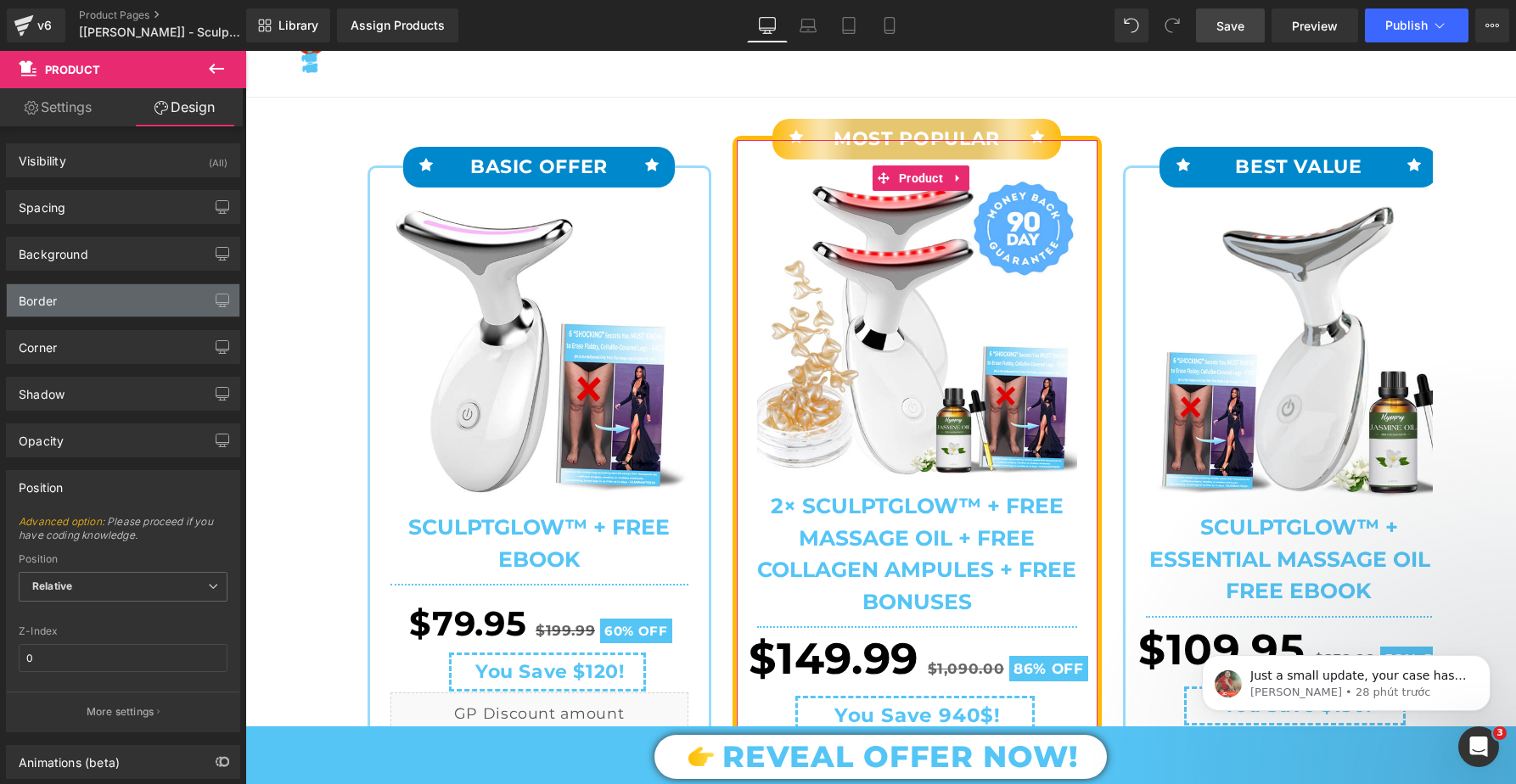
click at [100, 290] on div "Border" at bounding box center [123, 301] width 232 height 32
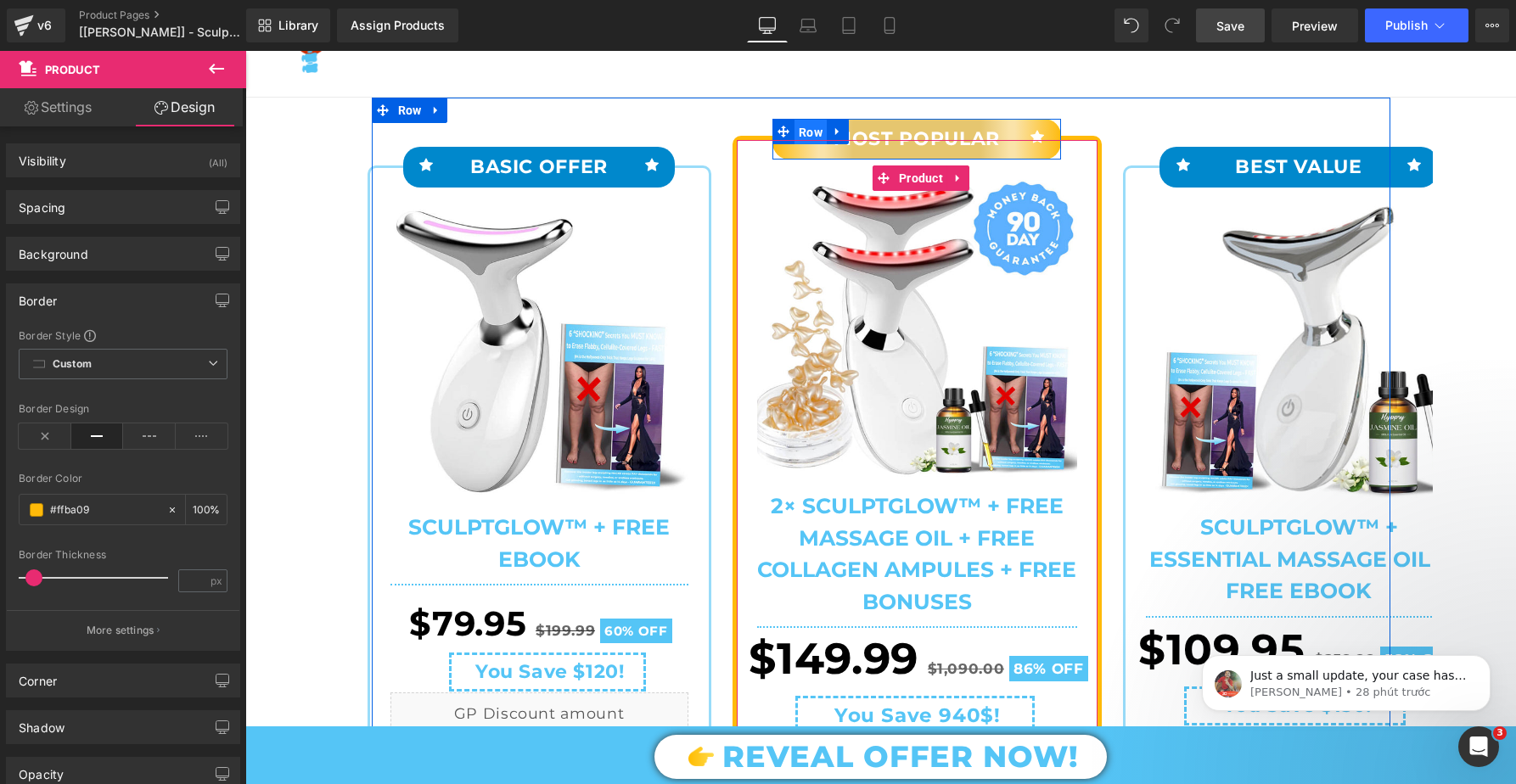
click at [806, 130] on span "Row" at bounding box center [811, 132] width 32 height 26
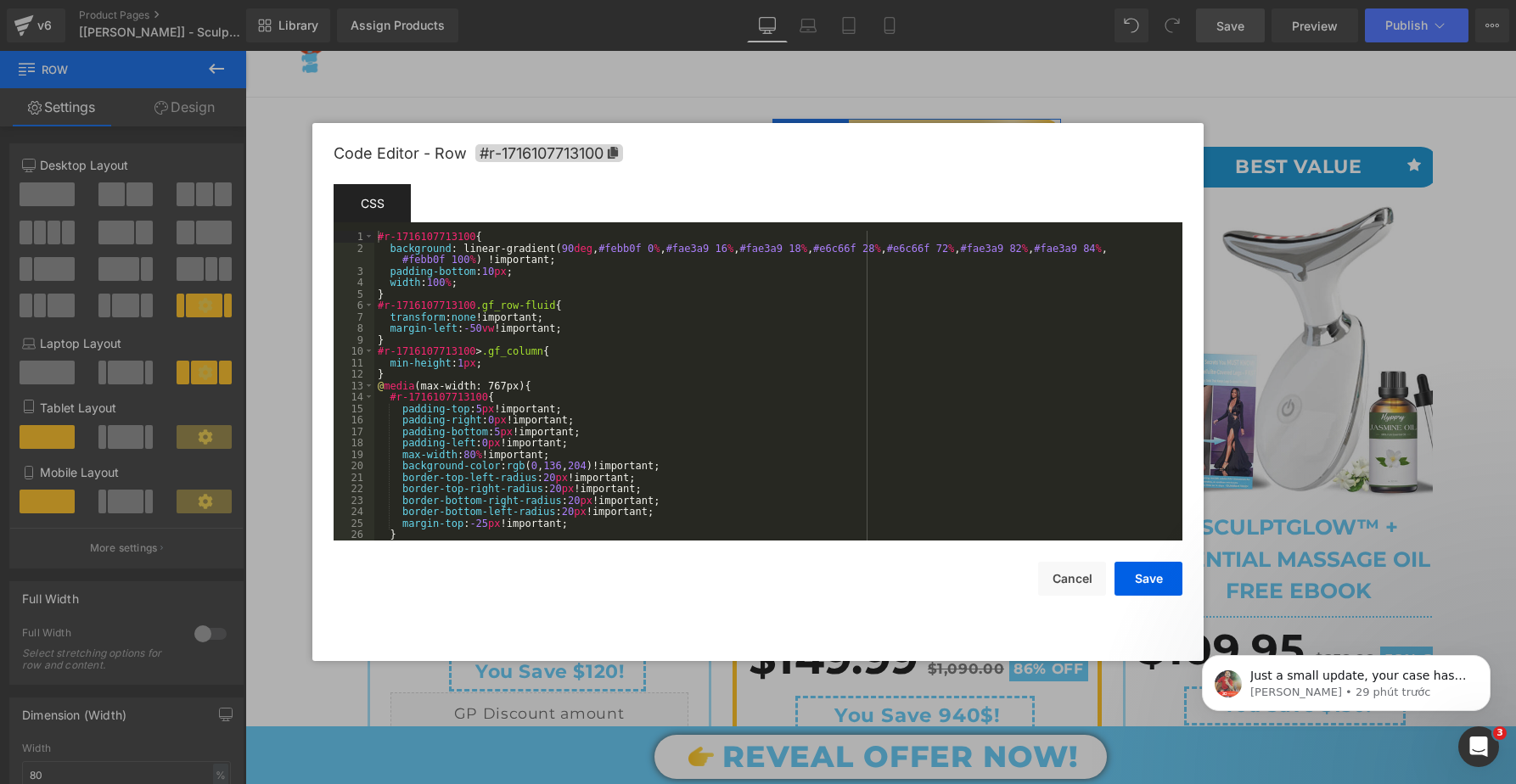
click at [761, 0] on div "Row You are previewing how the will restyle your page. You can not edit Element…" at bounding box center [758, 0] width 1516 height 0
click at [1064, 581] on button "Cancel" at bounding box center [1072, 579] width 68 height 34
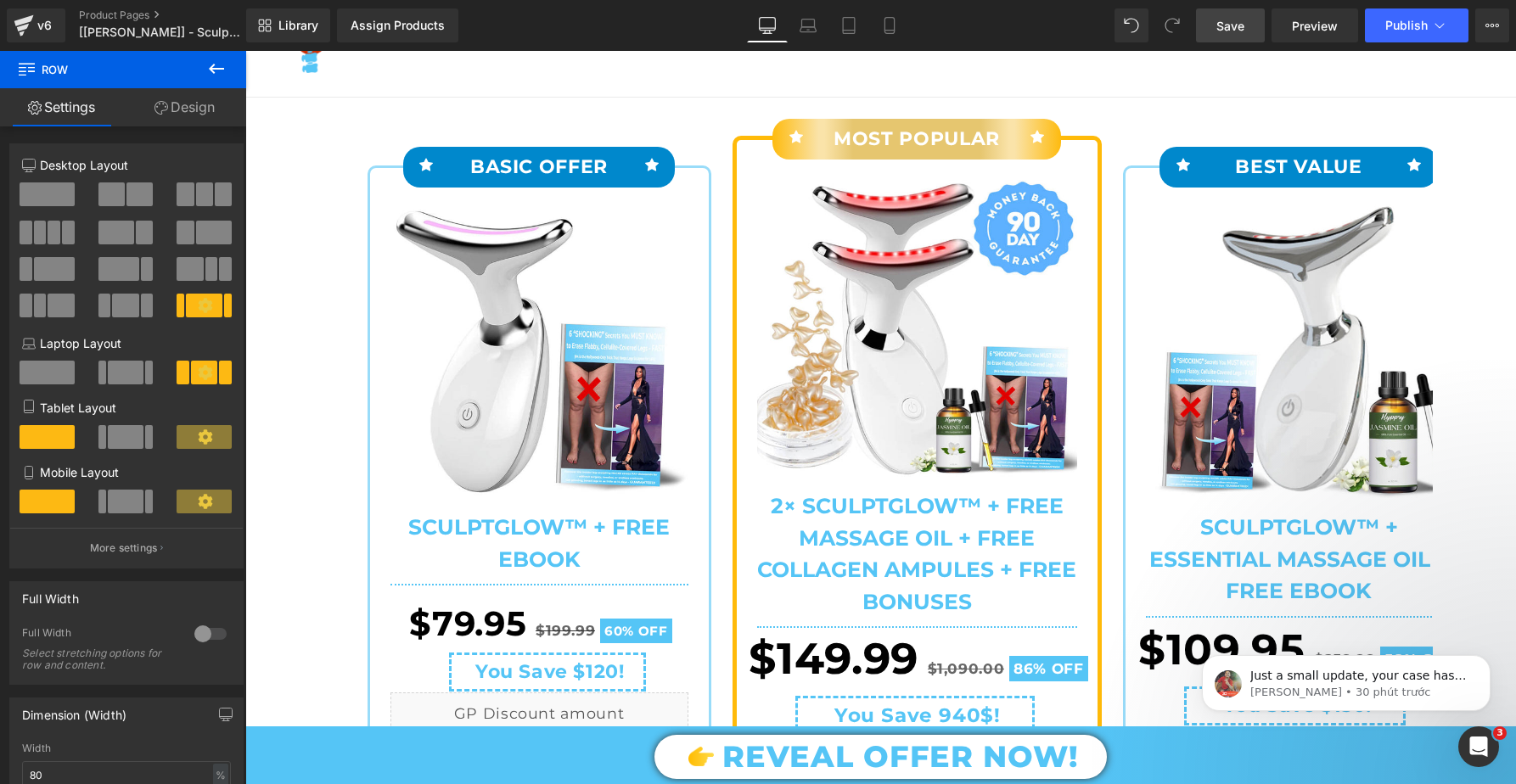
click at [1230, 22] on span "Save" at bounding box center [1230, 26] width 28 height 18
click at [1299, 35] on link "Preview" at bounding box center [1316, 26] width 87 height 34
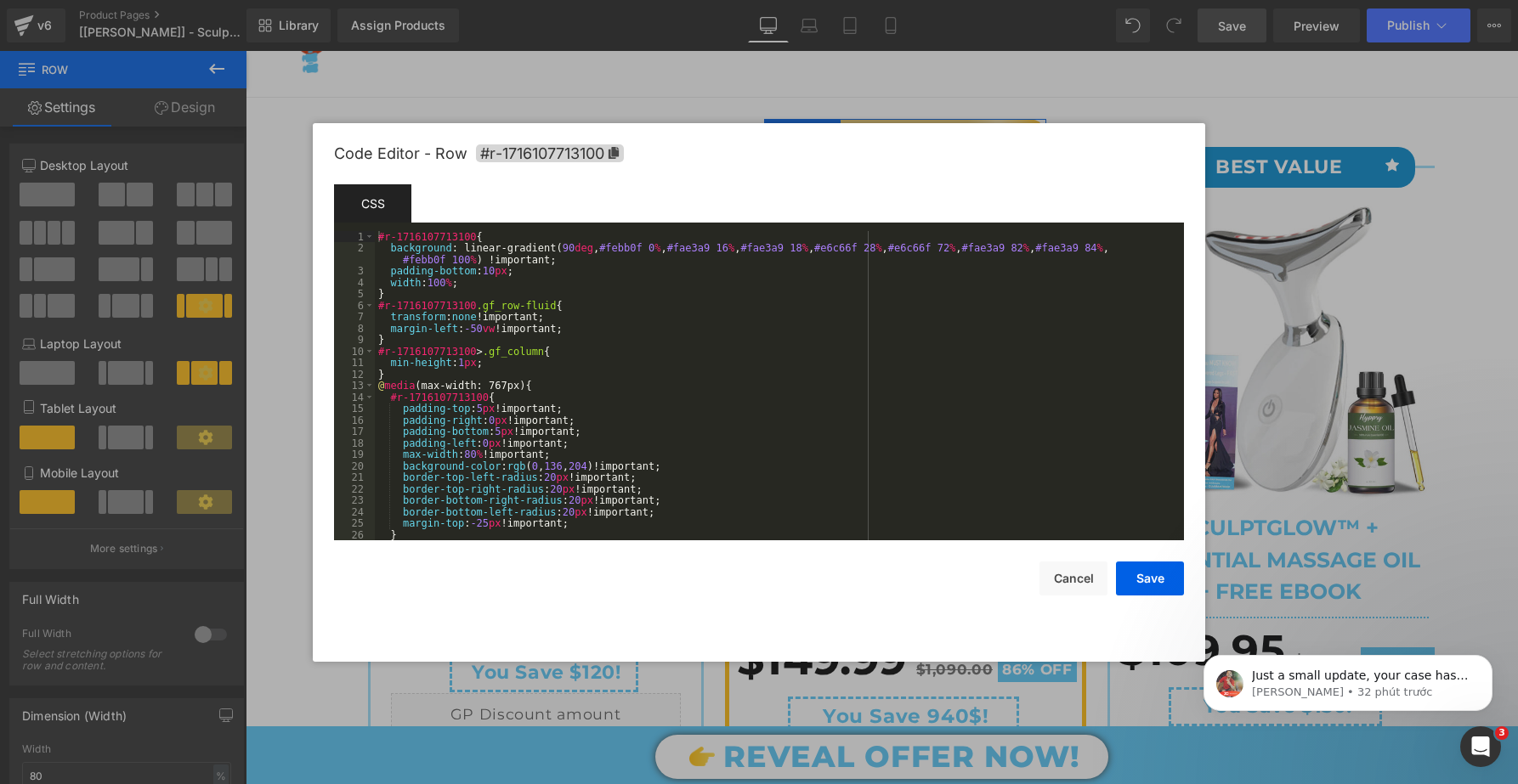
click at [775, 0] on div "Row You are previewing how the will restyle your page. You can not edit Element…" at bounding box center [759, 0] width 1518 height 0
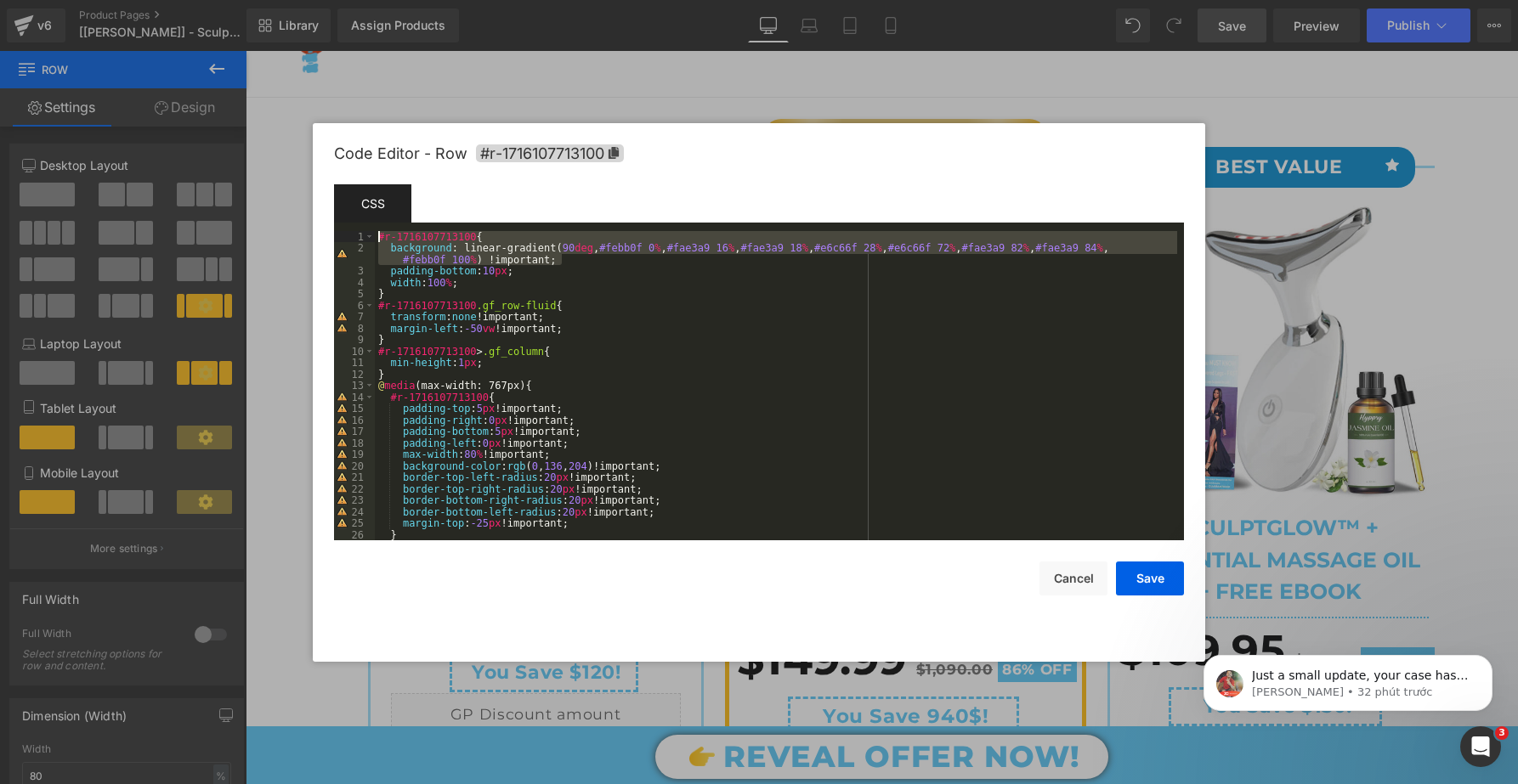
drag, startPoint x: 573, startPoint y: 257, endPoint x: 217, endPoint y: 232, distance: 356.9
click at [218, 232] on body "Row You are previewing how the will restyle your page. You can not edit Element…" at bounding box center [759, 392] width 1518 height 784
click at [1067, 573] on button "Cancel" at bounding box center [1073, 579] width 68 height 34
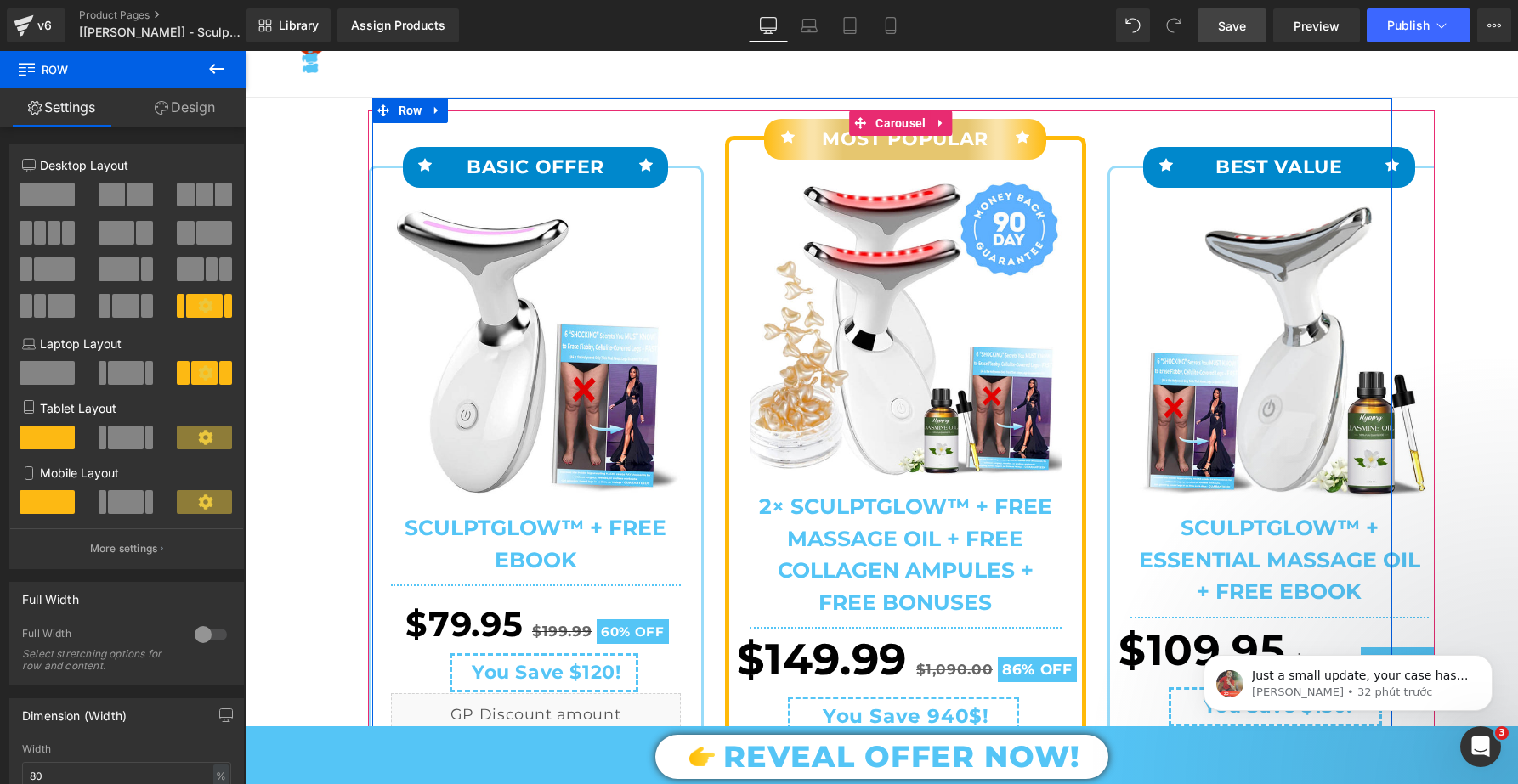
click at [1113, 146] on div "Icon BEST VALUE Text Block Icon Row Sale Off" at bounding box center [1258, 672] width 353 height 1124
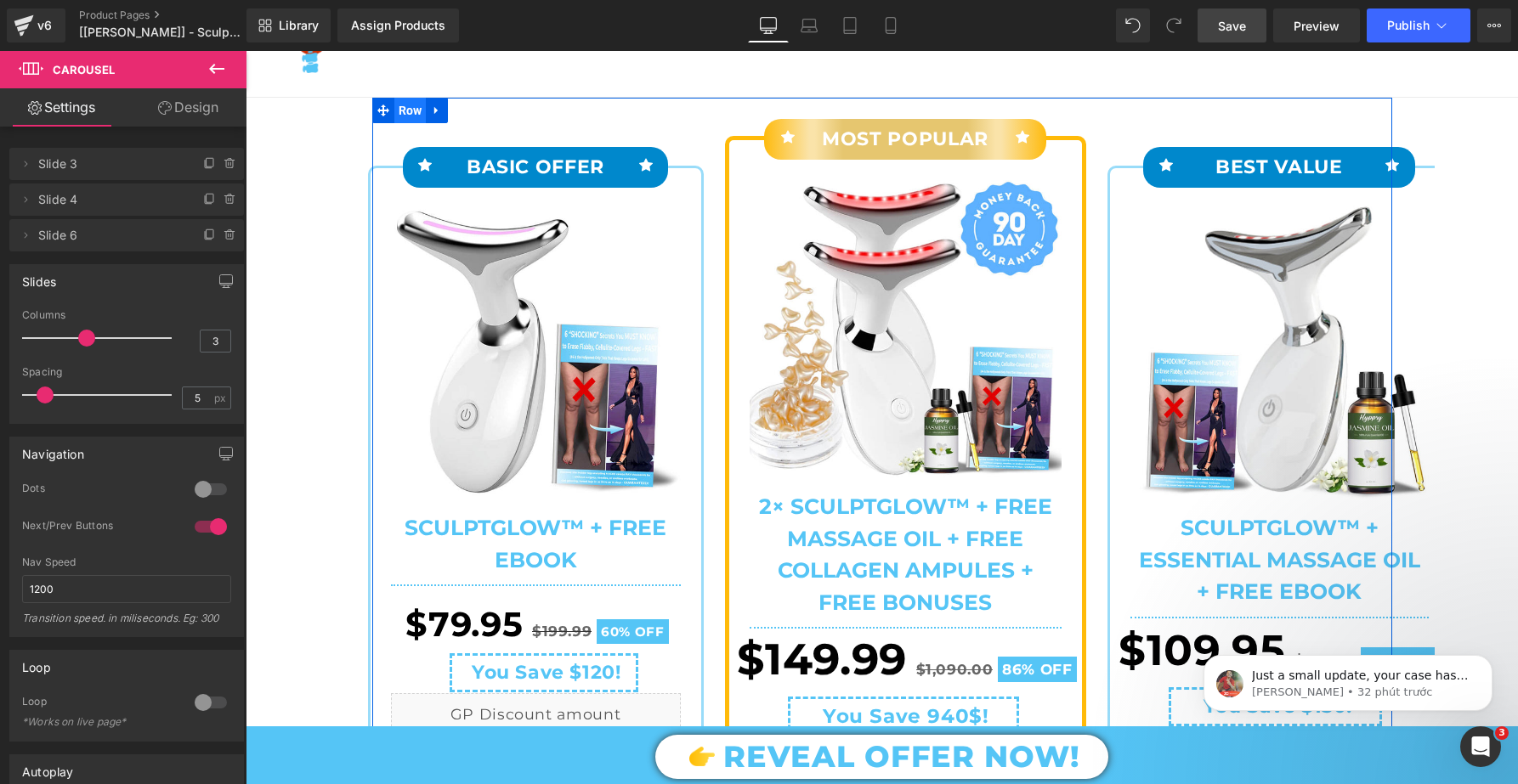
click at [419, 110] on span "Row" at bounding box center [410, 110] width 32 height 26
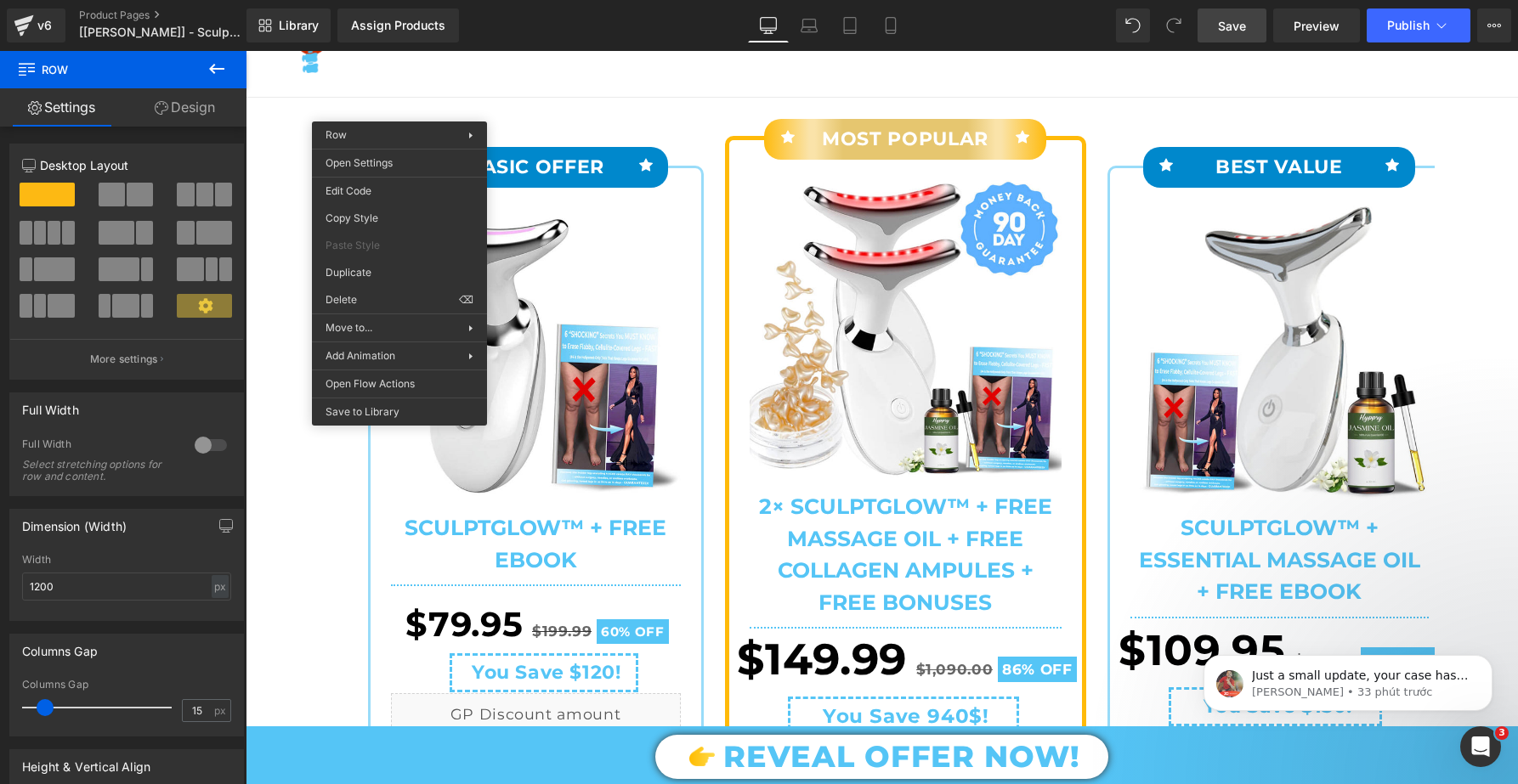
click at [403, 109] on div "Icon BASIC OFFER Text Block Icon Row Sale Off (P) Image" at bounding box center [882, 666] width 1020 height 1136
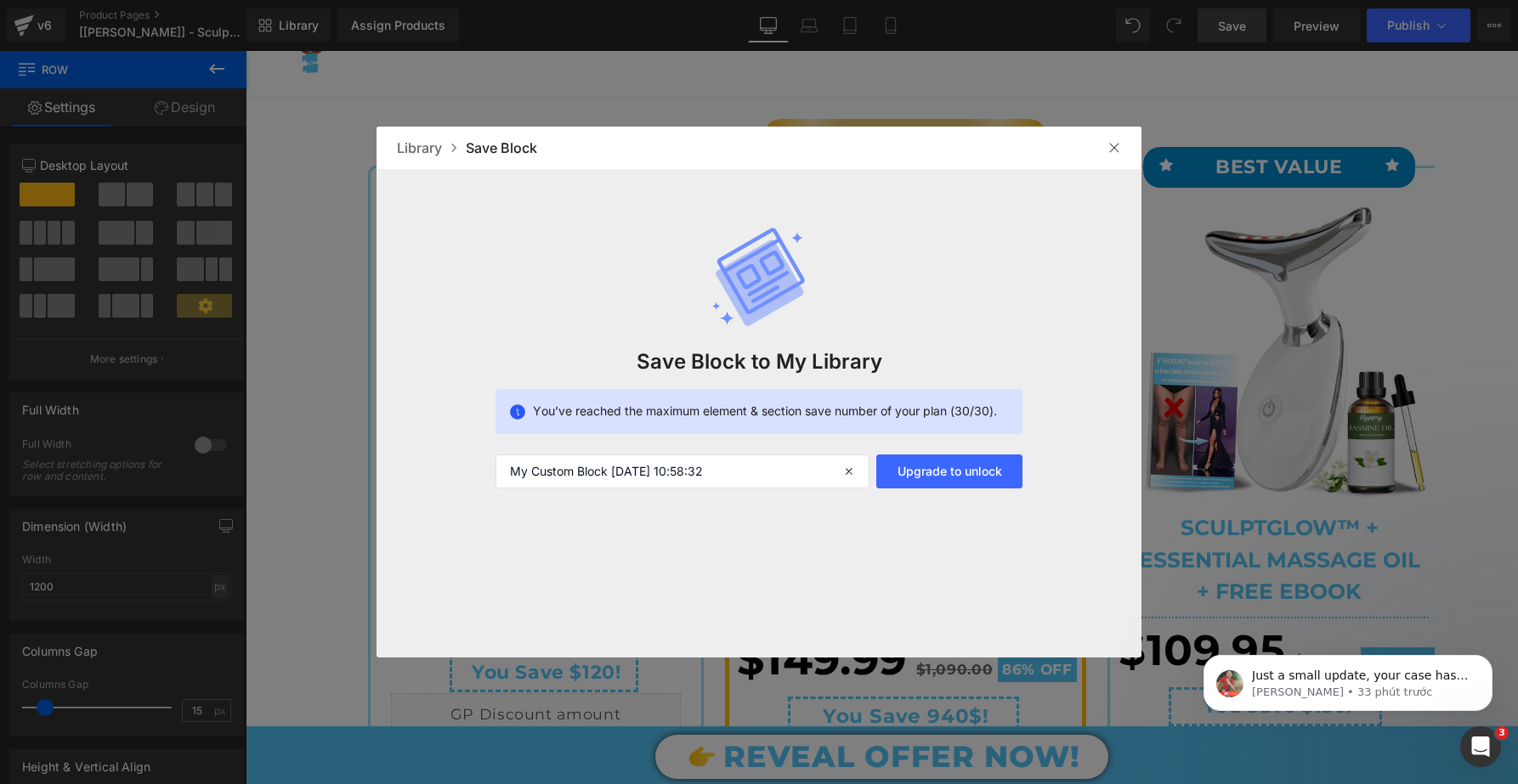
click at [1110, 147] on img at bounding box center [1114, 147] width 13 height 13
